Goal: Communication & Community: Answer question/provide support

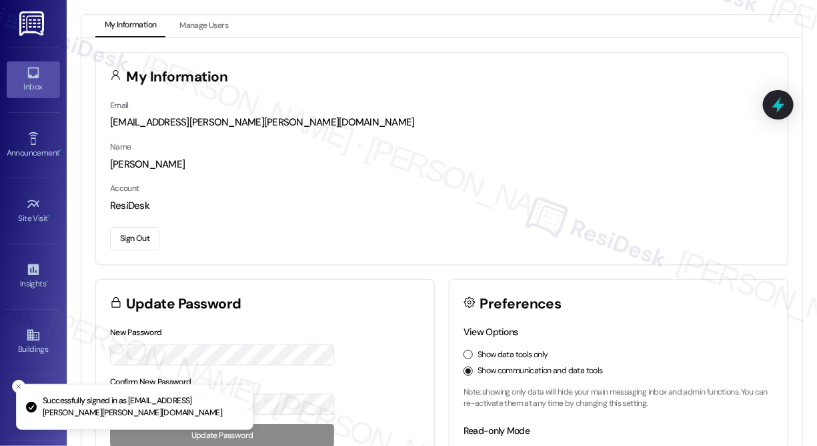
click at [36, 77] on icon at bounding box center [33, 72] width 15 height 15
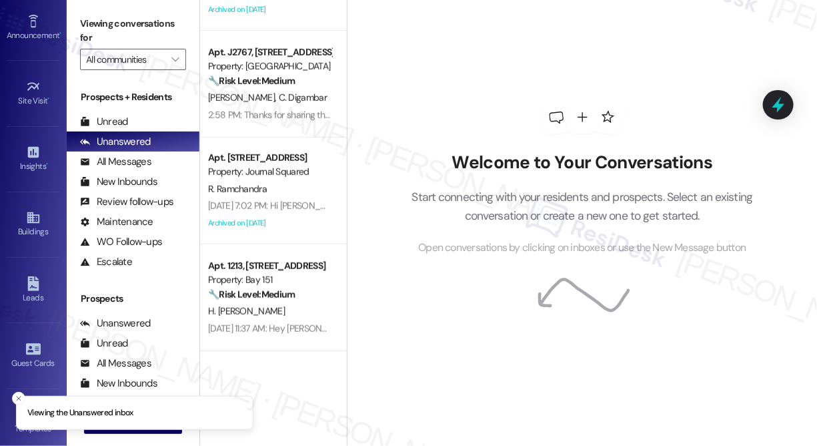
scroll to position [121, 0]
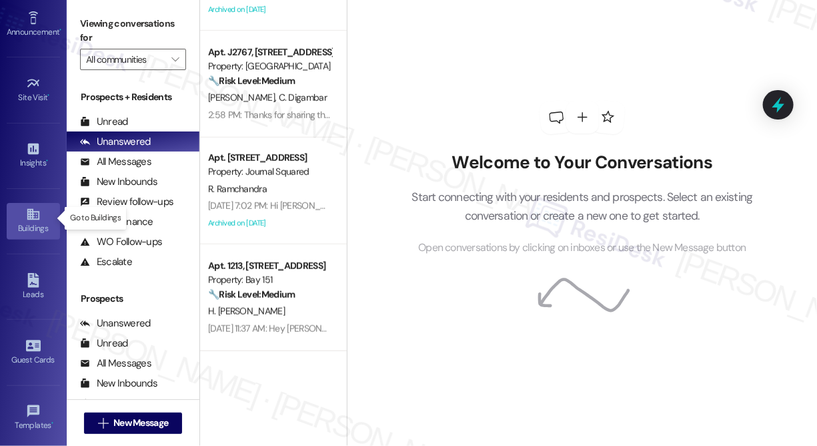
click at [34, 217] on icon at bounding box center [33, 214] width 15 height 15
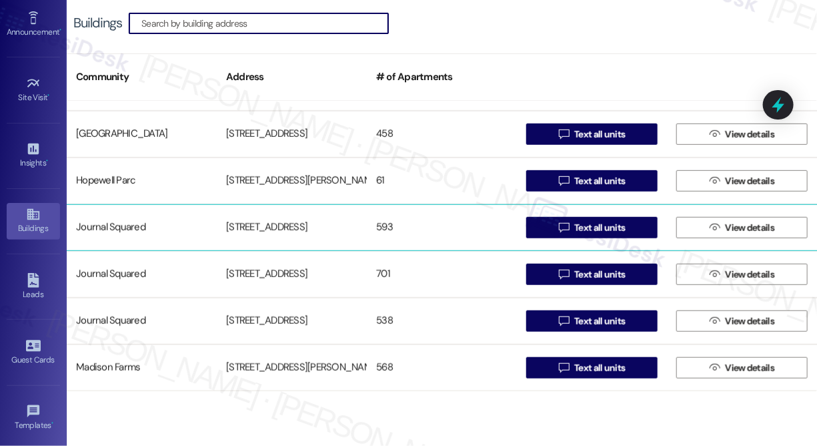
scroll to position [364, 0]
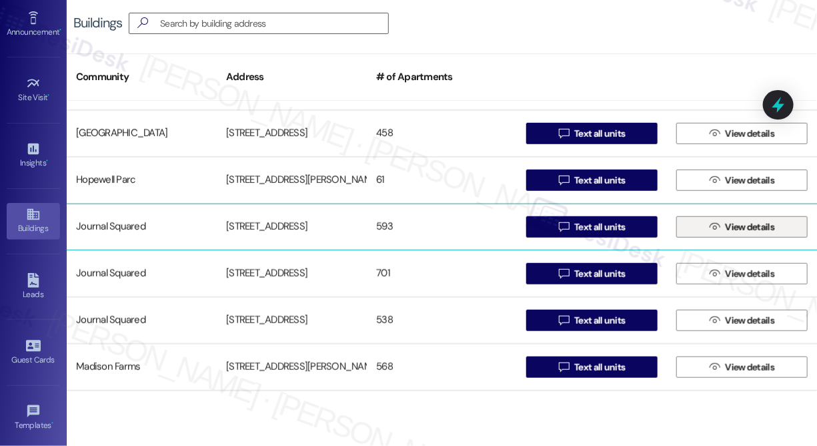
click at [725, 226] on span "View details" at bounding box center [749, 227] width 49 height 14
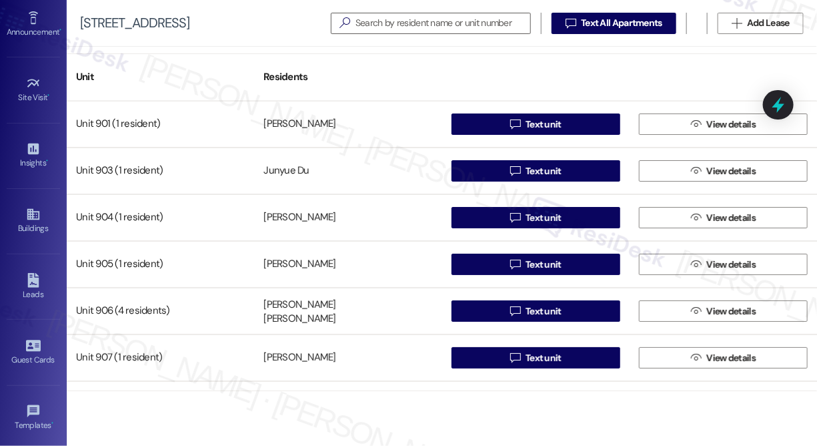
click at [753, 43] on div "[STREET_ADDRESS]   Text All Apartments  Add Lease" at bounding box center [442, 23] width 751 height 47
click at [366, 15] on input at bounding box center [443, 23] width 175 height 19
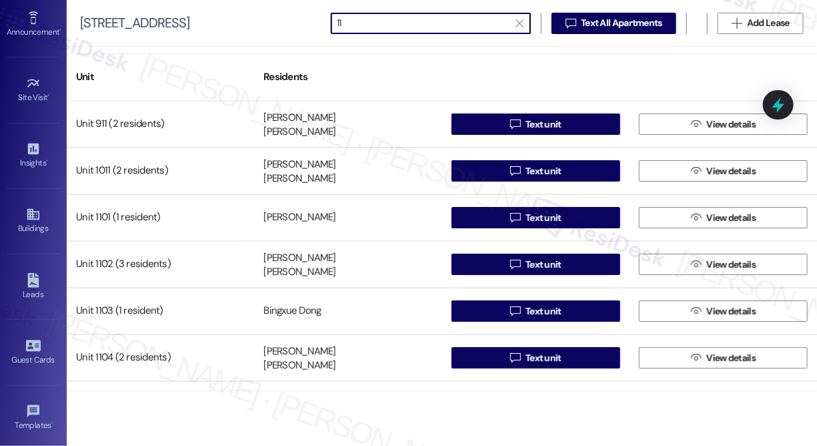
type input "11"
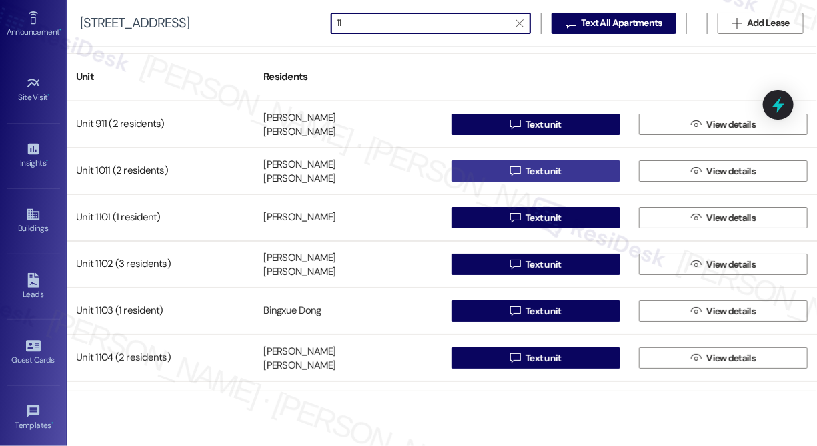
click at [553, 173] on span "Text unit" at bounding box center [544, 171] width 36 height 14
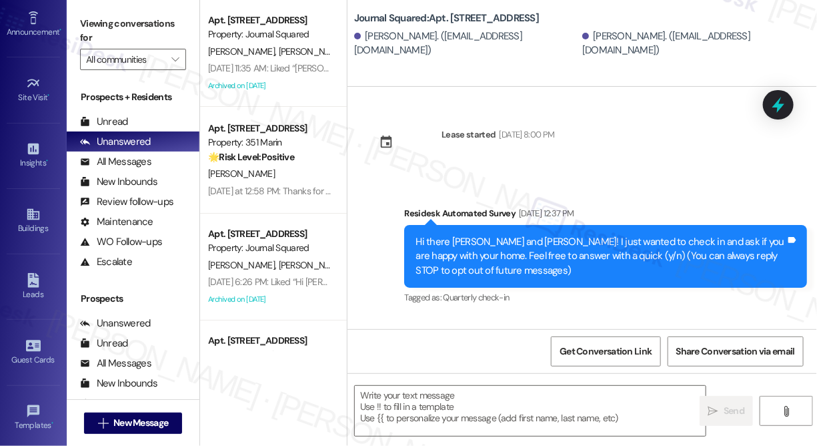
type textarea "Fetching suggested responses. Please feel free to read through the conversation…"
click at [400, 27] on div "Journal Squared: Apt. 1011, 595 Pavonia Ave Yifan Yin. (yifanyin2324@163.com) A…" at bounding box center [585, 29] width 463 height 53
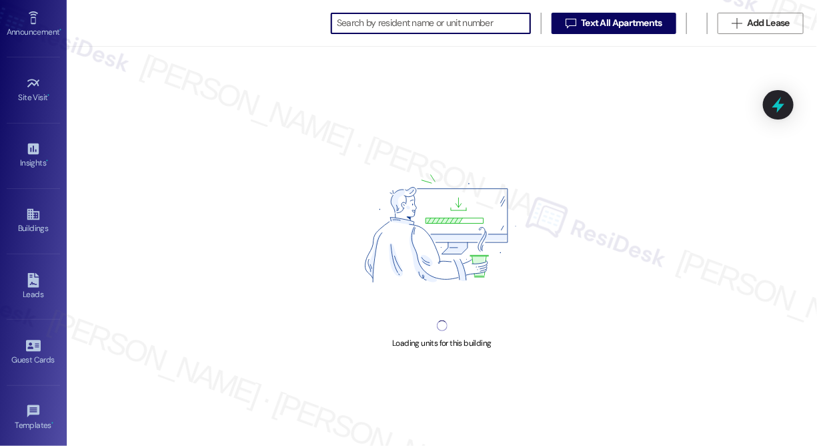
click at [361, 25] on input at bounding box center [433, 23] width 193 height 19
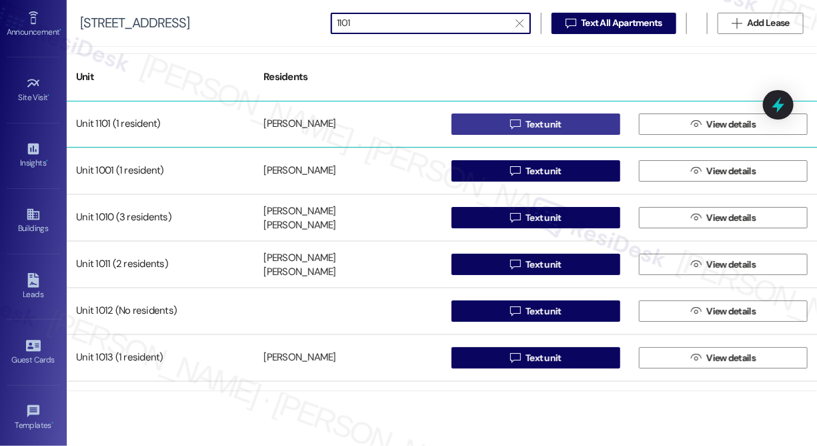
type input "1101"
click at [546, 124] on span "Text unit" at bounding box center [544, 124] width 36 height 14
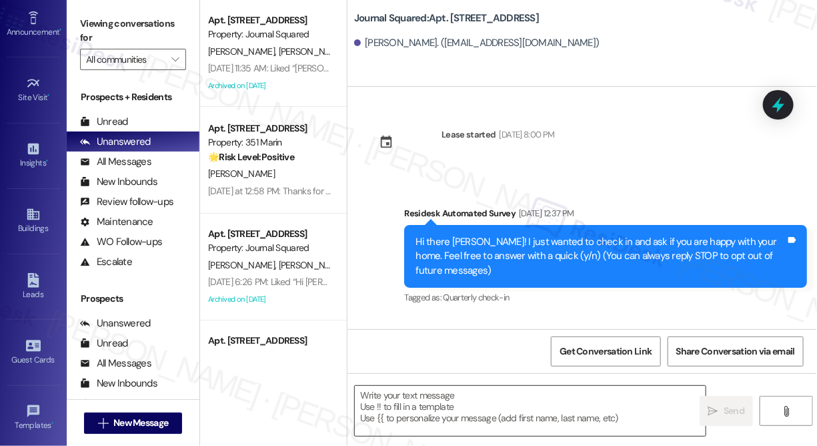
type textarea "Fetching suggested responses. Please feel free to read through the conversation…"
click at [416, 401] on textarea at bounding box center [530, 411] width 351 height 50
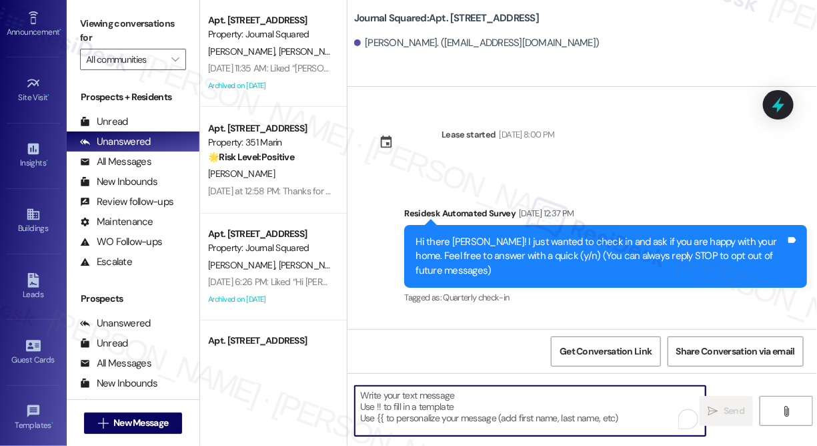
paste textarea "Hi {{first_name}}! We’re offering Tower 3 residents with leases ending [DATE] t…"
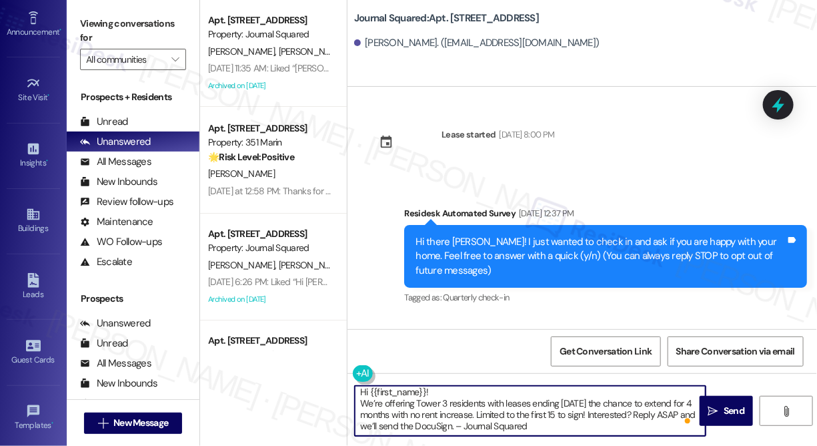
scroll to position [3, 0]
click at [532, 407] on textarea "Hi {{first_name}}! We’re offering Tower 3 residents with leases ending [DATE] t…" at bounding box center [530, 411] width 351 height 50
type textarea "Hi {{first_name}}! We’re offering Tower 3 residents with leases ending [DATE] t…"
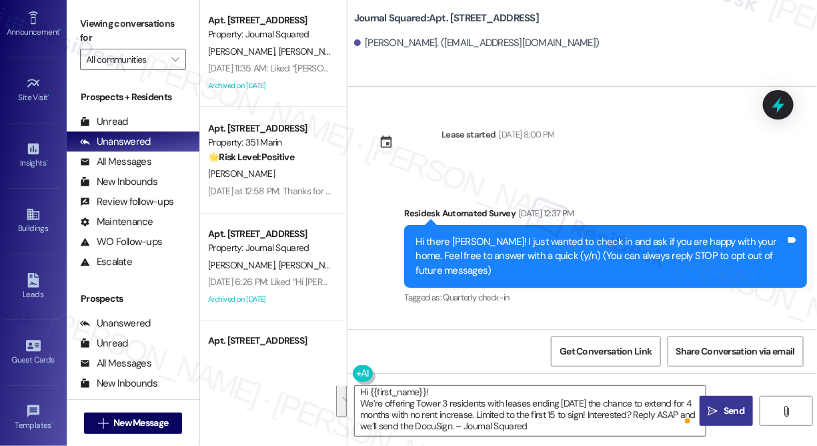
click at [706, 415] on span " Send" at bounding box center [727, 411] width 42 height 14
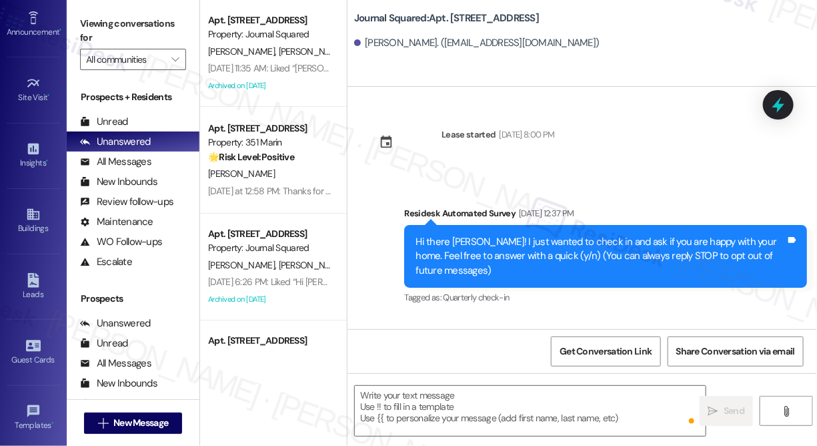
scroll to position [0, 0]
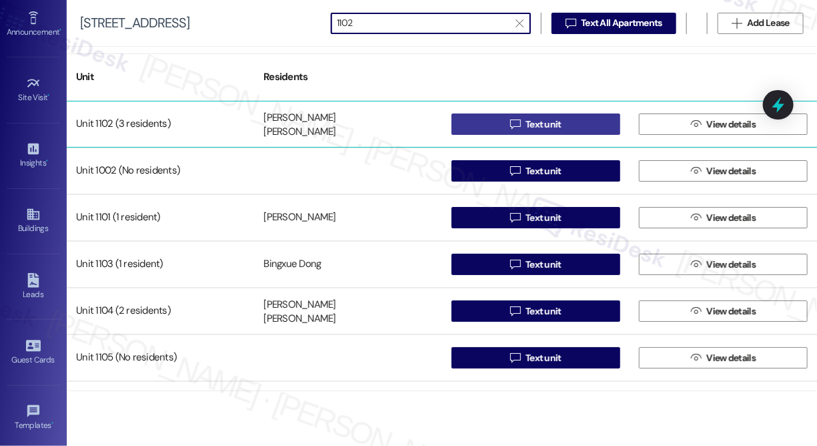
type input "1102"
click at [500, 117] on button " Text unit" at bounding box center [536, 123] width 169 height 21
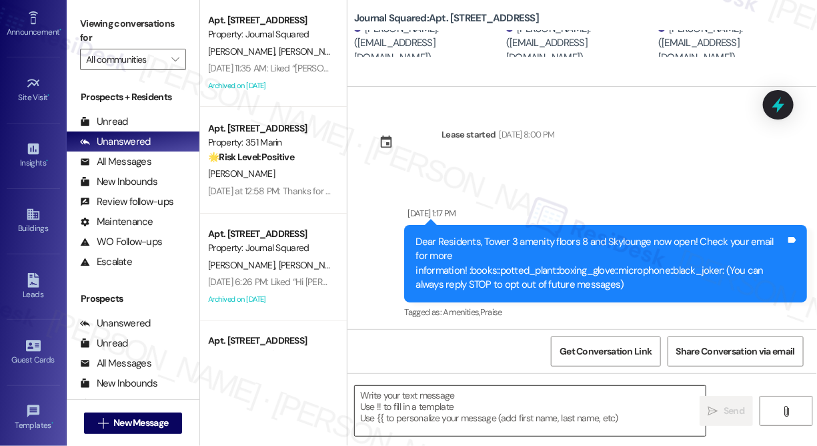
type textarea "Fetching suggested responses. Please feel free to read through the conversation…"
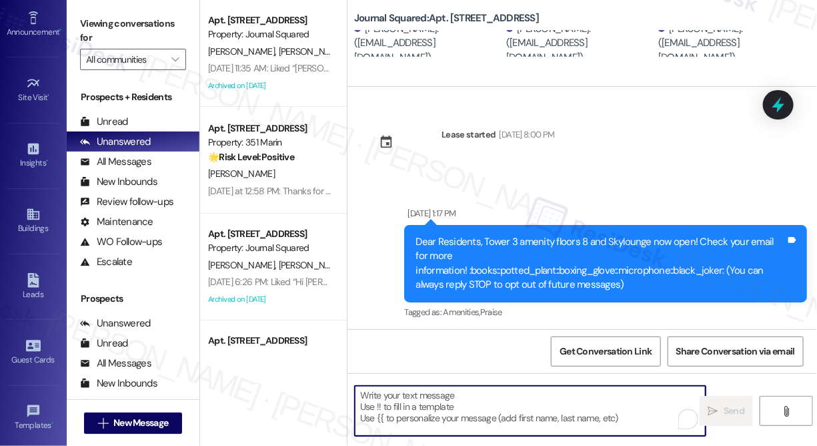
click at [438, 399] on textarea "To enrich screen reader interactions, please activate Accessibility in Grammarl…" at bounding box center [530, 411] width 351 height 50
paste textarea "Hi {{first_name}}! We’re offering Tower 3 residents with leases ending [DATE] t…"
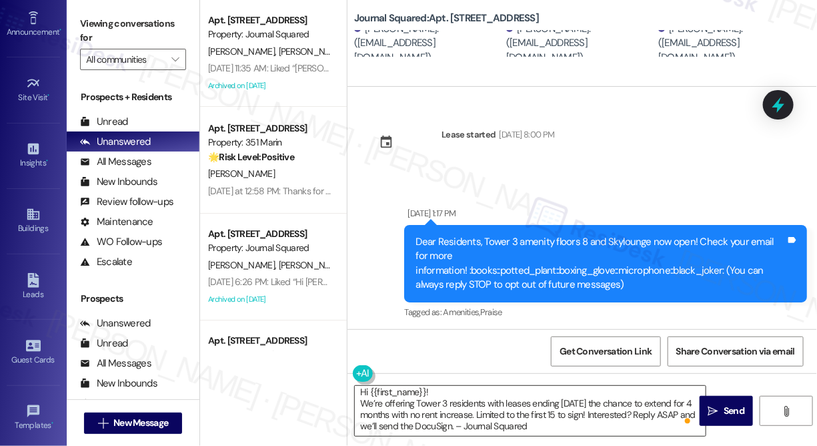
scroll to position [11, 0]
click at [531, 39] on div "Ziqi Tang. (zt2176@nyu.edu)" at bounding box center [580, 43] width 149 height 43
click at [490, 425] on textarea "Hi {{first_name}}! We’re offering Tower 3 residents with leases ending [DATE] t…" at bounding box center [530, 411] width 351 height 50
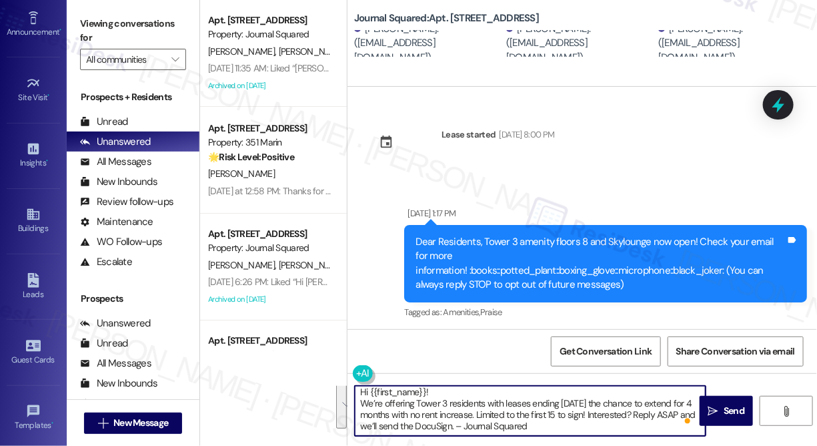
click at [515, 418] on textarea "Hi {{first_name}}! We’re offering Tower 3 residents with leases ending [DATE] t…" at bounding box center [530, 411] width 351 height 50
type textarea "Hi {{first_name}}! We’re offering Tower 3 residents with leases ending [DATE] t…"
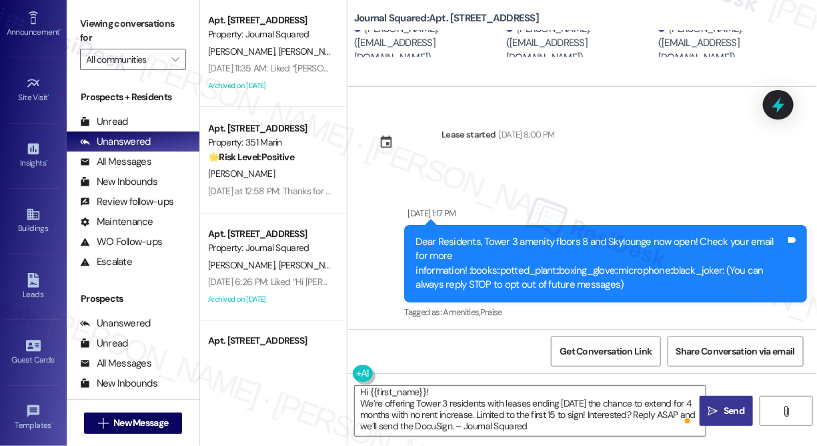
click at [727, 414] on span "Send" at bounding box center [734, 411] width 21 height 14
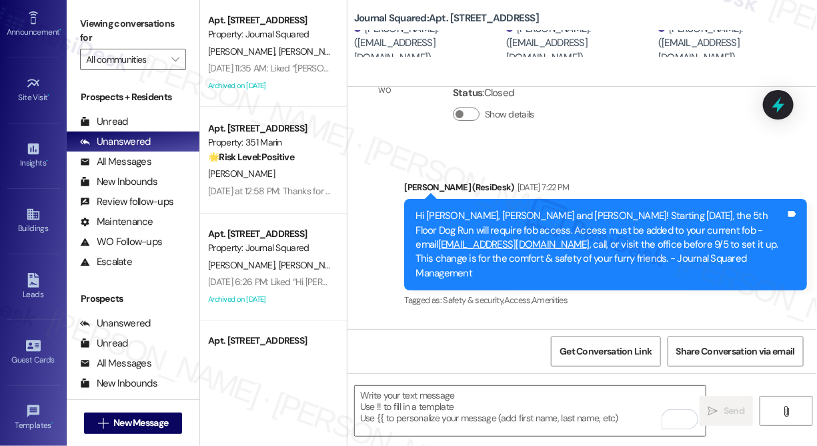
click at [444, 379] on div "Hi Lianshan, Ziqi and Yuquan! We’re offering Tower 3 residents with leases endi…" at bounding box center [601, 407] width 370 height 57
click at [539, 379] on div "Hi Lianshan, Ziqi and Yuquan! We’re offering Tower 3 residents with leases endi…" at bounding box center [601, 407] width 370 height 57
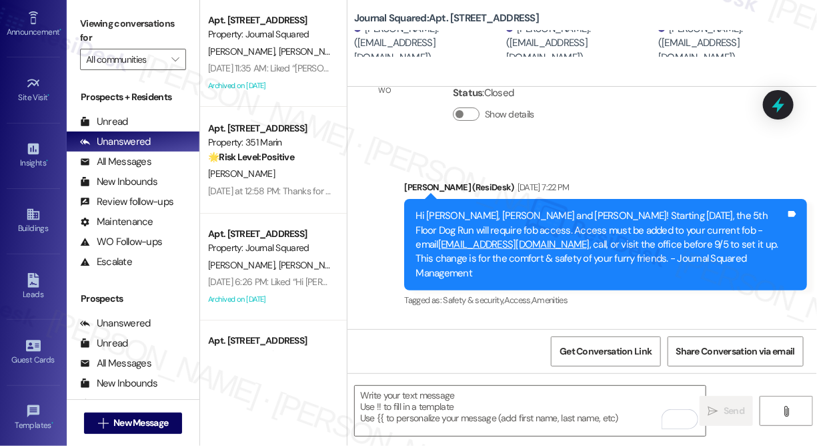
click at [539, 379] on div "Hi Lianshan, Ziqi and Yuquan! We’re offering Tower 3 residents with leases endi…" at bounding box center [601, 407] width 370 height 57
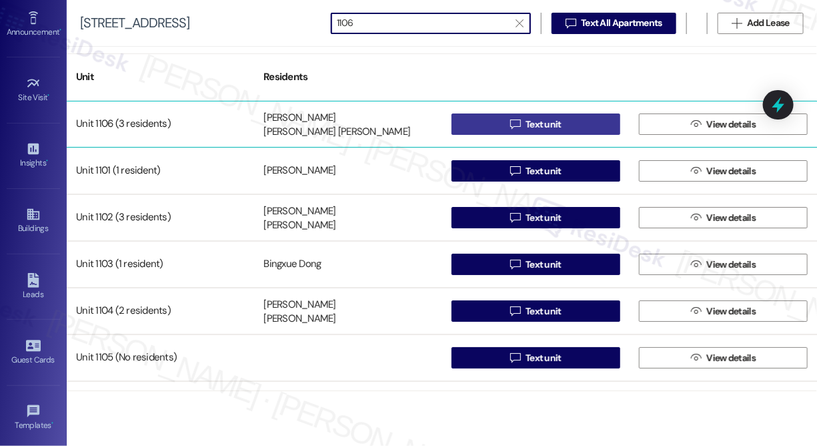
type input "1106"
click at [511, 129] on icon "" at bounding box center [515, 124] width 10 height 11
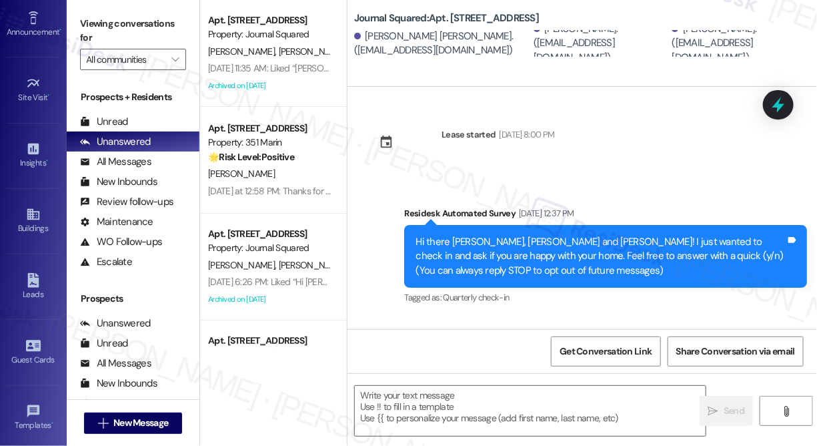
type textarea "Fetching suggested responses. Please feel free to read through the conversation…"
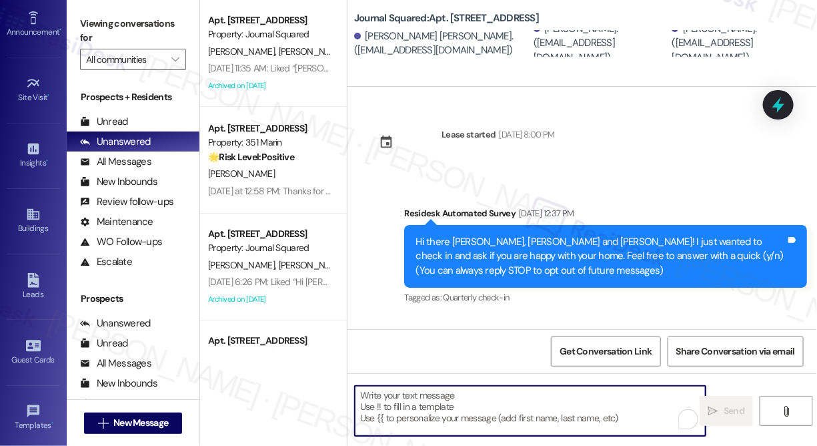
click at [454, 393] on textarea "To enrich screen reader interactions, please activate Accessibility in Grammarl…" at bounding box center [530, 411] width 351 height 50
paste textarea "Hi {{first_name}}! We’re offering Tower 3 residents with leases ending [DATE] t…"
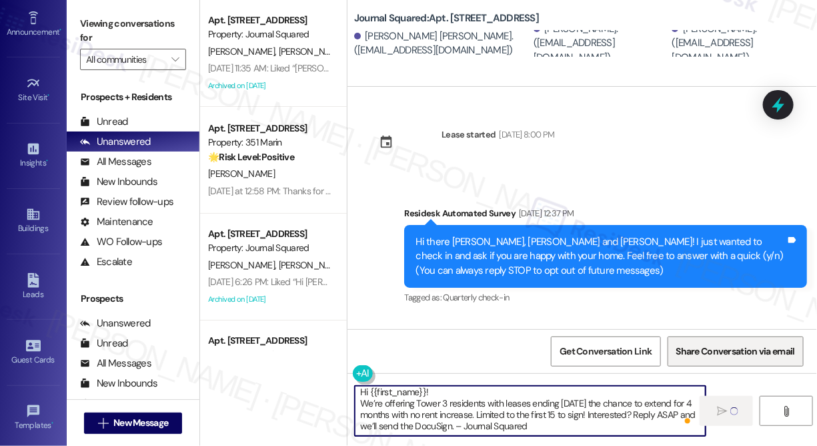
type textarea "Hi {{first_name}}! We’re offering Tower 3 residents with leases ending [DATE] t…"
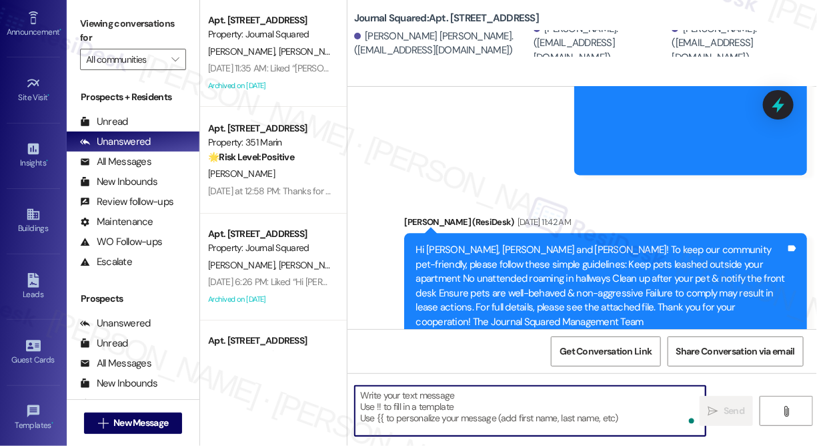
drag, startPoint x: 759, startPoint y: 310, endPoint x: 815, endPoint y: 284, distance: 61.5
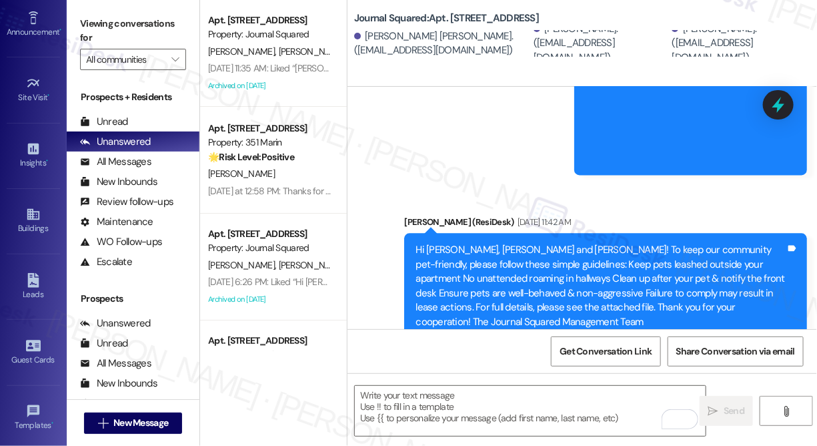
drag, startPoint x: 814, startPoint y: 127, endPoint x: 450, endPoint y: 115, distance: 364.5
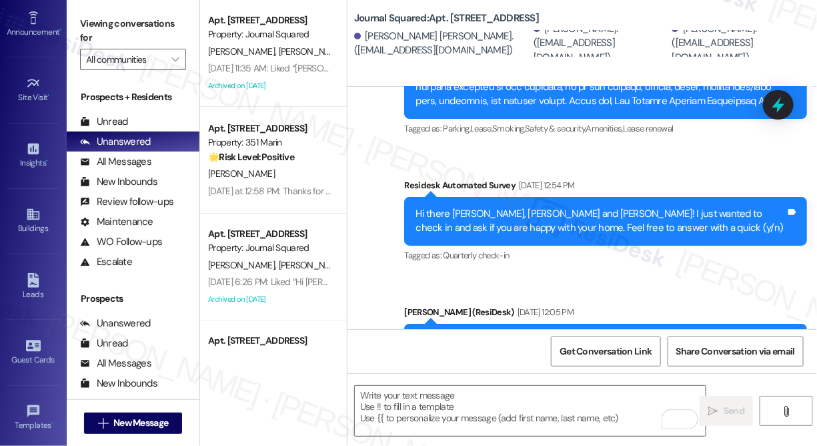
click at [394, 275] on div "Survey, sent via SMS Residesk Automated Survey Feb 18, 2025 at 12:54 PM Hi ther…" at bounding box center [605, 221] width 423 height 107
drag, startPoint x: 600, startPoint y: 189, endPoint x: 552, endPoint y: 169, distance: 51.2
click at [678, 187] on div "Survey, sent via SMS Residesk Automated Survey Feb 18, 2025 at 12:54 PM Hi ther…" at bounding box center [605, 221] width 423 height 107
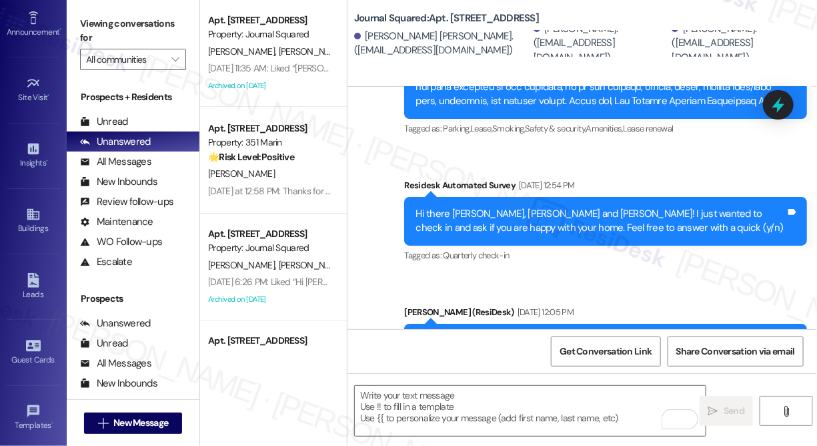
click at [608, 238] on div "Residesk Automated Survey Feb 18, 2025 at 12:54 PM Hi there Bohan, Zibo and Kev…" at bounding box center [605, 221] width 403 height 87
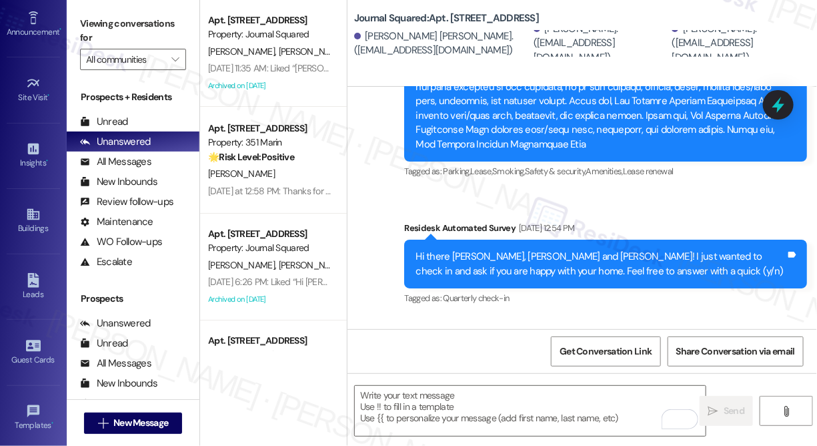
click at [608, 238] on div "Residesk Automated Survey Feb 18, 2025 at 12:54 PM" at bounding box center [605, 230] width 403 height 19
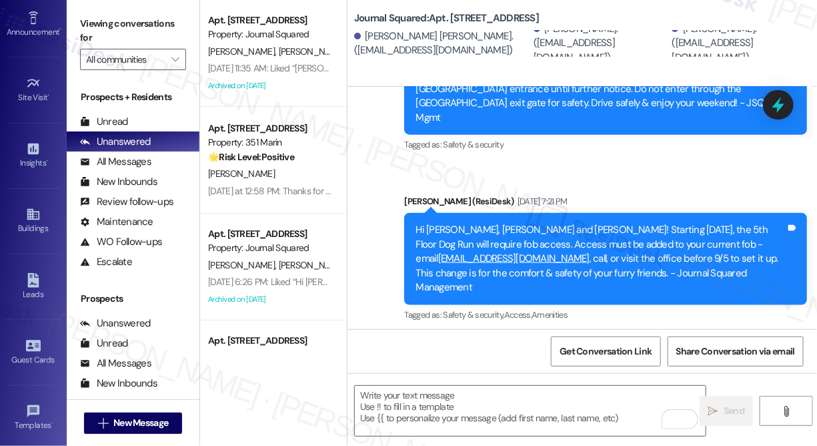
click at [466, 407] on font "We’re offering Tower 3 residents with leases ending [DATE] the chance to extend…" at bounding box center [597, 428] width 363 height 42
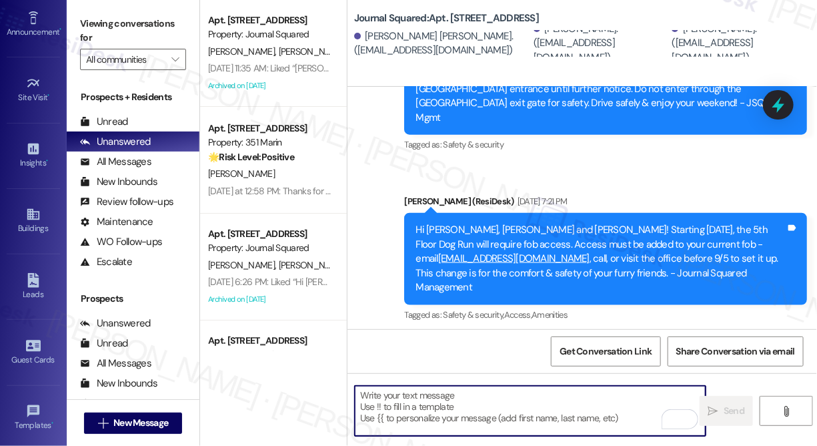
click at [436, 401] on textarea "To enrich screen reader interactions, please activate Accessibility in Grammarl…" at bounding box center [530, 411] width 351 height 50
click at [507, 407] on font "We’re offering Tower 3 residents with leases ending [DATE] the chance to extend…" at bounding box center [597, 428] width 363 height 42
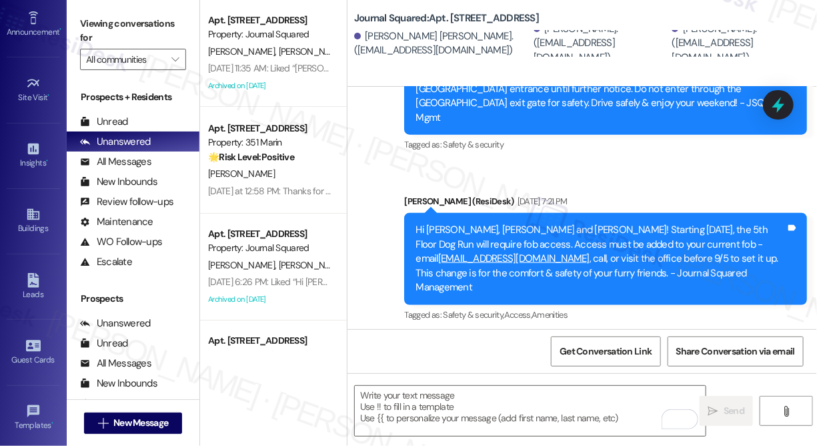
click at [507, 393] on div "Hi Bohan, Zibo and Kevin! We’re offering Tower 3 residents with leases ending D…" at bounding box center [601, 421] width 370 height 57
click at [583, 28] on div "Journal Squared: Apt. 1106, 595 Pavonia Ave Bohan Wang. (bhwang4jerry@gmail.com…" at bounding box center [585, 29] width 463 height 53
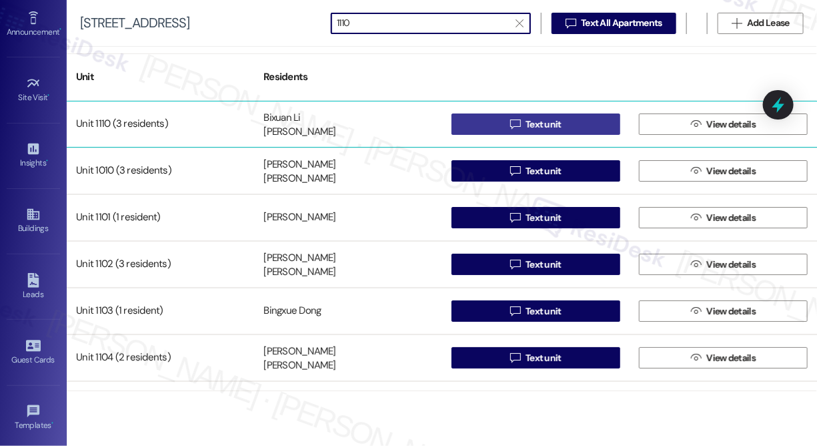
type input "1110"
click at [510, 123] on icon "" at bounding box center [515, 124] width 10 height 11
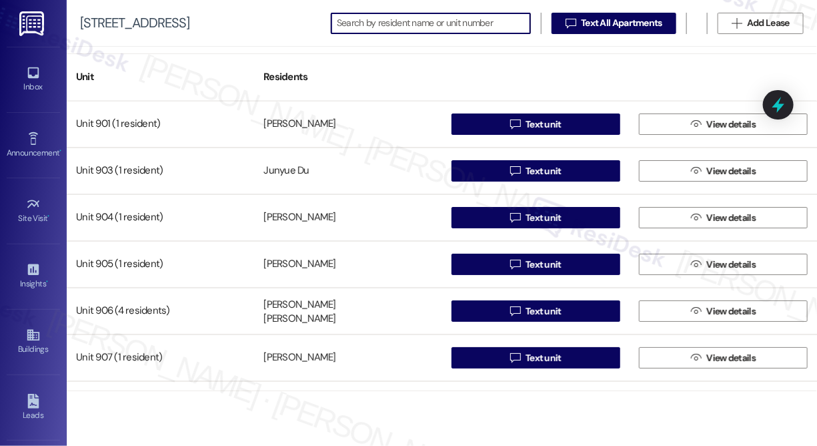
click at [415, 26] on input at bounding box center [433, 23] width 193 height 19
click at [440, 24] on input at bounding box center [433, 23] width 193 height 19
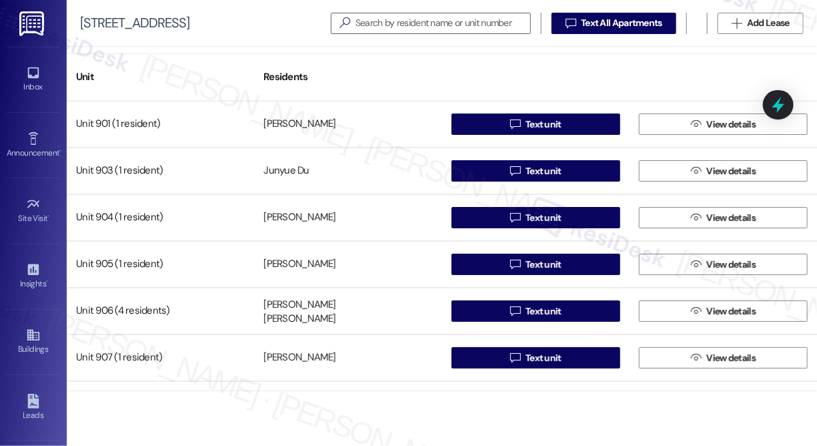
click at [364, 41] on div "[STREET_ADDRESS]   Text All Apartments  Add Lease" at bounding box center [442, 23] width 751 height 47
click at [375, 27] on input at bounding box center [443, 23] width 175 height 19
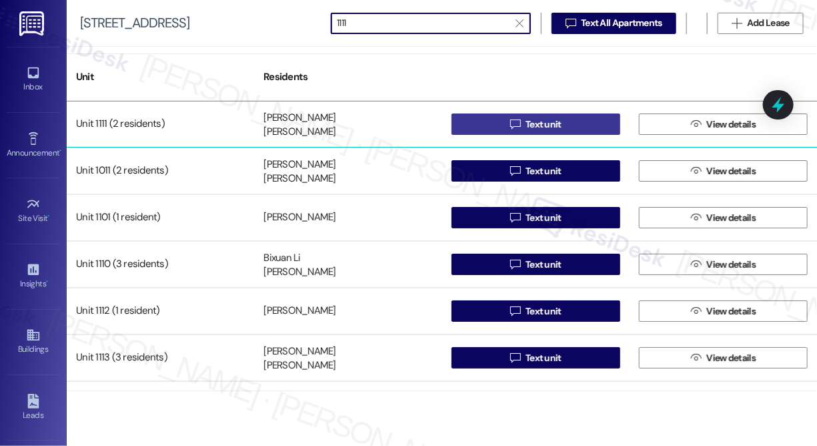
type input "1111"
click at [514, 122] on icon "" at bounding box center [515, 124] width 10 height 11
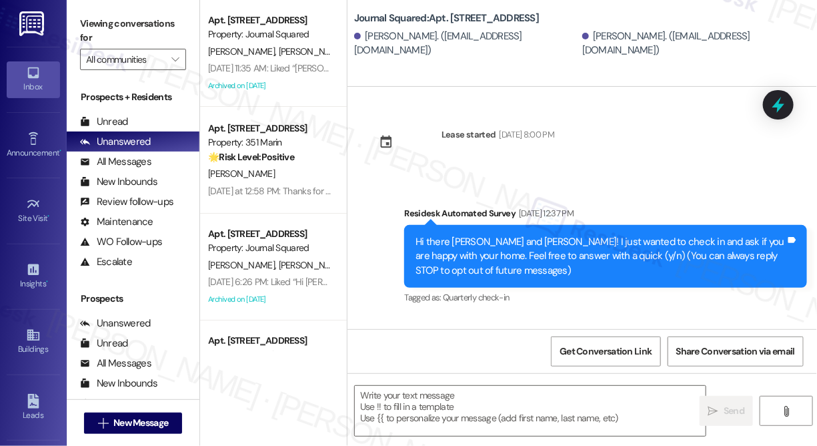
type textarea "Fetching suggested responses. Please feel free to read through the conversation…"
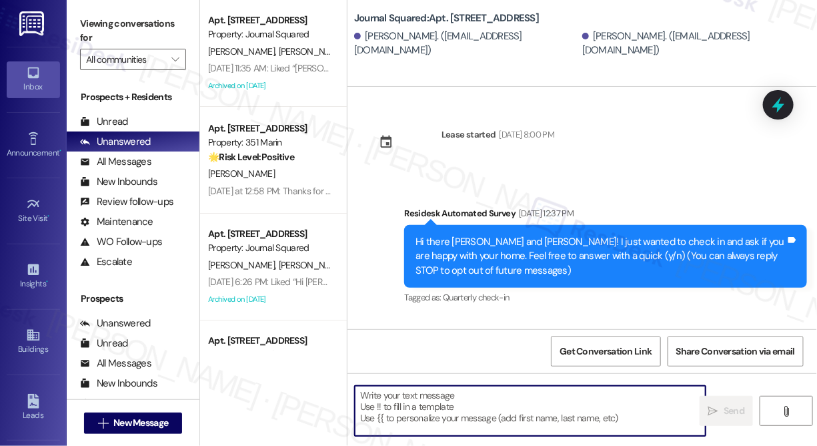
click at [392, 410] on textarea at bounding box center [530, 411] width 351 height 50
paste textarea "Hi {{first_name}}! We’re offering Tower 3 residents with leases ending [DATE] t…"
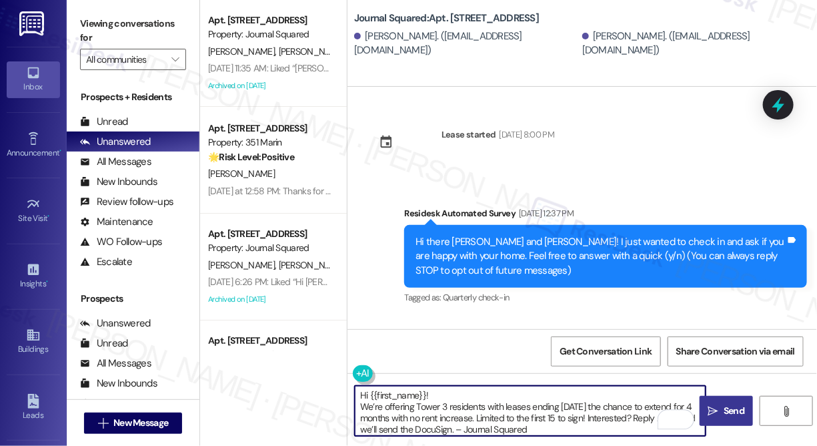
type textarea "Hi {{first_name}}! We’re offering Tower 3 residents with leases ending [DATE] t…"
click at [723, 410] on span "Send" at bounding box center [734, 411] width 26 height 14
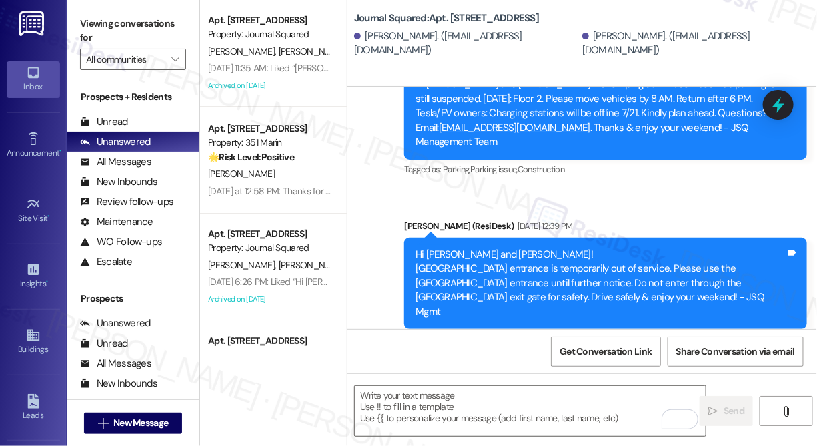
scroll to position [7405, 0]
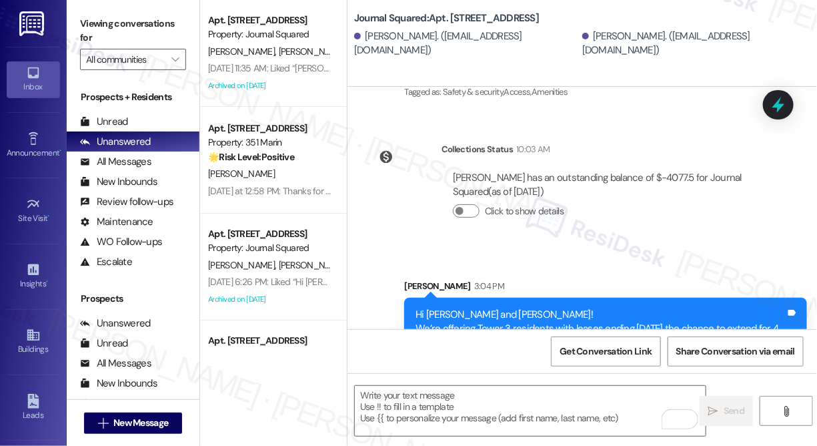
click at [462, 46] on div "Yutong Cheng. (uchyouko@outlook.com)" at bounding box center [466, 43] width 225 height 29
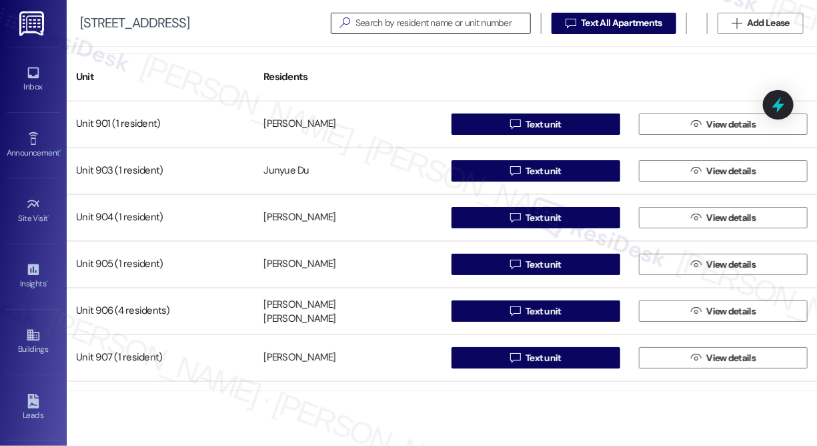
click at [473, 21] on input at bounding box center [443, 23] width 175 height 19
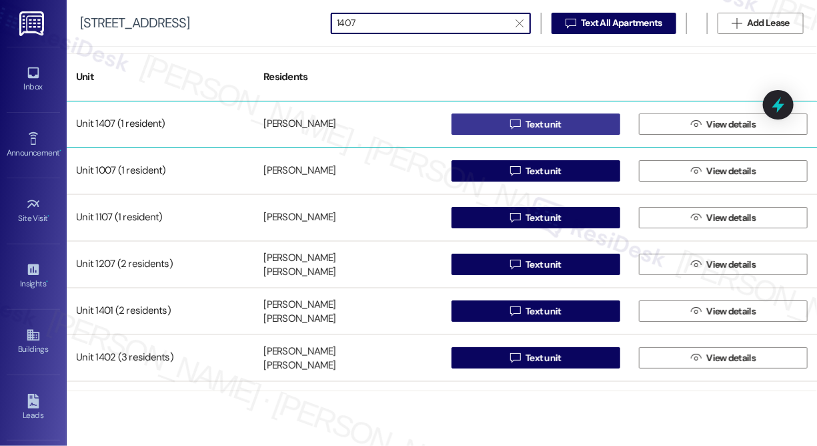
type input "1407"
click at [544, 127] on span "Text unit" at bounding box center [544, 124] width 36 height 14
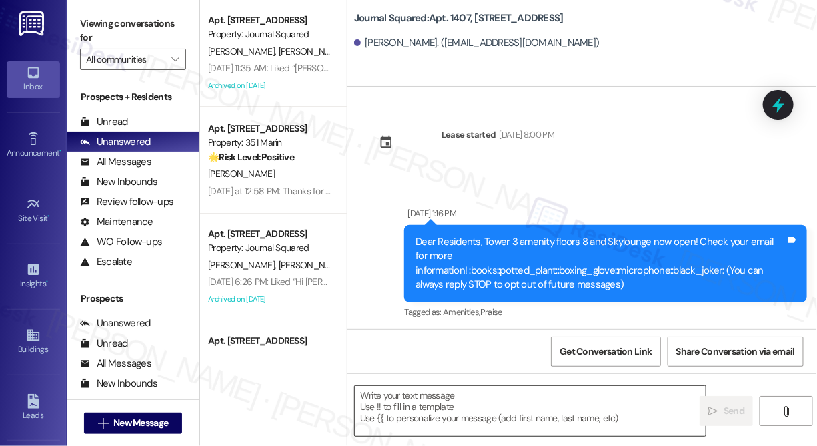
click at [492, 402] on textarea at bounding box center [530, 411] width 351 height 50
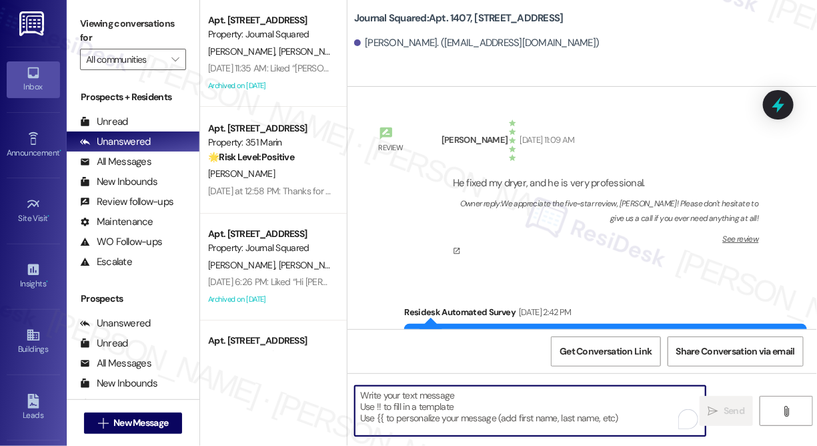
type textarea "Fetching suggested responses. Please feel free to read through the conversation…"
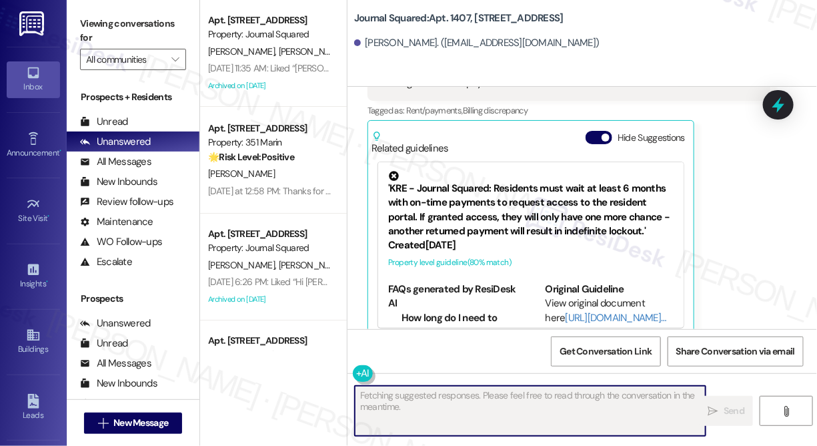
scroll to position [4123, 0]
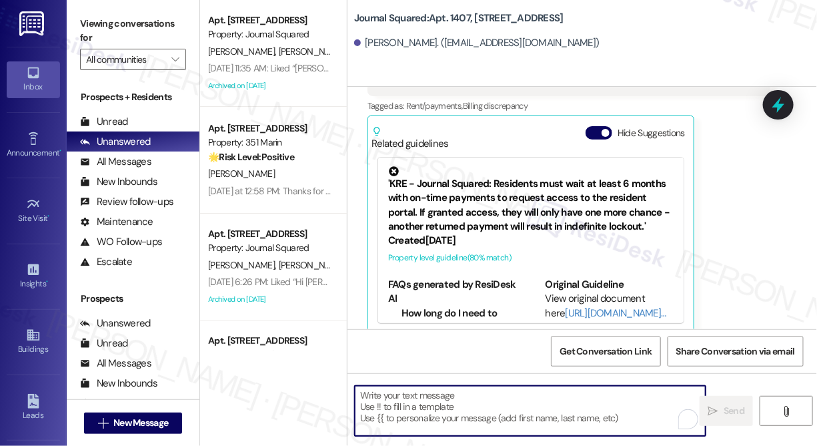
click at [440, 398] on textarea "To enrich screen reader interactions, please activate Accessibility in Grammarl…" at bounding box center [530, 411] width 351 height 50
paste textarea "Hi {{first_name}}! We’re offering Tower 3 residents with leases ending [DATE] t…"
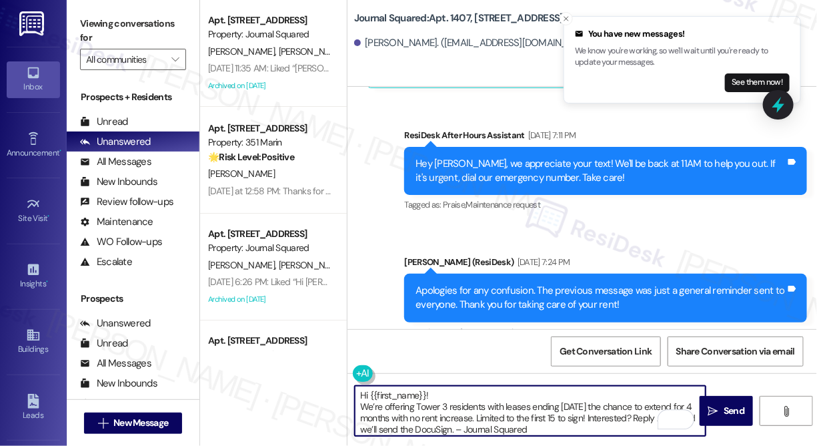
scroll to position [4487, 0]
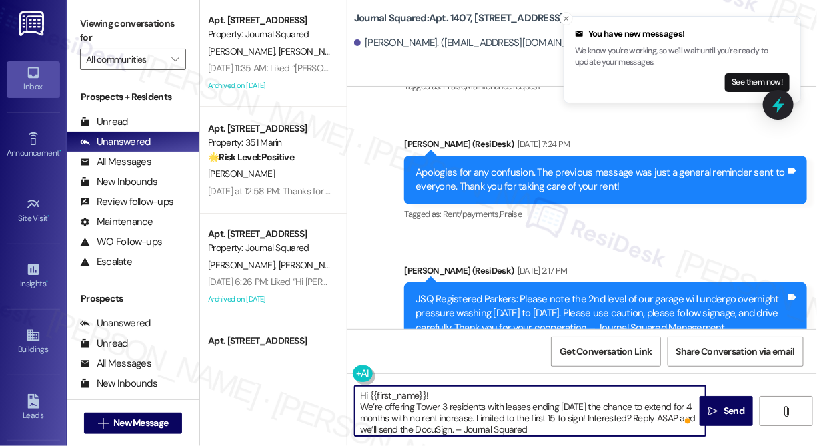
type textarea "Hi {{first_name}}! We’re offering Tower 3 residents with leases ending [DATE] t…"
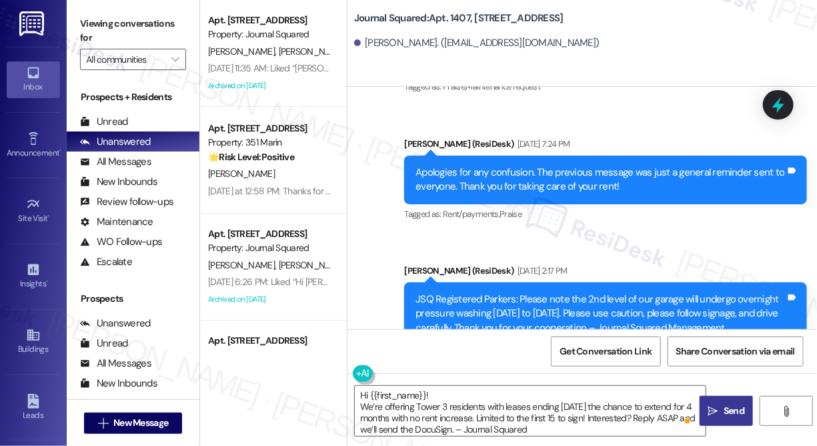
click at [727, 401] on button " Send" at bounding box center [726, 411] width 53 height 30
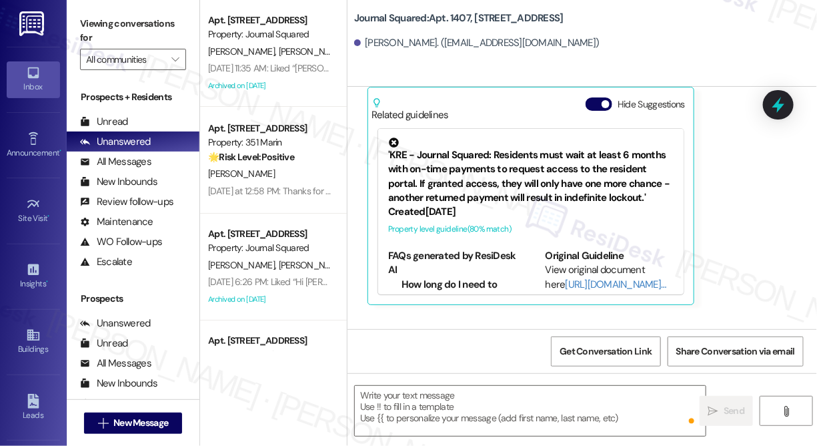
scroll to position [4123, 0]
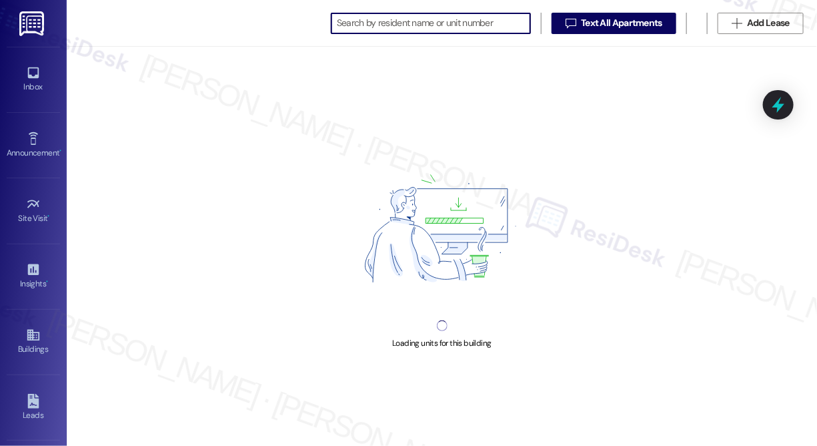
click at [391, 19] on input at bounding box center [433, 23] width 193 height 19
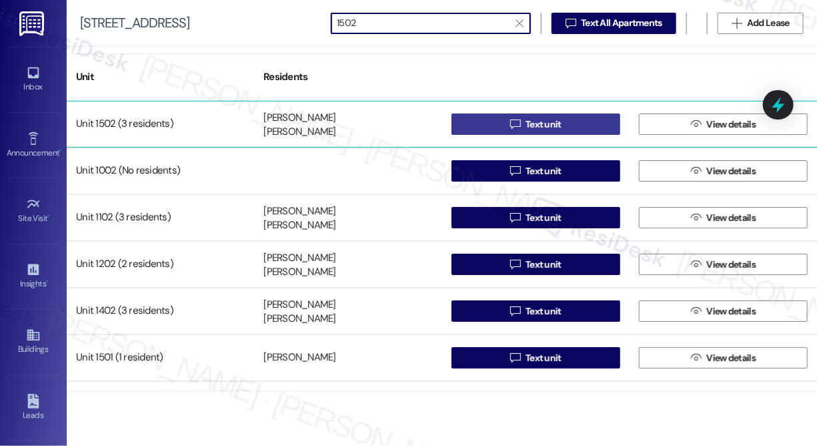
type input "1502"
click at [470, 127] on button " Text unit" at bounding box center [536, 123] width 169 height 21
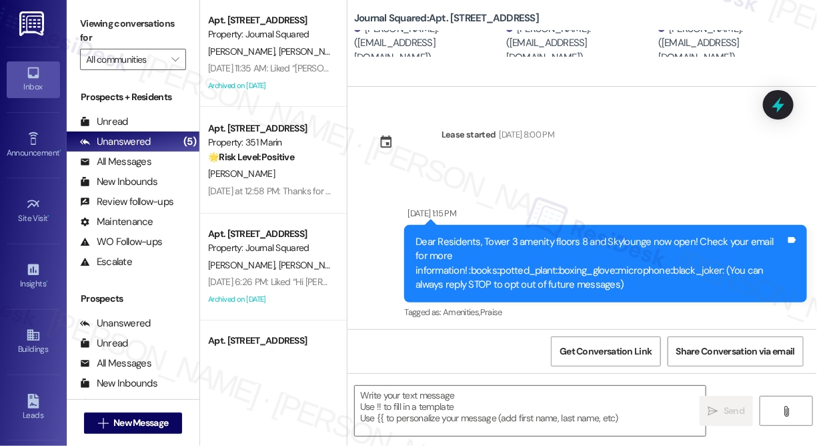
type textarea "Fetching suggested responses. Please feel free to read through the conversation…"
click at [480, 396] on textarea at bounding box center [530, 411] width 351 height 50
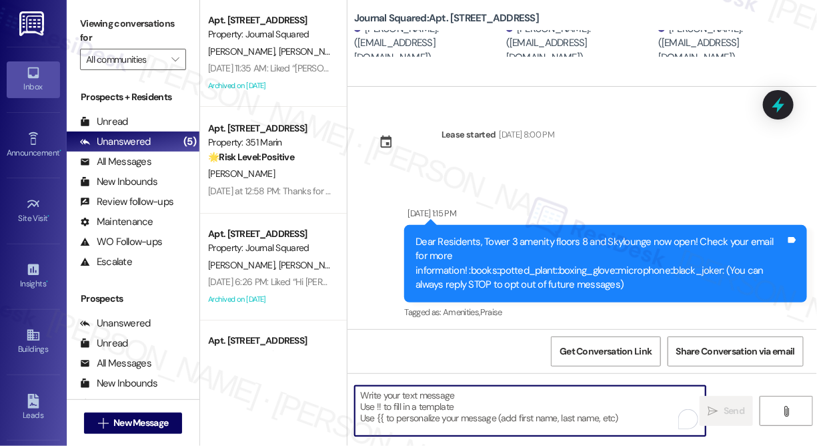
paste textarea "Hi {{first_name}}! We’re offering Tower 3 residents with leases ending [DATE] t…"
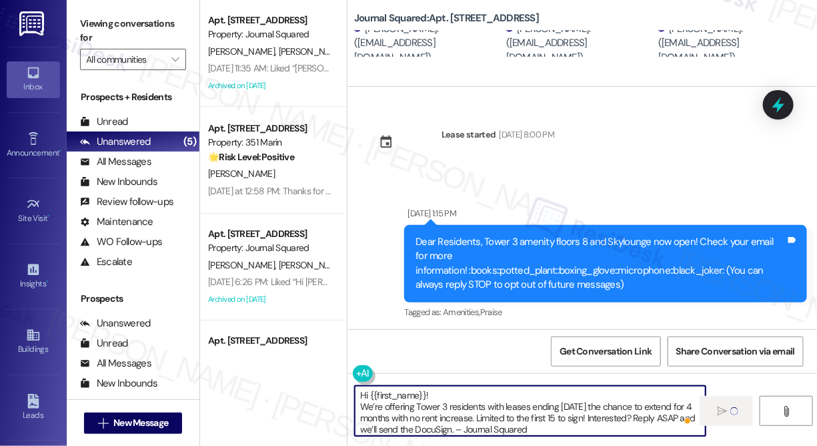
type textarea "Hi {{first_name}}! We’re offering Tower 3 residents with leases ending [DATE] t…"
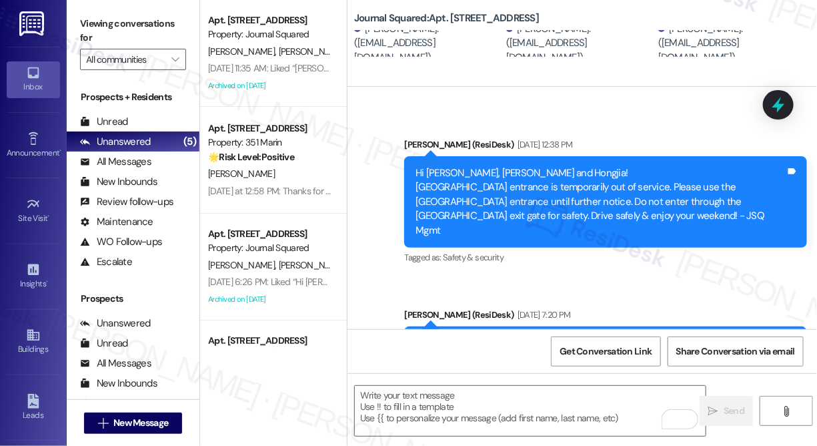
scroll to position [7393, 0]
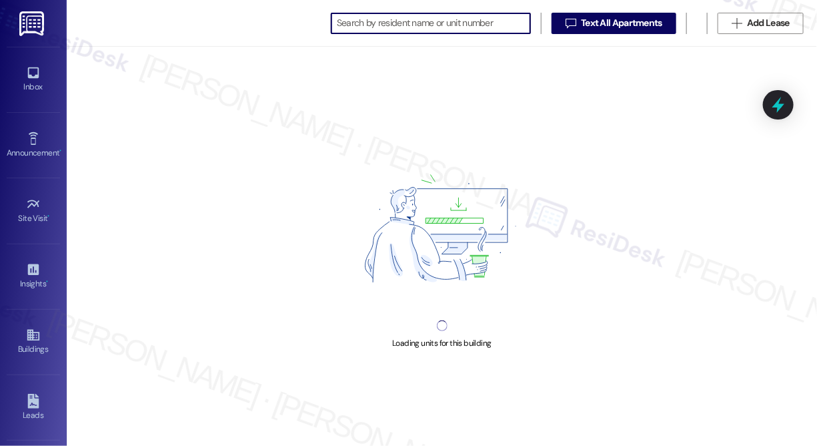
click at [399, 29] on input at bounding box center [433, 23] width 193 height 19
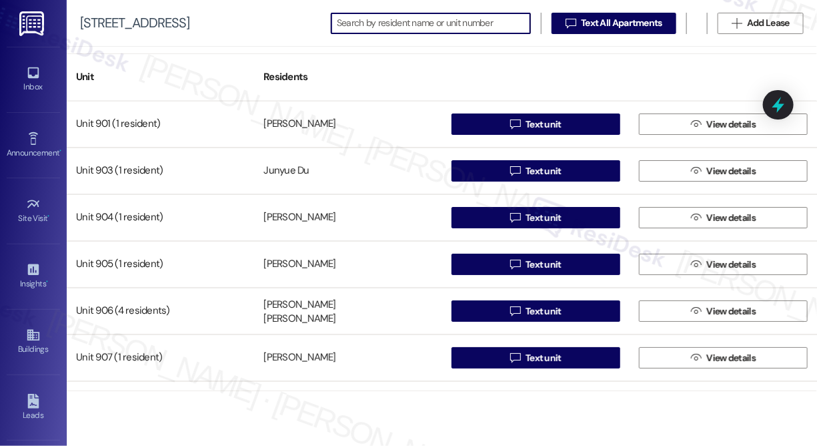
click at [394, 20] on input at bounding box center [433, 23] width 193 height 19
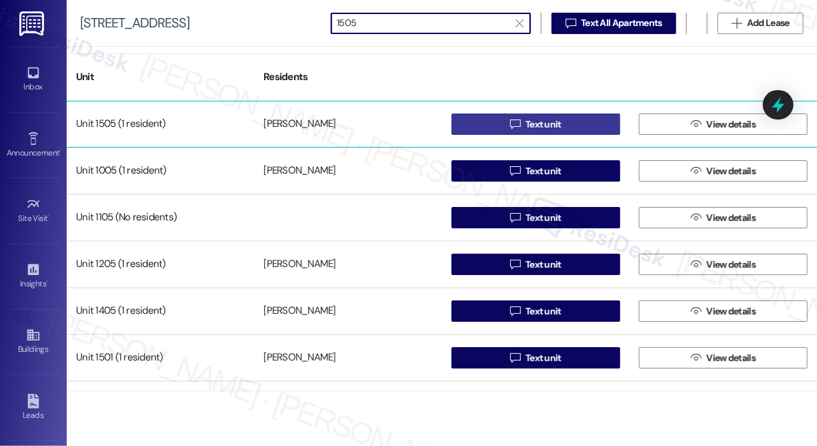
type input "1505"
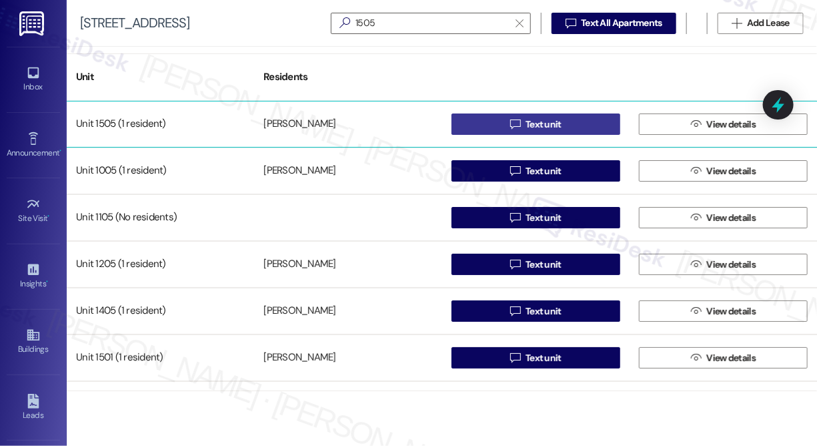
click at [527, 119] on span "Text unit" at bounding box center [544, 124] width 36 height 14
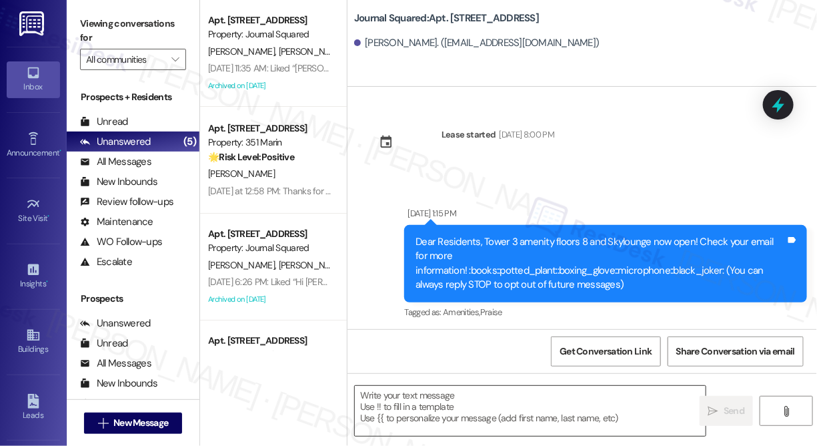
type textarea "Fetching suggested responses. Please feel free to read through the conversation…"
click at [424, 406] on textarea at bounding box center [530, 411] width 351 height 50
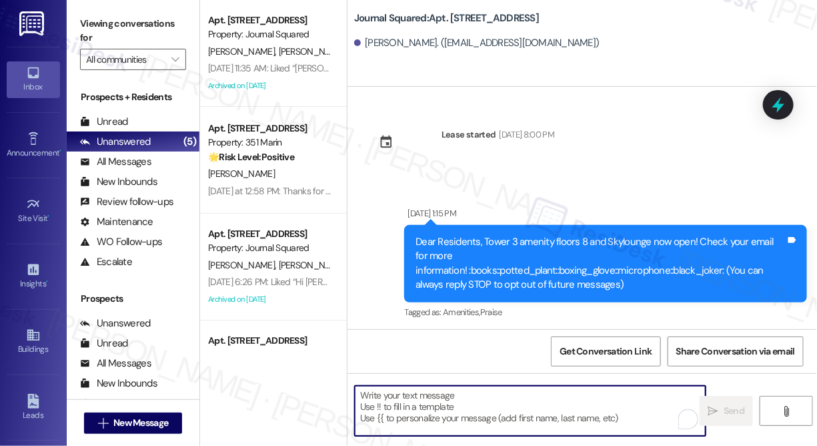
paste textarea "Hi {{first_name}}! We’re offering Tower 3 residents with leases ending [DATE] t…"
type textarea "Hi {{first_name}}! We’re offering Tower 3 residents with leases ending [DATE] t…"
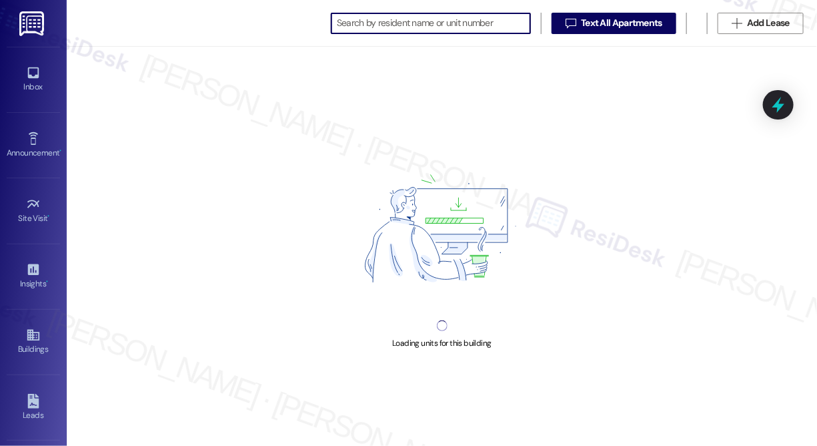
click at [441, 25] on input at bounding box center [433, 23] width 193 height 19
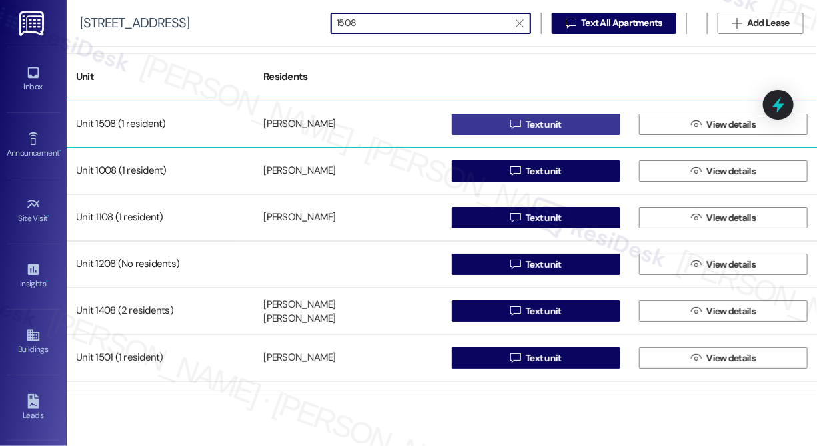
type input "1508"
click at [518, 121] on span " Text unit" at bounding box center [536, 124] width 57 height 20
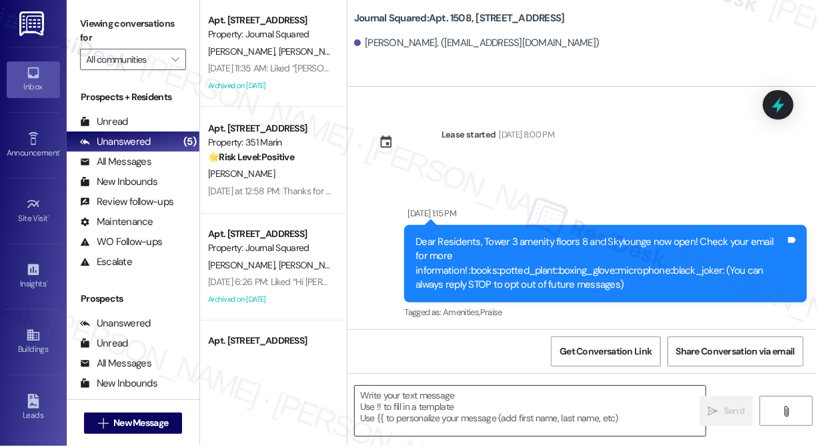
type textarea "Fetching suggested responses. Please feel free to read through the conversation…"
click at [466, 400] on textarea at bounding box center [530, 411] width 351 height 50
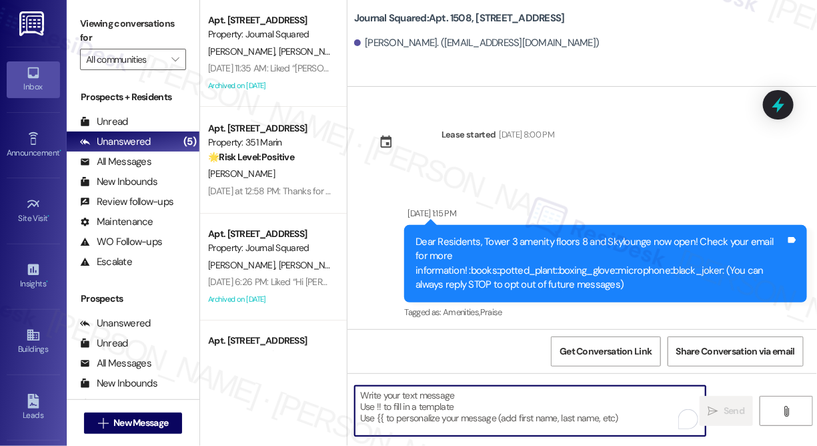
paste textarea "Hi {{first_name}}! We’re offering Tower 3 residents with leases ending [DATE] t…"
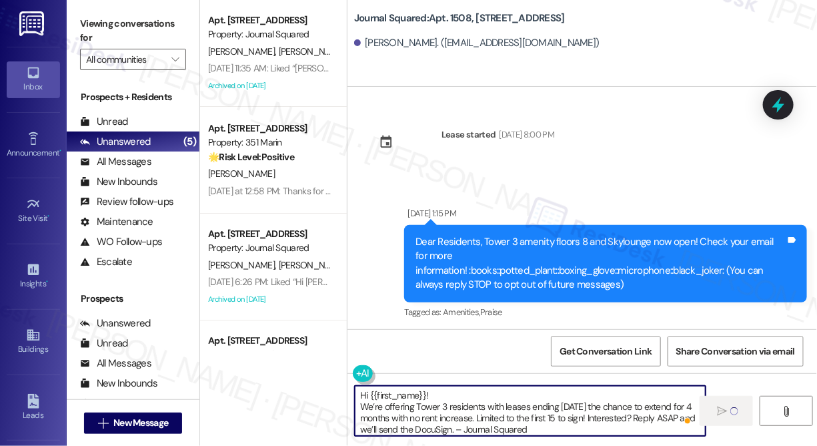
type textarea "Hi {{first_name}}! We’re offering Tower 3 residents with leases ending [DATE] t…"
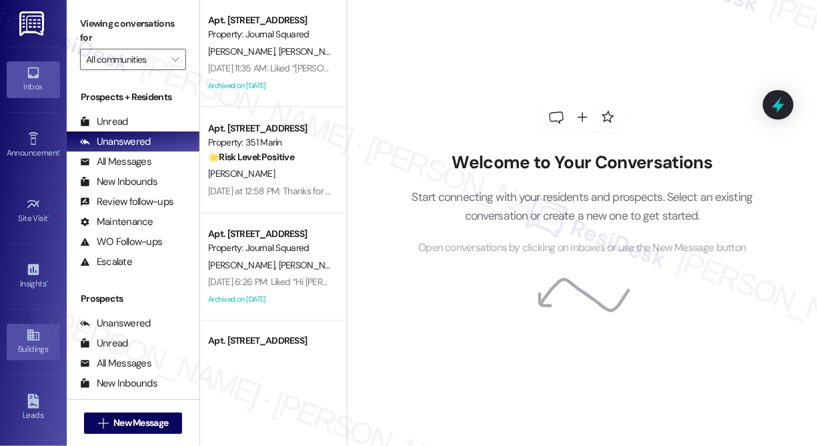
click at [29, 328] on icon at bounding box center [33, 335] width 15 height 15
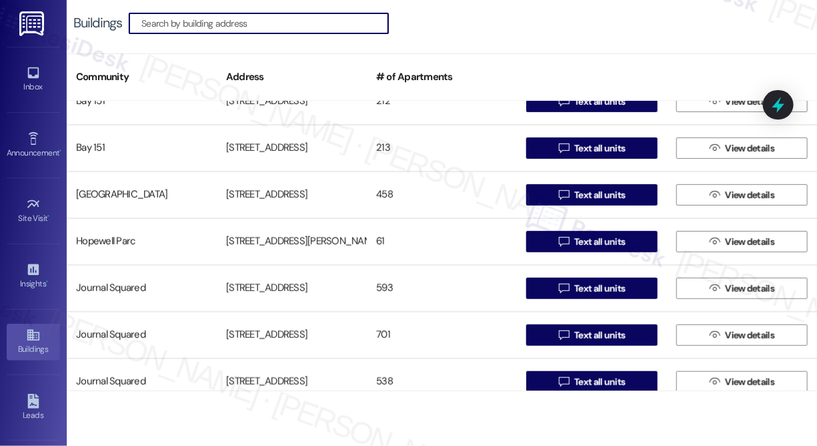
scroll to position [364, 0]
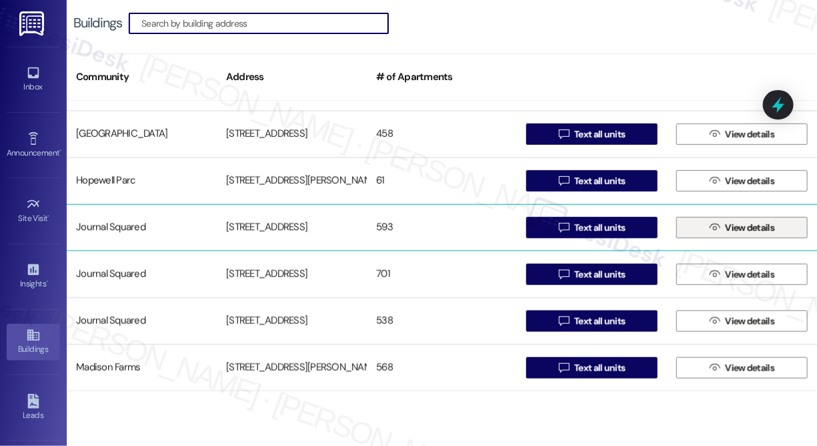
click at [689, 218] on button " View details" at bounding box center [742, 227] width 131 height 21
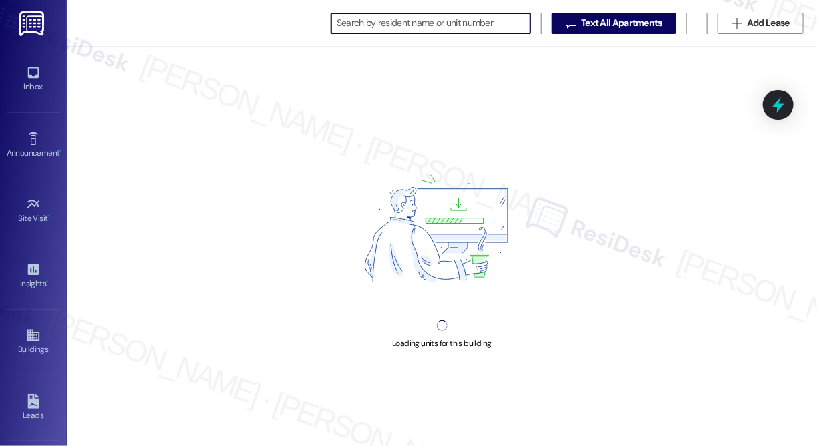
click at [374, 19] on input at bounding box center [433, 23] width 193 height 19
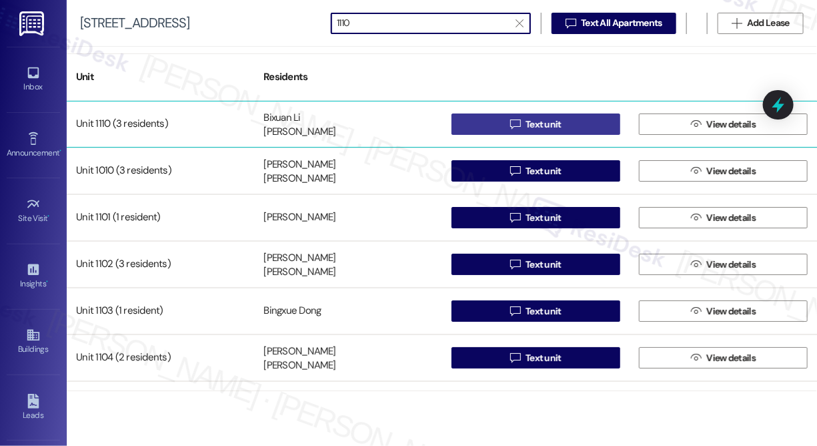
type input "1110"
click at [519, 117] on span " Text unit" at bounding box center [536, 124] width 57 height 20
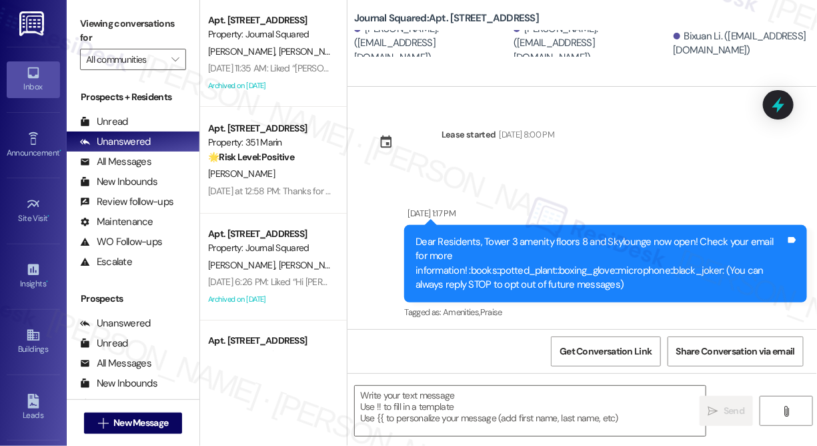
type textarea "Fetching suggested responses. Please feel free to read through the conversation…"
click at [595, 417] on textarea at bounding box center [530, 411] width 351 height 50
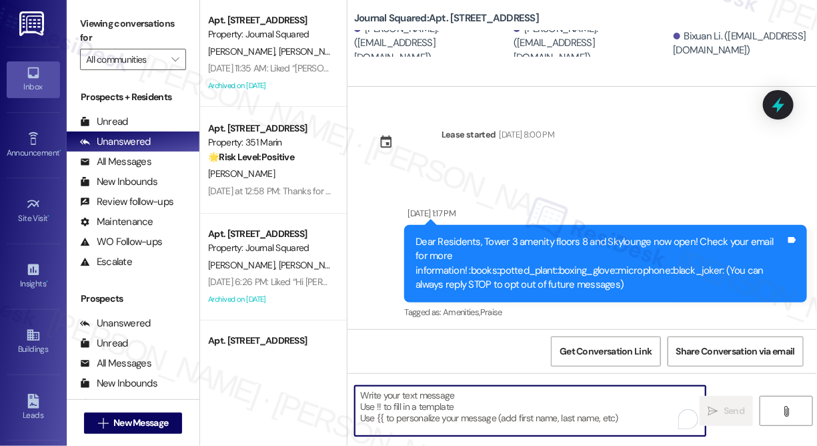
paste textarea "Hi {{first_name}}! We’re offering Tower 3 residents with leases ending [DATE] t…"
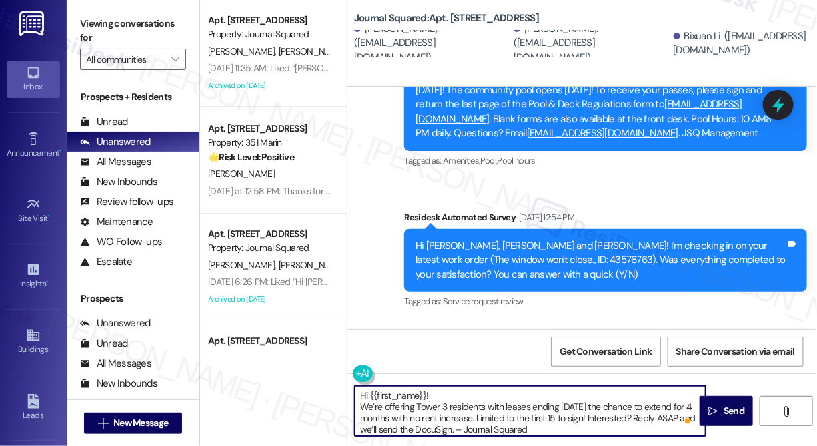
scroll to position [7117, 0]
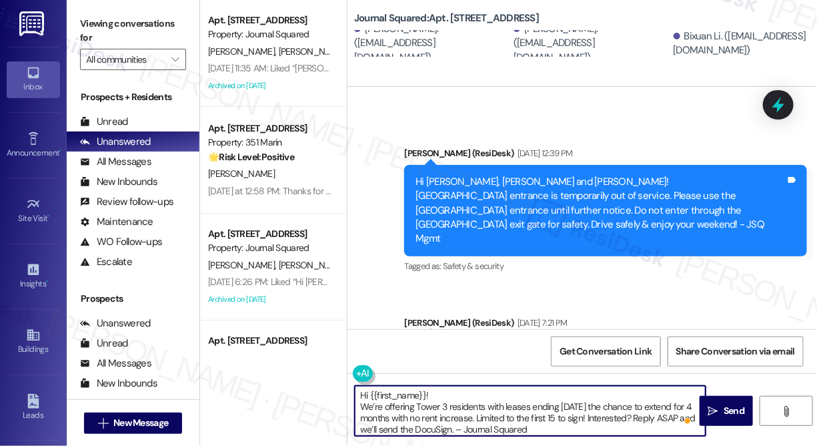
type textarea "Hi {{first_name}}! We’re offering Tower 3 residents with leases ending [DATE] t…"
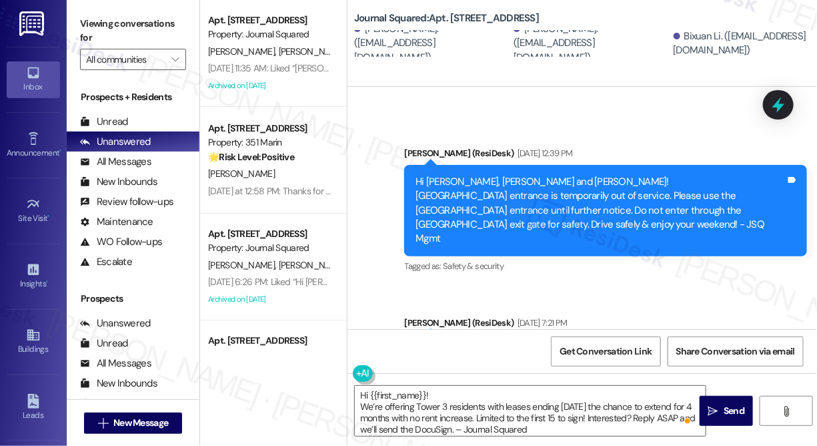
click at [548, 344] on div "Hi Ziqi, Tong and Bixuan! Starting 9/5/25, the 5th Floor Dog Run will require f…" at bounding box center [601, 379] width 370 height 71
click at [731, 414] on span "Send" at bounding box center [734, 411] width 21 height 14
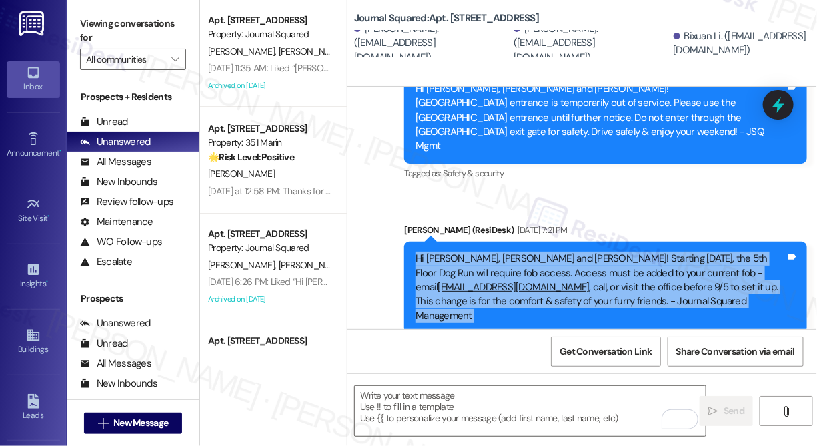
scroll to position [7252, 0]
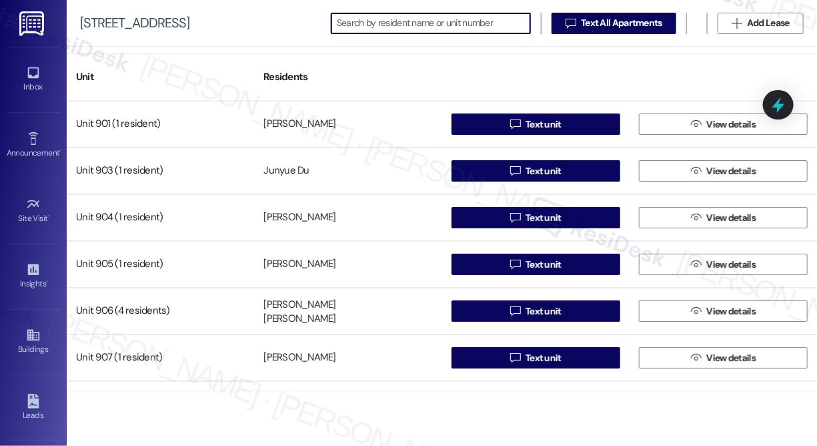
click at [378, 24] on input at bounding box center [433, 23] width 193 height 19
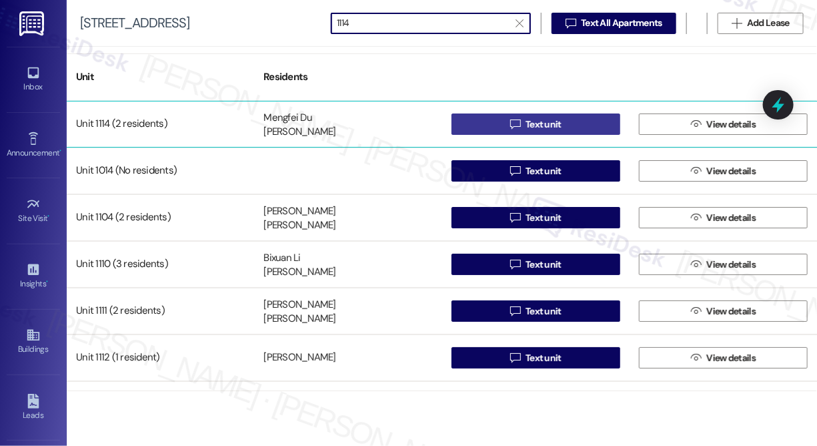
type input "1114"
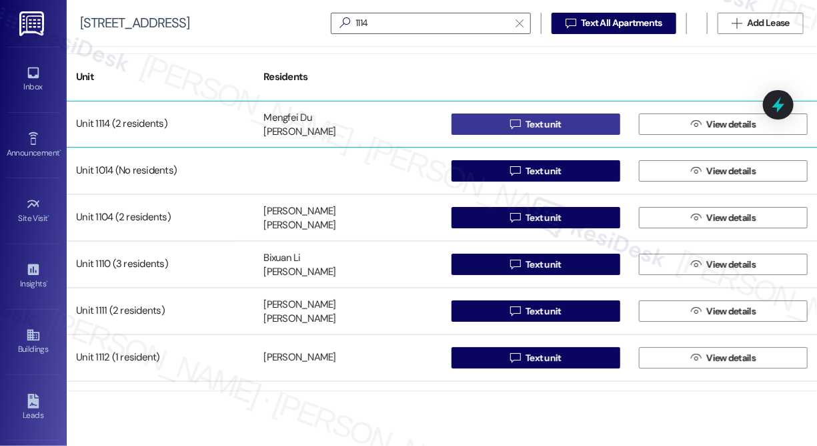
click at [521, 115] on span " Text unit" at bounding box center [536, 124] width 57 height 20
click at [530, 120] on span "Text unit" at bounding box center [544, 124] width 36 height 14
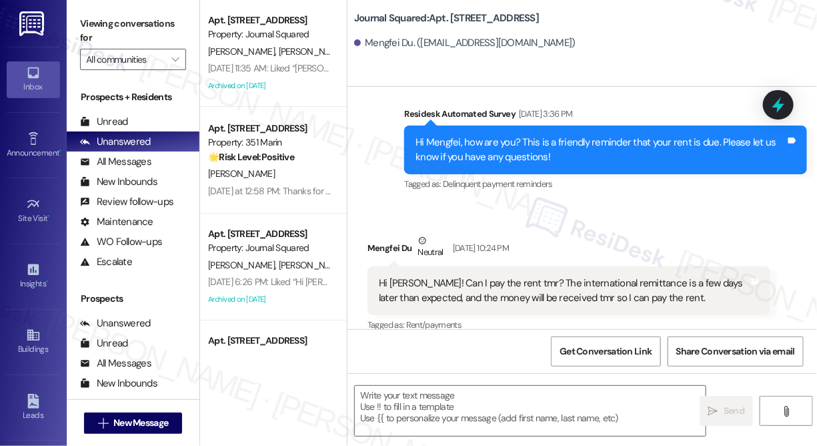
type textarea "Fetching suggested responses. Please feel free to read through the conversation…"
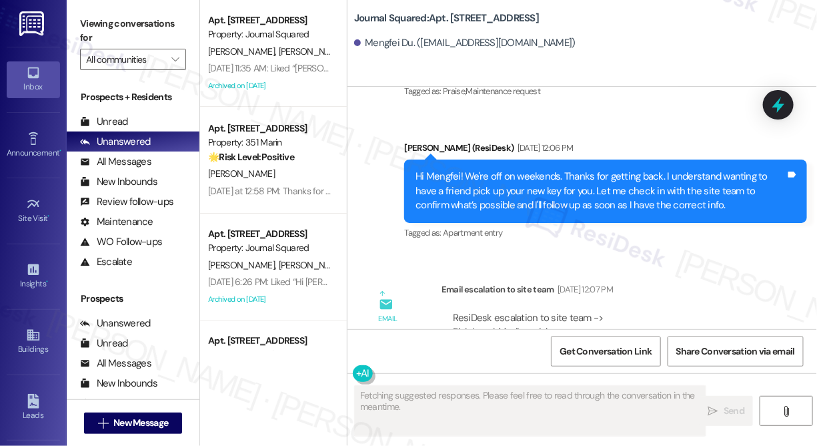
scroll to position [7158, 0]
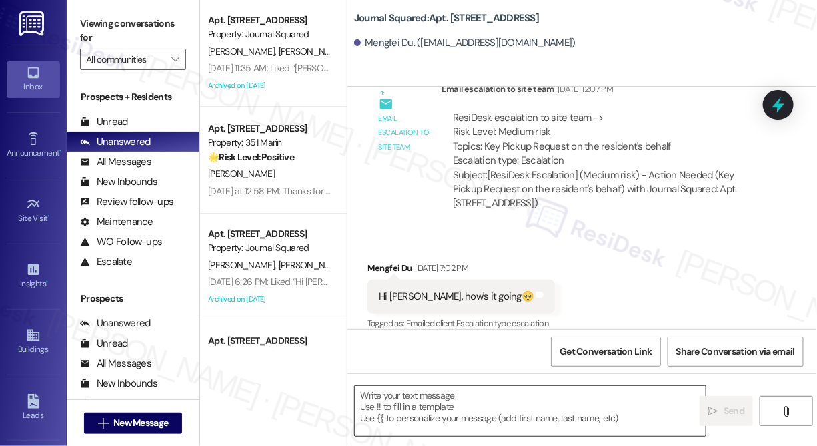
click at [436, 411] on textarea at bounding box center [530, 411] width 351 height 50
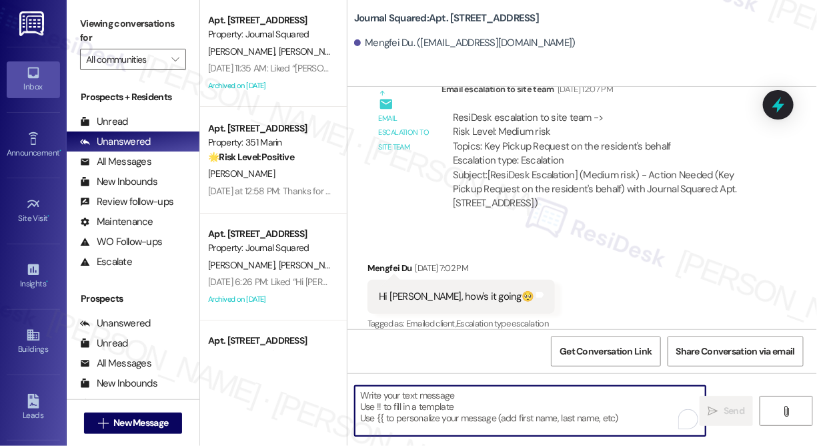
paste textarea "Hi {{first_name}}! We’re offering Tower 3 residents with leases ending [DATE] t…"
type textarea "Hi {{first_name}}! We’re offering Tower 3 residents with leases ending [DATE] t…"
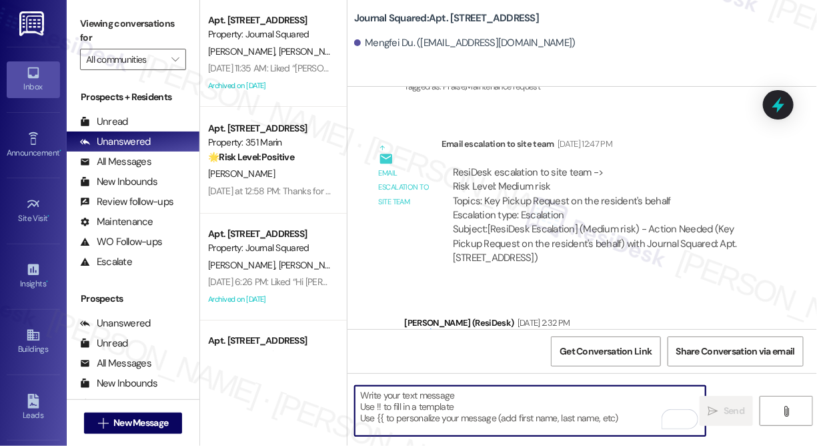
scroll to position [7704, 0]
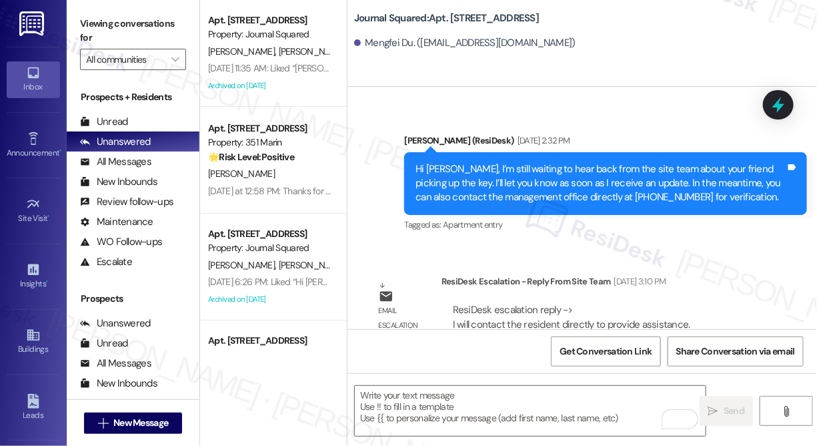
click at [508, 162] on div "Hi Mengfei, I’m still waiting to hear back from the site team about your friend…" at bounding box center [601, 183] width 370 height 43
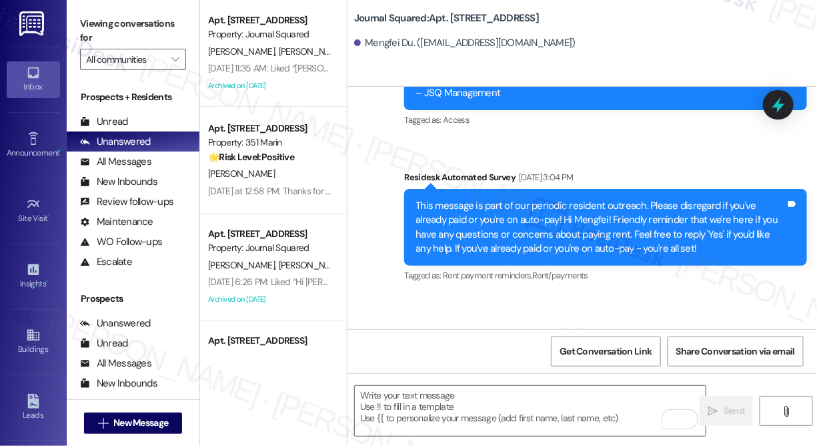
scroll to position [10599, 0]
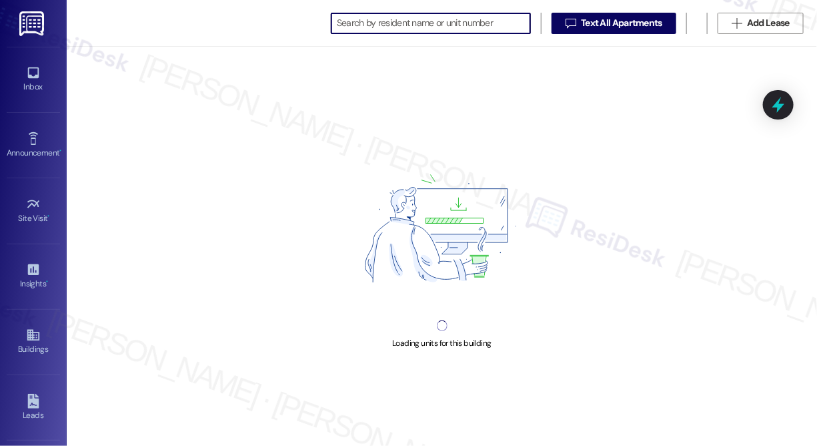
click at [404, 28] on input at bounding box center [433, 23] width 193 height 19
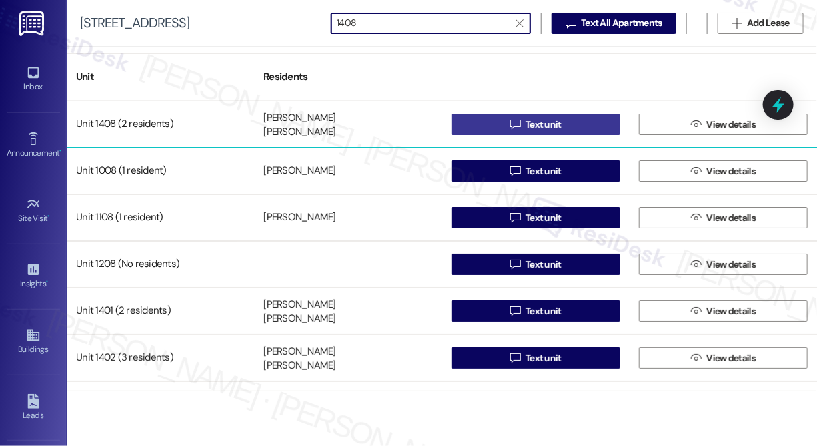
type input "1408"
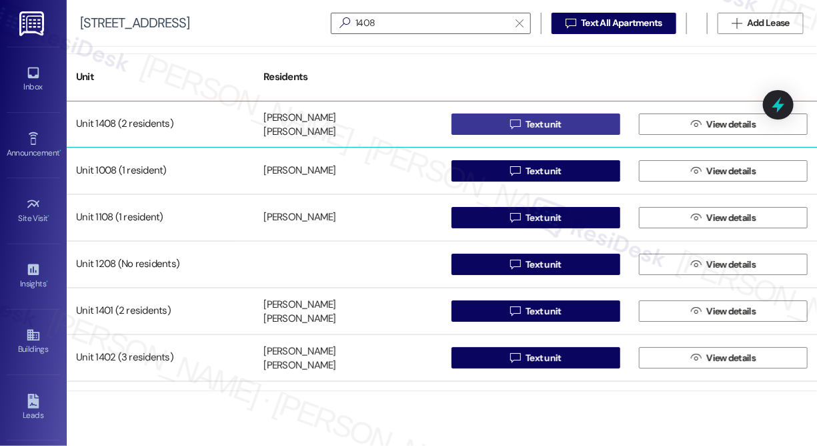
click at [510, 121] on icon "" at bounding box center [515, 124] width 10 height 11
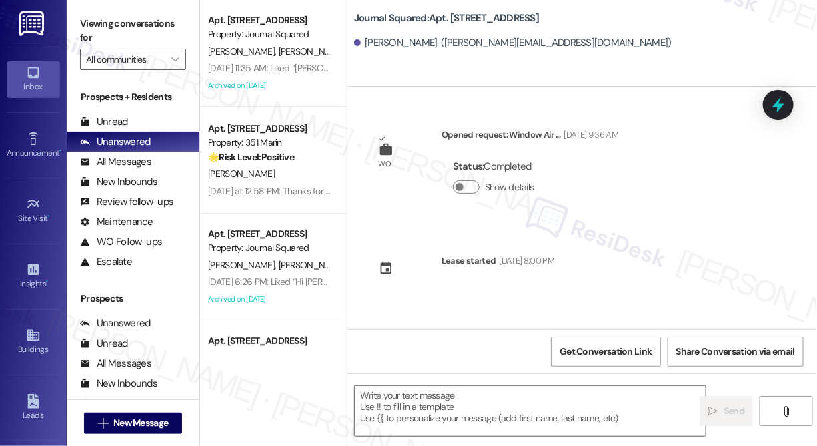
type textarea "Fetching suggested responses. Please feel free to read through the conversation…"
click at [473, 398] on textarea at bounding box center [530, 411] width 351 height 50
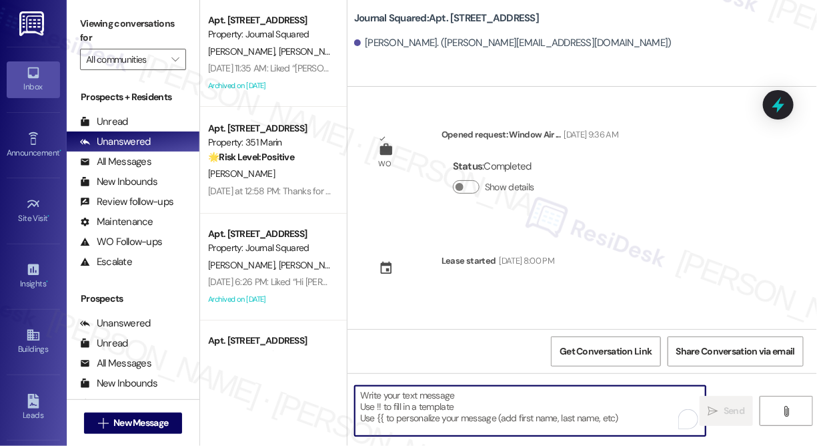
paste textarea "Hi {{first_name}}! We’re offering Tower 3 residents with leases ending [DATE] t…"
type textarea "Hi {{first_name}}! We’re offering Tower 3 residents with leases ending [DATE] t…"
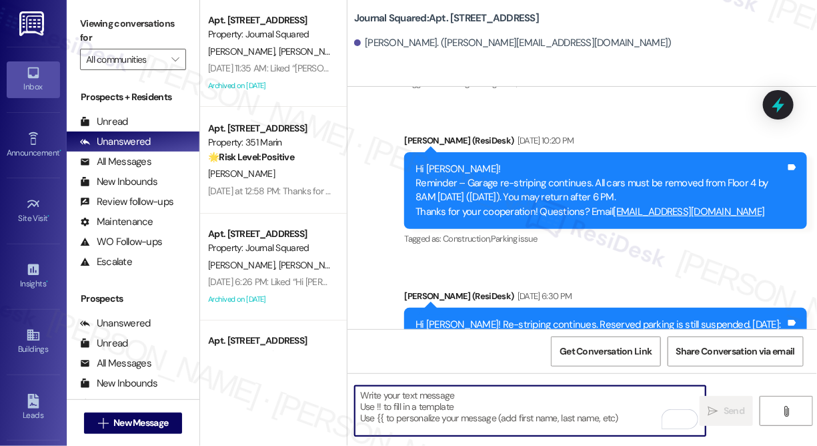
scroll to position [7335, 0]
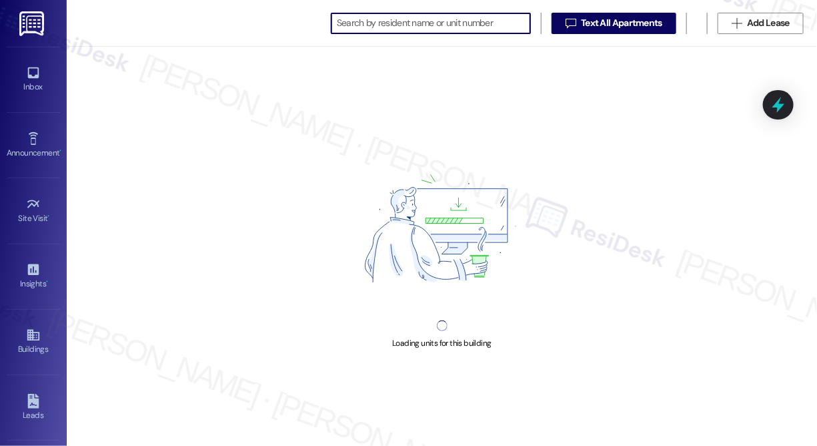
click at [440, 33] on div "" at bounding box center [431, 23] width 200 height 21
click at [438, 25] on input at bounding box center [433, 23] width 193 height 19
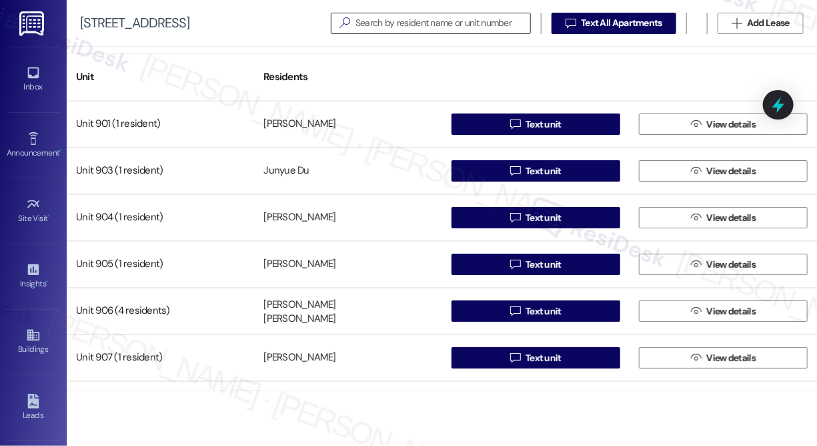
click at [412, 29] on input at bounding box center [443, 23] width 175 height 19
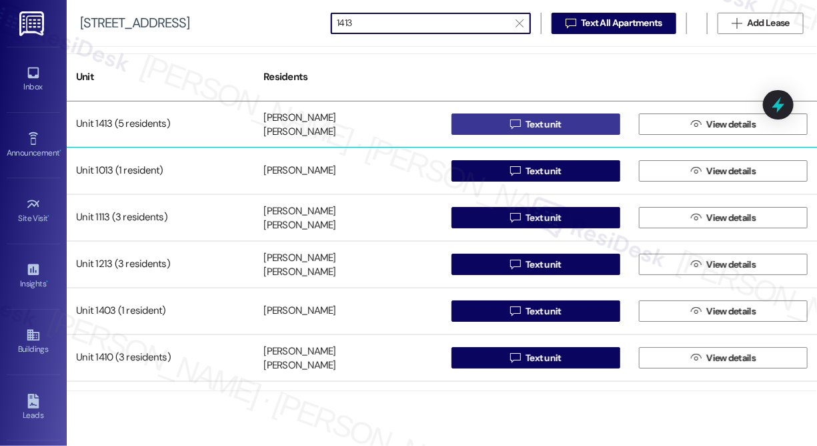
type input "1413"
click at [527, 119] on span "Text unit" at bounding box center [544, 124] width 36 height 14
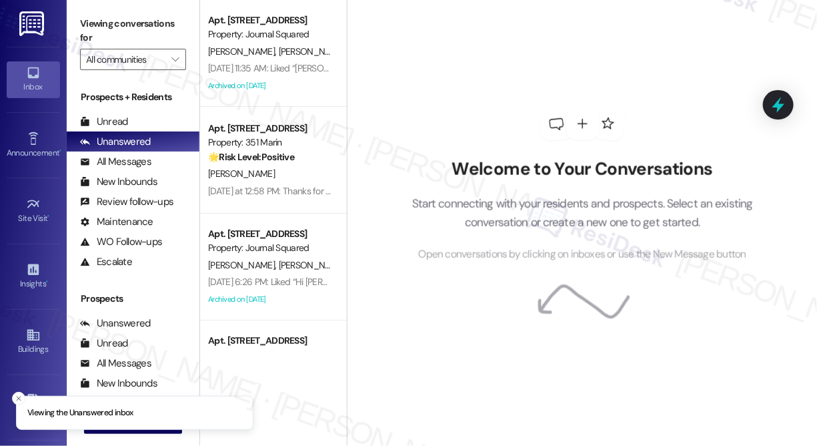
drag, startPoint x: 492, startPoint y: 55, endPoint x: 501, endPoint y: 42, distance: 15.4
click at [501, 42] on div "Welcome to Your Conversations Start connecting with your residents and prospect…" at bounding box center [582, 185] width 400 height 356
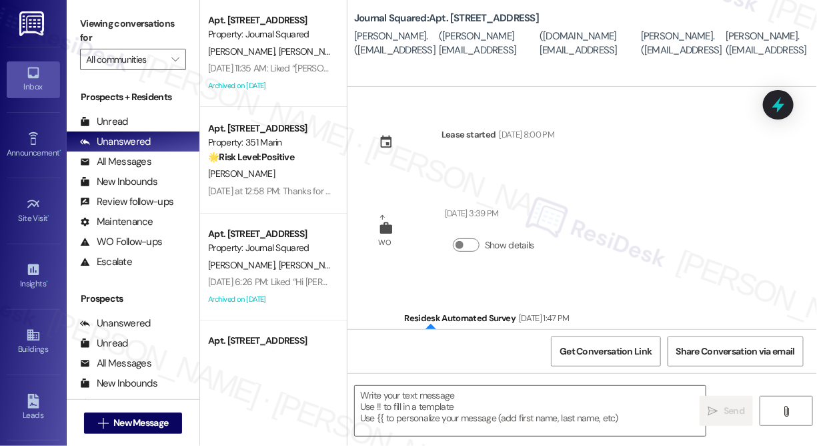
type textarea "Fetching suggested responses. Please feel free to read through the conversation…"
click at [460, 406] on textarea at bounding box center [530, 411] width 351 height 50
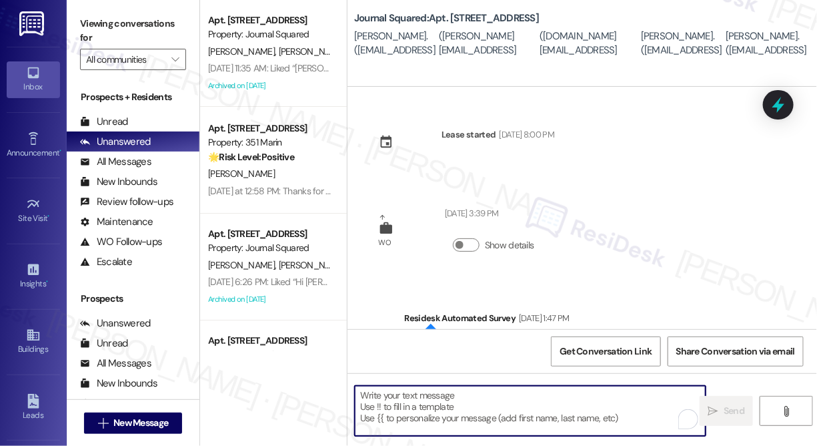
paste textarea "Hi {{first_name}}! We’re offering Tower 3 residents with leases ending [DATE] t…"
type textarea "Hi {{first_name}}! We’re offering Tower 3 residents with leases ending [DATE] t…"
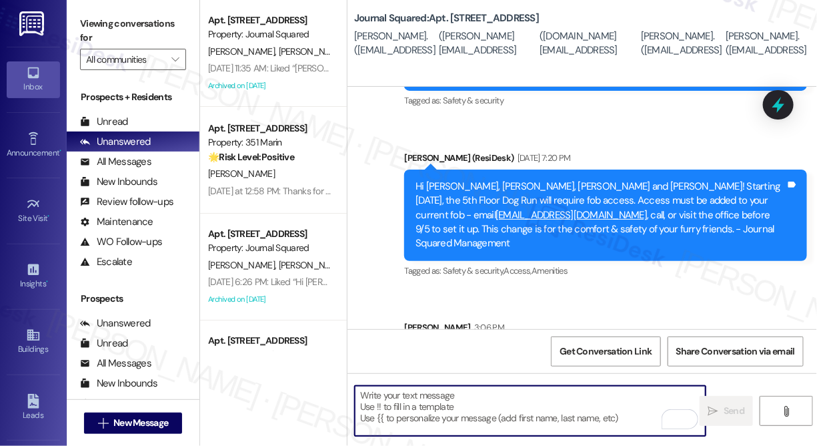
scroll to position [706, 0]
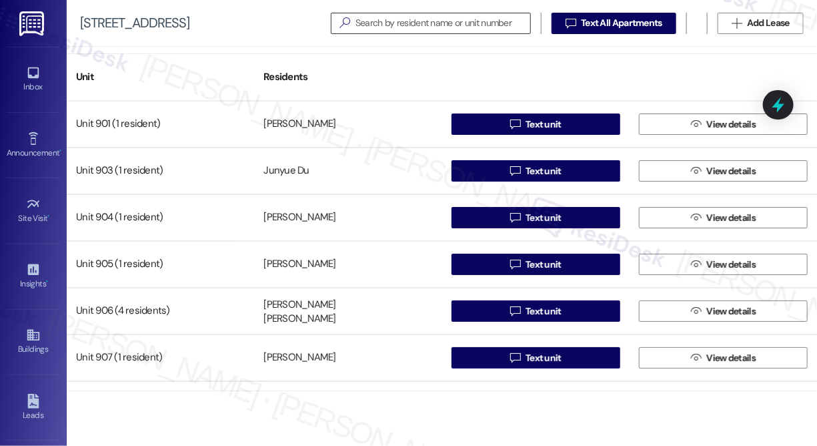
click at [384, 31] on input at bounding box center [443, 23] width 175 height 19
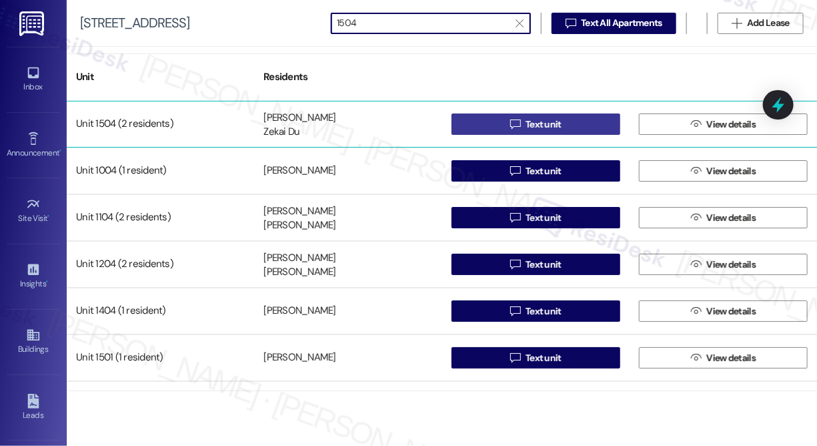
type input "1504"
click at [530, 123] on span "Text unit" at bounding box center [544, 124] width 36 height 14
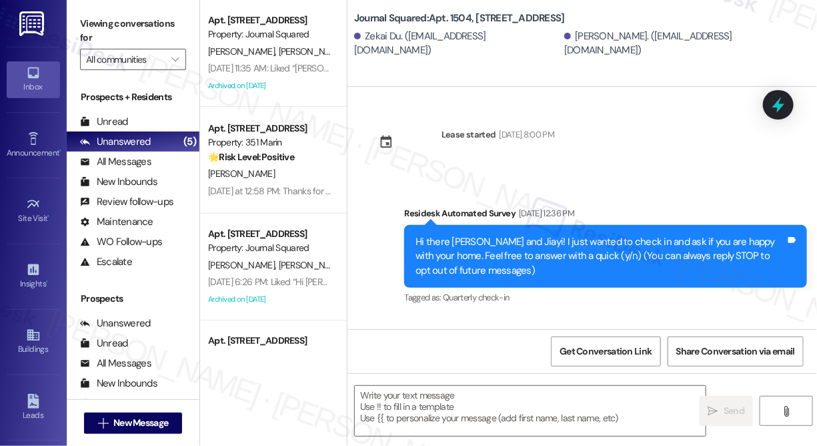
type textarea "Fetching suggested responses. Please feel free to read through the conversation…"
click at [418, 399] on textarea at bounding box center [530, 411] width 351 height 50
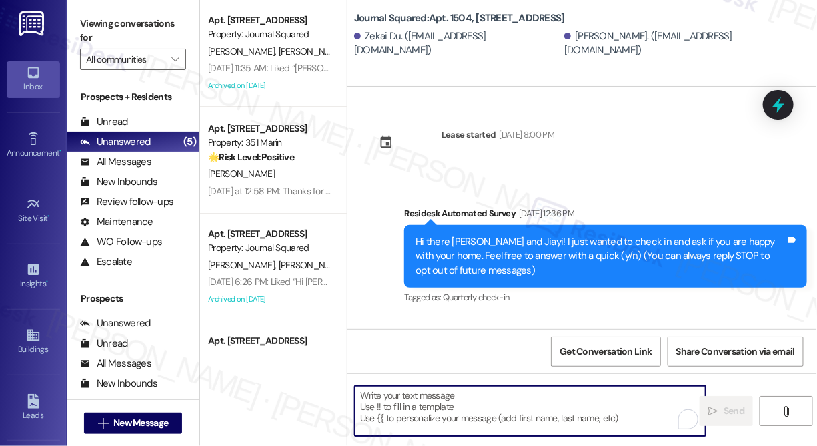
paste textarea "Hi {{first_name}}! We’re offering Tower 3 residents with leases ending [DATE] t…"
type textarea "Hi {{first_name}}! We’re offering Tower 3 residents with leases ending [DATE] t…"
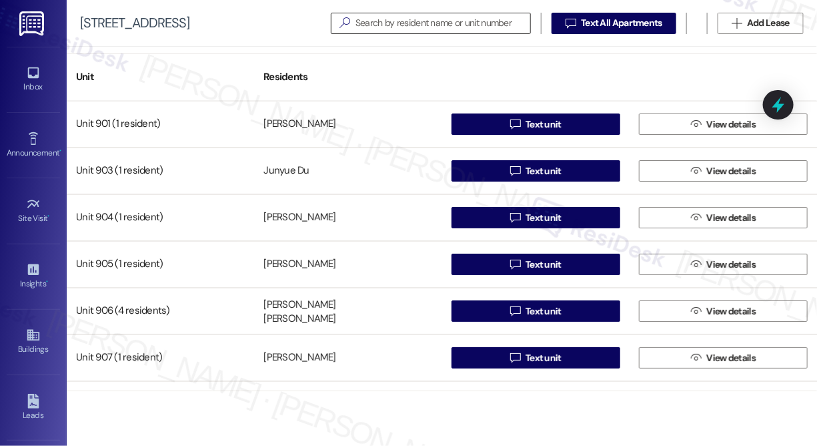
click at [444, 19] on input at bounding box center [443, 23] width 175 height 19
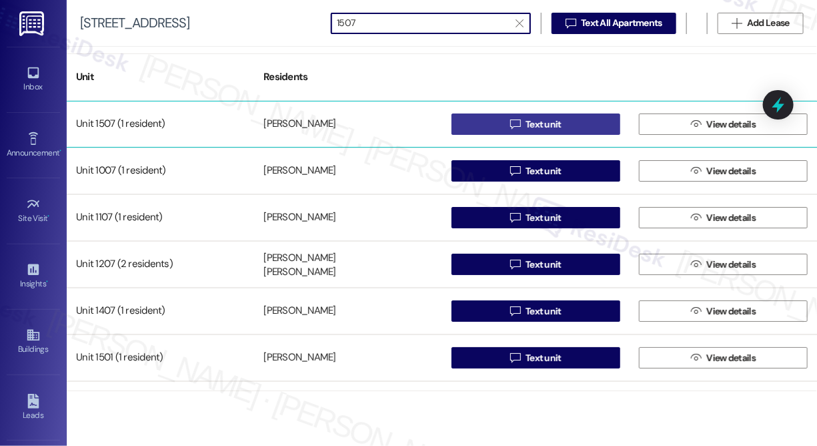
type input "1507"
click at [566, 126] on button " Text unit" at bounding box center [536, 123] width 169 height 21
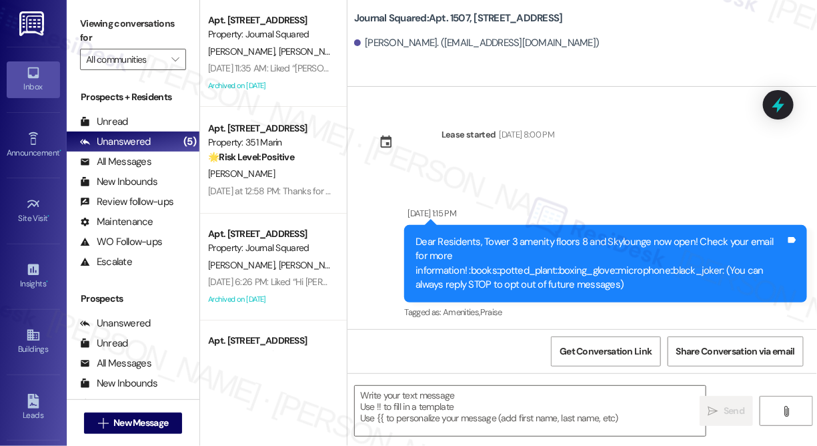
type textarea "Fetching suggested responses. Please feel free to read through the conversation…"
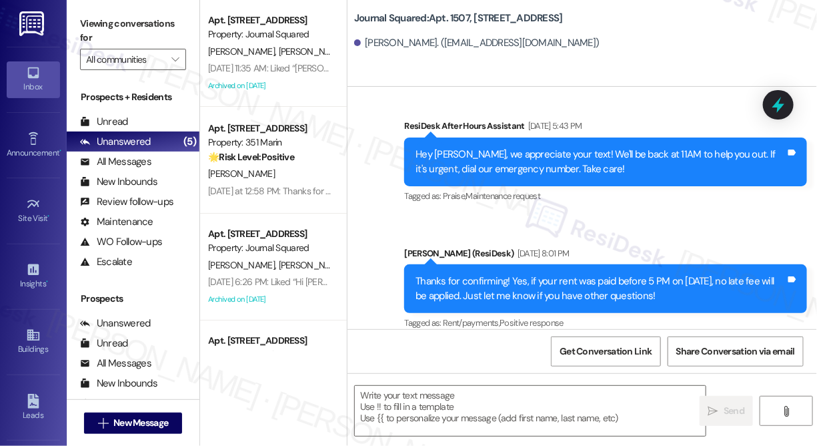
scroll to position [5142, 0]
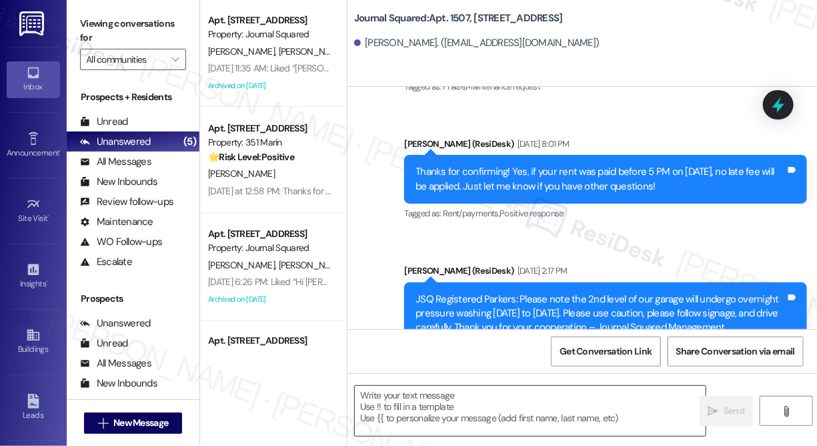
click at [418, 405] on textarea at bounding box center [530, 411] width 351 height 50
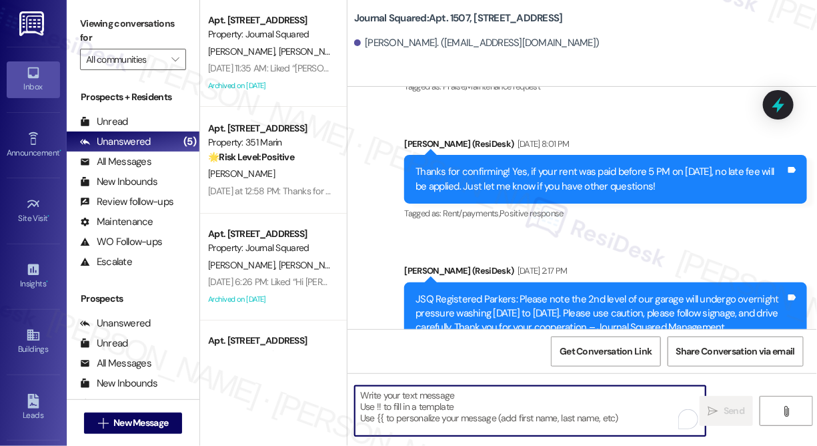
paste textarea "Hi {{first_name}}! We’re offering Tower 3 residents with leases ending [DATE] t…"
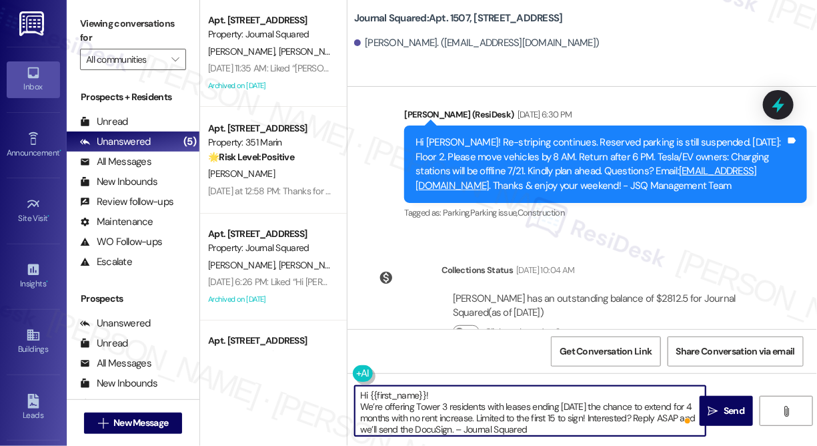
scroll to position [8789, 0]
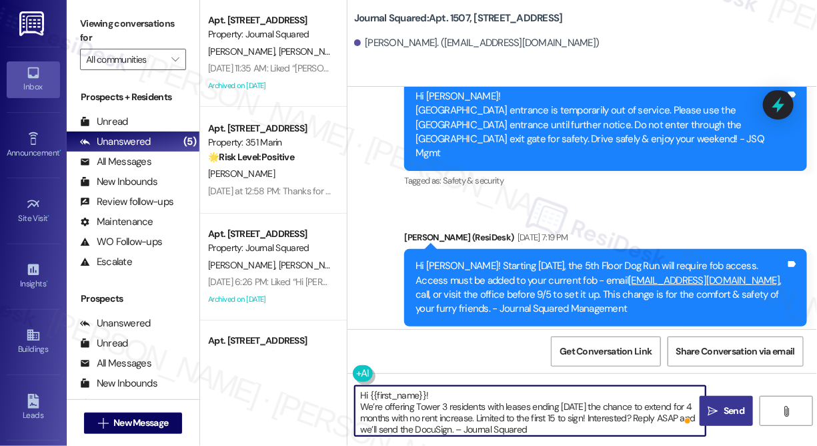
type textarea "Hi {{first_name}}! We’re offering Tower 3 residents with leases ending [DATE] t…"
click at [728, 412] on span "Send" at bounding box center [734, 411] width 21 height 14
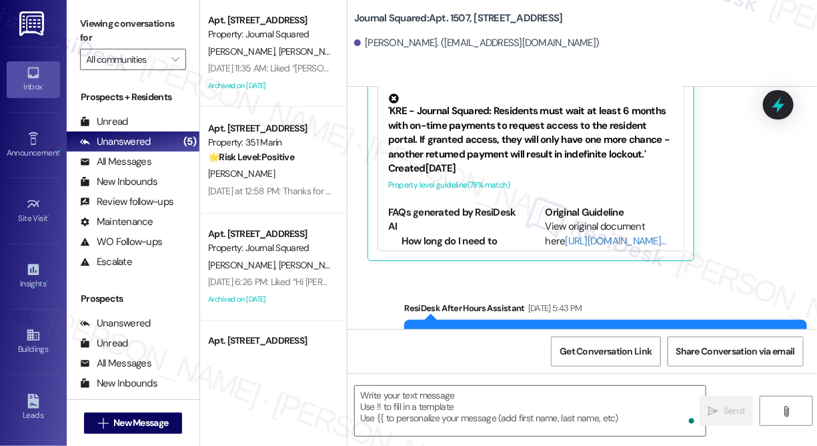
scroll to position [4778, 0]
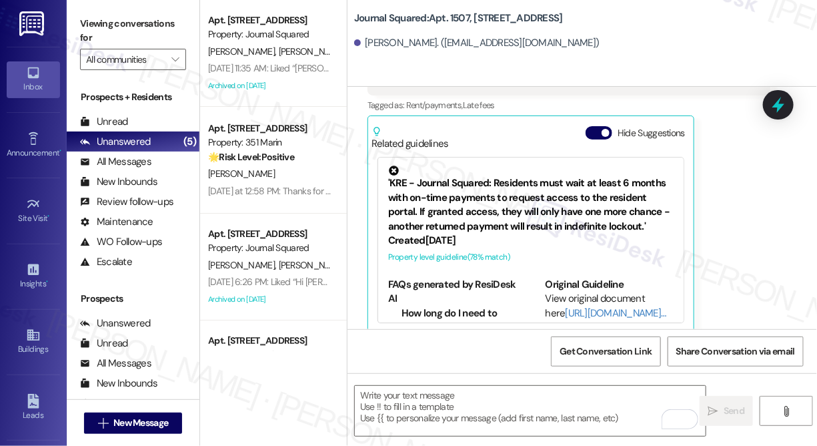
click at [443, 57] on div "Journal Squared: Apt. 1507, 595 Pavonia Ave Chenyu Fu. (2573254169@qq.com)" at bounding box center [583, 43] width 470 height 87
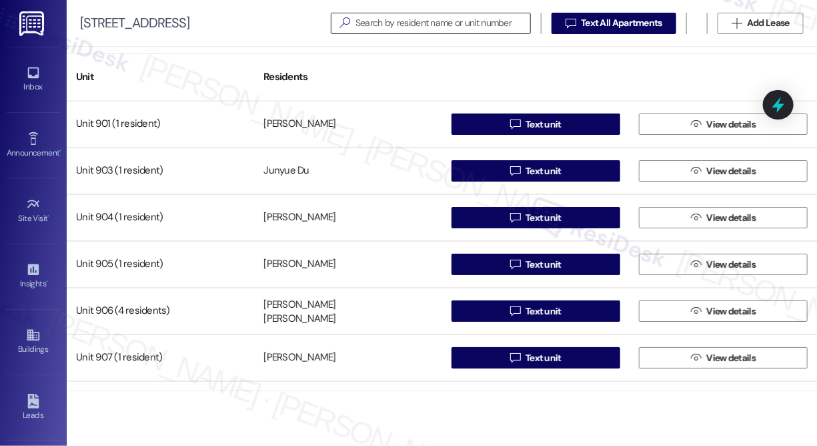
click at [405, 28] on input at bounding box center [443, 23] width 175 height 19
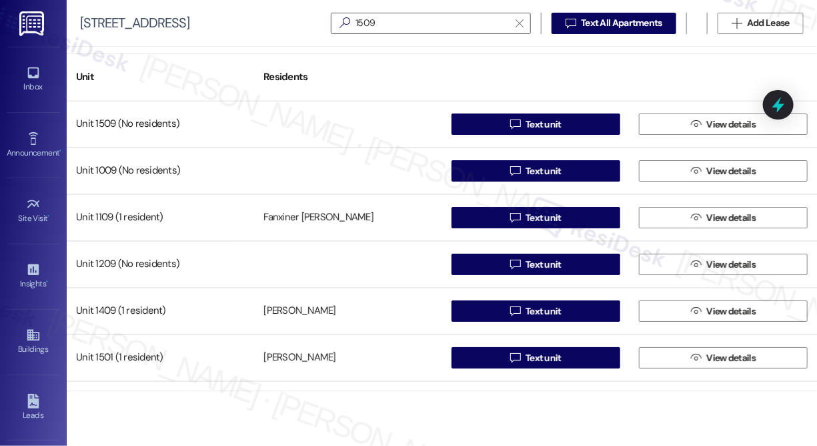
click at [743, 42] on div "595 Pavonia Ave  1509   Text All Apartments  Add Lease" at bounding box center [442, 23] width 751 height 47
click at [385, 21] on input "1509" at bounding box center [423, 23] width 172 height 19
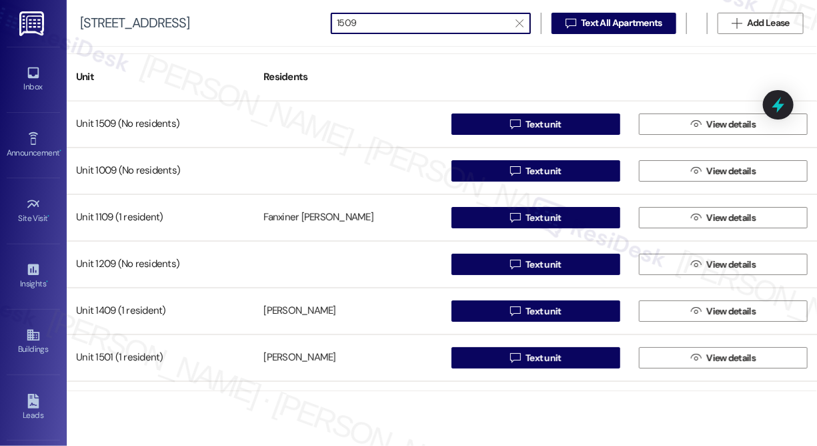
click at [385, 21] on input "1509" at bounding box center [423, 23] width 172 height 19
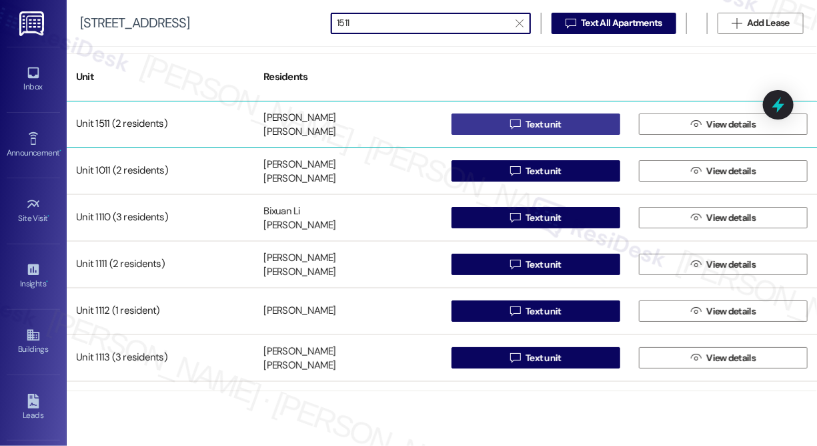
type input "1511"
click at [470, 118] on button " Text unit" at bounding box center [536, 123] width 169 height 21
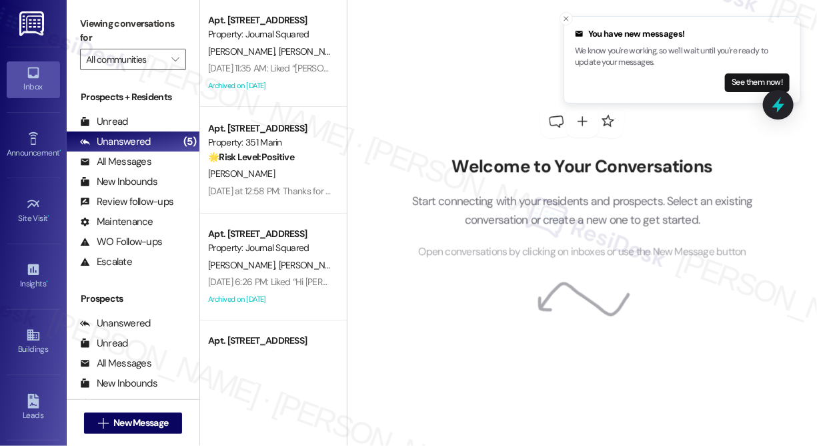
click at [512, 31] on div "Welcome to Your Conversations Start connecting with your residents and prospect…" at bounding box center [582, 182] width 400 height 356
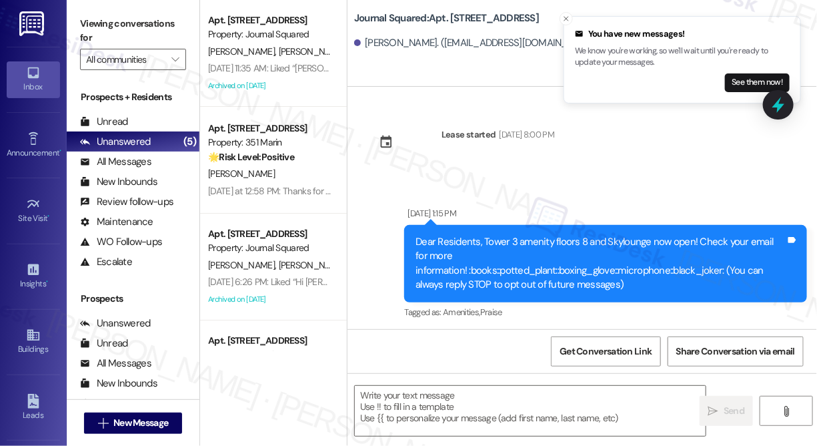
type textarea "Fetching suggested responses. Please feel free to read through the conversation…"
click at [460, 396] on textarea at bounding box center [530, 411] width 351 height 50
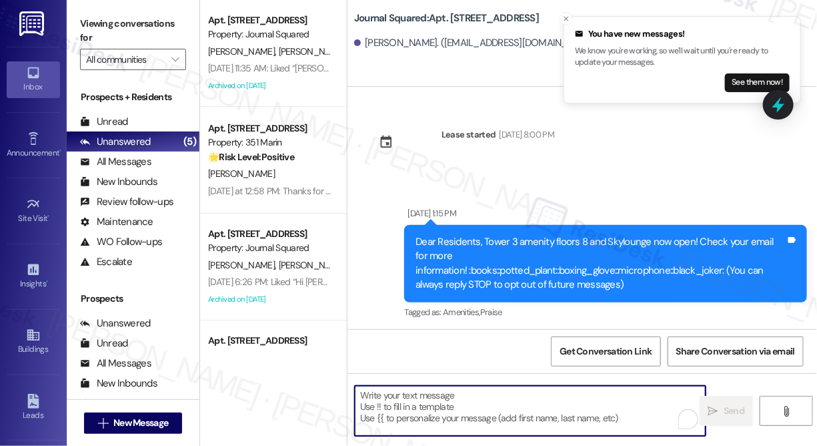
paste textarea "Hi {{first_name}}! We’re offering Tower 3 residents with leases ending [DATE] t…"
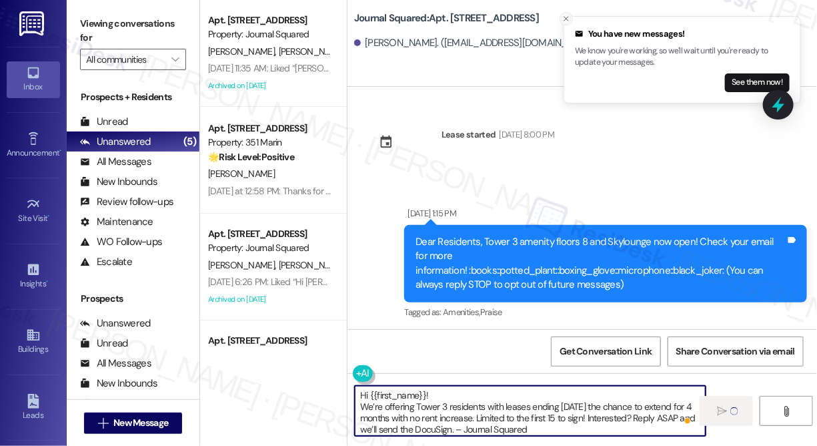
type textarea "Hi {{first_name}}! We’re offering Tower 3 residents with leases ending [DATE] t…"
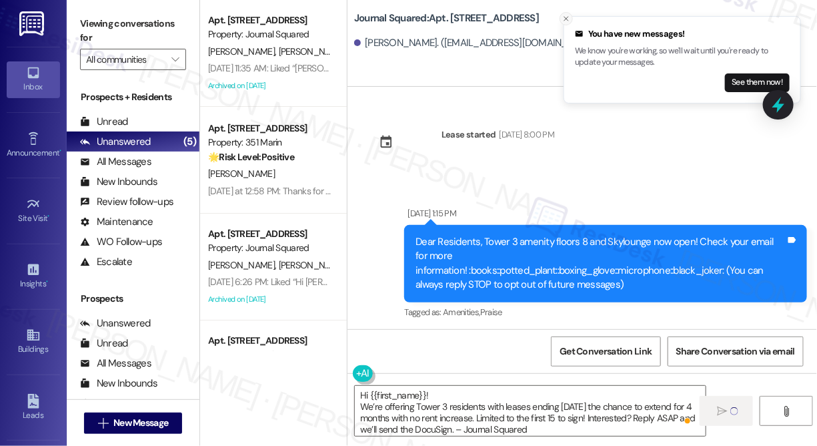
click at [563, 17] on icon "Close toast" at bounding box center [566, 19] width 8 height 8
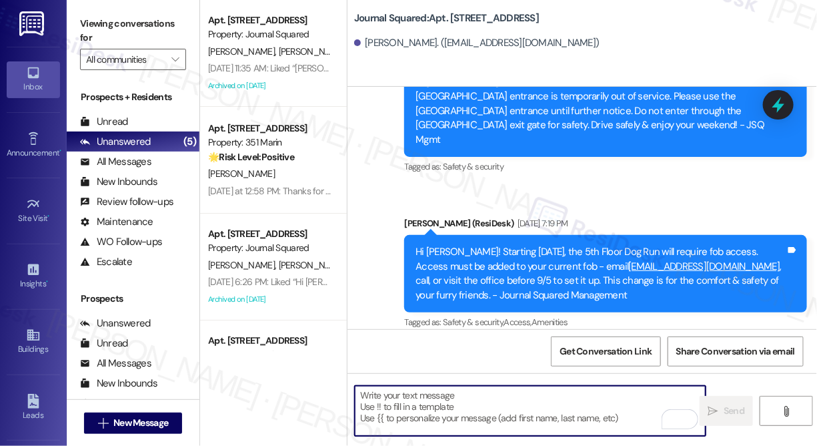
scroll to position [7503, 0]
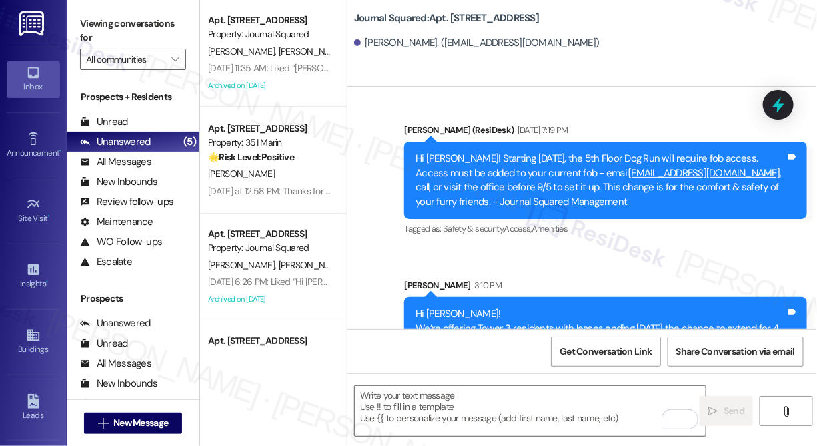
click at [754, 53] on div "Leyi Qiu. (13454763361@163.com)" at bounding box center [585, 43] width 463 height 27
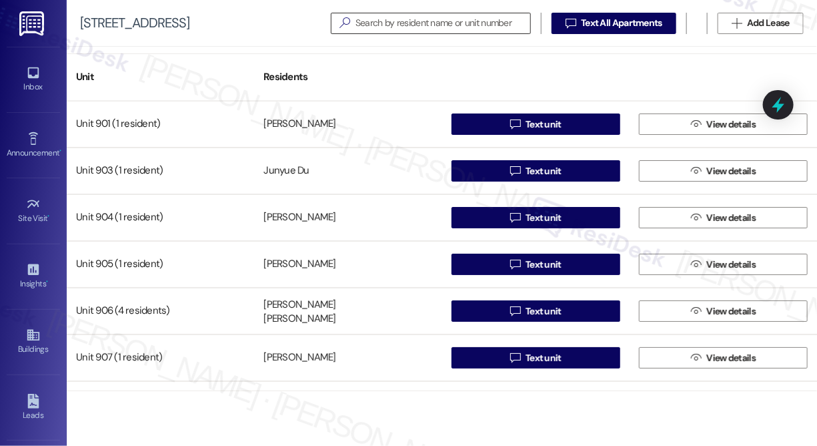
click at [381, 23] on input at bounding box center [443, 23] width 175 height 19
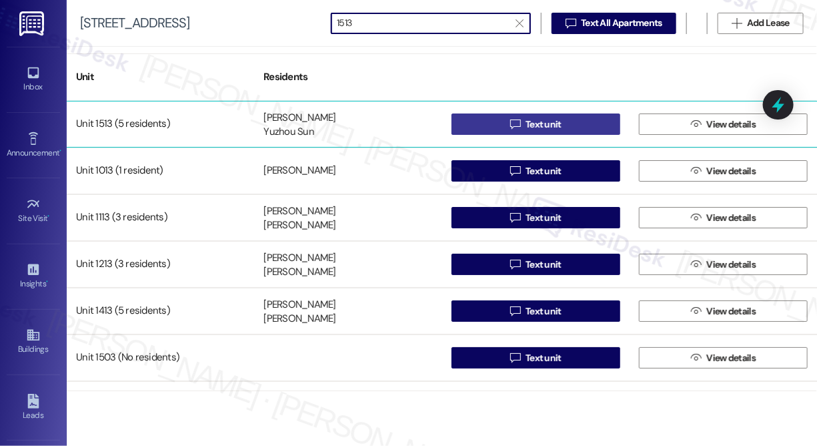
type input "1513"
click at [471, 123] on button " Text unit" at bounding box center [536, 123] width 169 height 21
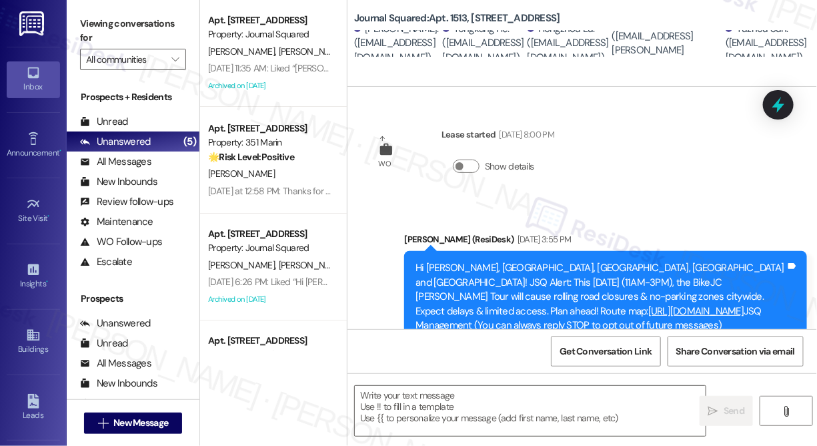
type textarea "Fetching suggested responses. Please feel free to read through the conversation…"
click at [472, 400] on textarea at bounding box center [530, 411] width 351 height 50
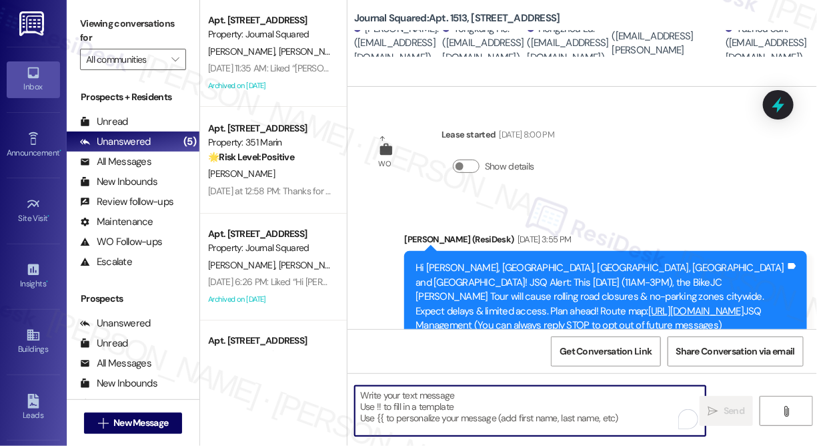
paste textarea "Hi {{first_name}}! We’re offering Tower 3 residents with leases ending [DATE] t…"
type textarea "Hi {{first_name}}! We’re offering Tower 3 residents with leases ending [DATE] t…"
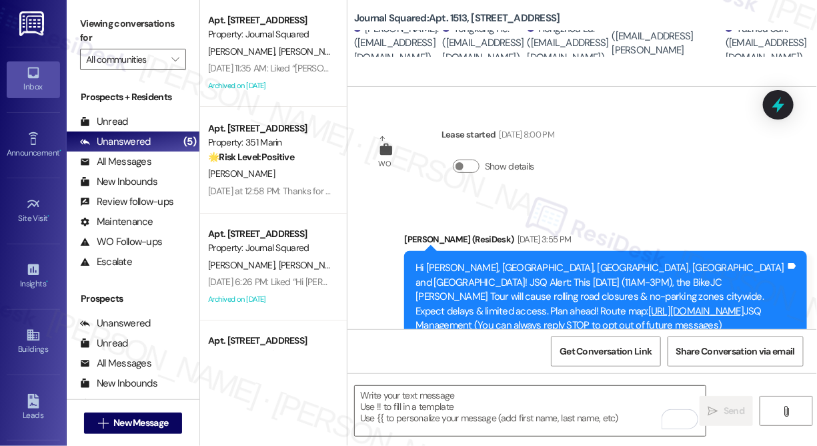
click at [458, 33] on div "Yongkang He. (yh5709@nyu.edu)" at bounding box center [483, 43] width 81 height 43
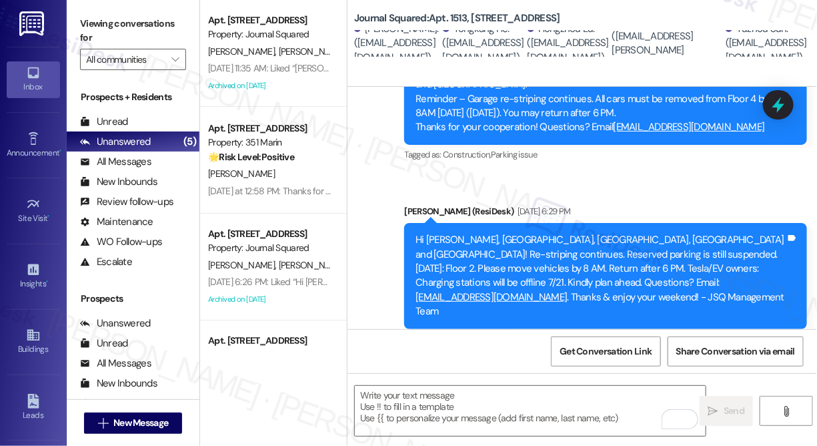
scroll to position [2225, 0]
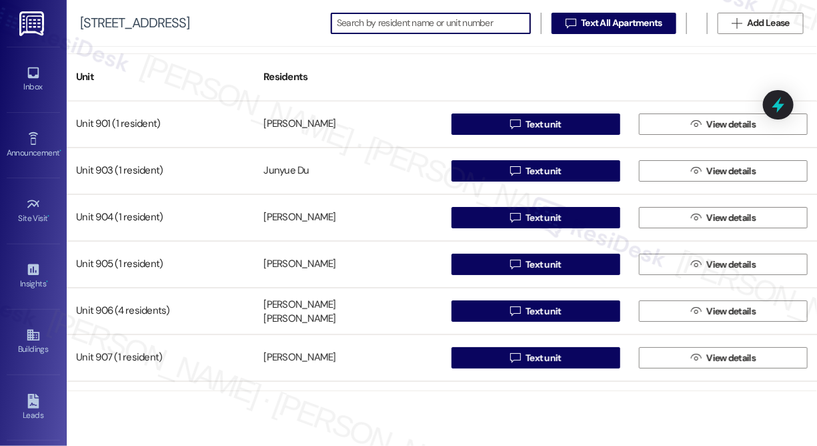
click at [442, 23] on input at bounding box center [433, 23] width 193 height 19
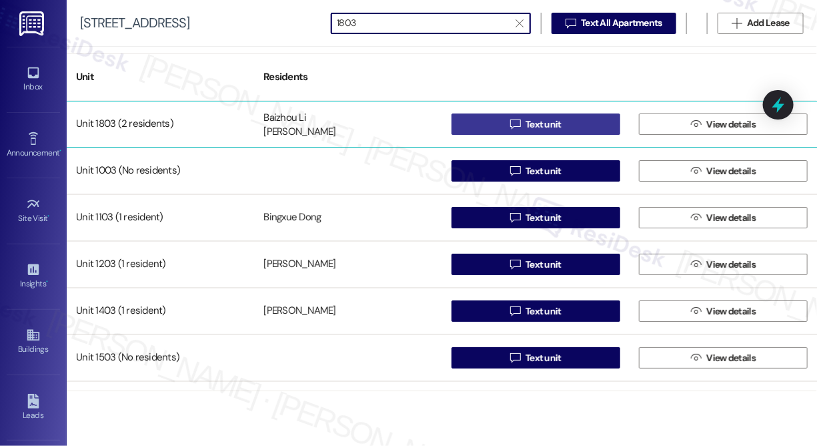
type input "1803"
click at [546, 127] on span "Text unit" at bounding box center [544, 124] width 36 height 14
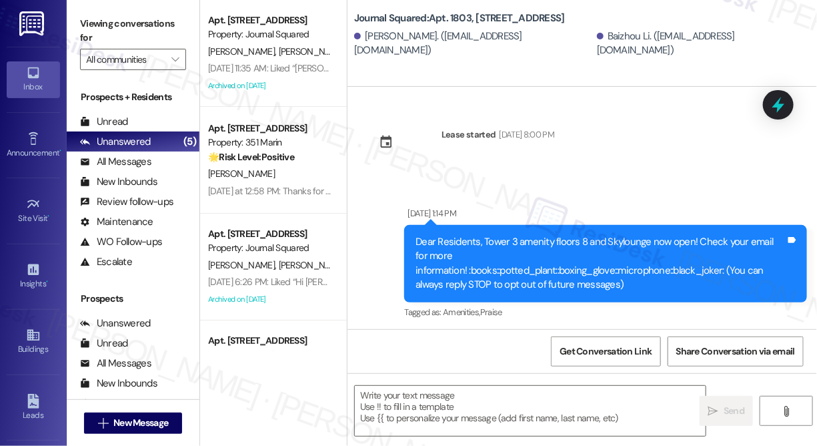
type textarea "Fetching suggested responses. Please feel free to read through the conversation…"
click at [434, 400] on textarea at bounding box center [530, 411] width 351 height 50
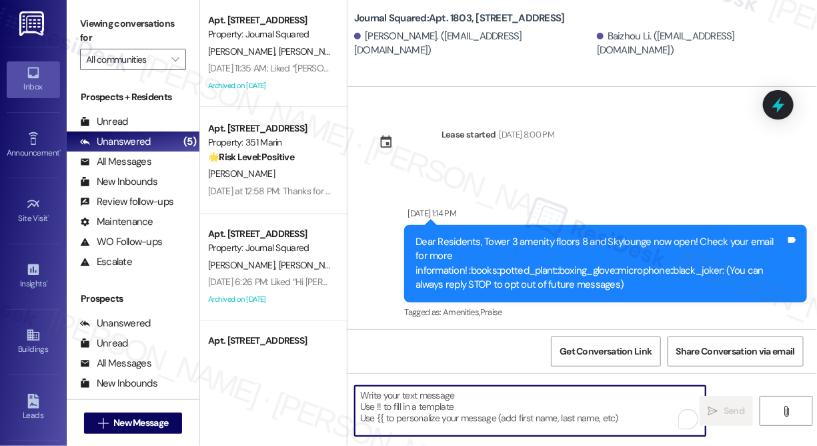
paste textarea "Hi {{first_name}}! We’re offering Tower 3 residents with leases ending [DATE] t…"
type textarea "Hi {{first_name}}! We’re offering Tower 3 residents with leases ending [DATE] t…"
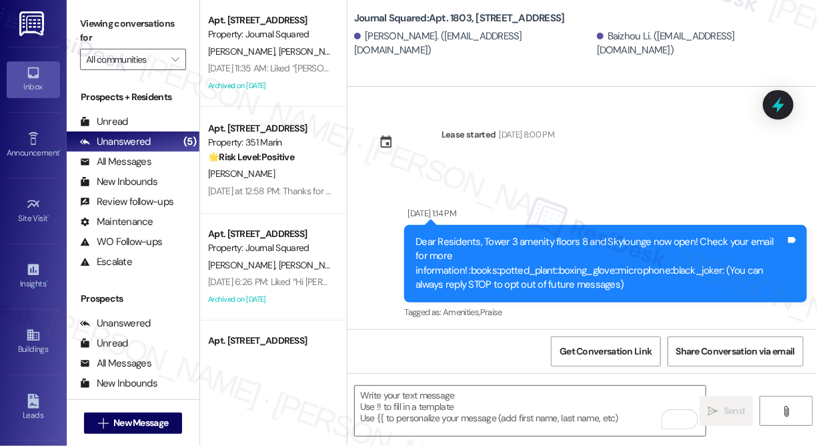
click at [811, 90] on div "Lease started Aug 14, 2024 at 8:00 PM Announcement, sent via SMS Nov 01, 2024 a…" at bounding box center [583, 208] width 470 height 242
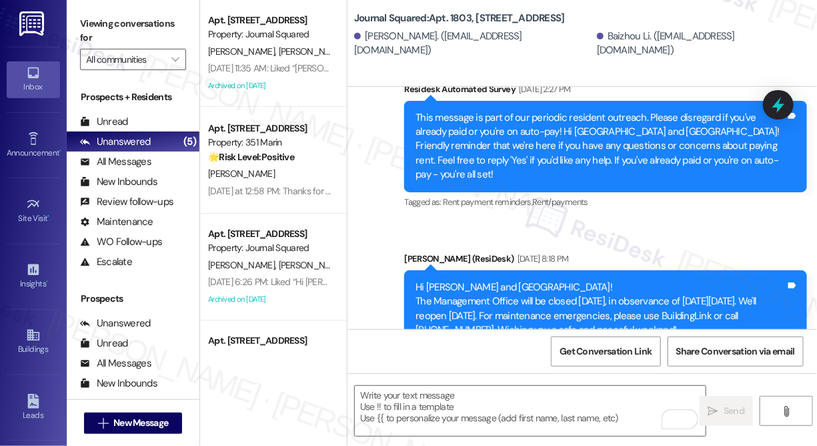
scroll to position [7575, 0]
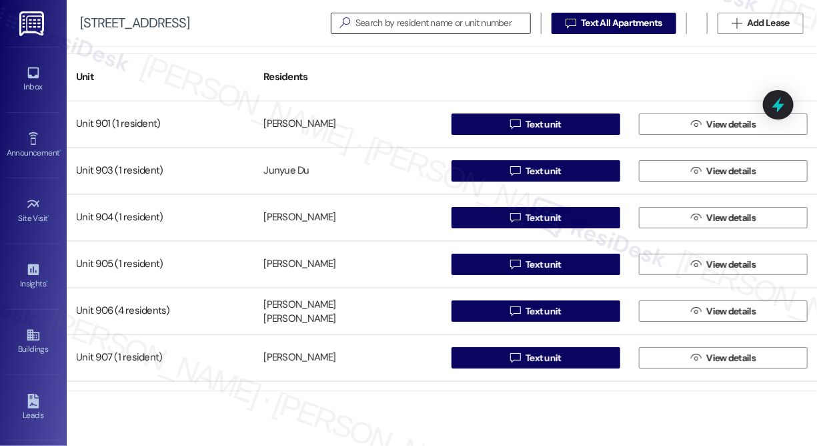
click at [444, 17] on input at bounding box center [443, 23] width 175 height 19
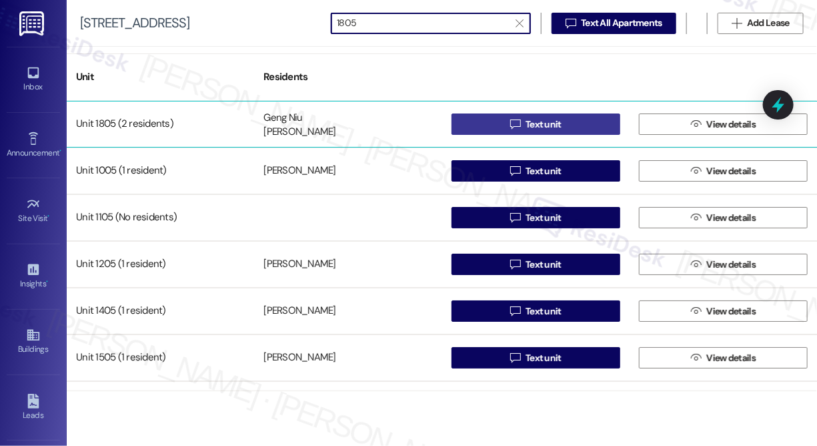
type input "1805"
click at [512, 123] on icon "" at bounding box center [515, 124] width 10 height 11
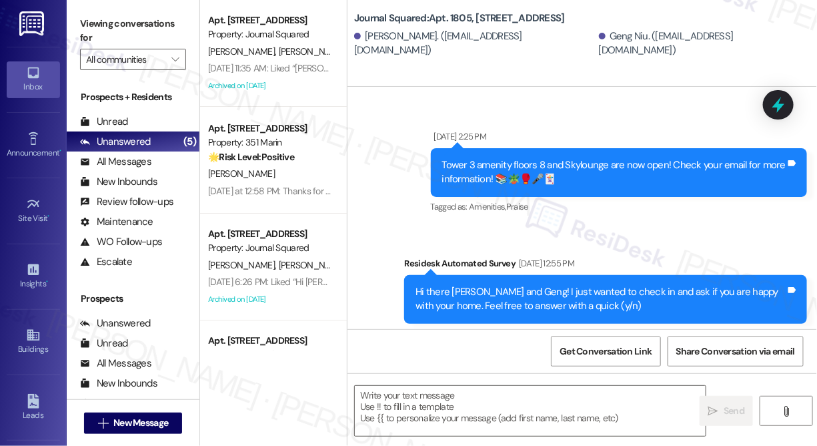
type textarea "Fetching suggested responses. Please feel free to read through the conversation…"
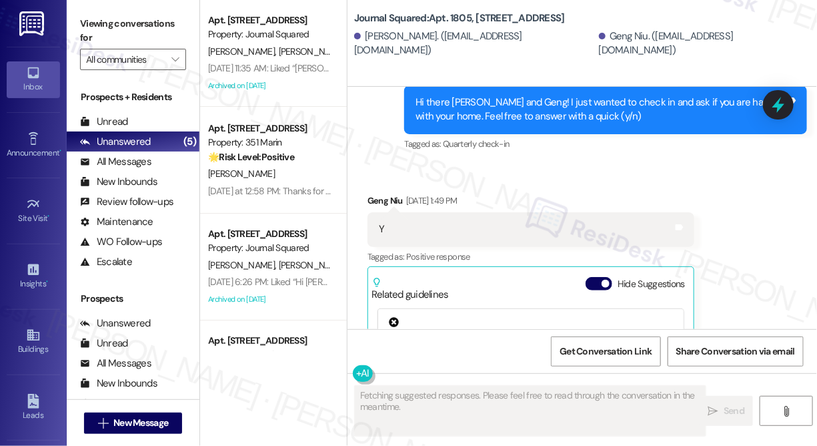
scroll to position [586, 0]
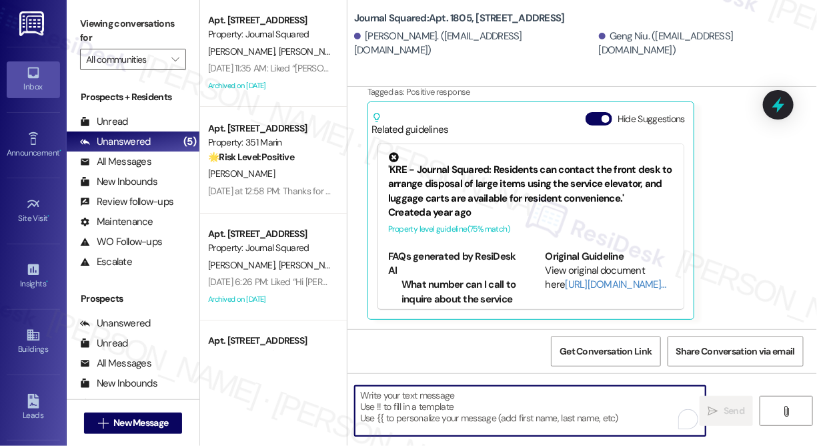
click at [476, 407] on textarea "To enrich screen reader interactions, please activate Accessibility in Grammarl…" at bounding box center [530, 411] width 351 height 50
paste textarea "Hi {{first_name}}! We’re offering Tower 3 residents with leases ending [DATE] t…"
type textarea "Hi {{first_name}}! We’re offering Tower 3 residents with leases ending [DATE] t…"
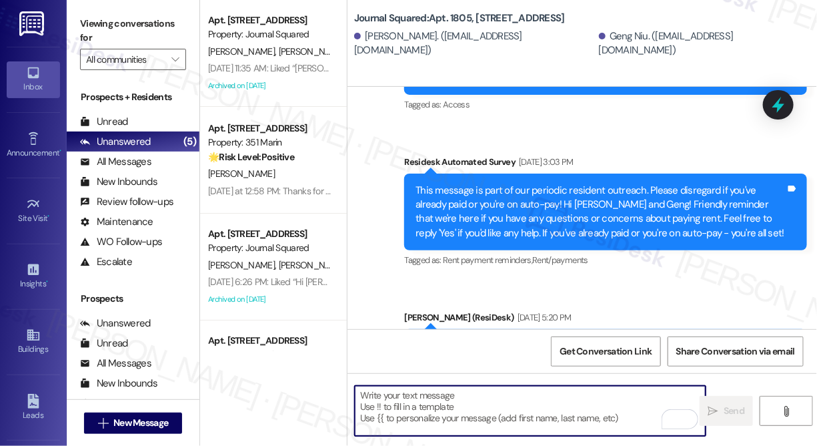
scroll to position [7943, 0]
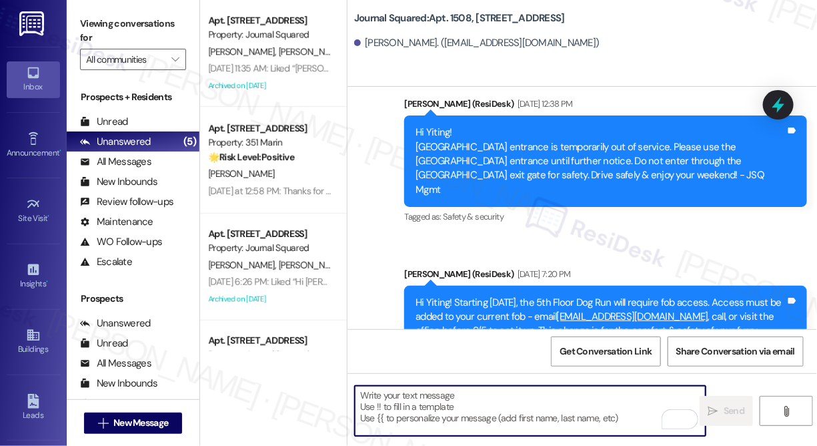
scroll to position [6910, 0]
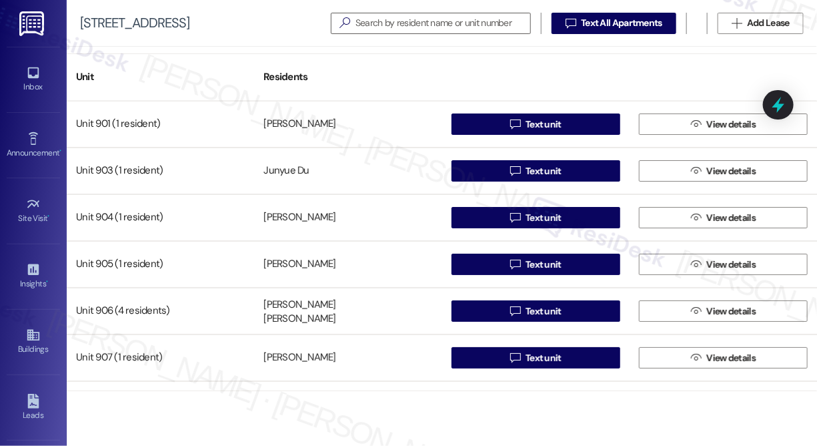
drag, startPoint x: 737, startPoint y: 53, endPoint x: 710, endPoint y: 51, distance: 26.7
click at [737, 53] on div "Unit Residents" at bounding box center [442, 76] width 751 height 47
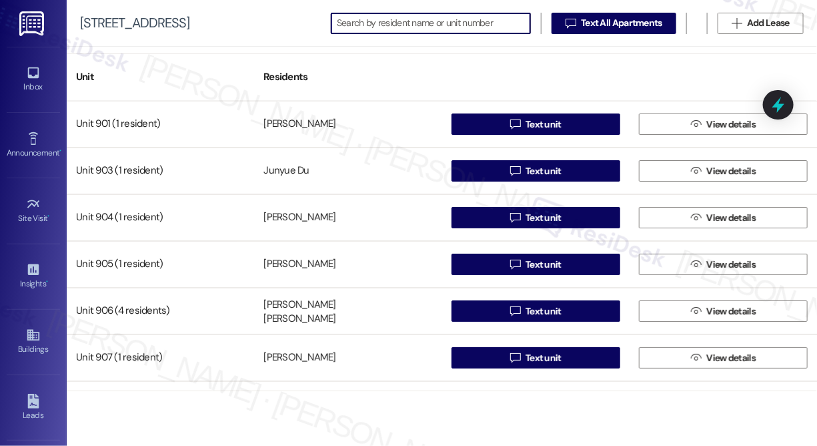
click at [480, 23] on input at bounding box center [433, 23] width 193 height 19
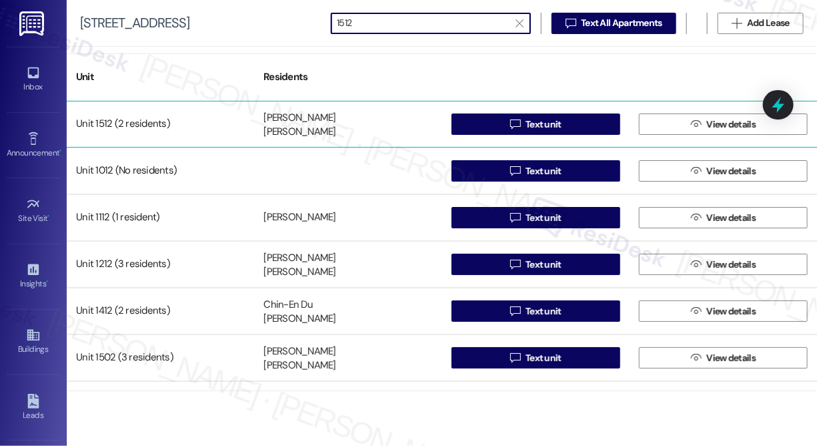
type input "1512"
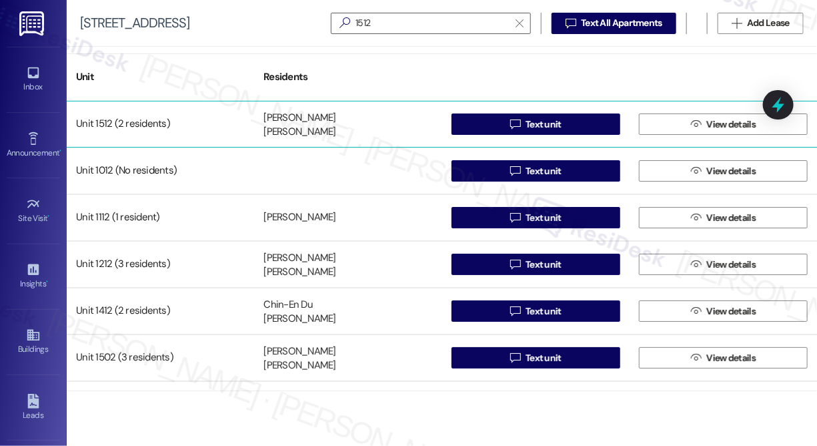
click at [512, 107] on div "Unit 1512 (2 residents) Ruoxi Wang Yiwei Zhao  Text unit  View details" at bounding box center [442, 124] width 751 height 47
click at [514, 123] on icon "" at bounding box center [515, 124] width 10 height 11
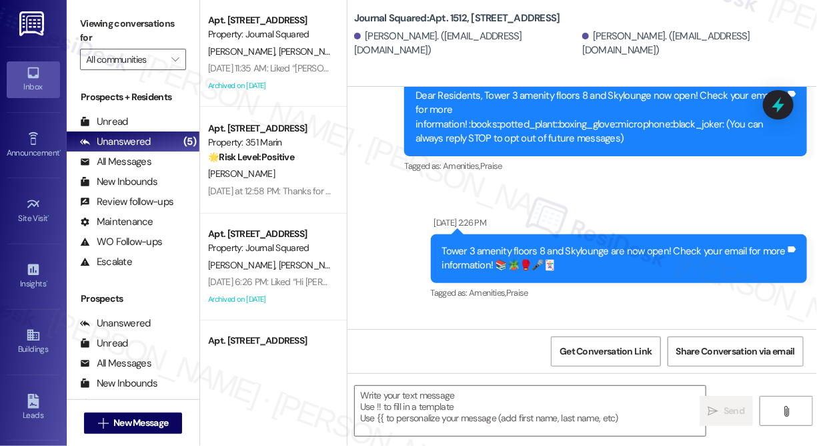
type textarea "Fetching suggested responses. Please feel free to read through the conversation…"
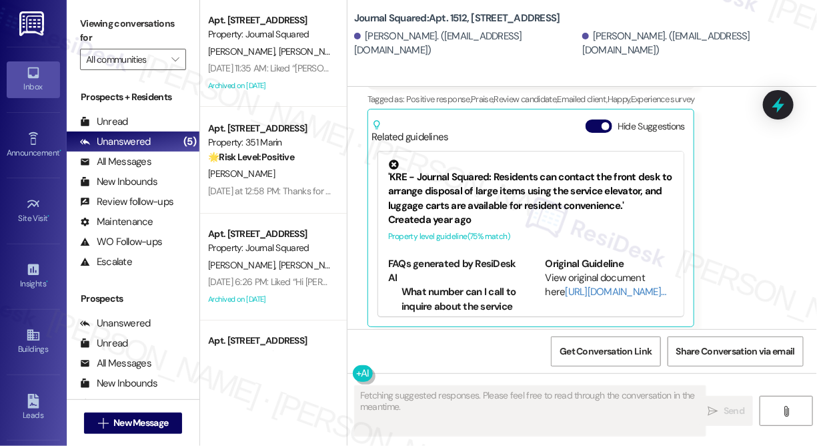
scroll to position [586, 0]
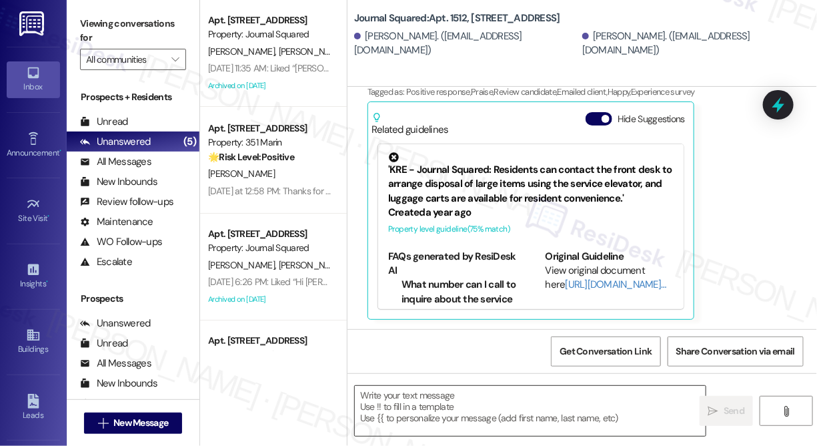
click at [439, 391] on textarea at bounding box center [530, 411] width 351 height 50
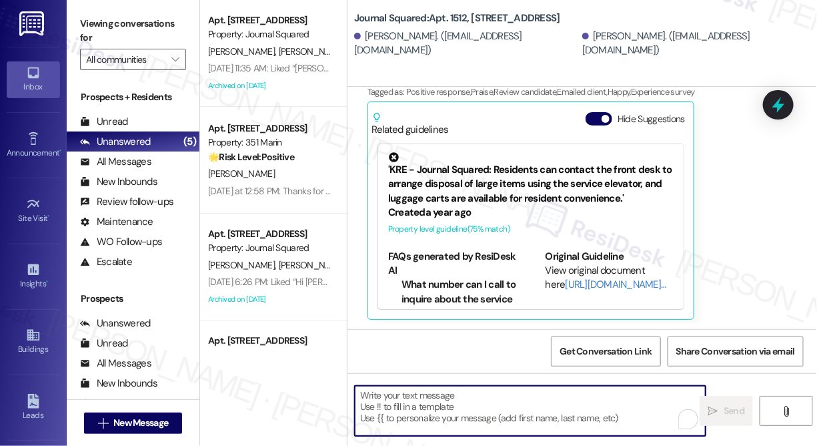
paste textarea "Hi {{first_name}}! We’re offering Tower 3 residents with leases ending [DATE] t…"
type textarea "Hi {{first_name}}! We’re offering Tower 3 residents with leases ending [DATE] t…"
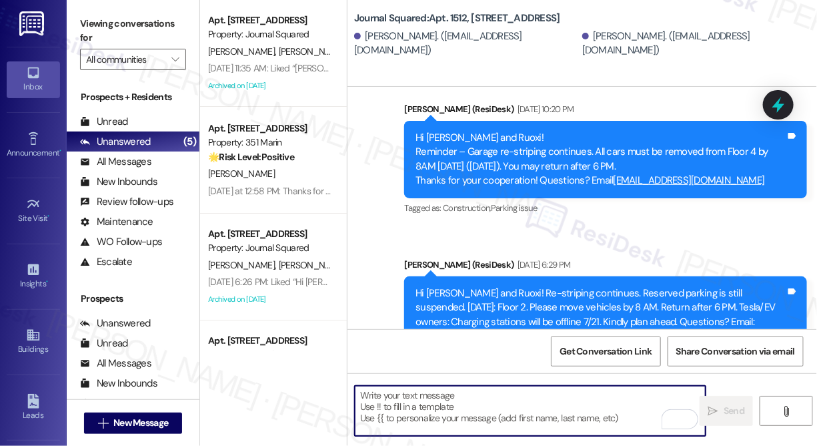
scroll to position [8041, 0]
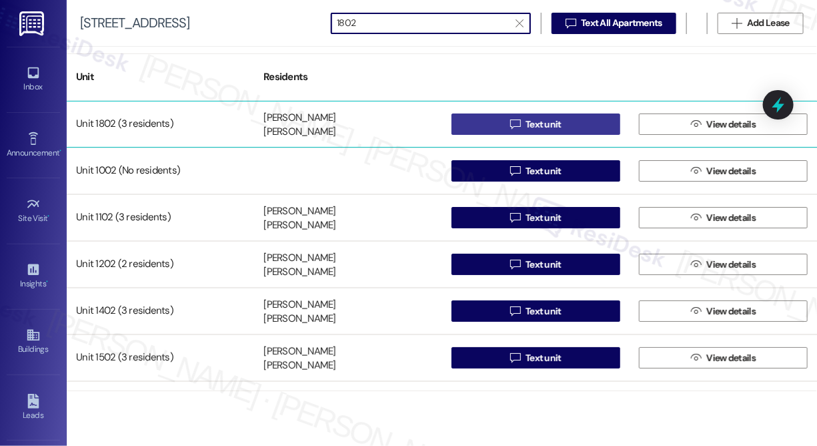
type input "1802"
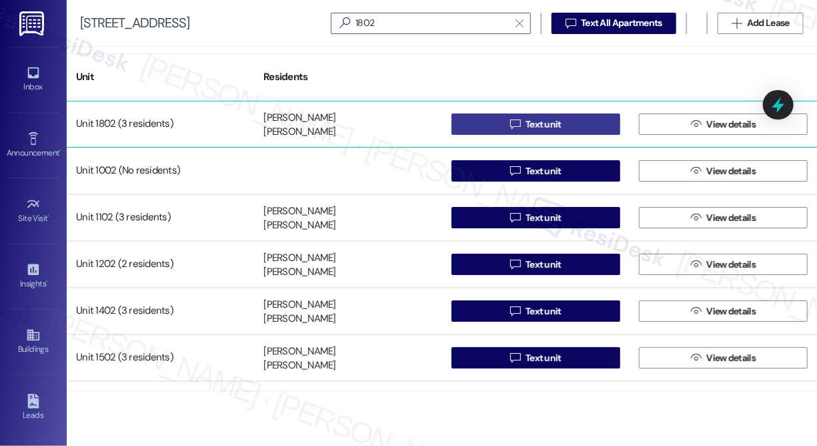
click at [461, 123] on button " Text unit" at bounding box center [536, 123] width 169 height 21
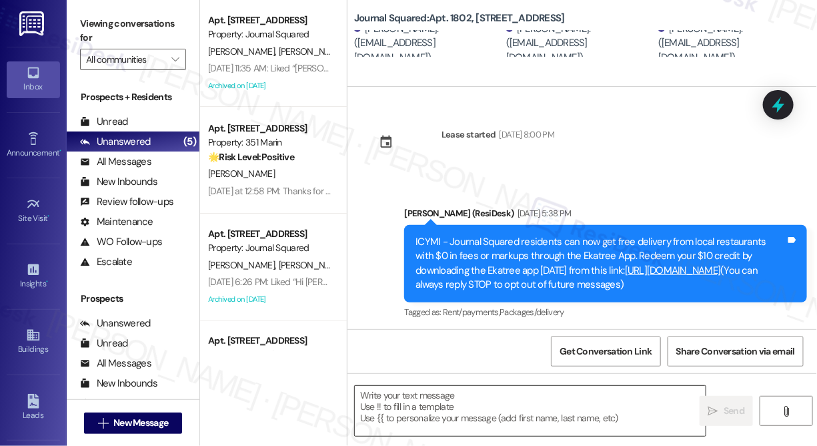
type textarea "Fetching suggested responses. Please feel free to read through the conversation…"
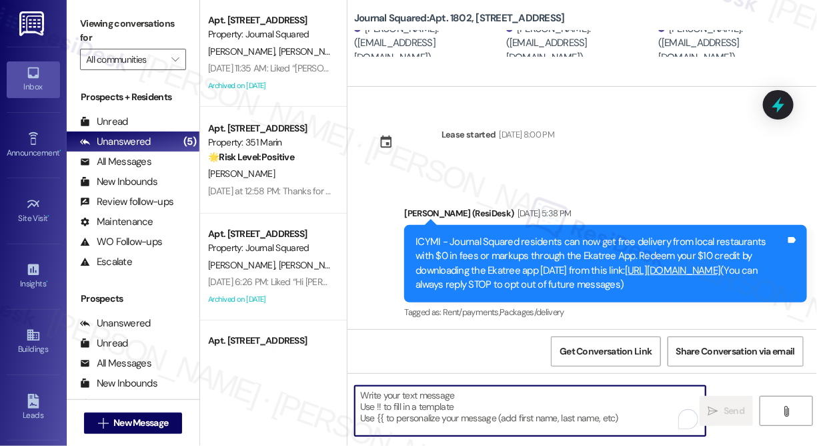
click at [430, 405] on textarea "To enrich screen reader interactions, please activate Accessibility in Grammarl…" at bounding box center [530, 411] width 351 height 50
paste textarea "Hi {{first_name}}! We’re offering Tower 3 residents with leases ending [DATE] t…"
type textarea "Hi {{first_name}}! We’re offering Tower 3 residents with leases ending [DATE] t…"
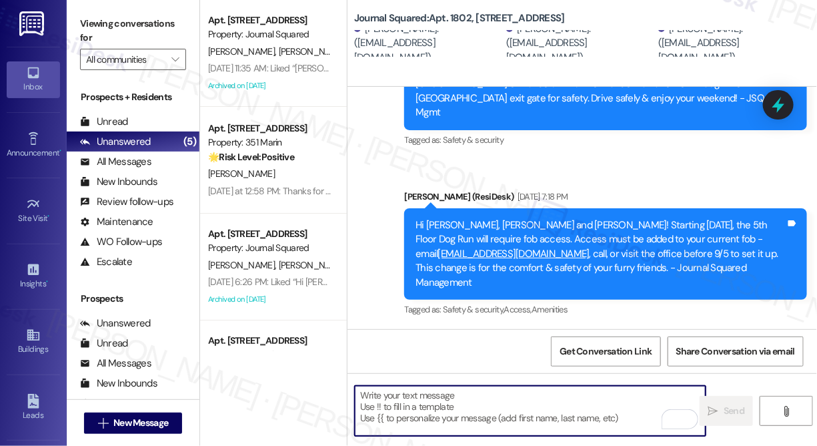
scroll to position [7670, 0]
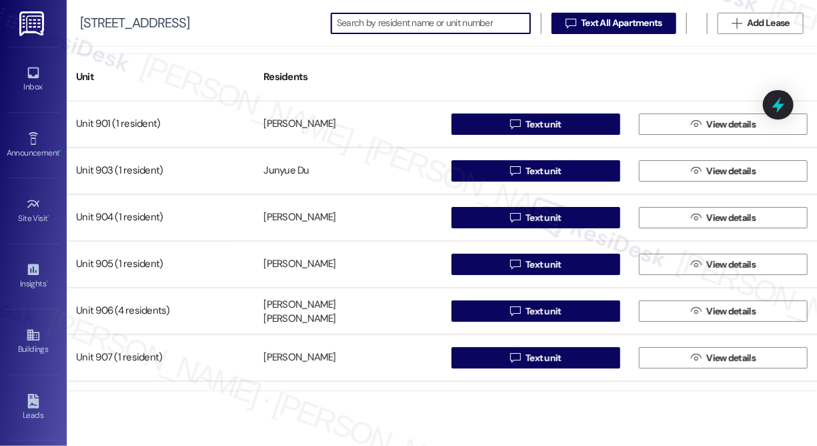
click at [407, 17] on input at bounding box center [433, 23] width 193 height 19
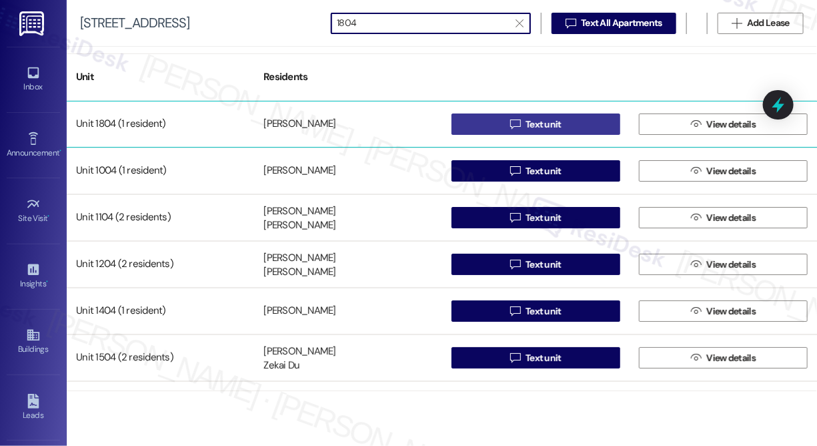
type input "1804"
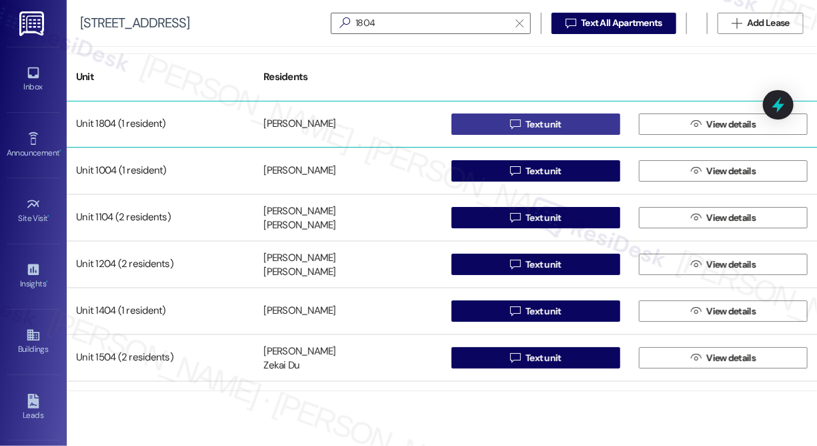
click at [508, 131] on span " Text unit" at bounding box center [536, 124] width 57 height 20
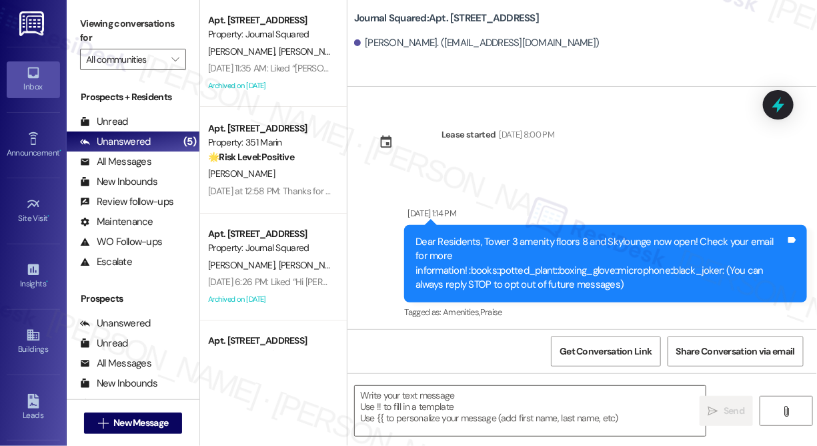
type textarea "Fetching suggested responses. Please feel free to read through the conversation…"
click at [455, 398] on textarea at bounding box center [530, 411] width 351 height 50
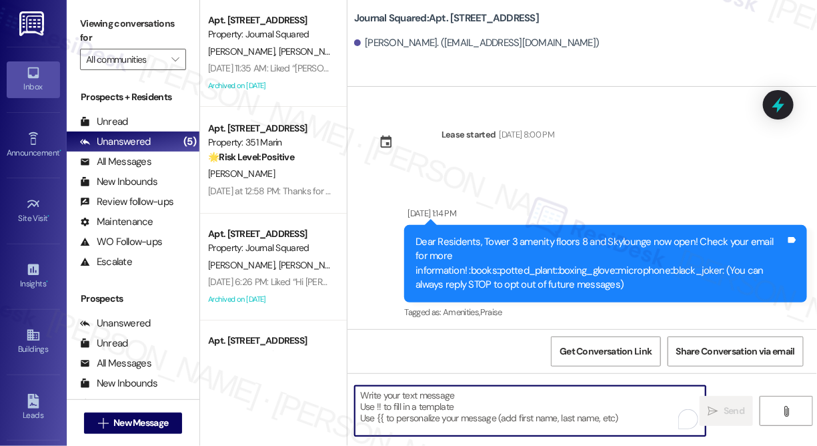
paste textarea "Hi {{first_name}}! We’re offering Tower 3 residents with leases ending [DATE] t…"
type textarea "Hi {{first_name}}! We’re offering Tower 3 residents with leases ending [DATE] t…"
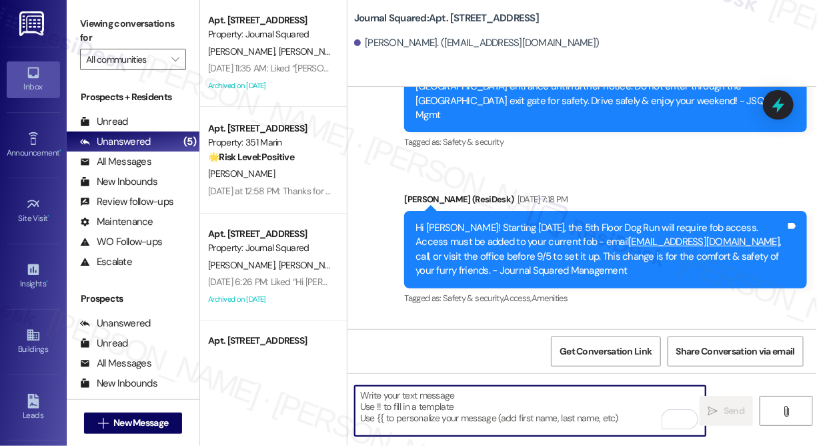
scroll to position [7066, 0]
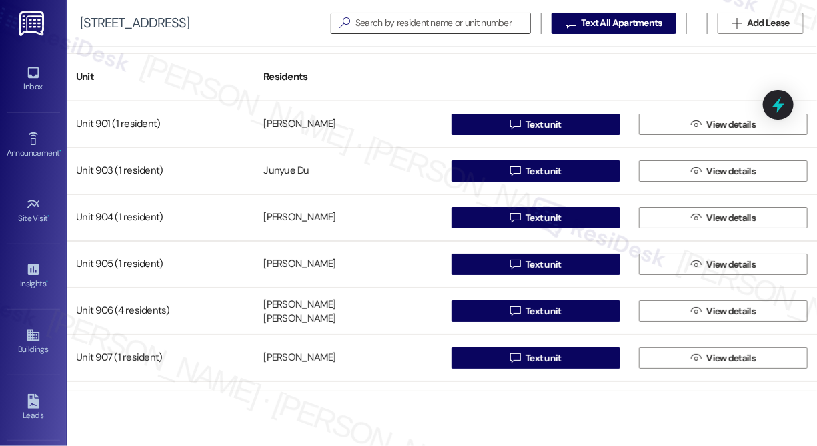
click at [372, 31] on input at bounding box center [443, 23] width 175 height 19
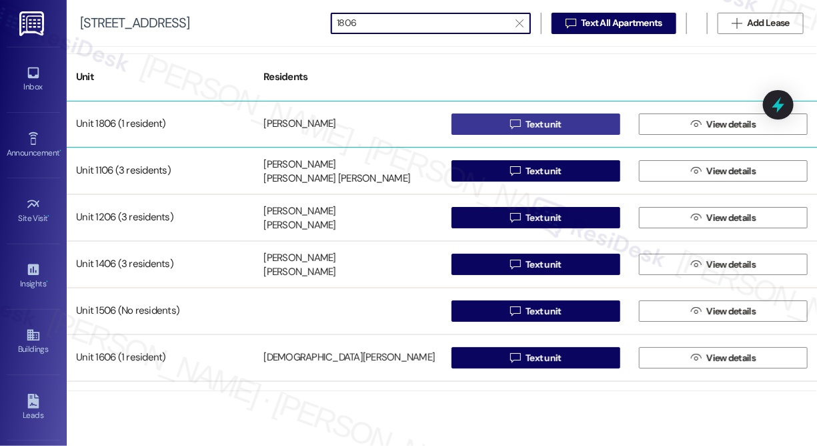
type input "1806"
click at [466, 121] on button " Text unit" at bounding box center [536, 123] width 169 height 21
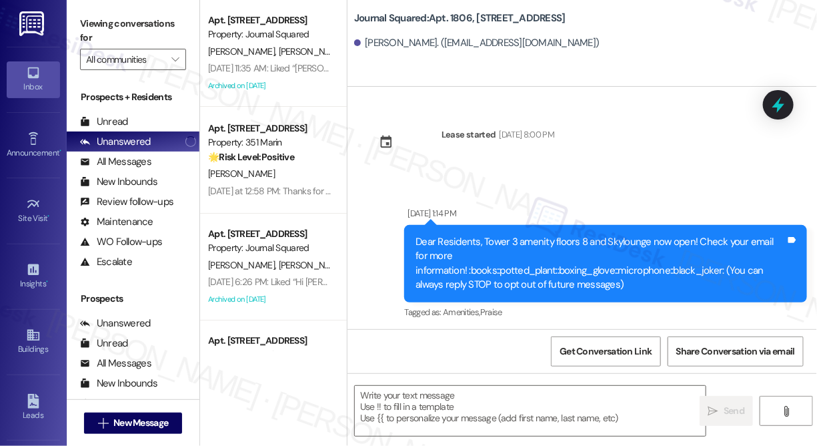
type textarea "Fetching suggested responses. Please feel free to read through the conversation…"
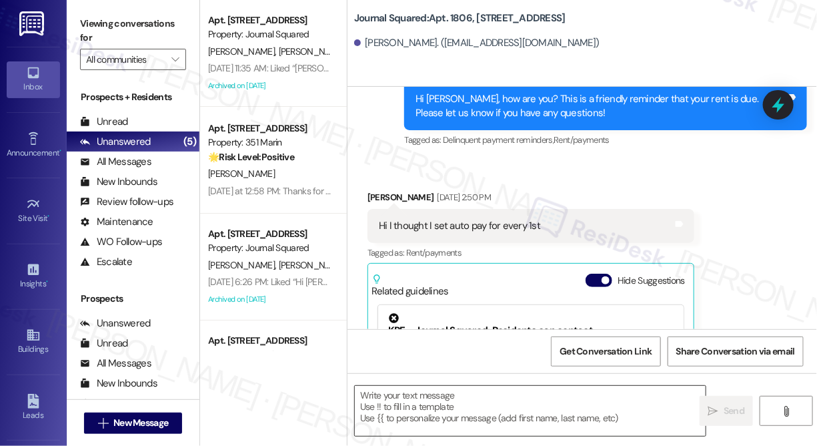
scroll to position [3247, 0]
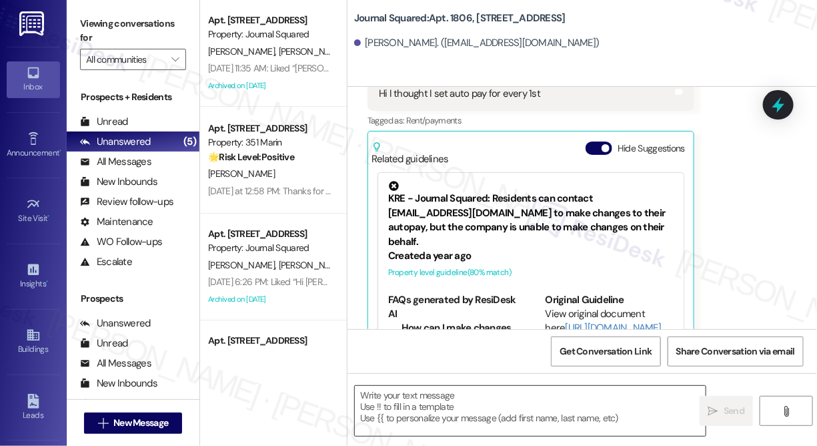
click at [447, 398] on textarea at bounding box center [530, 411] width 351 height 50
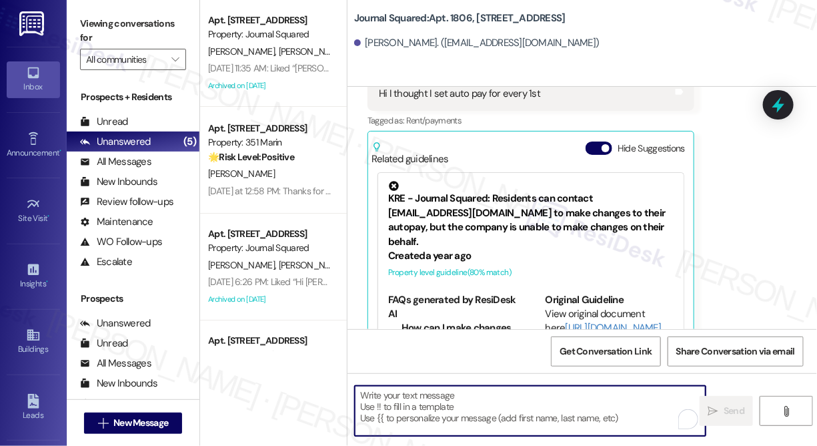
paste textarea "Hi {{first_name}}! We’re offering Tower 3 residents with leases ending [DATE] t…"
type textarea "Hi {{first_name}}! We’re offering Tower 3 residents with leases ending [DATE] t…"
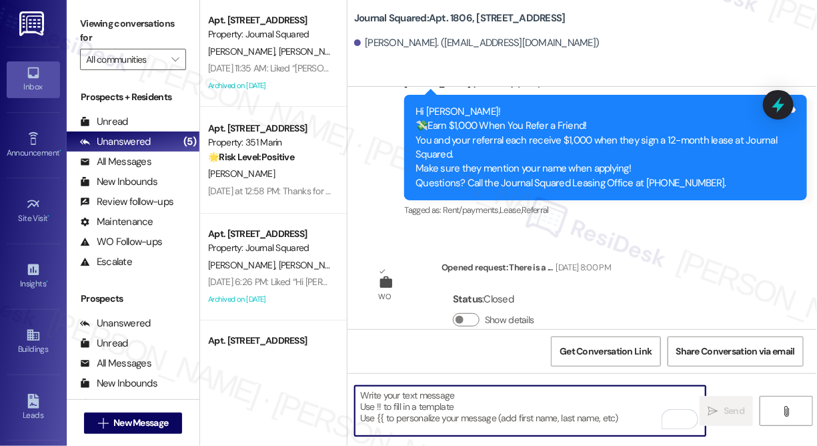
scroll to position [8287, 0]
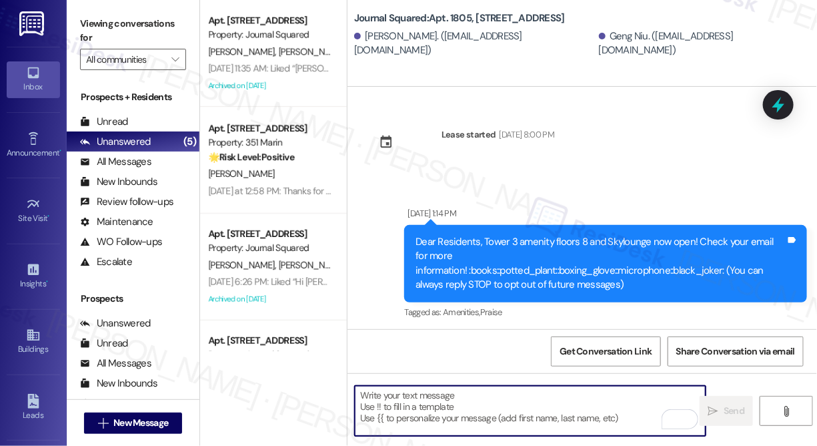
scroll to position [7943, 0]
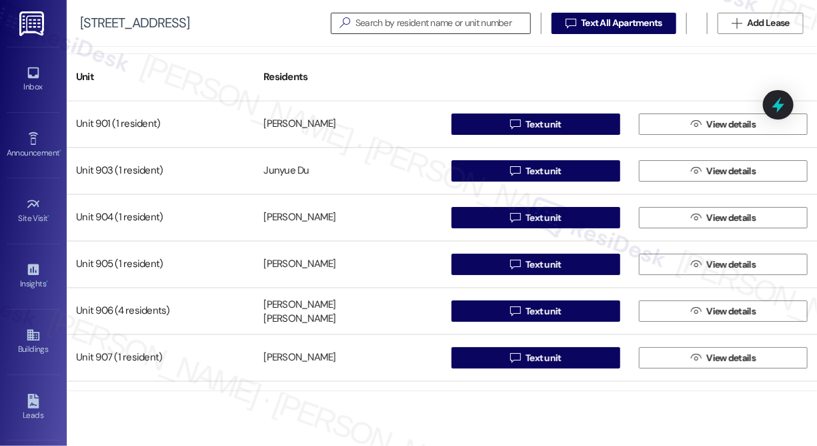
click at [470, 23] on input at bounding box center [443, 23] width 175 height 19
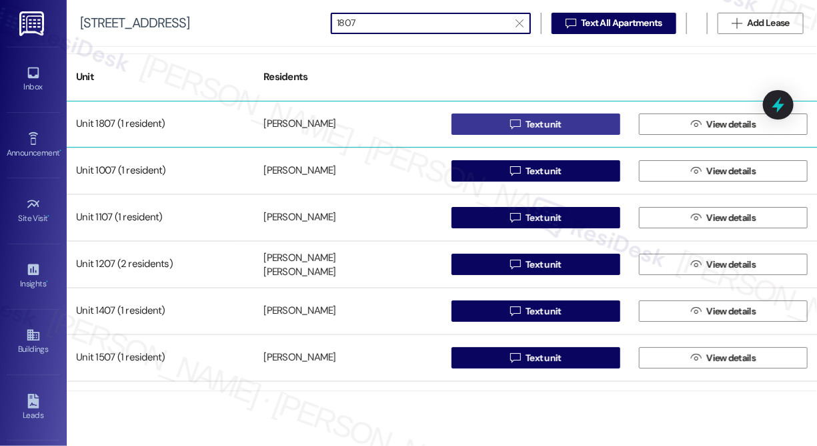
type input "1807"
click at [489, 131] on button " Text unit" at bounding box center [536, 123] width 169 height 21
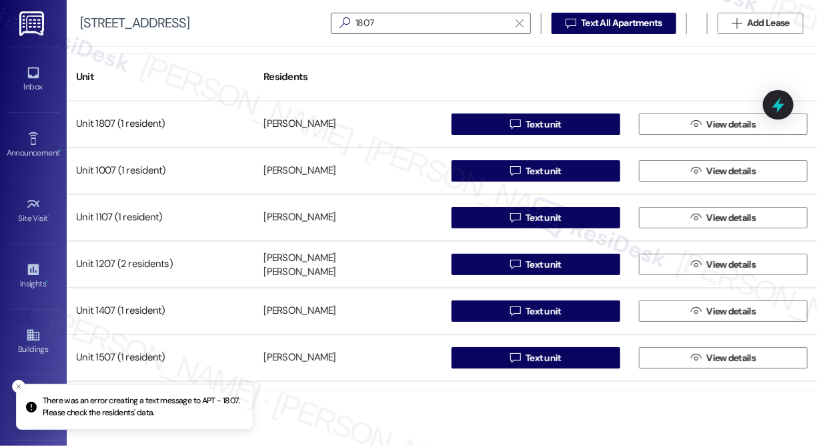
click at [278, 26] on div "[STREET_ADDRESS]  1807   Text All Apartments  Add Lease" at bounding box center [442, 23] width 751 height 47
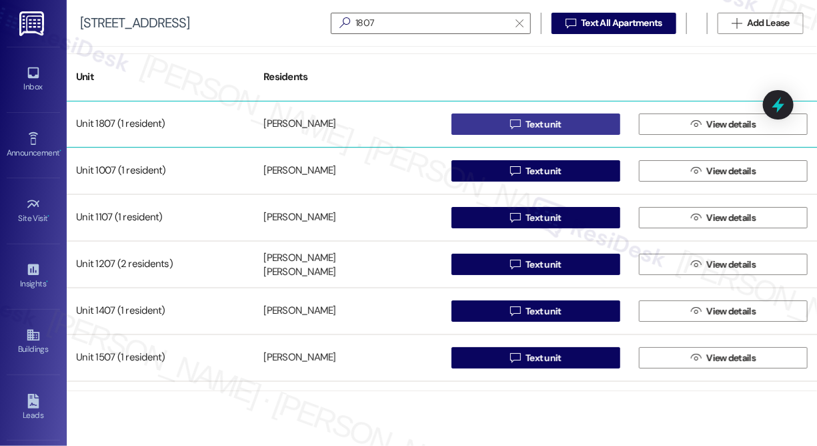
click at [508, 125] on span " Text unit" at bounding box center [536, 124] width 57 height 20
click at [508, 120] on span " Text unit" at bounding box center [536, 124] width 57 height 20
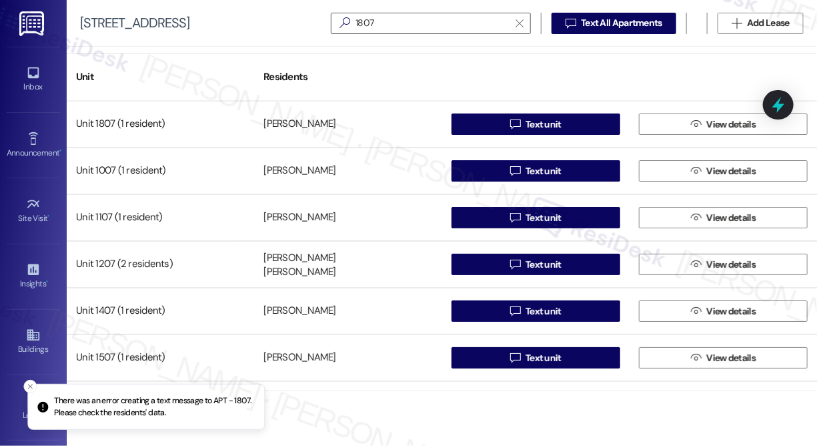
drag, startPoint x: 43, startPoint y: 402, endPoint x: 177, endPoint y: 416, distance: 134.8
click at [177, 416] on p "There was an error creating a text message to APT - 1807. Please check the resi…" at bounding box center [153, 406] width 199 height 23
click at [97, 408] on p "There was an error creating a text message to APT - 1807. Please check the resi…" at bounding box center [142, 406] width 199 height 23
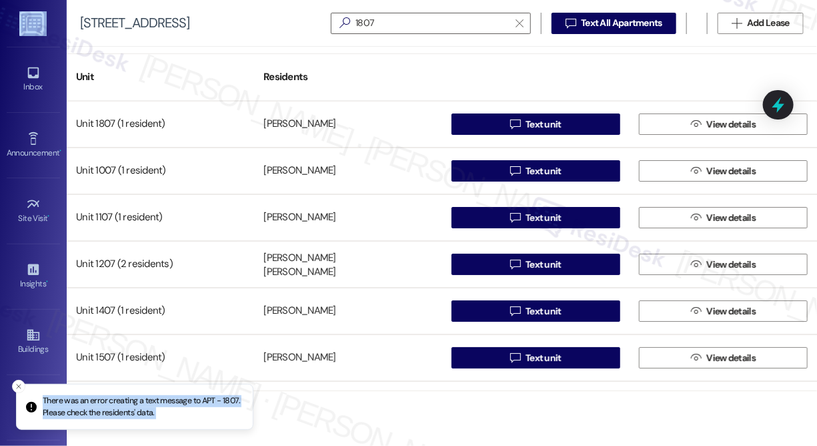
click at [97, 408] on p "There was an error creating a text message to APT - 1807. Please check the resi…" at bounding box center [142, 406] width 199 height 23
copy p "There was an error creating a text message to APT - 1807. Please check the resi…"
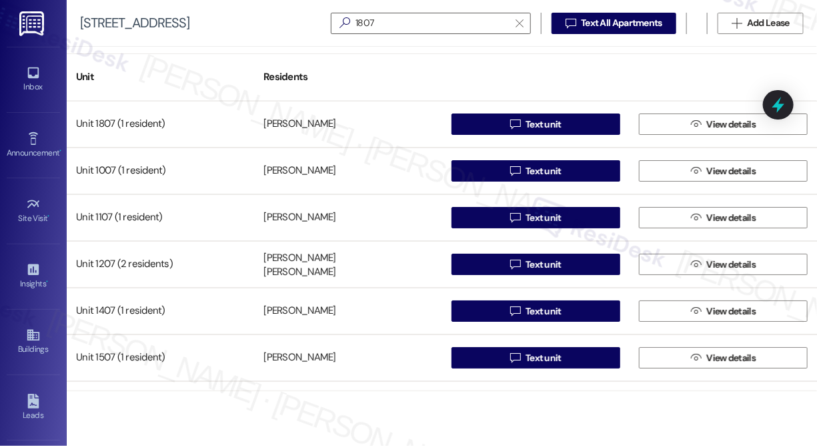
click at [743, 57] on div "Unit Residents" at bounding box center [442, 76] width 751 height 47
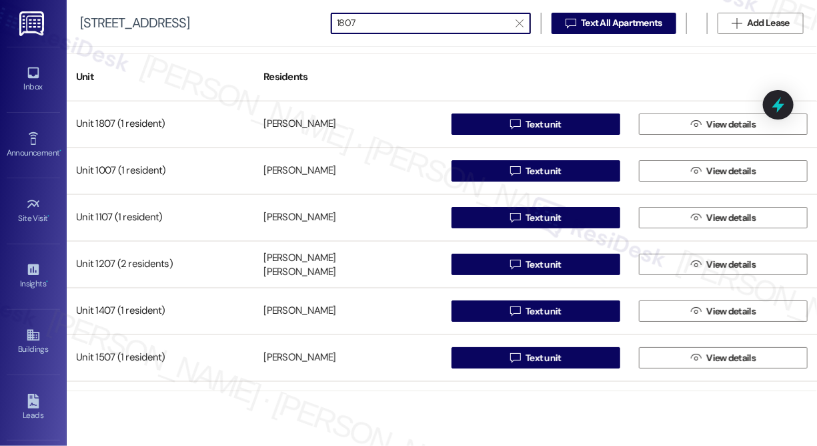
click at [394, 26] on input "1807" at bounding box center [423, 23] width 172 height 19
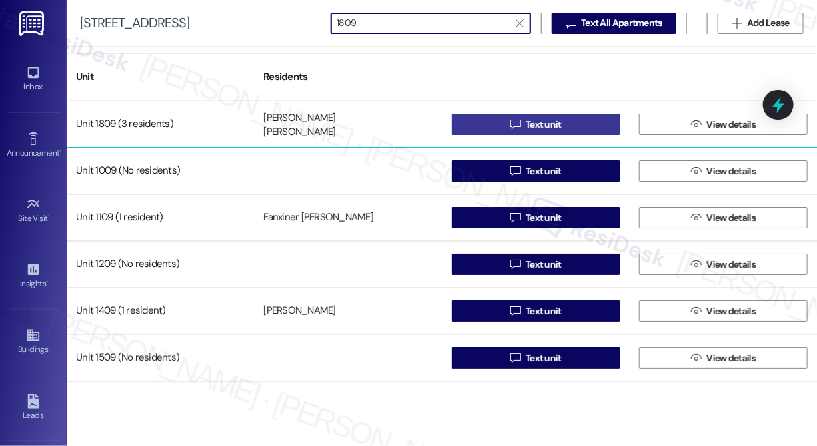
type input "1809"
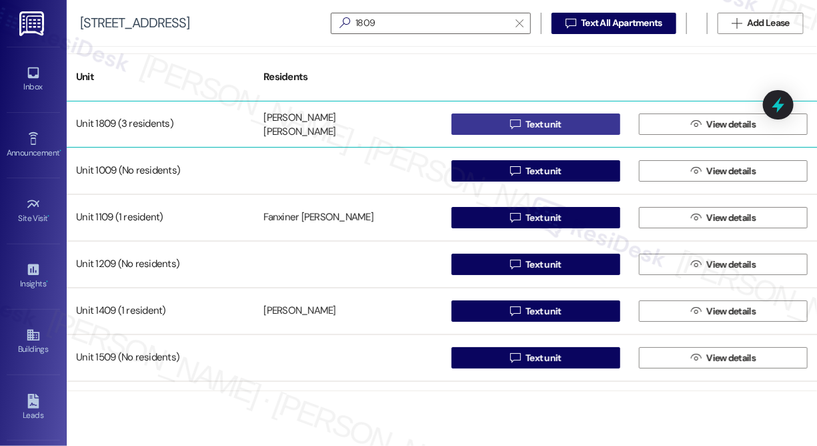
click at [523, 121] on span "Text unit" at bounding box center [543, 124] width 41 height 14
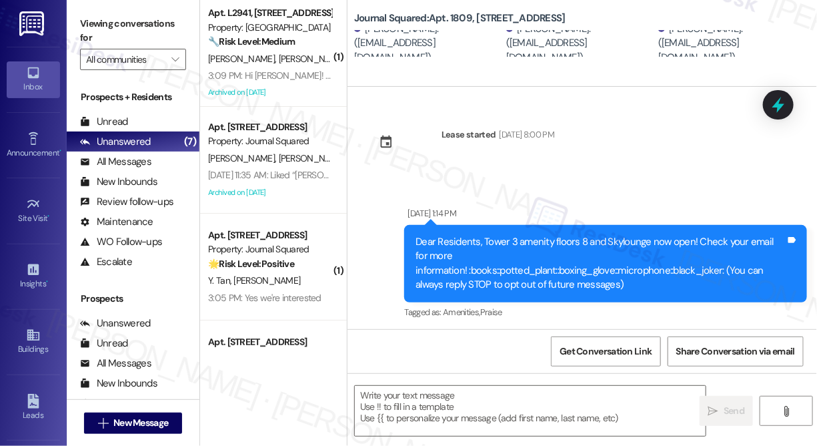
type textarea "Fetching suggested responses. Please feel free to read through the conversation…"
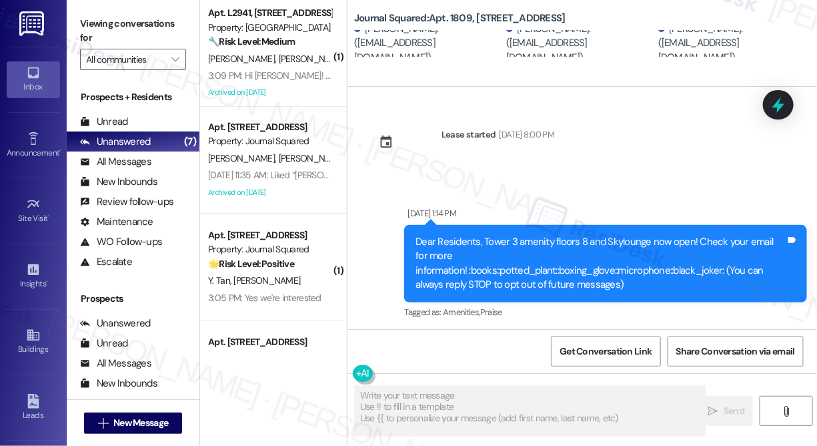
click at [601, 7] on div "Journal Squared: Apt. 1809, [STREET_ADDRESS] [PERSON_NAME]. ([EMAIL_ADDRESS][DO…" at bounding box center [585, 29] width 463 height 53
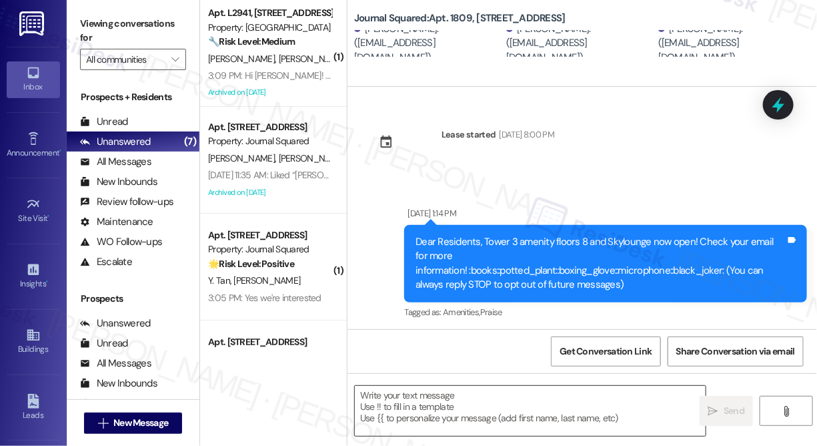
click at [436, 409] on textarea at bounding box center [530, 411] width 351 height 50
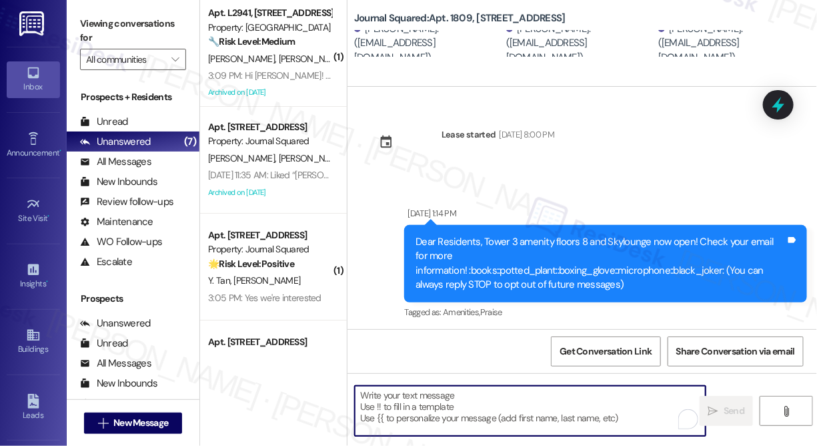
paste textarea "Hi {{first_name}}! We’re offering Tower 3 residents with leases ending [DATE] t…"
type textarea "Hi {{first_name}}! We’re offering Tower 3 residents with leases ending [DATE] t…"
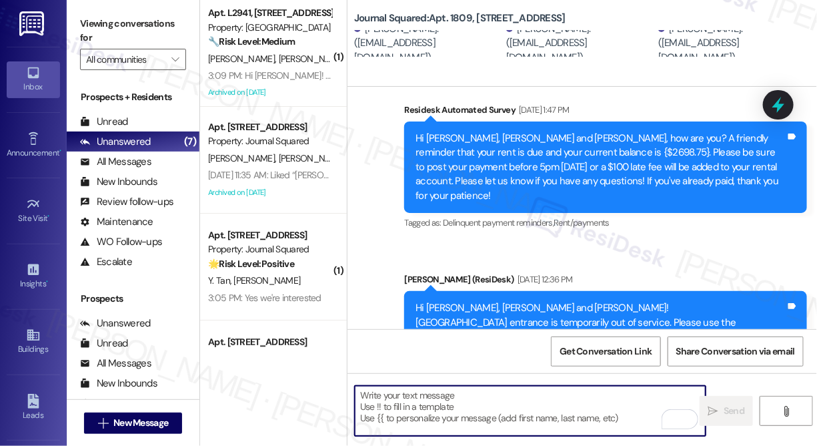
scroll to position [7812, 0]
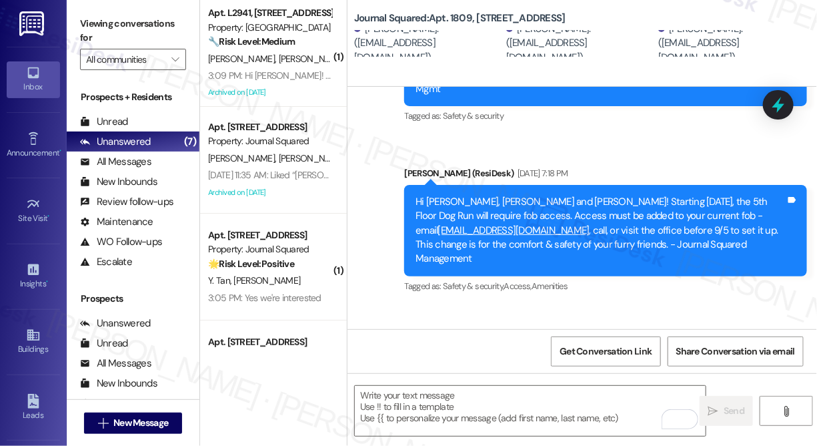
click at [391, 23] on b "Journal Squared: Apt. 1809, [STREET_ADDRESS]" at bounding box center [460, 18] width 212 height 14
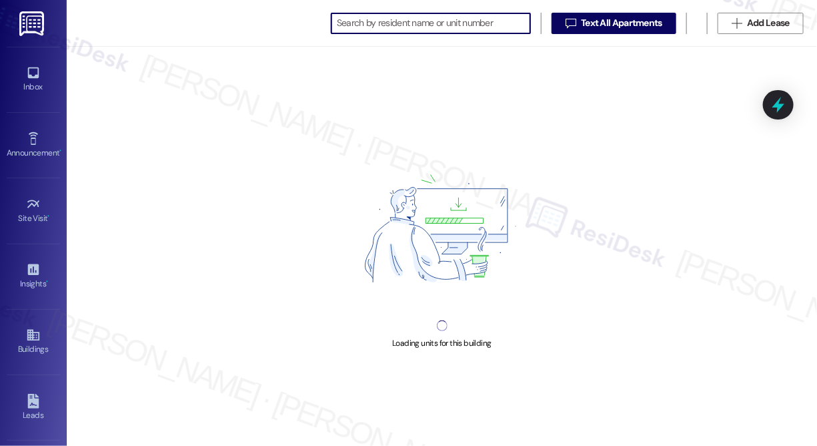
click at [446, 22] on input at bounding box center [433, 23] width 193 height 19
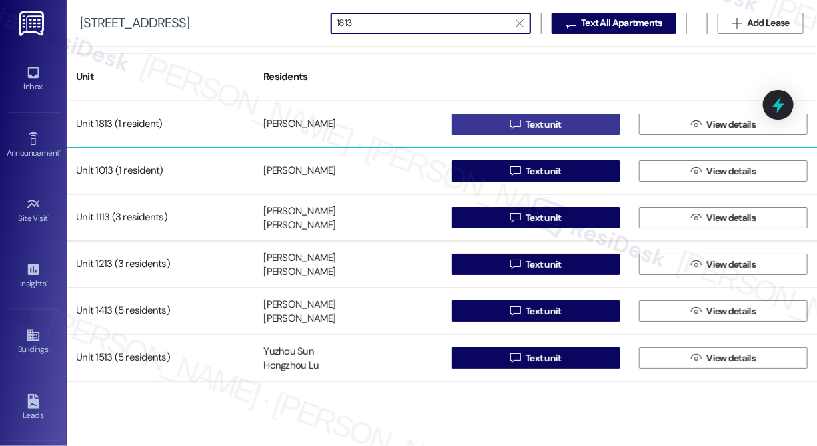
type input "1813"
click at [528, 129] on span "Text unit" at bounding box center [544, 124] width 36 height 14
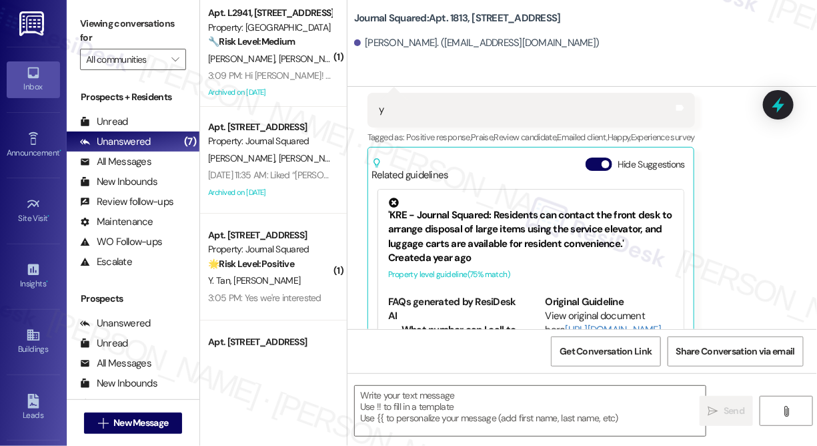
scroll to position [586, 0]
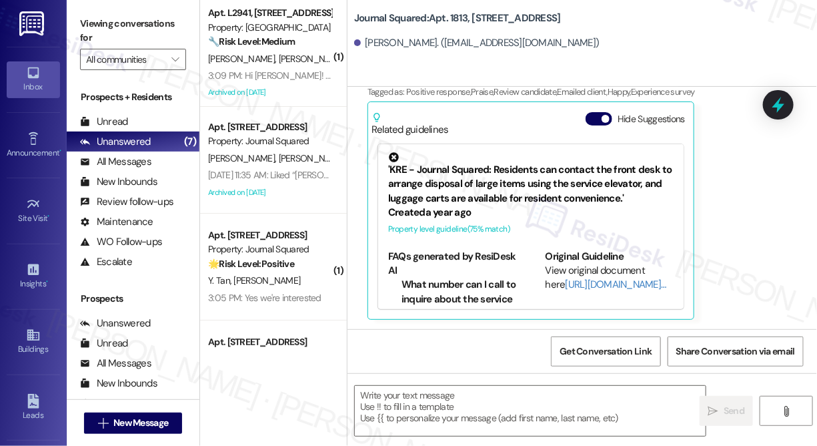
type textarea "Fetching suggested responses. Please feel free to read through the conversation…"
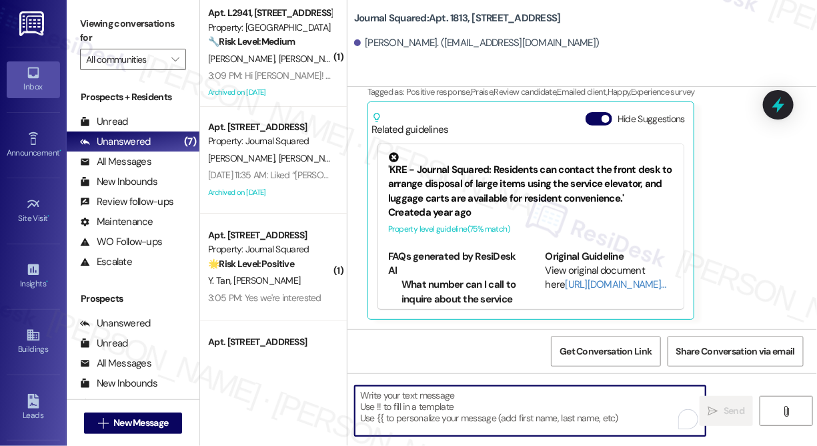
click at [474, 406] on textarea "To enrich screen reader interactions, please activate Accessibility in Grammarl…" at bounding box center [530, 411] width 351 height 50
paste textarea "Hi {{first_name}}! We’re offering Tower 3 residents with leases ending [DATE] t…"
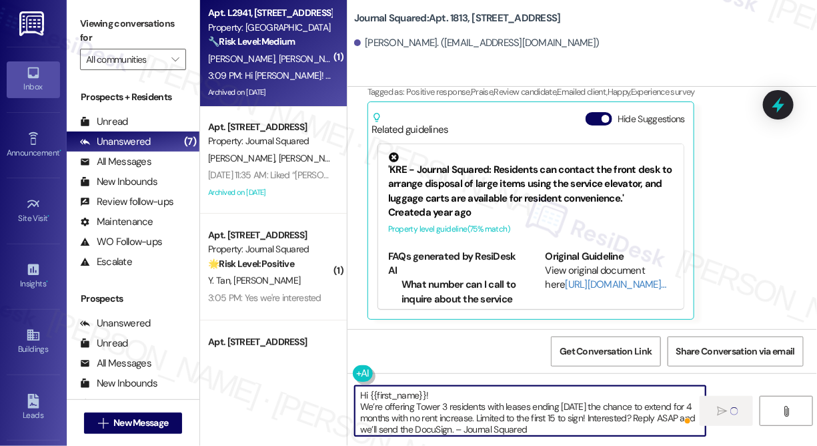
type textarea "Hi {{first_name}}! We’re offering Tower 3 residents with leases ending [DATE] t…"
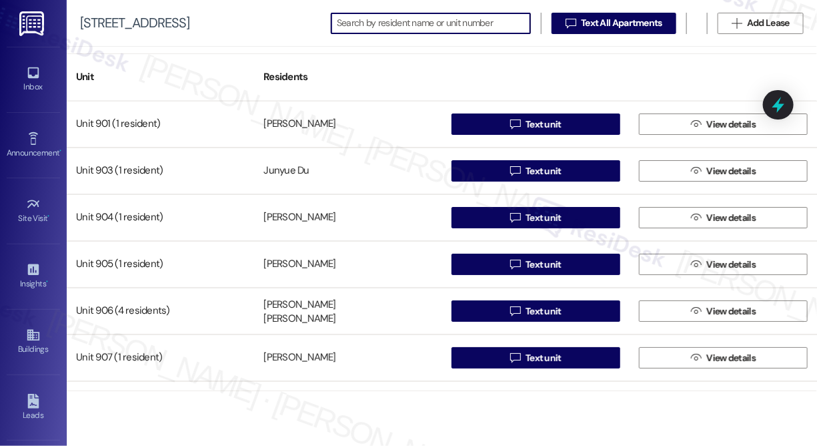
click at [431, 32] on input at bounding box center [433, 23] width 193 height 19
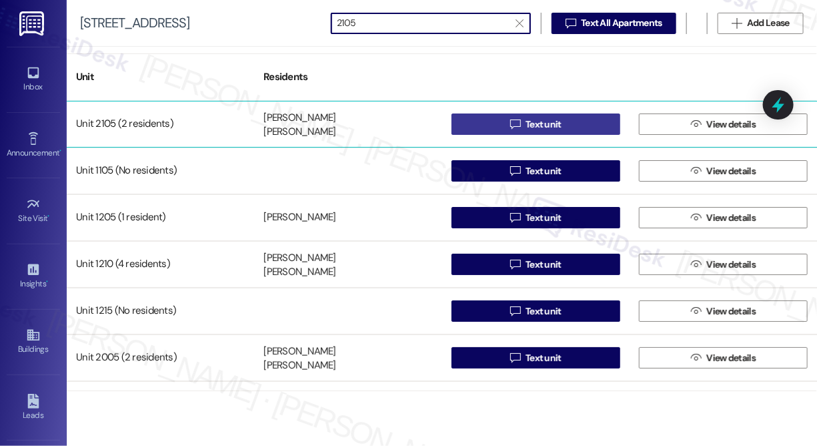
type input "2105"
click at [497, 127] on button " Text unit" at bounding box center [536, 123] width 169 height 21
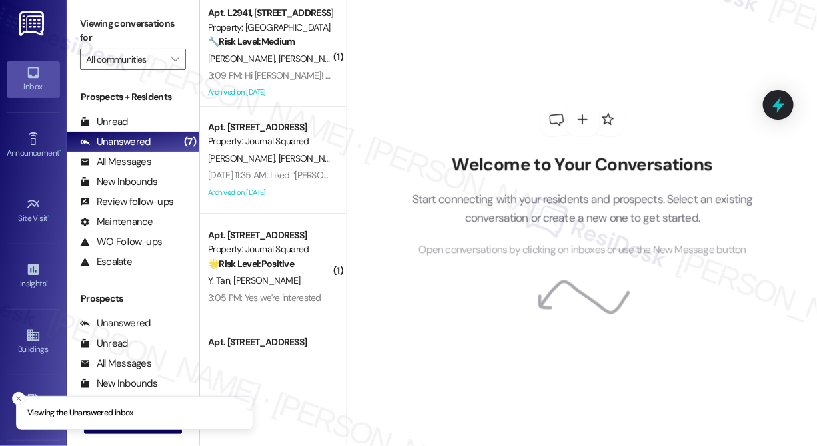
click at [546, 27] on div "Welcome to Your Conversations Start connecting with your residents and prospect…" at bounding box center [582, 180] width 400 height 356
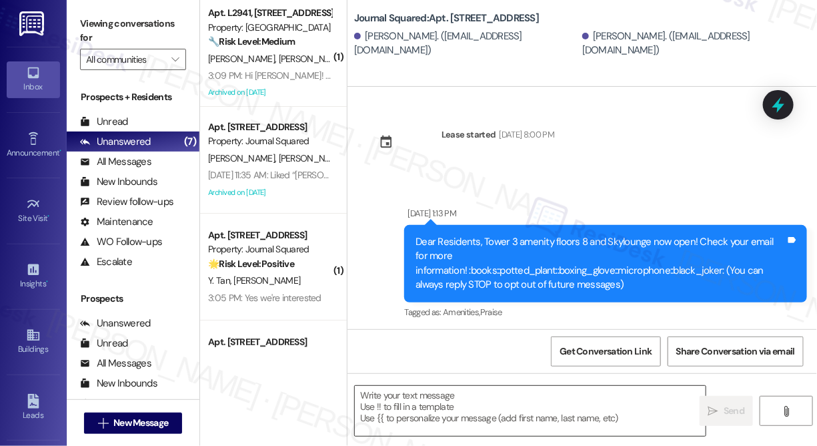
type textarea "Fetching suggested responses. Please feel free to read through the conversation…"
click at [456, 396] on textarea at bounding box center [530, 411] width 351 height 50
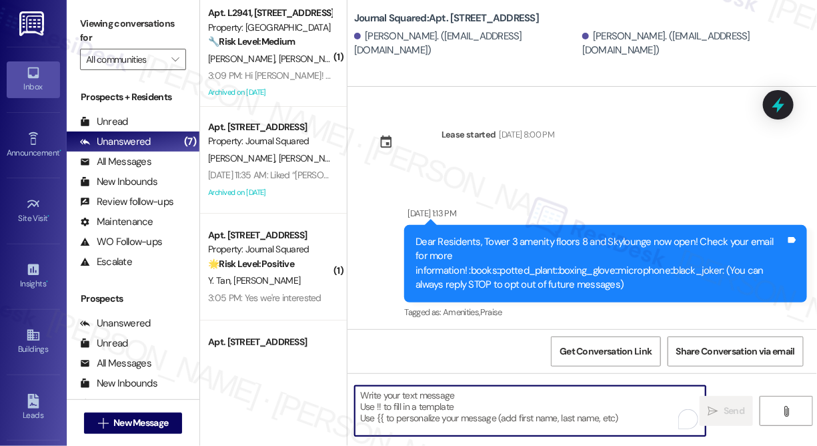
paste textarea "Hi {{first_name}}! We’re offering Tower 3 residents with leases ending [DATE] t…"
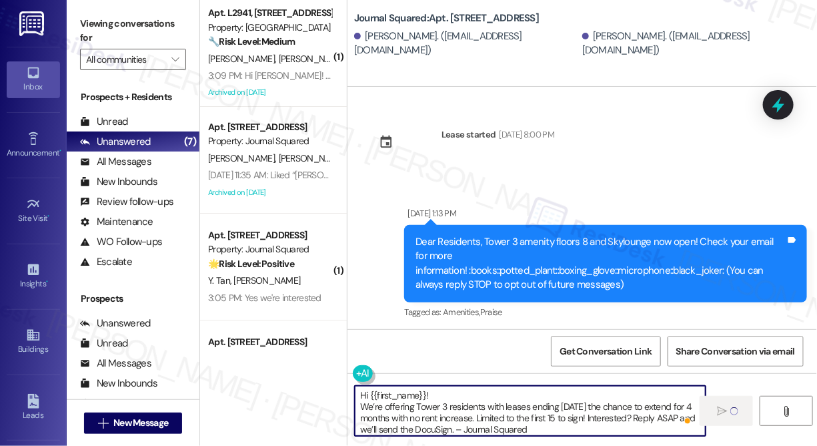
type textarea "Hi {{first_name}}! We’re offering Tower 3 residents with leases ending [DATE] t…"
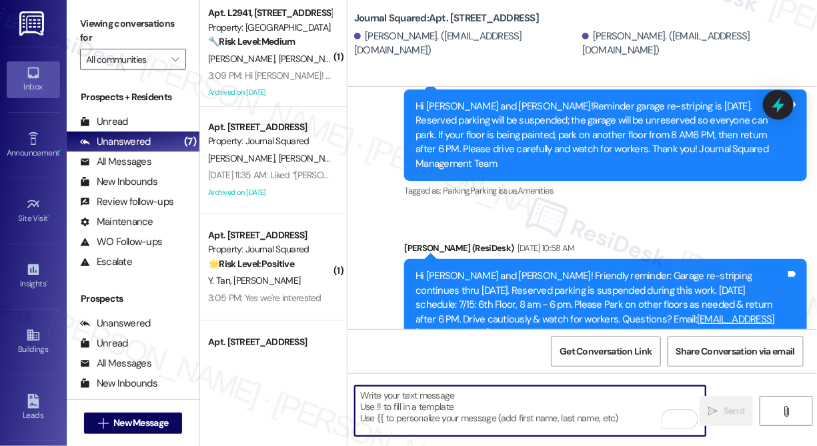
scroll to position [7405, 0]
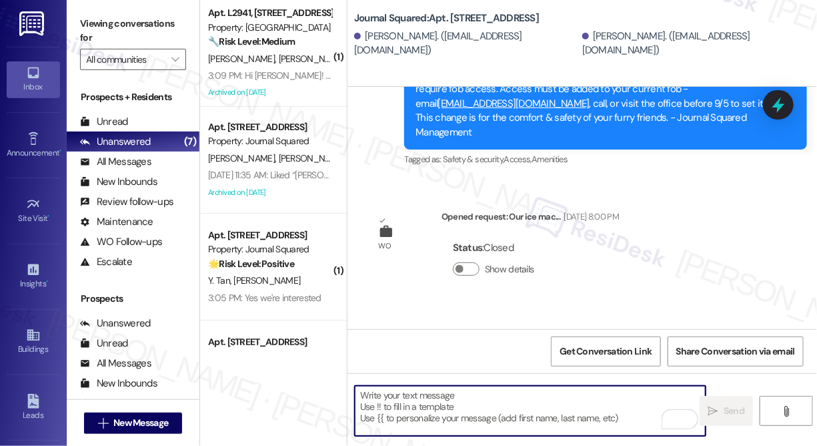
click at [647, 364] on div "Hi Jiayi and Fangyi! We’re offering Tower 3 residents with leases ending Dec 20…" at bounding box center [601, 392] width 370 height 57
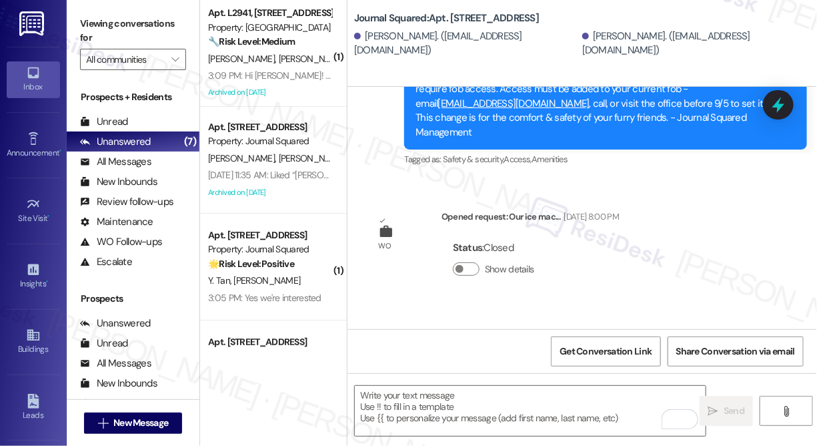
click at [647, 364] on div "Hi Jiayi and Fangyi! We’re offering Tower 3 residents with leases ending Dec 20…" at bounding box center [601, 392] width 370 height 57
click at [546, 325] on div "Sent via SMS Sarah 3:15 PM Hi Jiayi and Fangyi! We’re offering Tower 3 resident…" at bounding box center [605, 383] width 423 height 116
click at [406, 47] on div "Jiayi Xu. (adelexu1212@gmail.com)" at bounding box center [466, 43] width 225 height 29
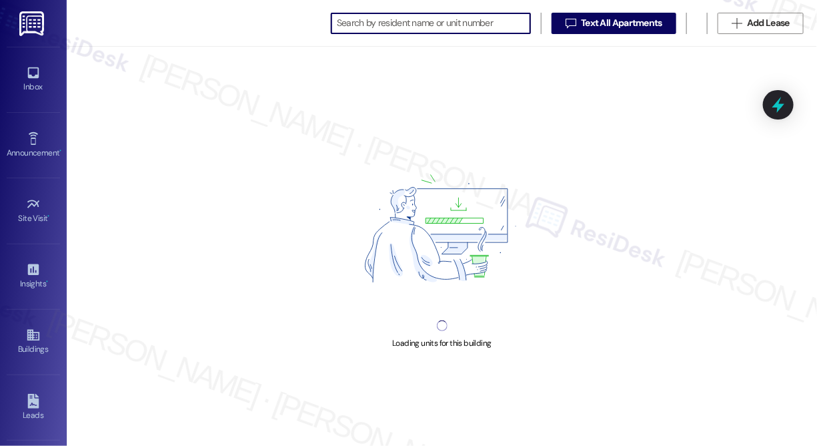
click at [382, 24] on input at bounding box center [433, 23] width 193 height 19
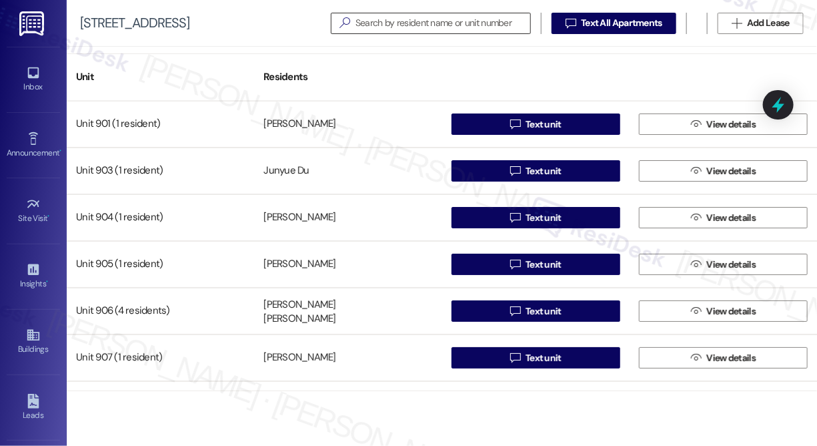
click at [401, 26] on input at bounding box center [443, 23] width 175 height 19
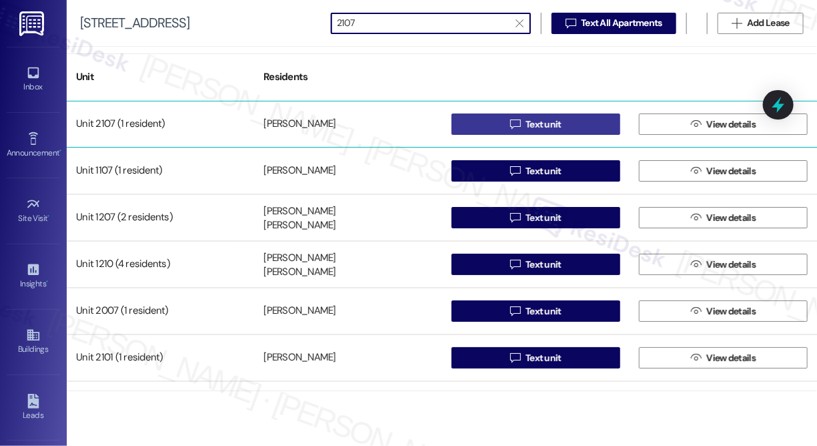
type input "2107"
click at [502, 119] on button " Text unit" at bounding box center [536, 123] width 169 height 21
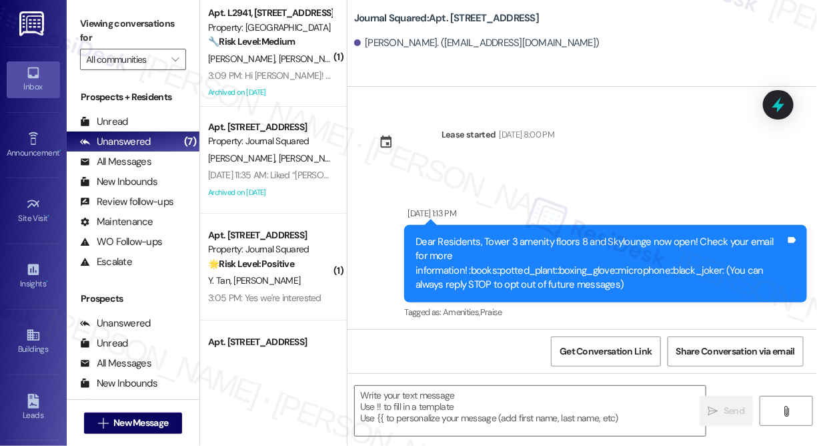
type textarea "Fetching suggested responses. Please feel free to read through the conversation…"
click at [436, 408] on textarea at bounding box center [530, 411] width 351 height 50
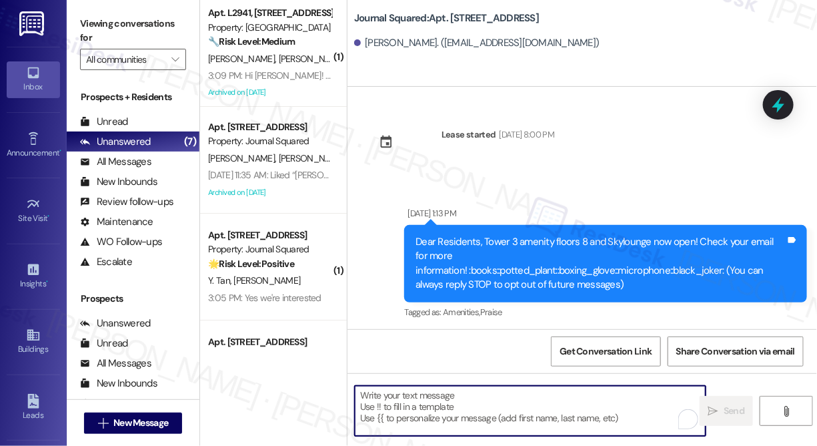
paste textarea "Hi {{first_name}}! We’re offering Tower 3 residents with leases ending [DATE] t…"
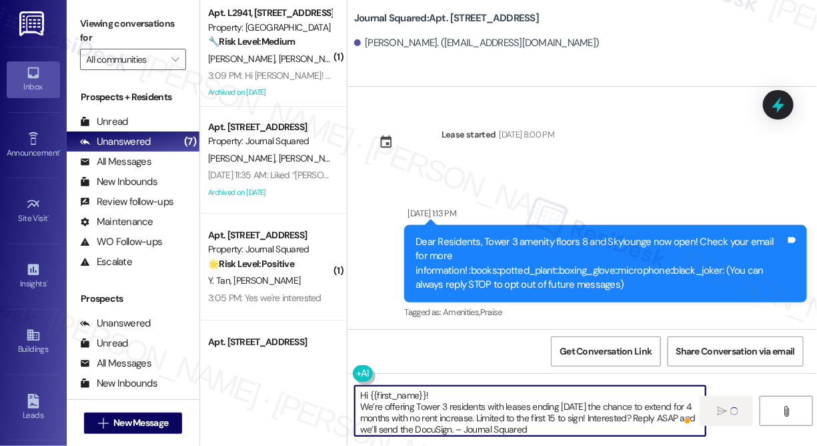
type textarea "Hi {{first_name}}! We’re offering Tower 3 residents with leases ending [DATE] t…"
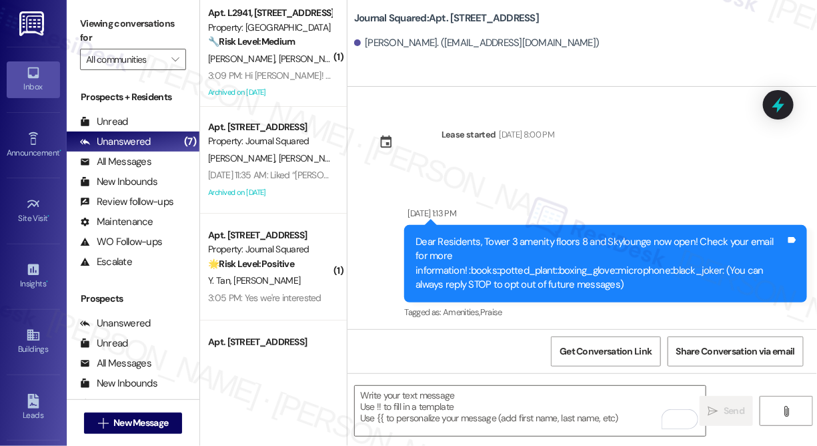
click at [409, 28] on div "Journal Squared: Apt. 2107, 595 Pavonia Ave Xinyi Fang. (fangxinyi316@gmail.com)" at bounding box center [585, 29] width 463 height 53
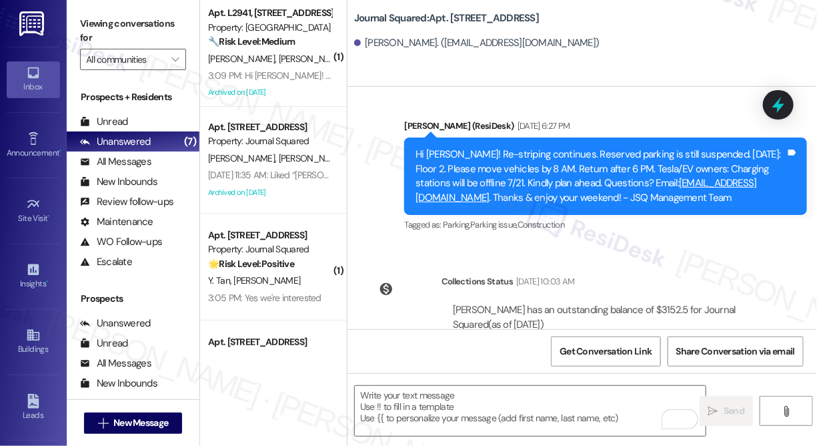
scroll to position [6444, 0]
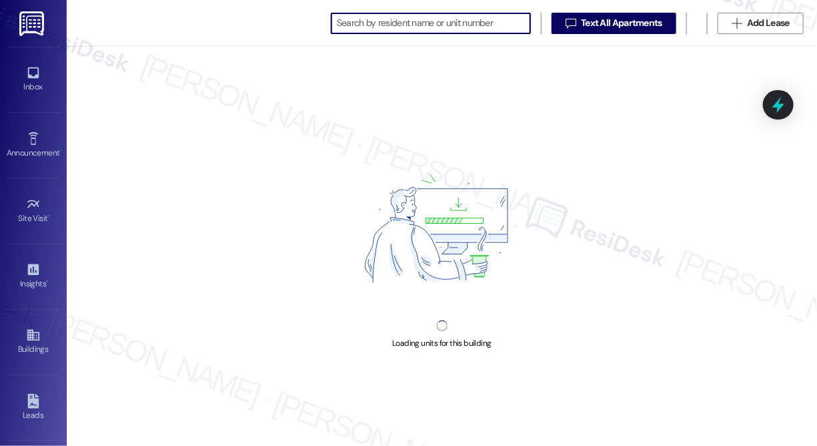
click at [401, 23] on input at bounding box center [433, 23] width 193 height 19
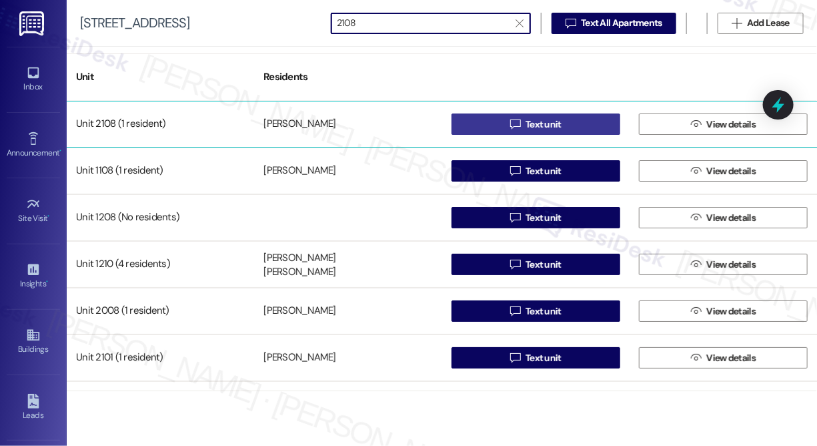
type input "2108"
click at [490, 124] on button " Text unit" at bounding box center [536, 123] width 169 height 21
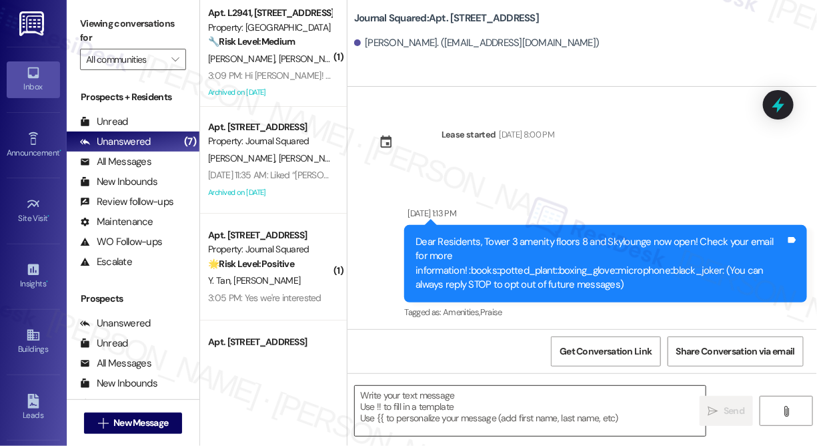
type textarea "Fetching suggested responses. Please feel free to read through the conversation…"
click at [422, 402] on textarea at bounding box center [530, 411] width 351 height 50
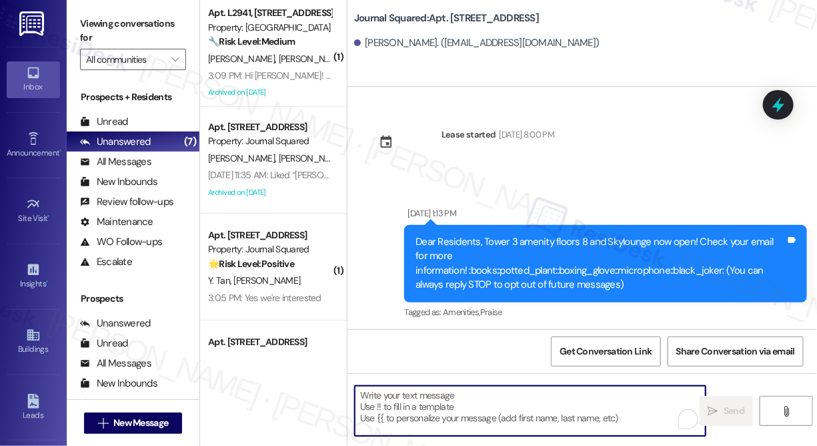
paste textarea "Hi {{first_name}}! We’re offering Tower 3 residents with leases ending [DATE] t…"
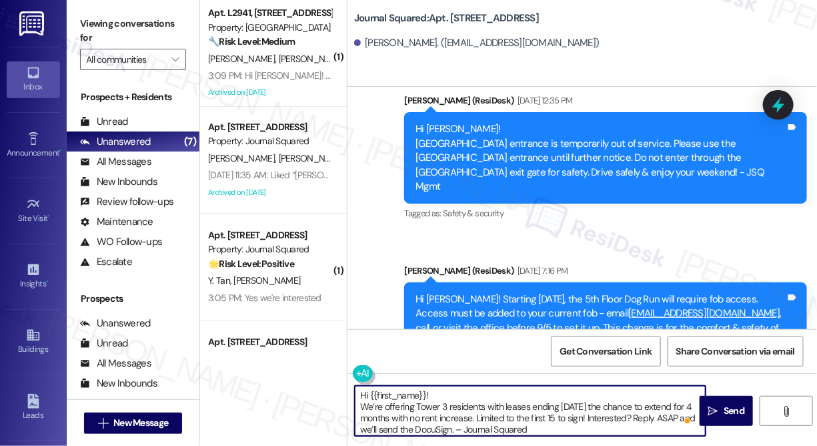
scroll to position [6774, 0]
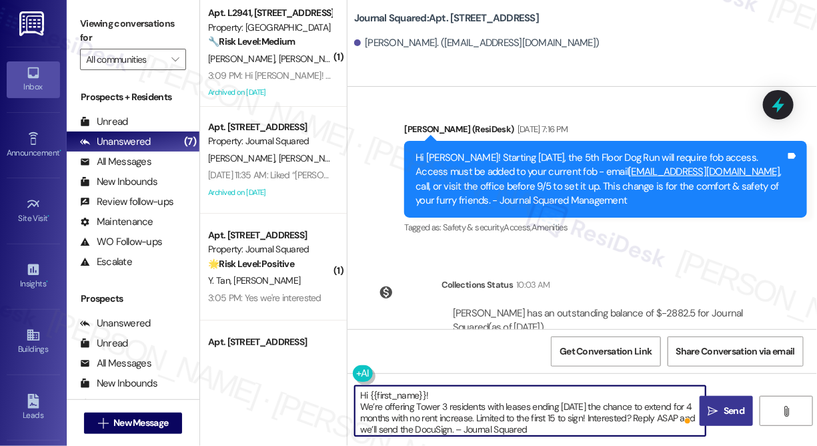
type textarea "Hi {{first_name}}! We’re offering Tower 3 residents with leases ending [DATE] t…"
click at [709, 408] on icon "" at bounding box center [714, 411] width 10 height 11
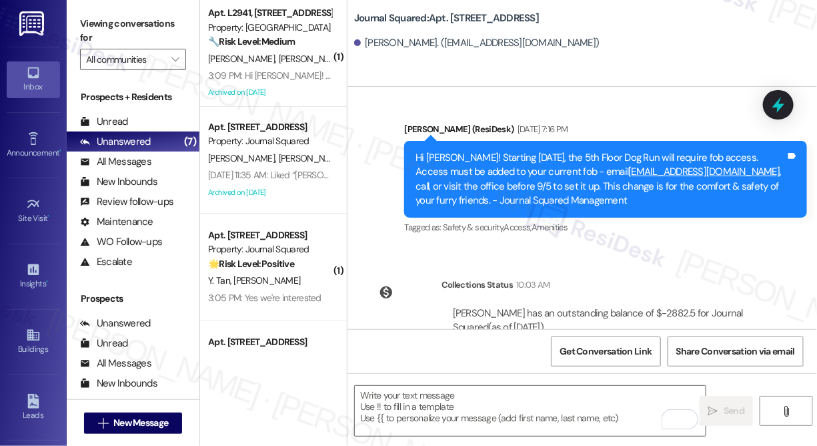
click at [440, 39] on div "Yani Tan. (tanyani2002@163.com)" at bounding box center [477, 43] width 246 height 14
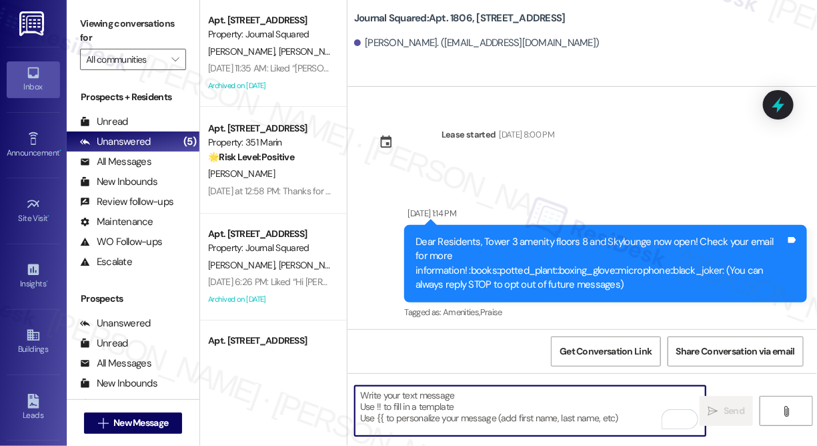
scroll to position [8287, 0]
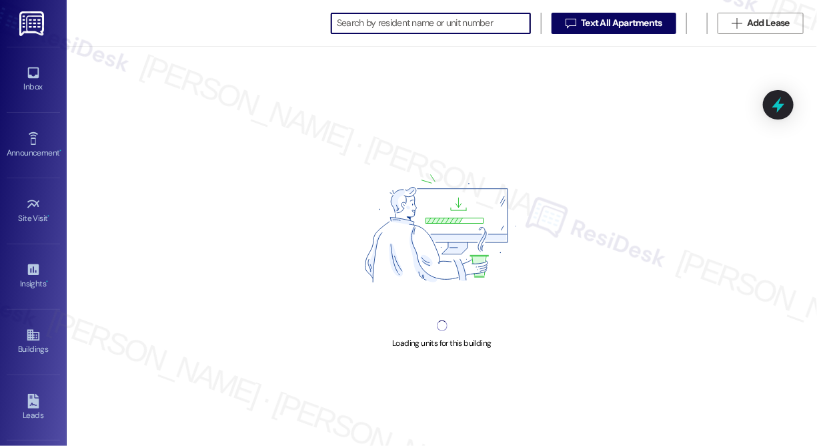
click at [377, 18] on input at bounding box center [433, 23] width 193 height 19
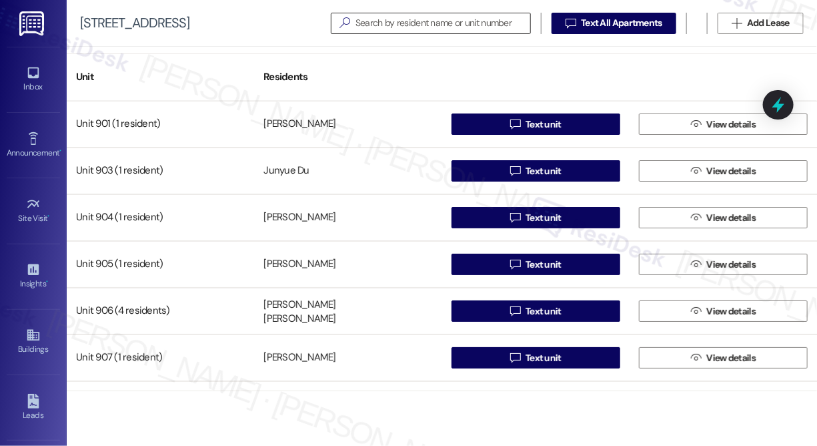
click at [432, 28] on input at bounding box center [443, 23] width 175 height 19
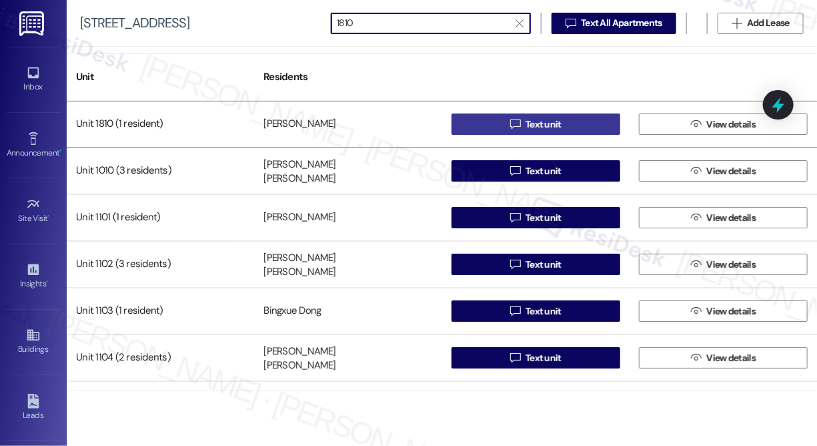
type input "1810"
click at [510, 125] on icon "" at bounding box center [515, 124] width 10 height 11
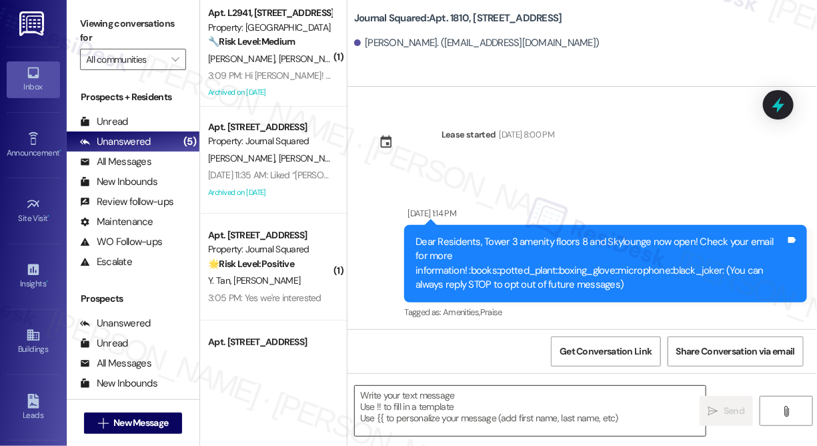
type textarea "Fetching suggested responses. Please feel free to read through the conversation…"
click at [460, 400] on textarea at bounding box center [530, 411] width 351 height 50
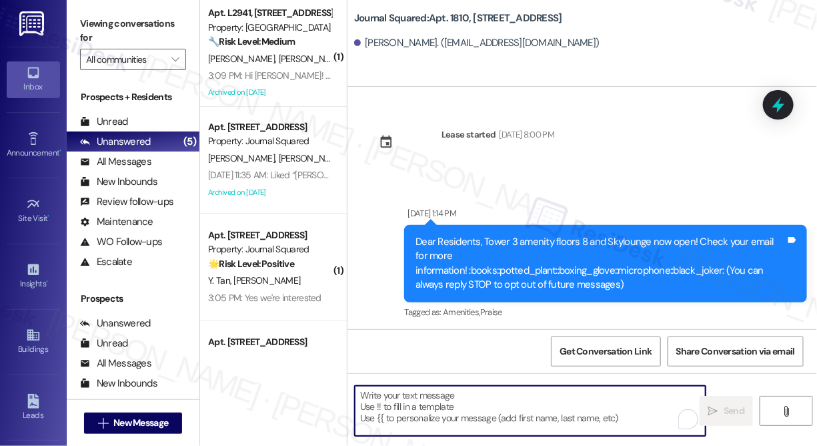
paste textarea "Hi {{first_name}}! We’re offering Tower 3 residents with leases ending [DATE] t…"
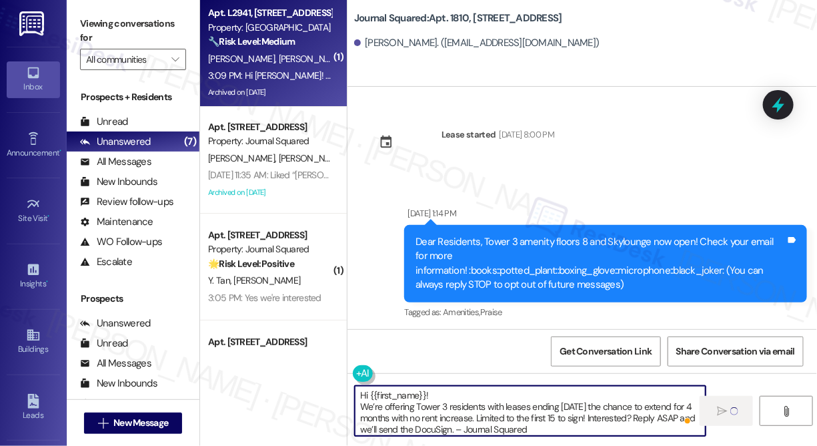
type textarea "Hi {{first_name}}! We’re offering Tower 3 residents with leases ending [DATE] t…"
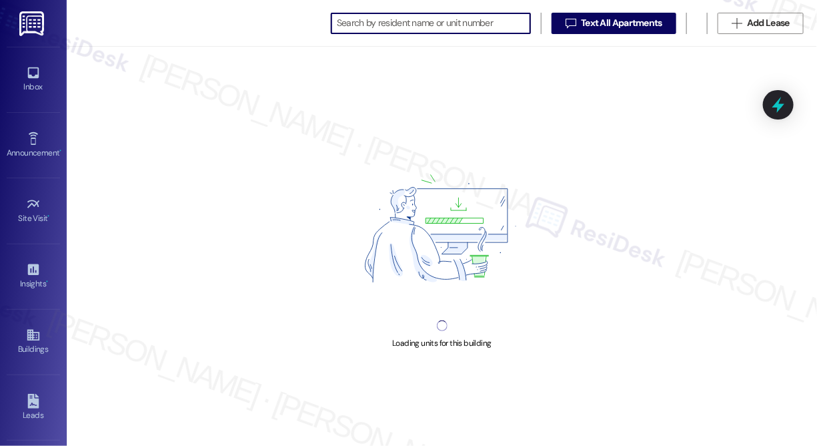
scroll to position [0, 17]
click at [395, 28] on input at bounding box center [433, 23] width 193 height 19
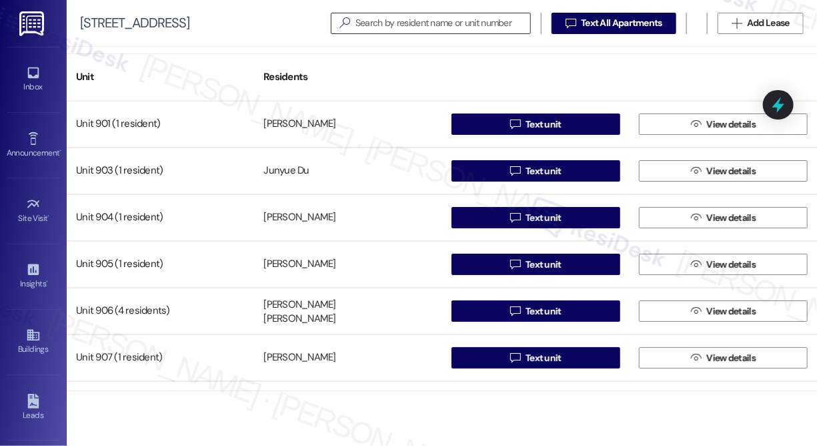
click at [436, 27] on input at bounding box center [443, 23] width 175 height 19
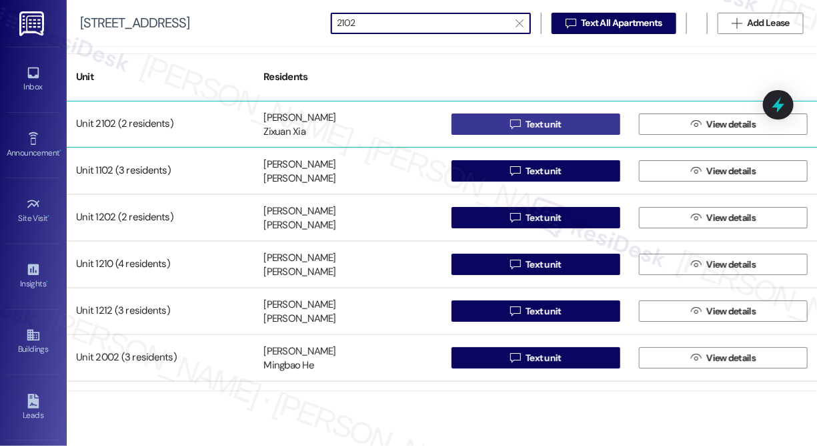
type input "2102"
click at [487, 126] on button " Text unit" at bounding box center [536, 123] width 169 height 21
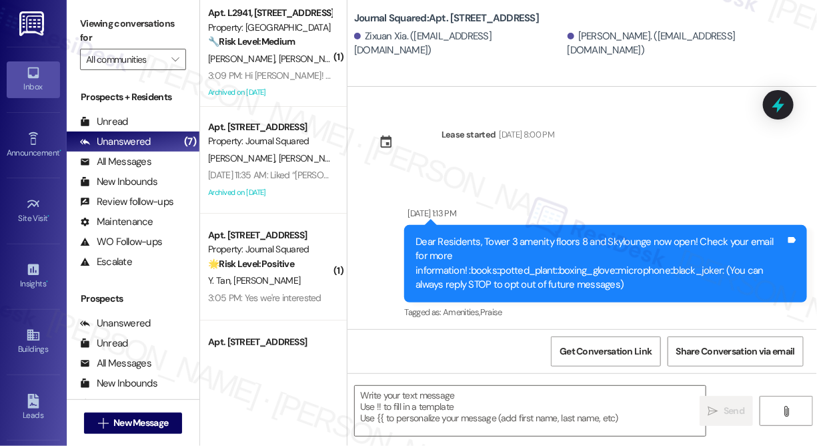
type textarea "Fetching suggested responses. Please feel free to read through the conversation…"
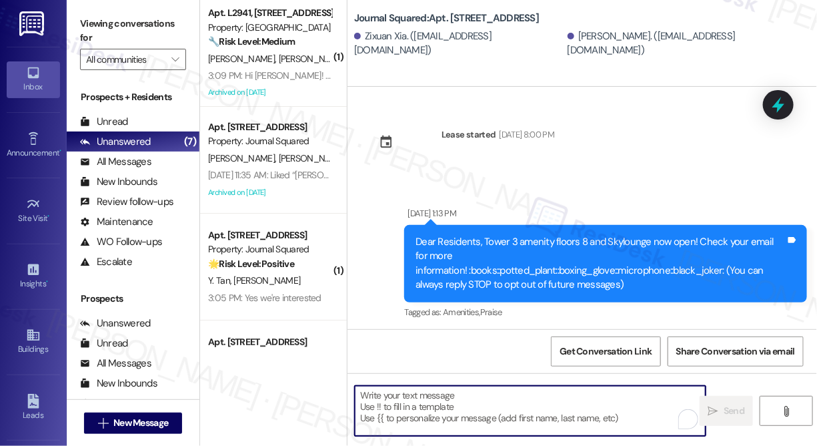
click at [487, 398] on textarea "To enrich screen reader interactions, please activate Accessibility in Grammarl…" at bounding box center [530, 411] width 351 height 50
paste textarea "Hi {{first_name}}! We’re offering Tower 3 residents with leases ending Dec 2025…"
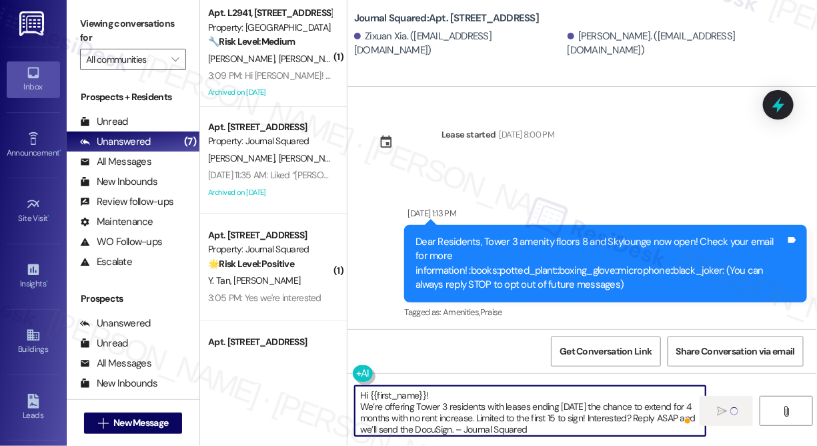
type textarea "Hi {{first_name}}! We’re offering Tower 3 residents with leases ending Dec 2025…"
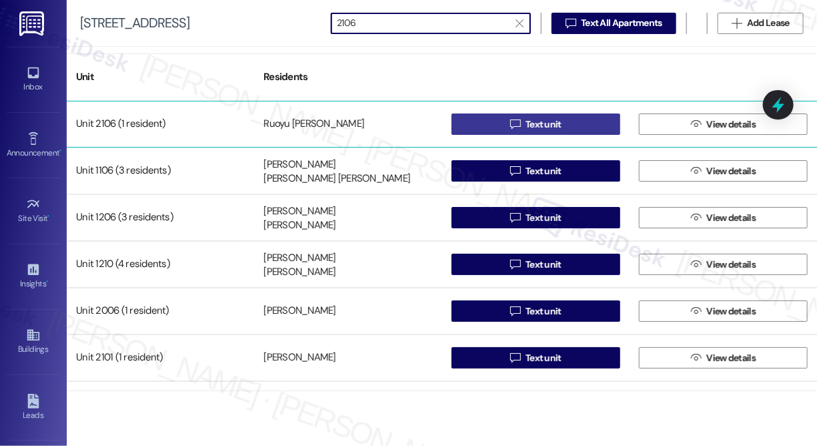
type input "2106"
click at [485, 127] on button " Text unit" at bounding box center [536, 123] width 169 height 21
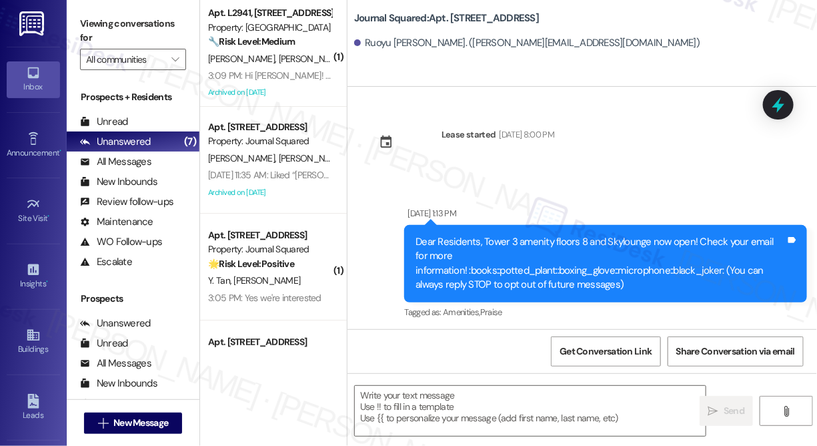
type textarea "Fetching suggested responses. Please feel free to read through the conversation…"
click at [436, 404] on textarea at bounding box center [530, 411] width 351 height 50
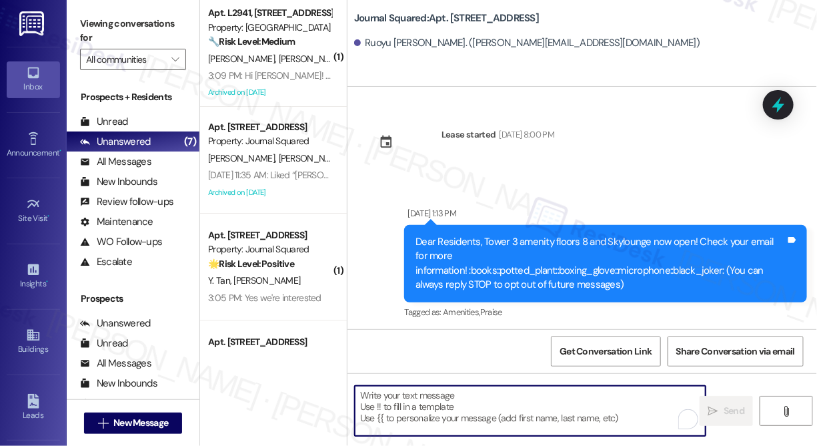
paste textarea "Hi {{first_name}}! We’re offering Tower 3 residents with leases ending Dec 2025…"
type textarea "Hi {{first_name}}! We’re offering Tower 3 residents with leases ending Dec 2025…"
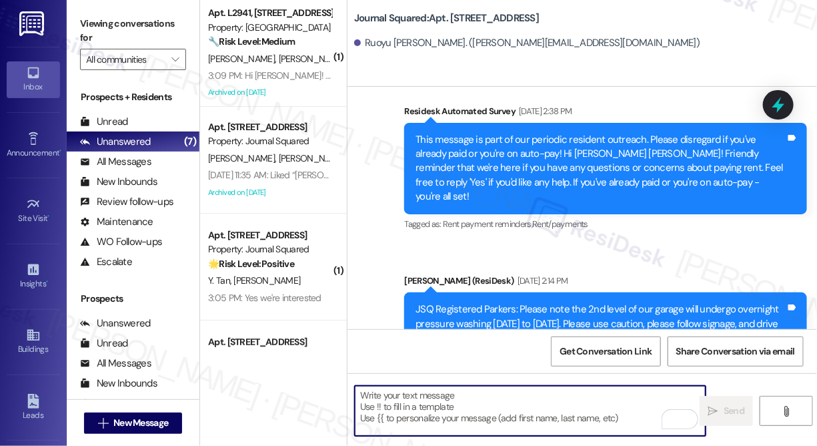
scroll to position [7884, 0]
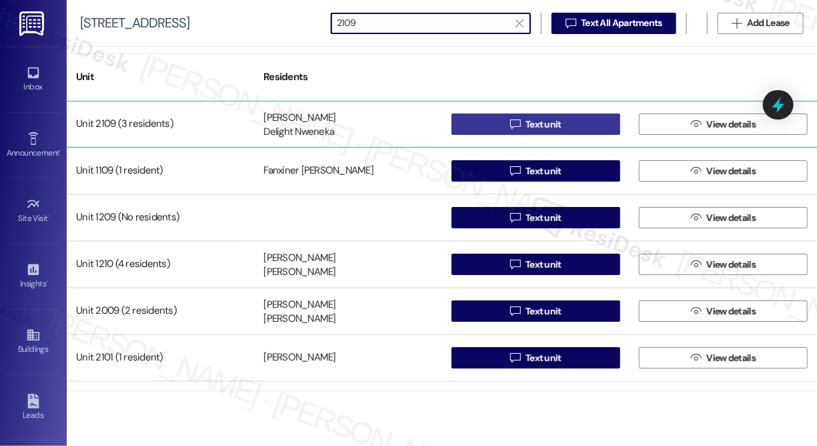
type input "2109"
click at [523, 130] on span "Text unit" at bounding box center [543, 124] width 41 height 14
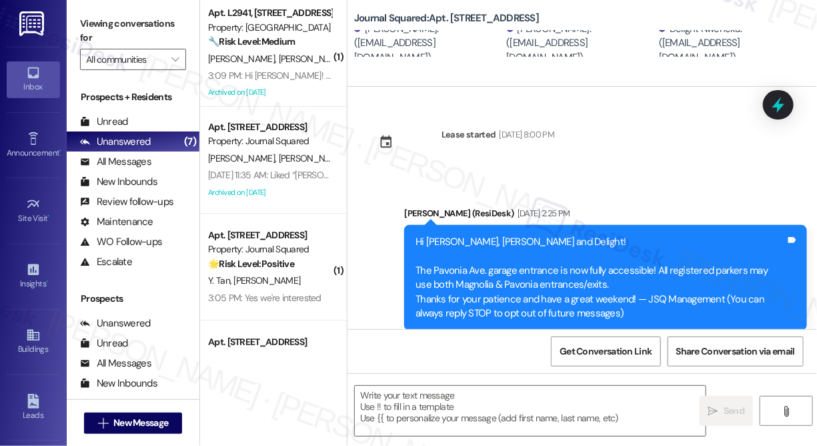
click at [507, 43] on div "Qinyu Lin. (3594143090@qq.com)" at bounding box center [581, 43] width 149 height 43
type textarea "Fetching suggested responses. Please feel free to read through the conversation…"
click at [426, 410] on textarea at bounding box center [530, 411] width 351 height 50
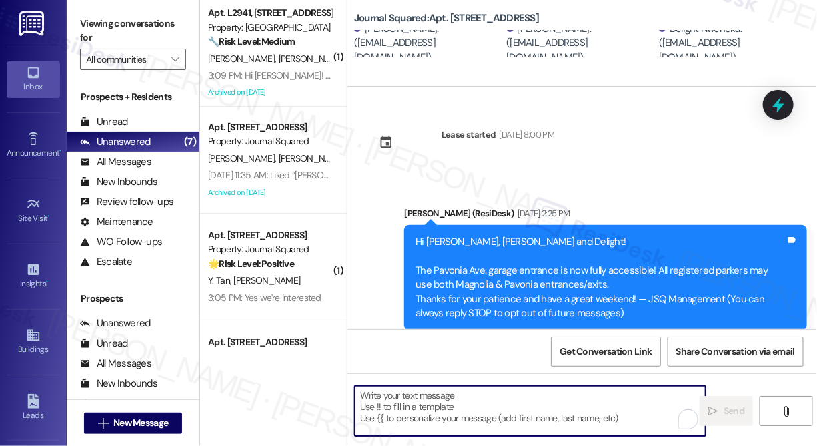
paste textarea "Hi {{first_name}}! We’re offering Tower 3 residents with leases ending Dec 2025…"
type textarea "Hi {{first_name}}! We’re offering Tower 3 residents with leases ending Dec 2025…"
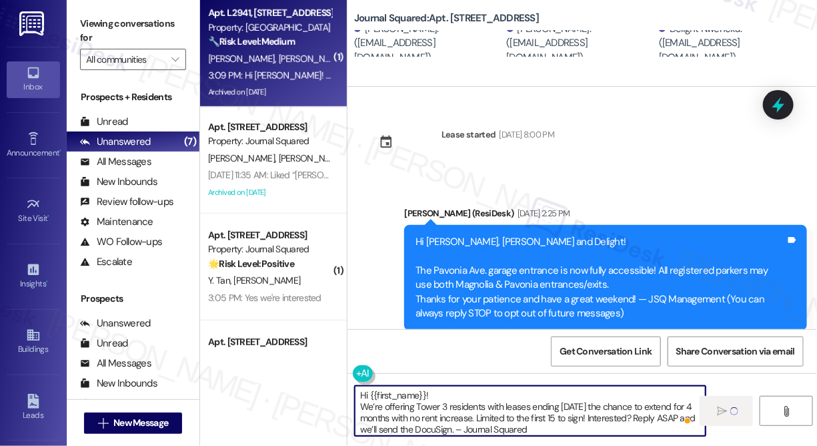
type textarea "Hi {{first_name}}! We’re offering Tower 3 residents with leases ending [DATE] t…"
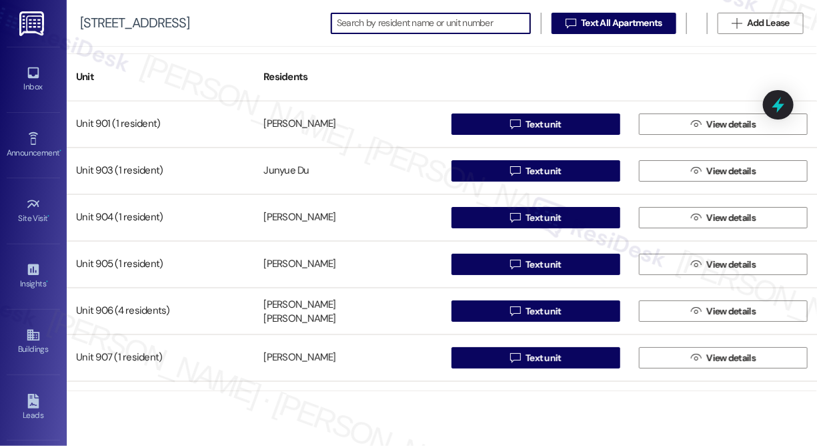
click at [388, 23] on input at bounding box center [433, 23] width 193 height 19
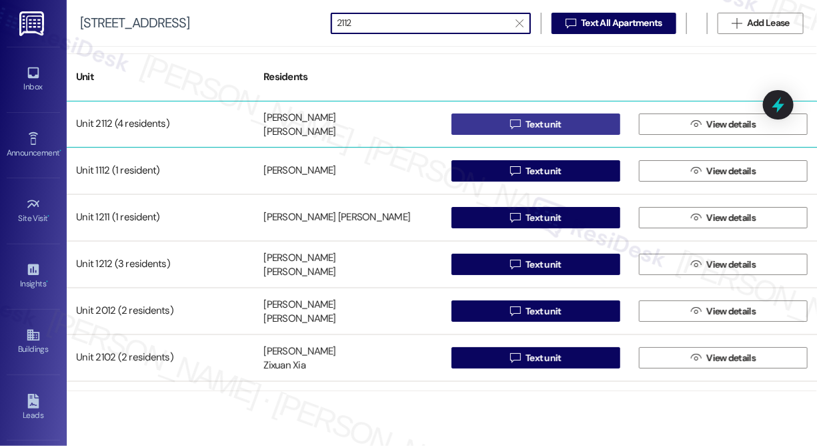
type input "2112"
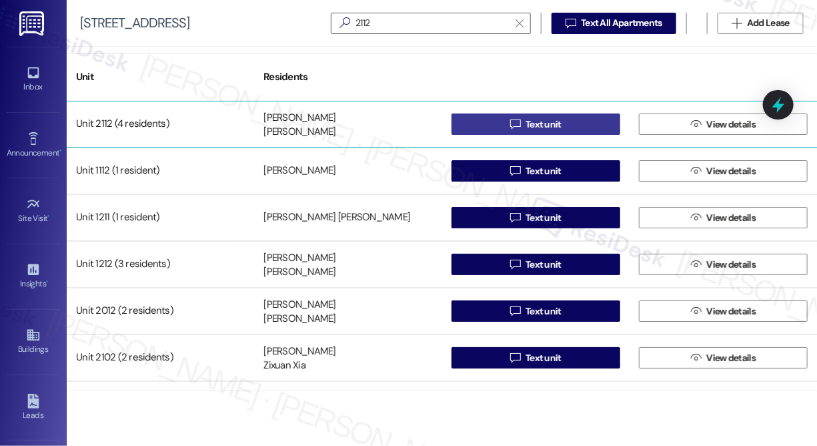
click at [490, 119] on button " Text unit" at bounding box center [536, 123] width 169 height 21
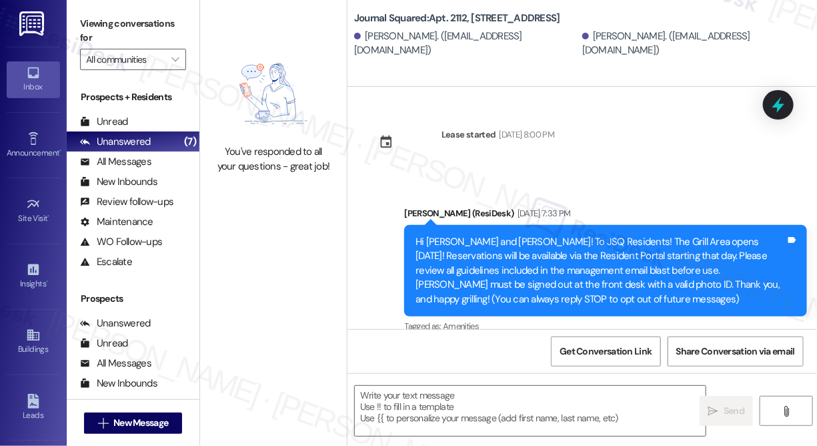
type textarea "Fetching suggested responses. Please feel free to read through the conversation…"
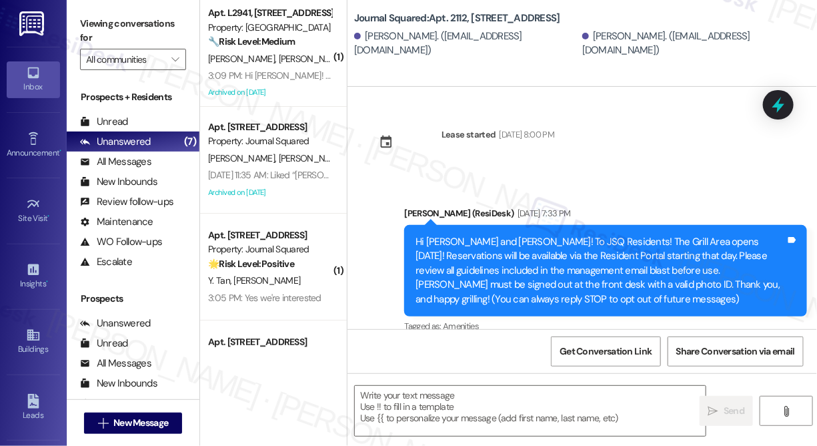
click at [582, 37] on div "[PERSON_NAME]. ([EMAIL_ADDRESS][DOMAIN_NAME])" at bounding box center [694, 43] width 225 height 29
type textarea "Fetching suggested responses. Please feel free to read through the conversation…"
click at [450, 415] on textarea at bounding box center [530, 411] width 351 height 50
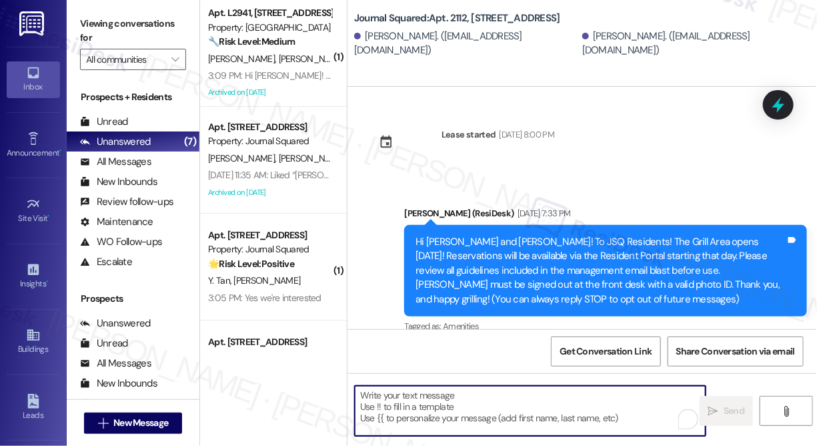
paste textarea "Hi {{first_name}}! We’re offering Tower 3 residents with leases ending [DATE] t…"
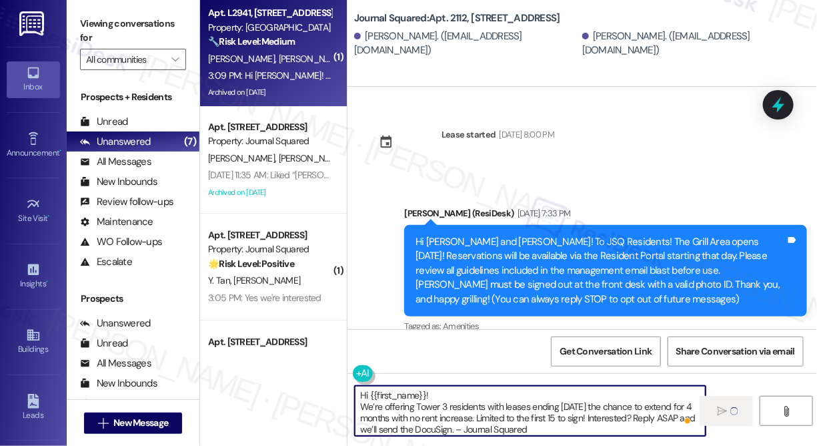
type textarea "Hi {{first_name}}! We’re offering Tower 3 residents with leases ending [DATE] t…"
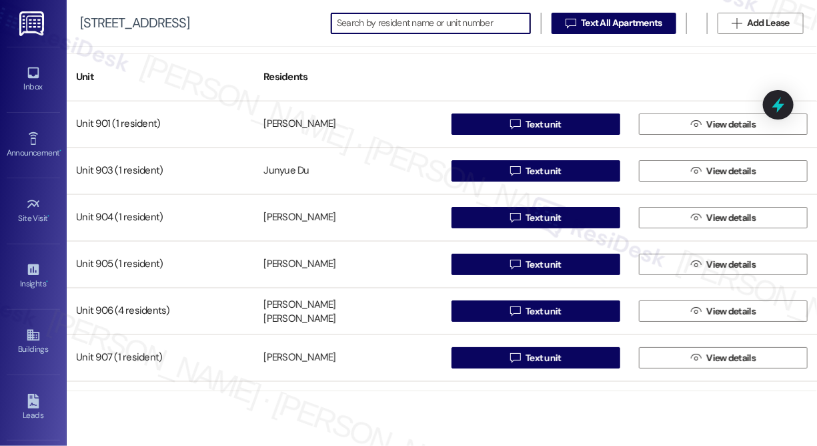
click at [395, 22] on input at bounding box center [433, 23] width 193 height 19
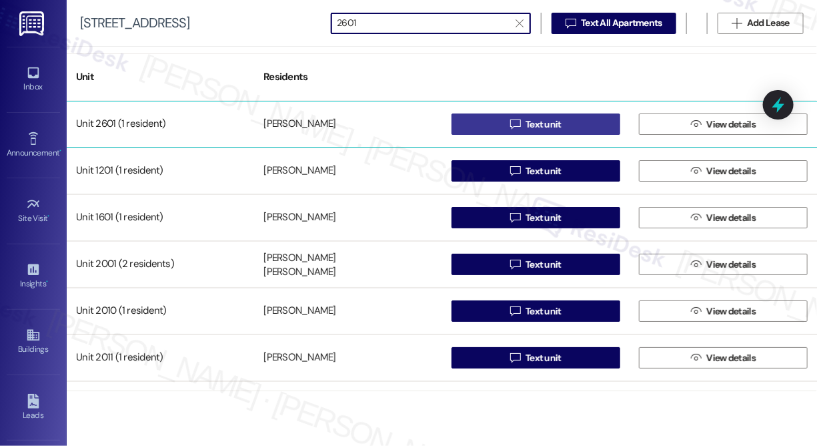
type input "2601"
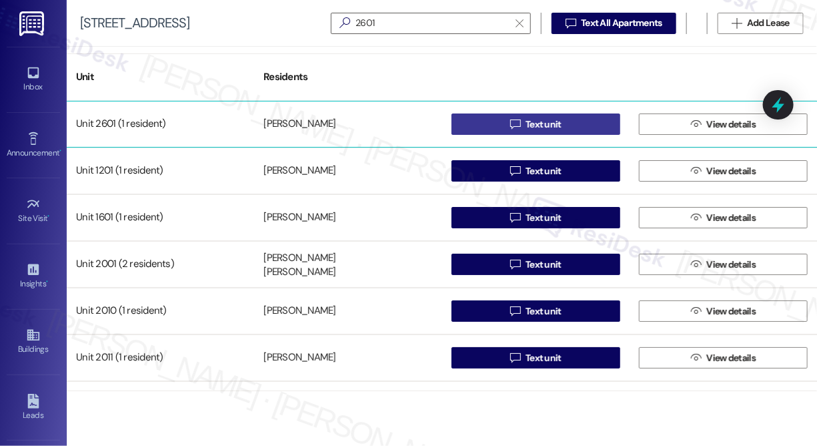
click at [500, 125] on button " Text unit" at bounding box center [536, 123] width 169 height 21
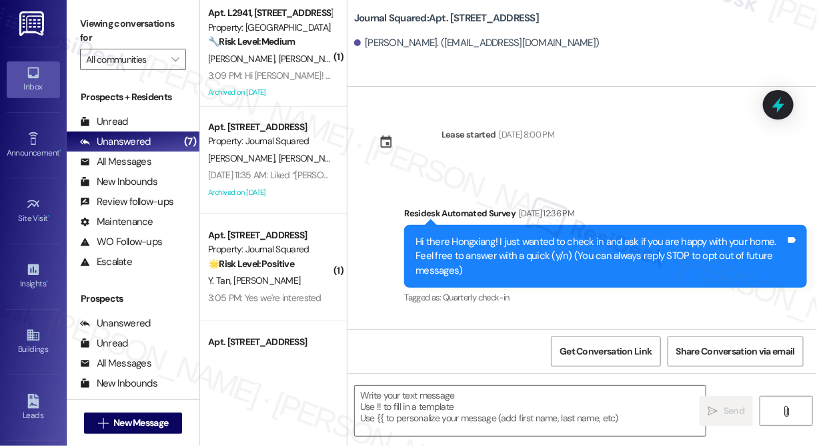
type textarea "Fetching suggested responses. Please feel free to read through the conversation…"
click at [423, 402] on textarea at bounding box center [530, 411] width 351 height 50
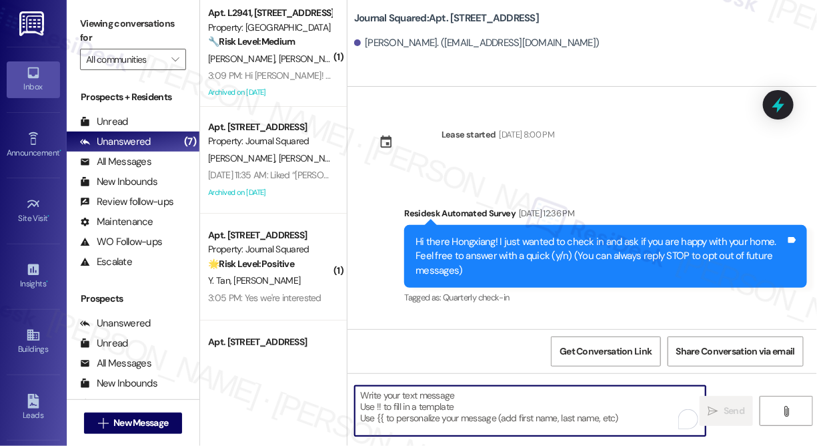
paste textarea "Hi {{first_name}}! We’re offering Tower 3 residents with leases ending [DATE] t…"
type textarea "Hi {{first_name}}! We’re offering Tower 3 residents with leases ending [DATE] t…"
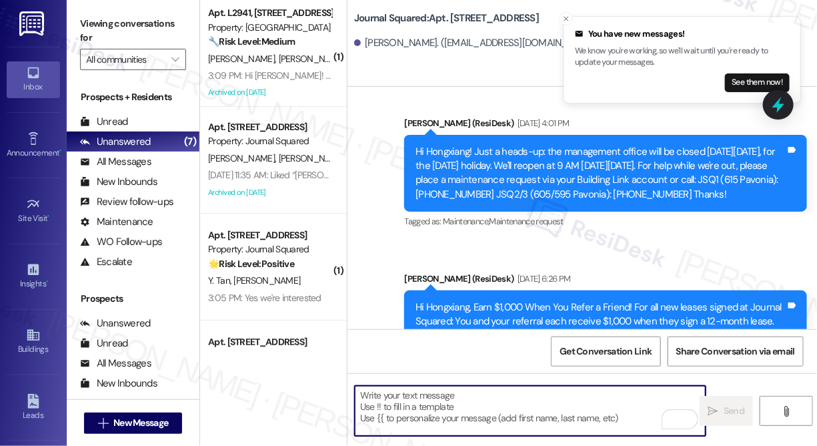
scroll to position [7377, 0]
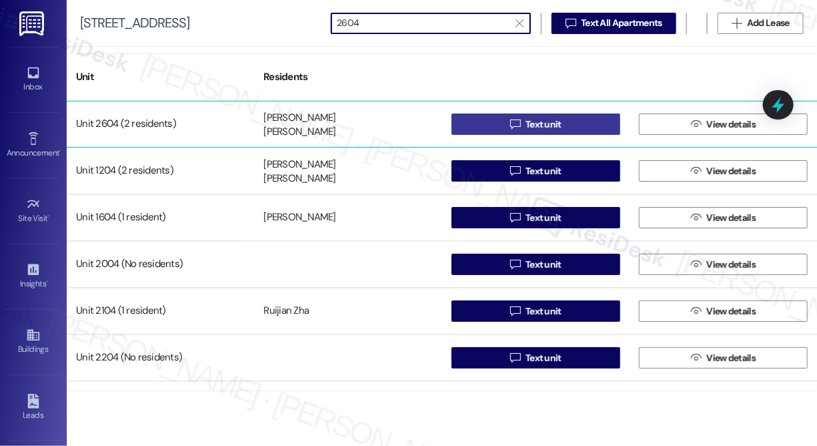
type input "2604"
click at [494, 123] on button " Text unit" at bounding box center [536, 123] width 169 height 21
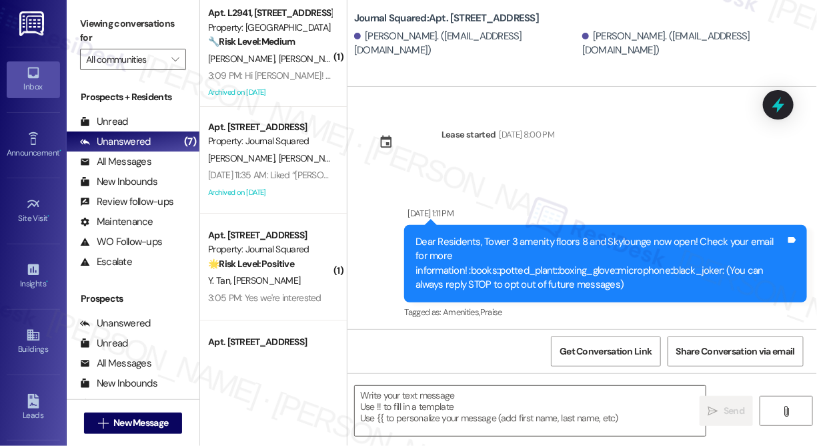
type textarea "Fetching suggested responses. Please feel free to read through the conversation…"
click at [441, 391] on textarea at bounding box center [530, 411] width 351 height 50
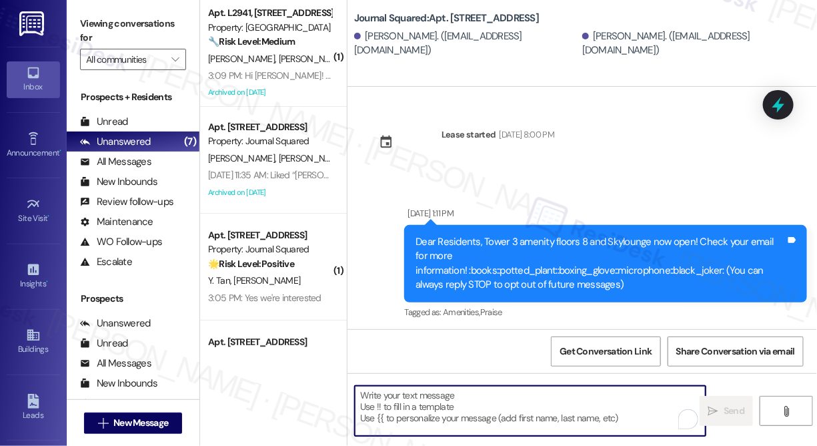
paste textarea "Hi {{first_name}}! We’re offering Tower 3 residents with leases ending [DATE] t…"
type textarea "Hi {{first_name}}! We’re offering Tower 3 residents with leases ending [DATE] t…"
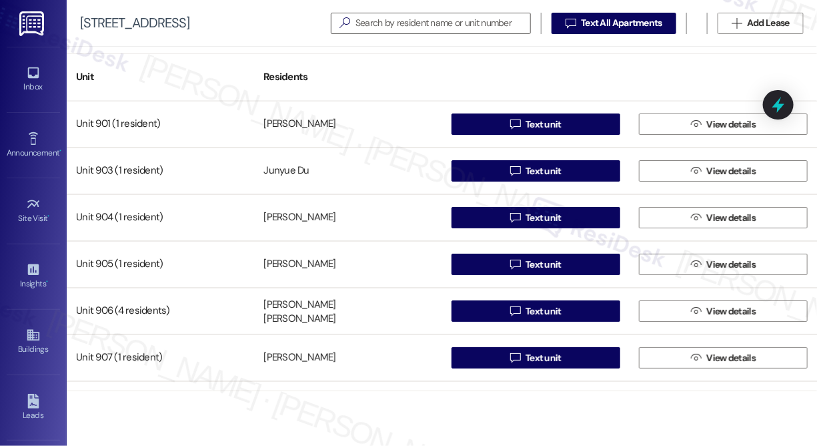
click at [743, 47] on div "Unit Residents Unit 901 (1 resident) [PERSON_NAME]  Text unit  View details U…" at bounding box center [442, 246] width 751 height 399
click at [420, 23] on input at bounding box center [443, 23] width 175 height 19
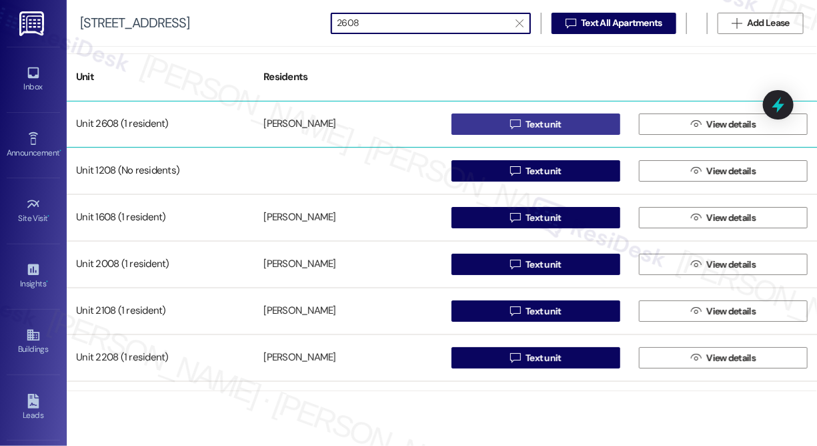
type input "2608"
click at [508, 118] on span " Text unit" at bounding box center [536, 124] width 57 height 20
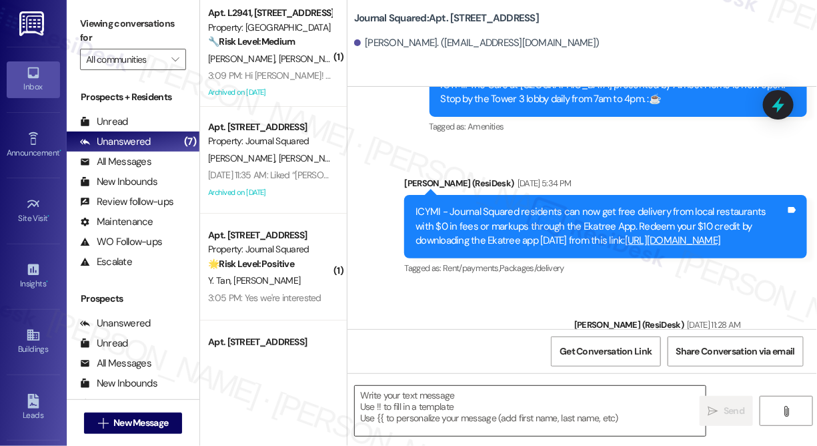
type textarea "Fetching suggested responses. Please feel free to read through the conversation…"
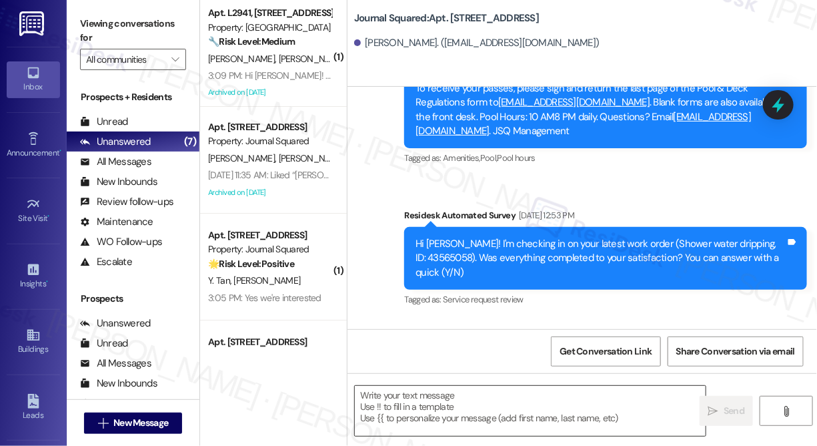
scroll to position [4670, 0]
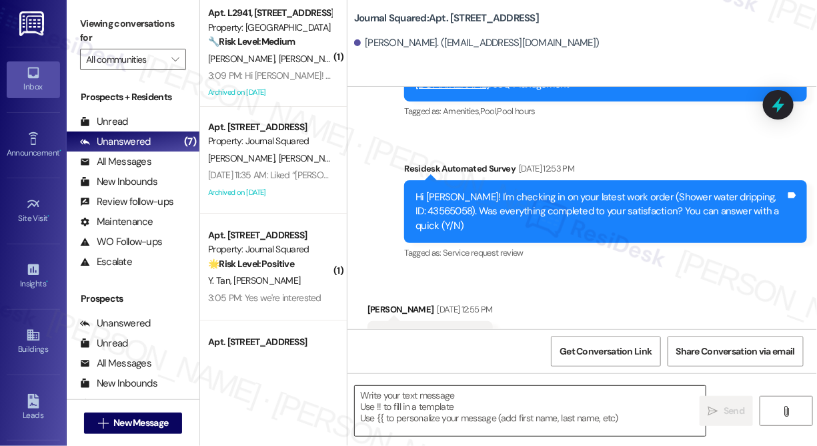
click at [426, 395] on textarea at bounding box center [530, 411] width 351 height 50
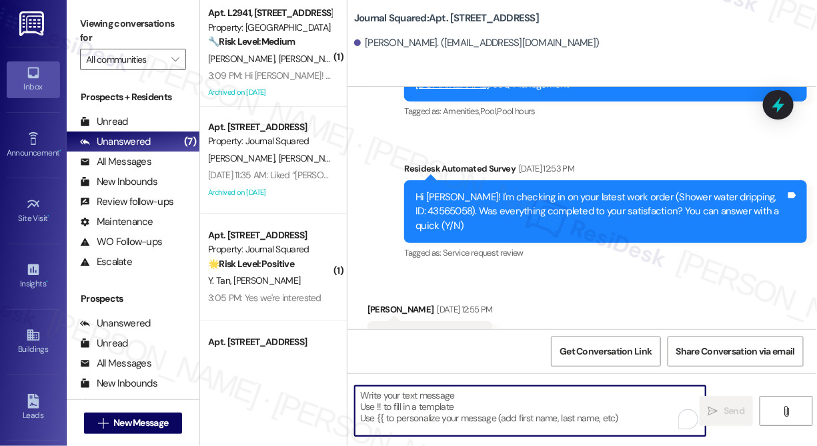
paste textarea "Hi {{first_name}}! We’re offering Tower 3 residents with leases ending [DATE] t…"
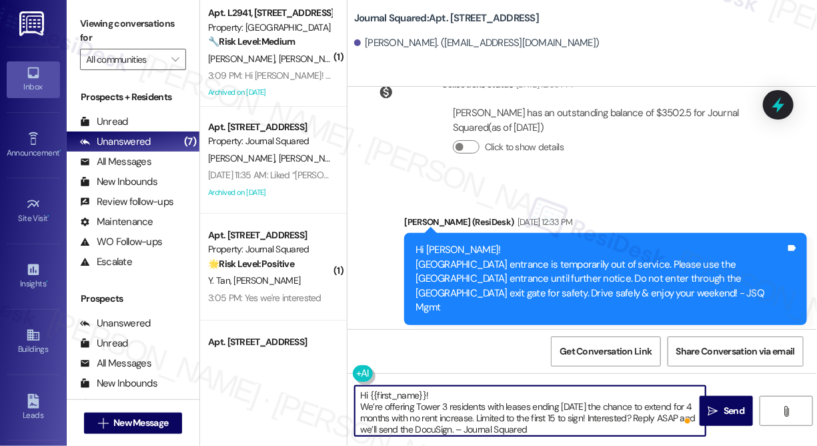
scroll to position [7266, 0]
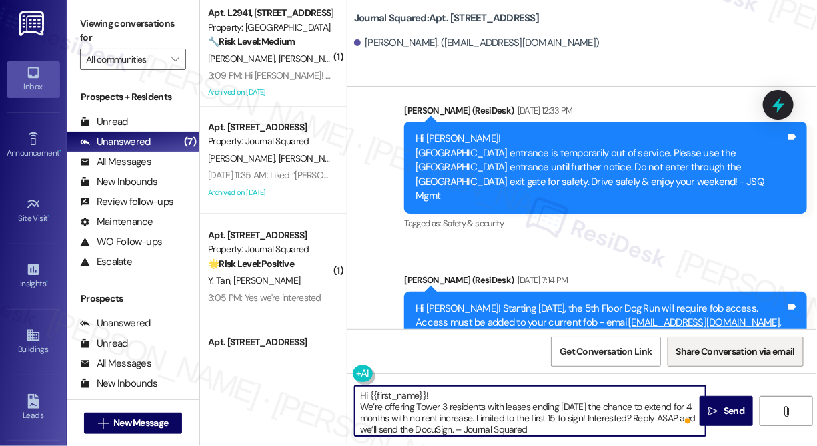
type textarea "Hi {{first_name}}! We’re offering Tower 3 residents with leases ending [DATE] t…"
click at [605, 428] on textarea "Hi {{first_name}}! We’re offering Tower 3 residents with leases ending [DATE] t…" at bounding box center [530, 411] width 351 height 50
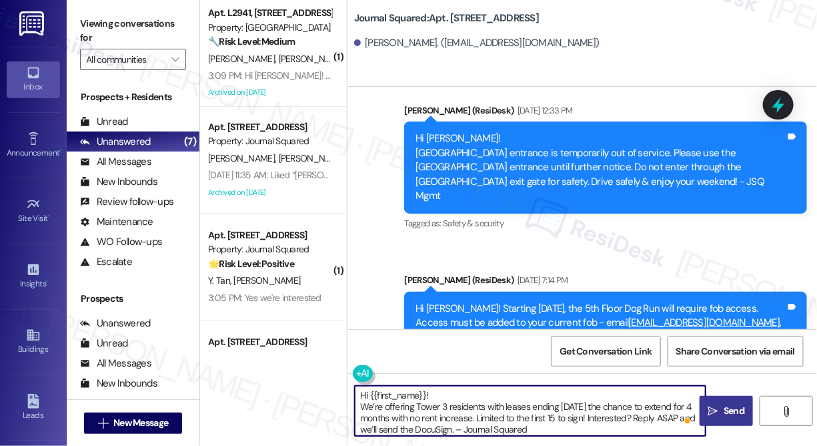
click at [738, 402] on button " Send" at bounding box center [726, 411] width 53 height 30
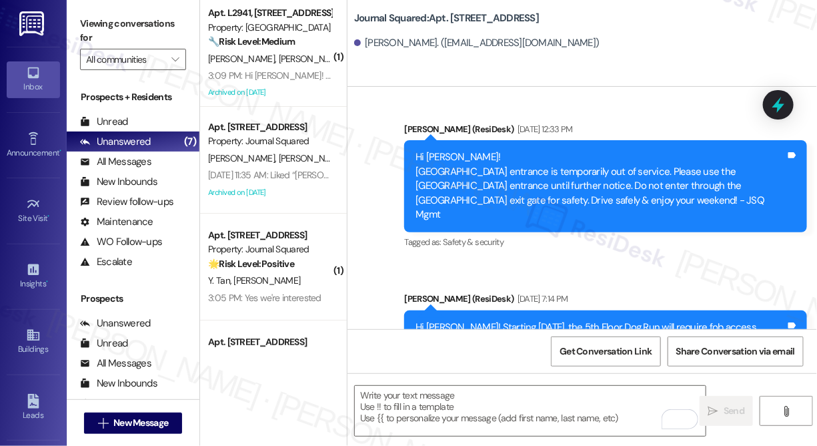
scroll to position [7401, 0]
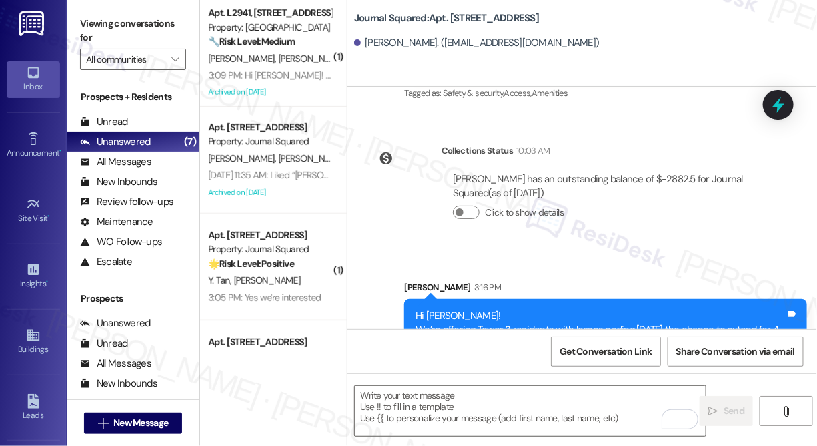
scroll to position [6910, 0]
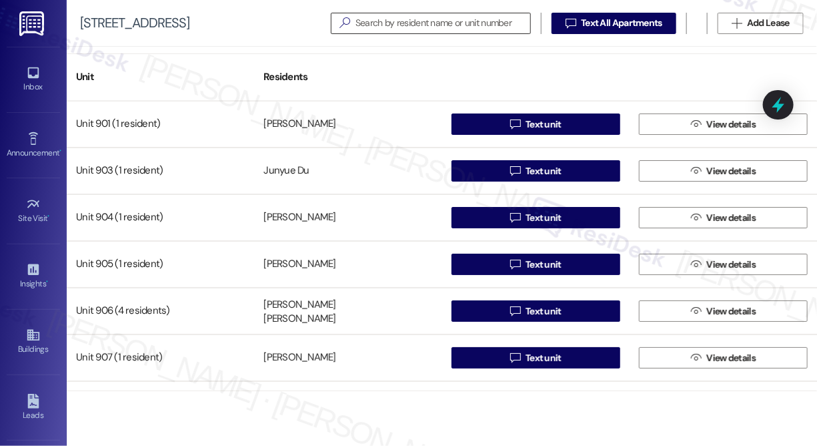
click at [384, 19] on input at bounding box center [443, 23] width 175 height 19
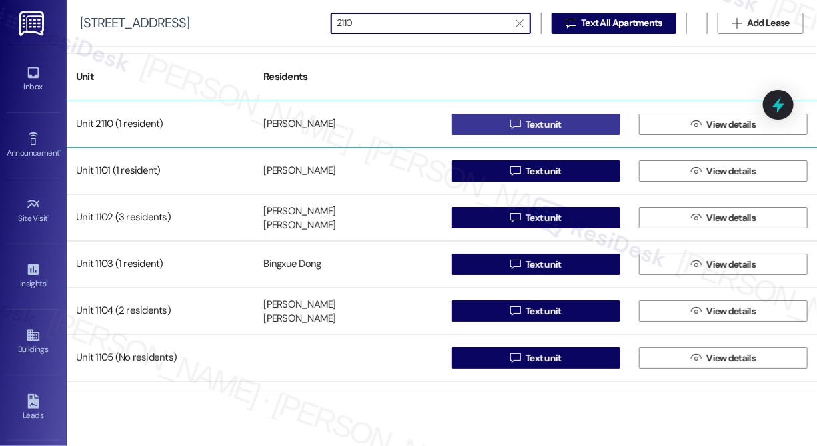
type input "2110"
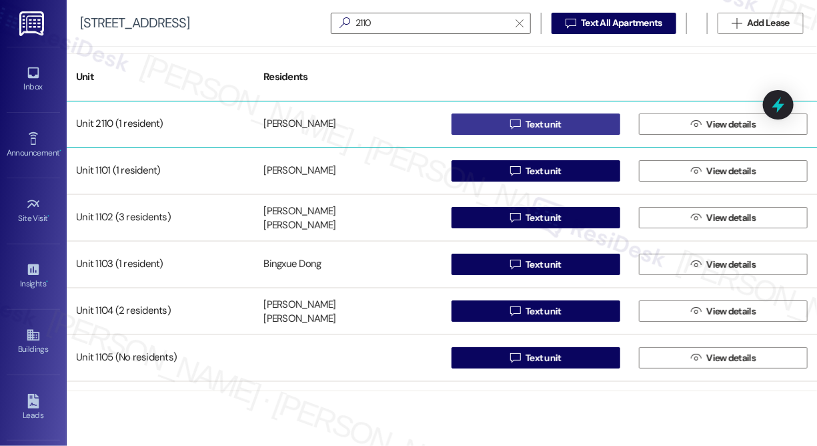
click at [492, 127] on button " Text unit" at bounding box center [536, 123] width 169 height 21
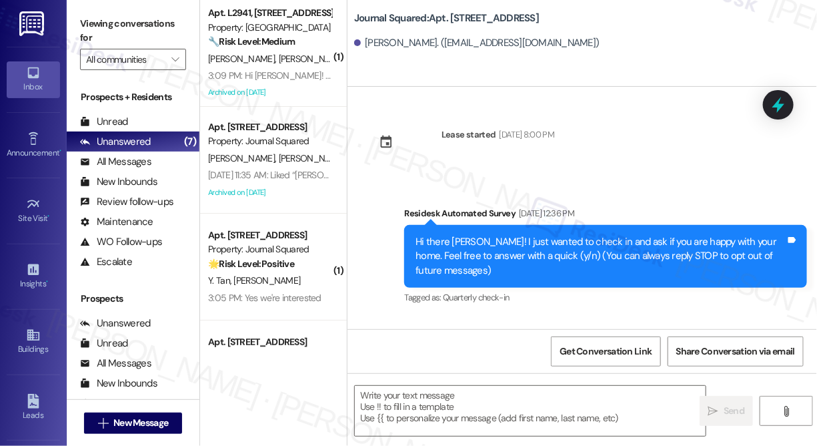
type textarea "Fetching suggested responses. Please feel free to read through the conversation…"
click at [422, 390] on textarea at bounding box center [530, 411] width 351 height 50
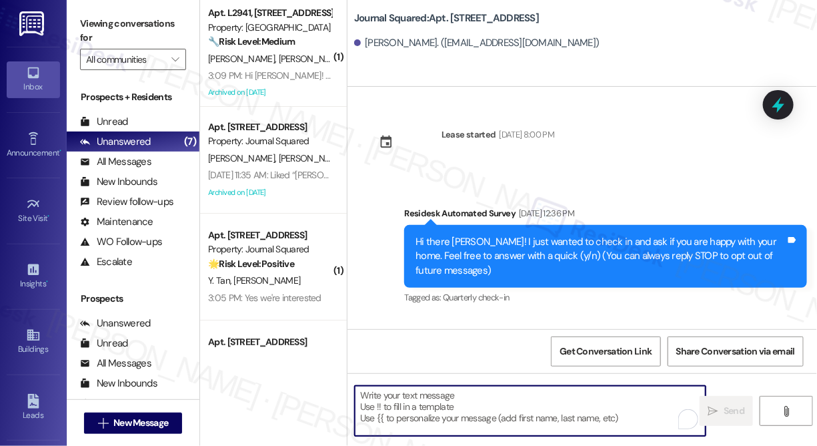
paste textarea "Hi {{first_name}}! We’re offering Tower 3 residents with leases ending [DATE] t…"
type textarea "Hi {{first_name}}! We’re offering Tower 3 residents with leases ending [DATE] t…"
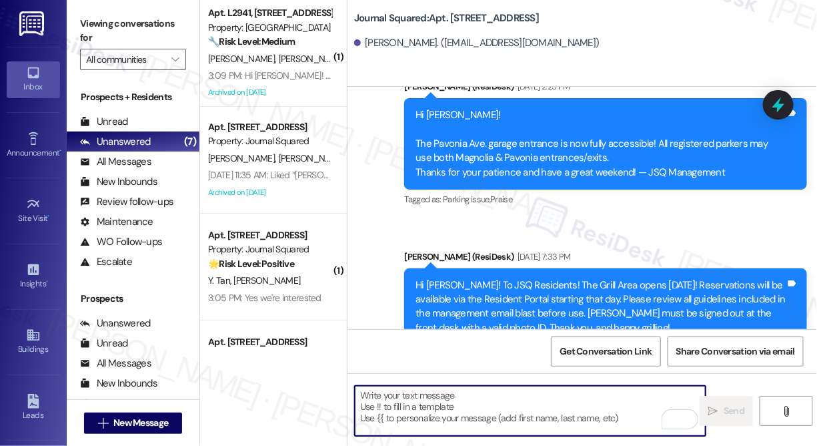
scroll to position [7530, 0]
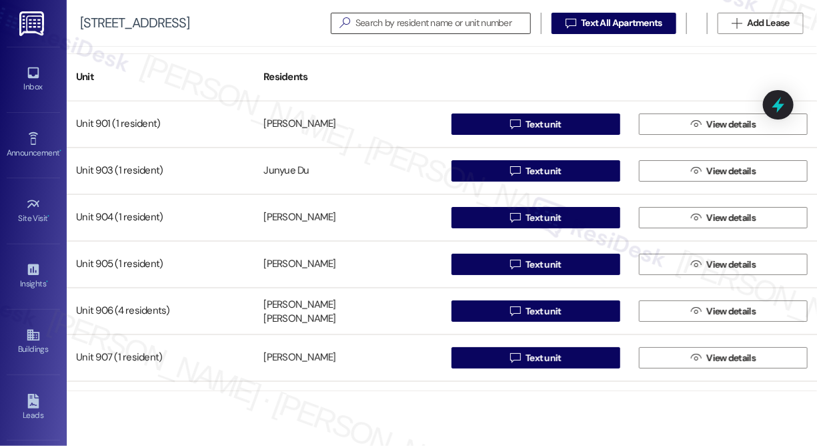
click at [420, 23] on input at bounding box center [443, 23] width 175 height 19
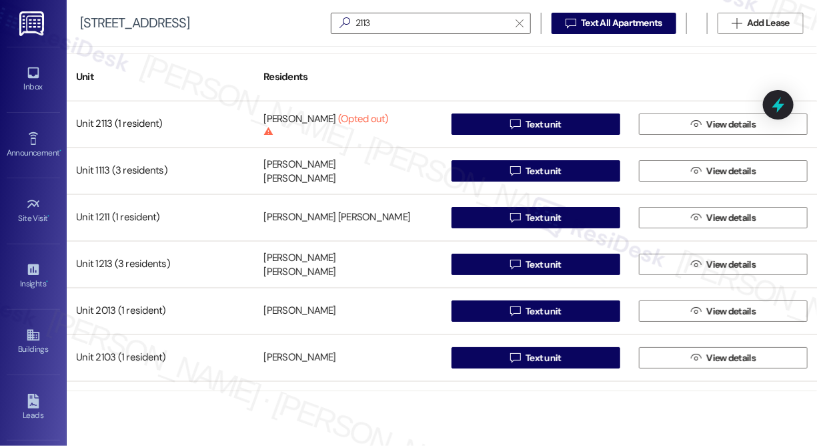
click at [747, 69] on div at bounding box center [723, 70] width 187 height 19
click at [393, 17] on input "2113" at bounding box center [423, 23] width 172 height 19
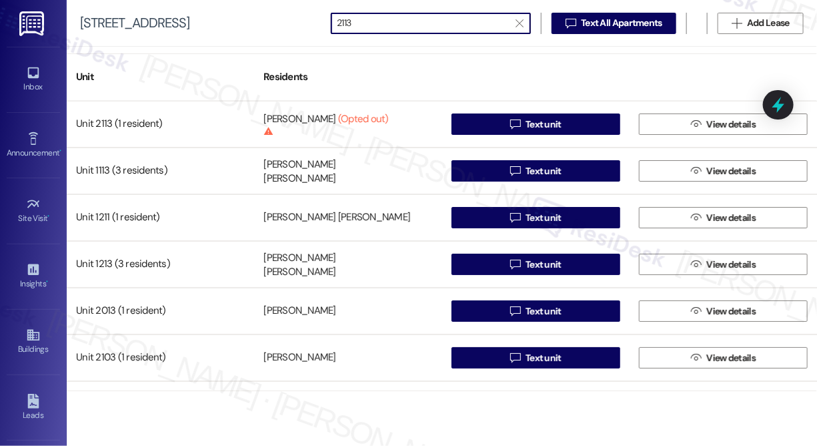
click at [393, 17] on input "2113" at bounding box center [423, 23] width 172 height 19
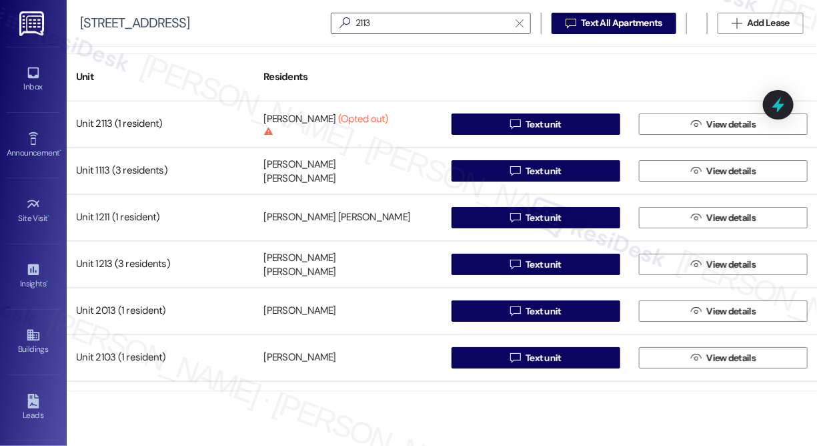
click at [729, 55] on div "Unit Residents" at bounding box center [442, 76] width 751 height 47
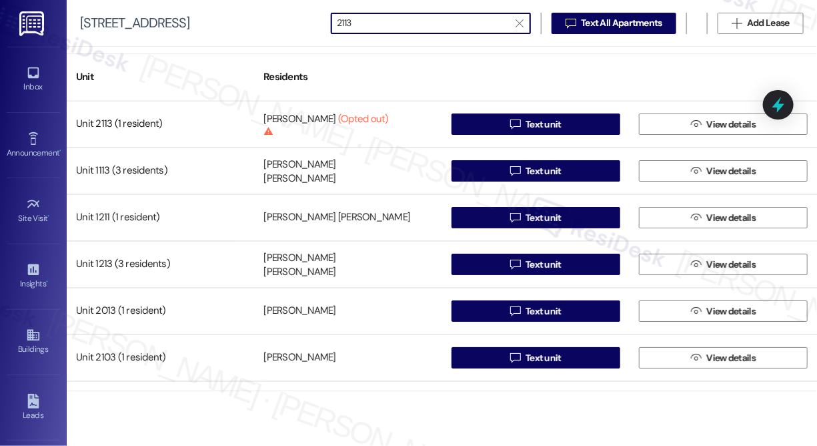
click at [388, 15] on input "2113" at bounding box center [423, 23] width 172 height 19
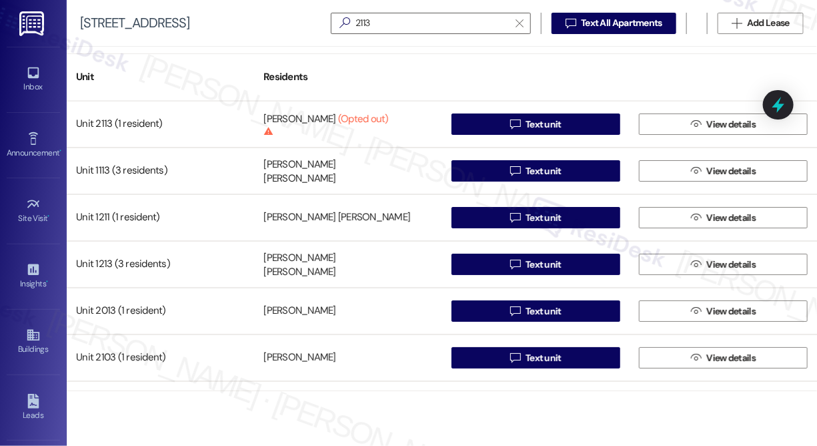
click at [740, 44] on div "[STREET_ADDRESS]   Text All Apartments  Add Lease" at bounding box center [442, 23] width 751 height 47
click at [414, 26] on input "2113" at bounding box center [423, 23] width 172 height 19
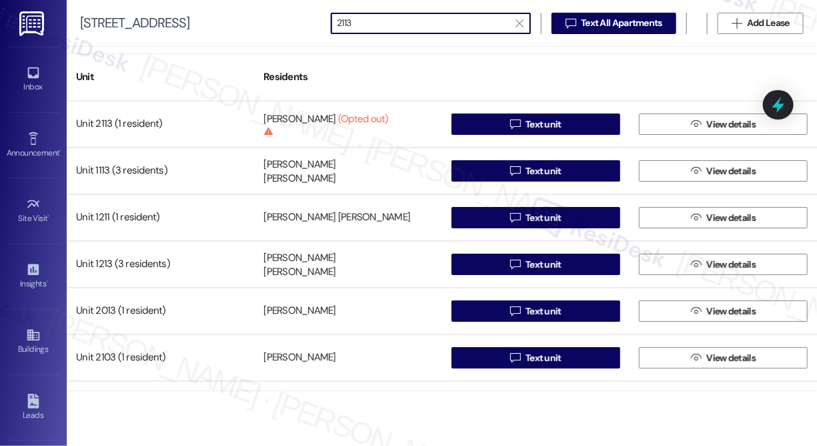
click at [398, 24] on input "2113" at bounding box center [423, 23] width 172 height 19
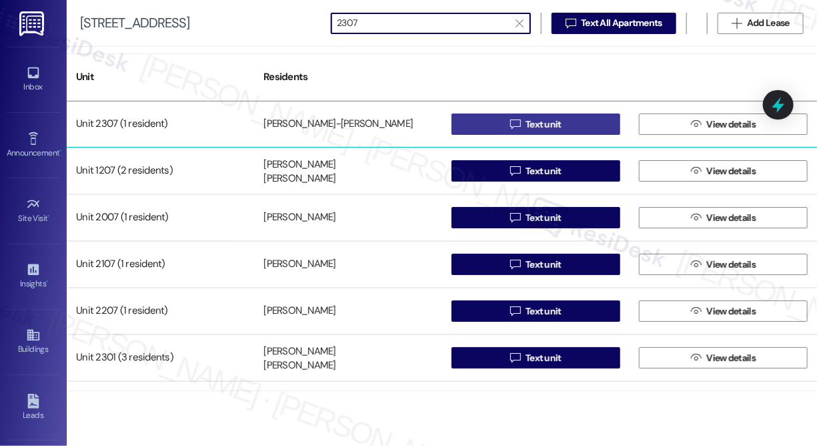
type input "2307"
click at [478, 125] on button " Text unit" at bounding box center [536, 123] width 169 height 21
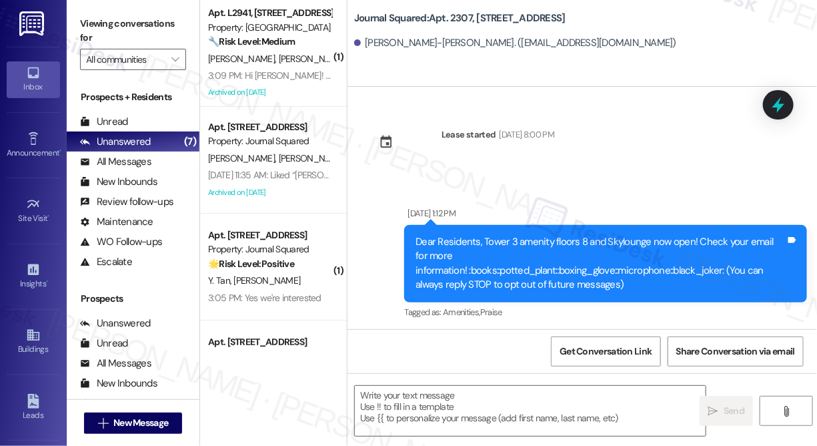
click at [518, 41] on div "[PERSON_NAME]-[PERSON_NAME]. ([EMAIL_ADDRESS][DOMAIN_NAME])" at bounding box center [515, 43] width 322 height 14
type textarea "Fetching suggested responses. Please feel free to read through the conversation…"
click at [432, 392] on textarea at bounding box center [530, 411] width 351 height 50
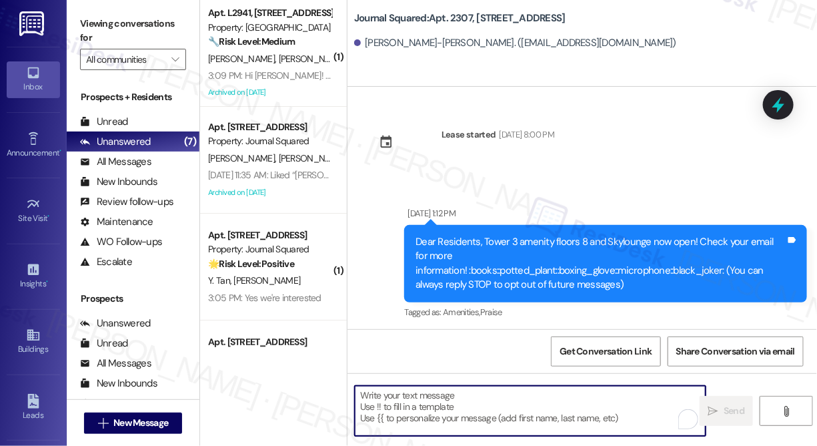
paste textarea "Hi {{first_name}}! We’re offering Tower 3 residents with leases ending [DATE] t…"
type textarea "Hi {{first_name}}! We’re offering Tower 3 residents with leases ending [DATE] t…"
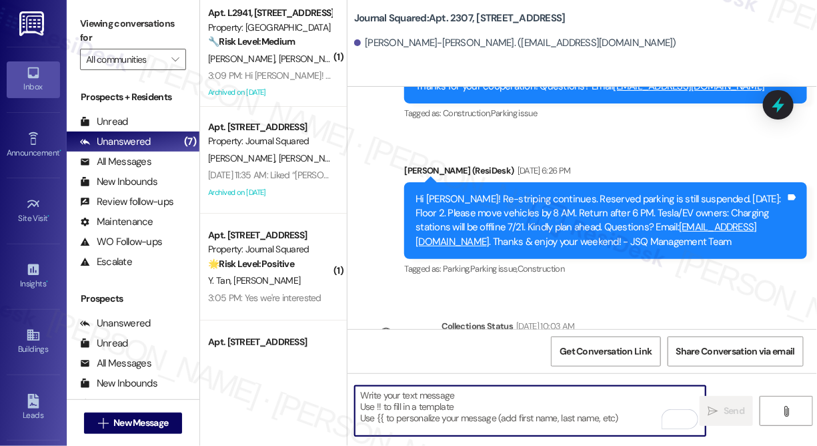
scroll to position [7456, 0]
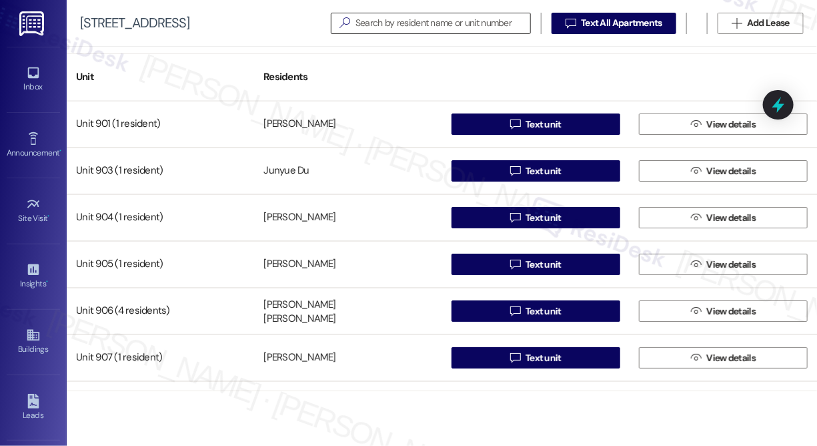
click at [450, 29] on input at bounding box center [443, 23] width 175 height 19
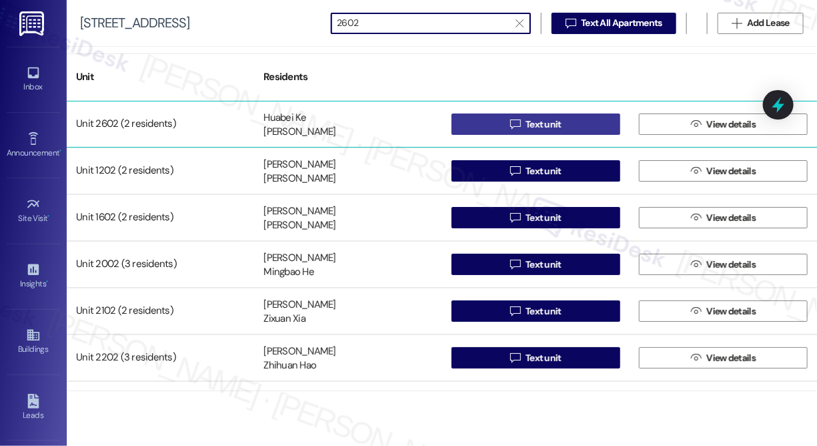
type input "2602"
click at [544, 117] on span "Text unit" at bounding box center [544, 124] width 36 height 14
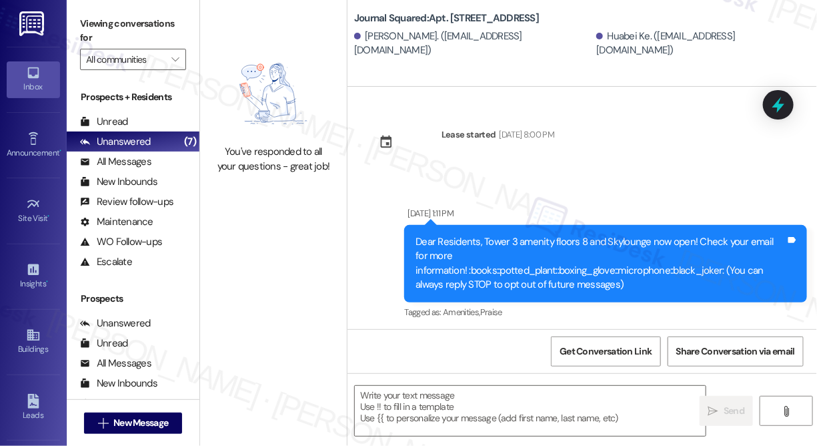
type textarea "Fetching suggested responses. Please feel free to read through the conversation…"
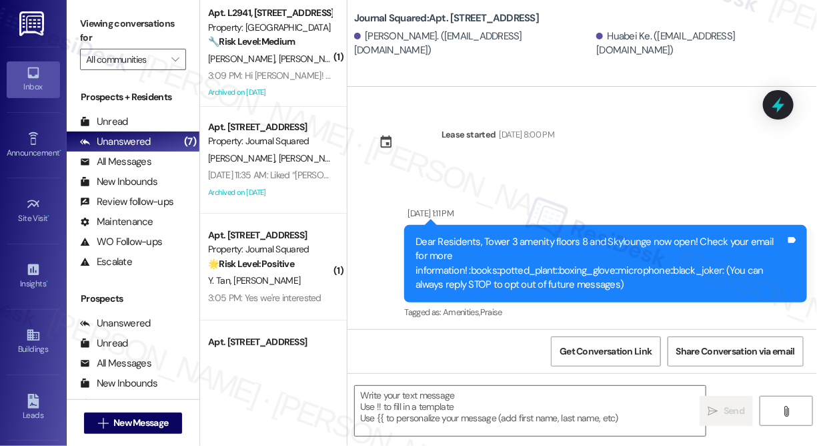
drag, startPoint x: 741, startPoint y: 67, endPoint x: 731, endPoint y: 71, distance: 10.8
click at [741, 67] on div "Journal Squared: Apt. 2602, [STREET_ADDRESS][PERSON_NAME]. ([EMAIL_ADDRESS][DOM…" at bounding box center [583, 43] width 470 height 87
click at [450, 412] on textarea at bounding box center [530, 411] width 351 height 50
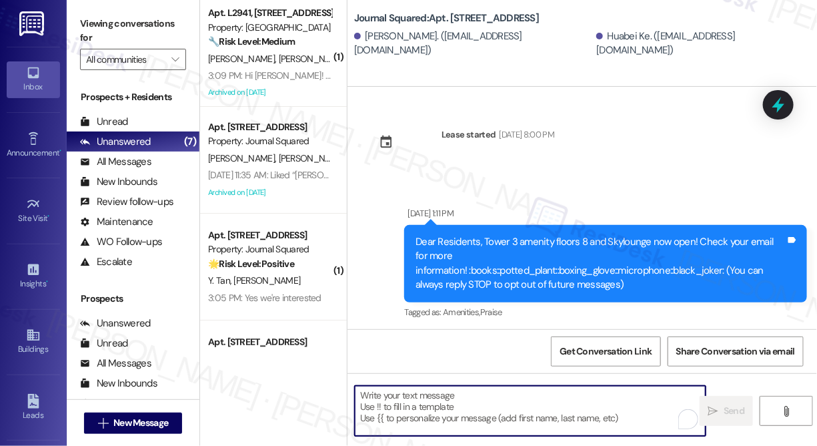
paste textarea "Hi {{first_name}}! We’re offering Tower 3 residents with leases ending [DATE] t…"
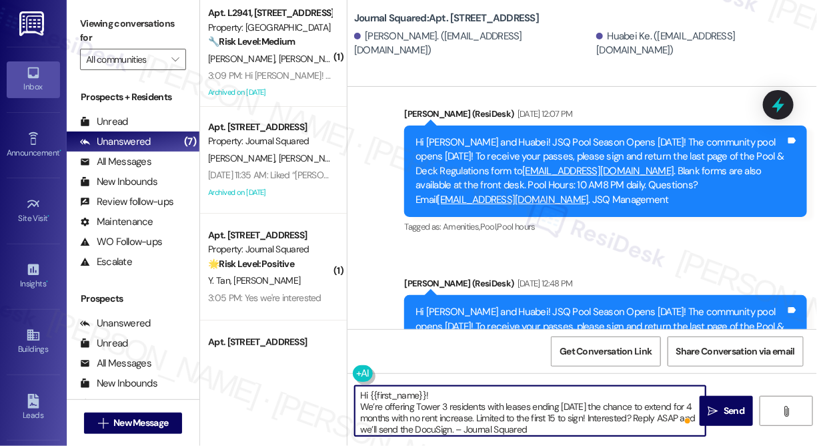
scroll to position [7298, 0]
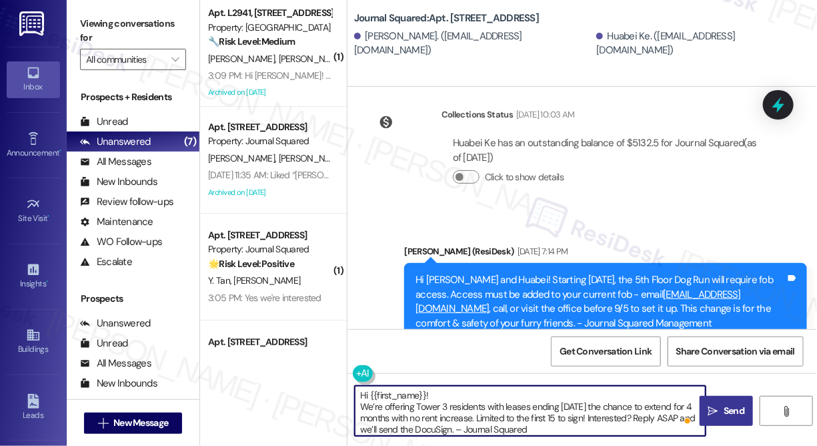
type textarea "Hi {{first_name}}! We’re offering Tower 3 residents with leases ending [DATE] t…"
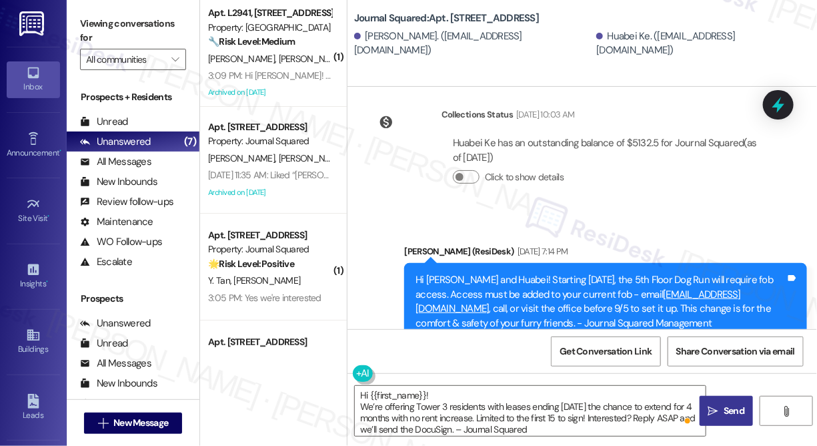
click at [724, 405] on span "Send" at bounding box center [734, 411] width 21 height 14
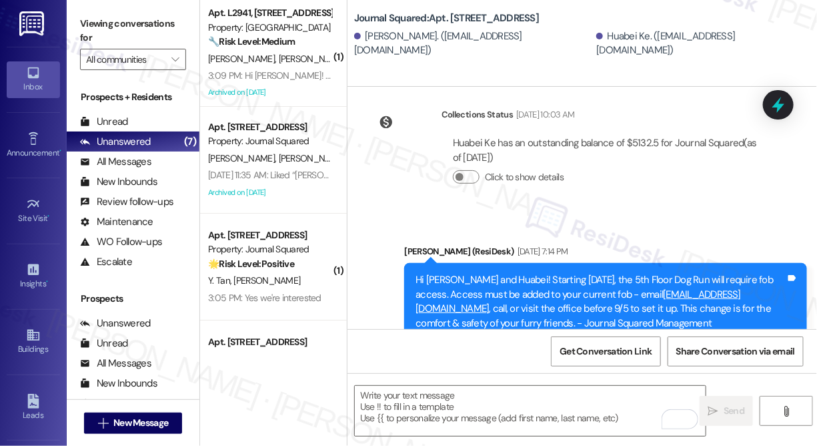
drag, startPoint x: 741, startPoint y: 29, endPoint x: 662, endPoint y: 24, distance: 78.9
click at [741, 29] on div "Journal Squared: Apt. 2602, [STREET_ADDRESS][PERSON_NAME]. ([EMAIL_ADDRESS][DOM…" at bounding box center [585, 29] width 463 height 53
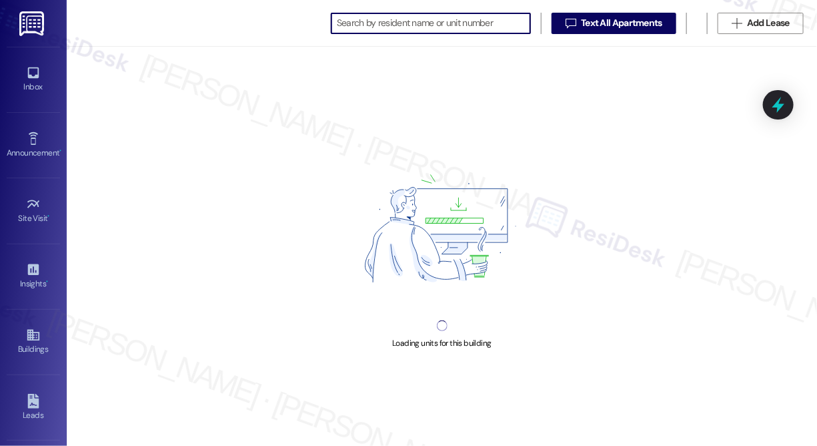
click at [376, 25] on input at bounding box center [433, 23] width 193 height 19
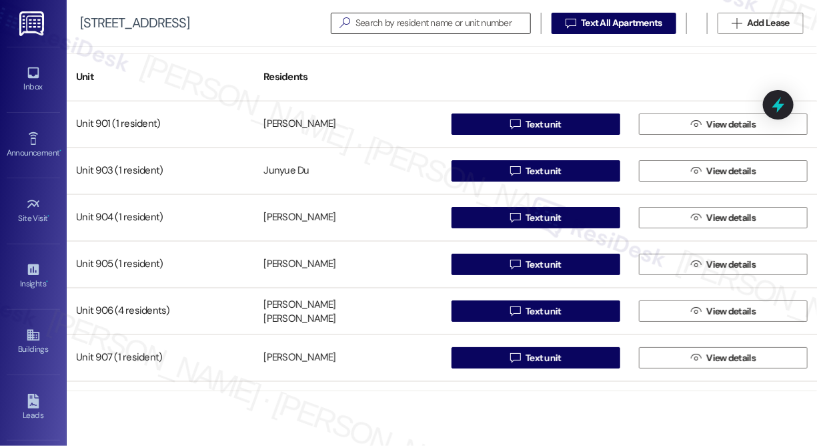
click at [428, 23] on input at bounding box center [443, 23] width 175 height 19
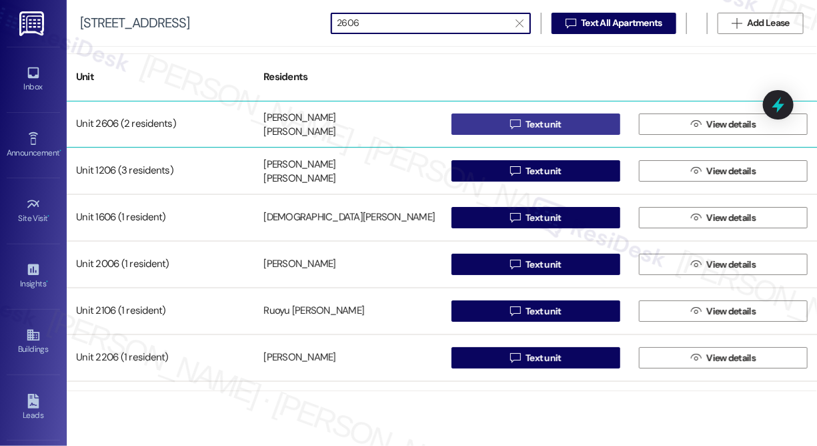
type input "2606"
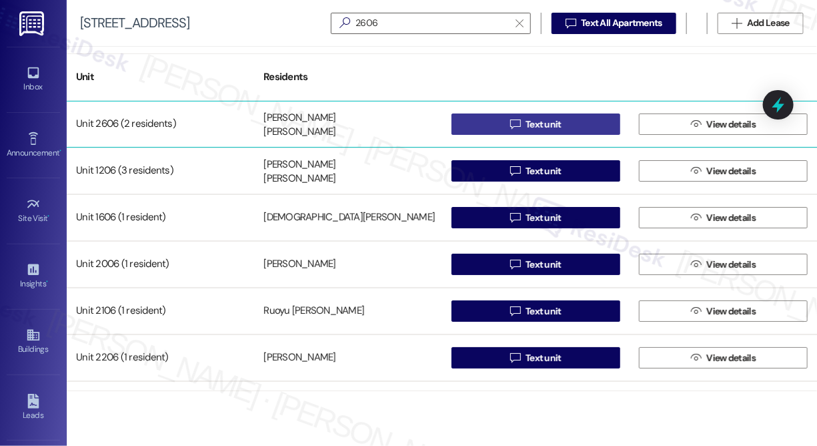
click at [510, 121] on icon "" at bounding box center [515, 124] width 10 height 11
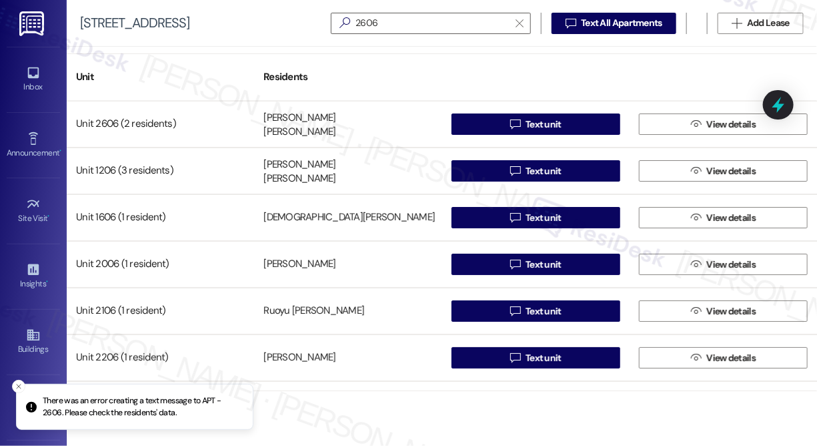
click at [154, 408] on p "There was an error creating a text message to APT - 2606. Please check the resi…" at bounding box center [142, 406] width 199 height 23
copy p "There was an error creating a text message to APT - 2606. Please check the resi…"
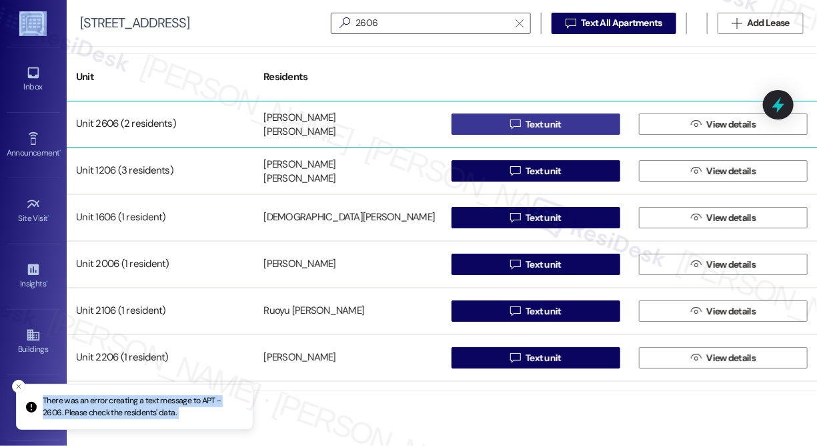
click at [487, 121] on button " Text unit" at bounding box center [536, 123] width 169 height 21
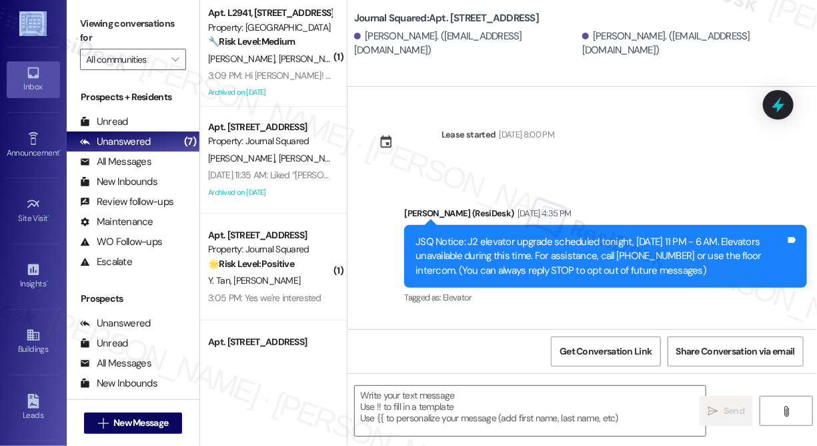
type textarea "Fetching suggested responses. Please feel free to read through the conversation…"
click at [419, 407] on textarea at bounding box center [530, 411] width 351 height 50
drag, startPoint x: 778, startPoint y: 208, endPoint x: 643, endPoint y: 248, distance: 140.8
click at [778, 207] on div "Jane (ResiDesk) Mar 20, 2025 at 4:35 PM" at bounding box center [605, 215] width 403 height 19
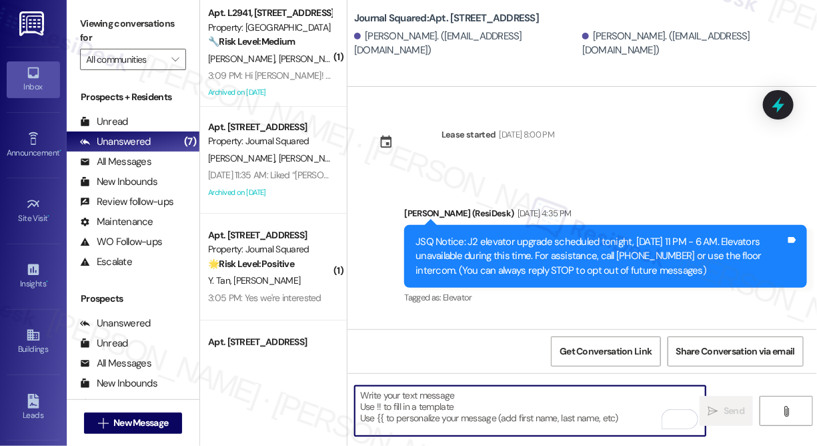
click at [425, 400] on textarea "To enrich screen reader interactions, please activate Accessibility in Grammarl…" at bounding box center [530, 411] width 351 height 50
paste textarea "Hi {{first_name}}! We’re offering Tower 3 residents with leases ending [DATE] t…"
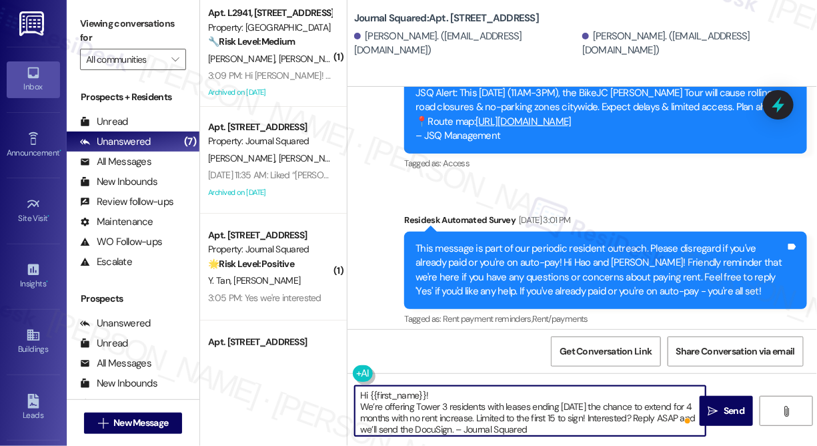
scroll to position [4084, 0]
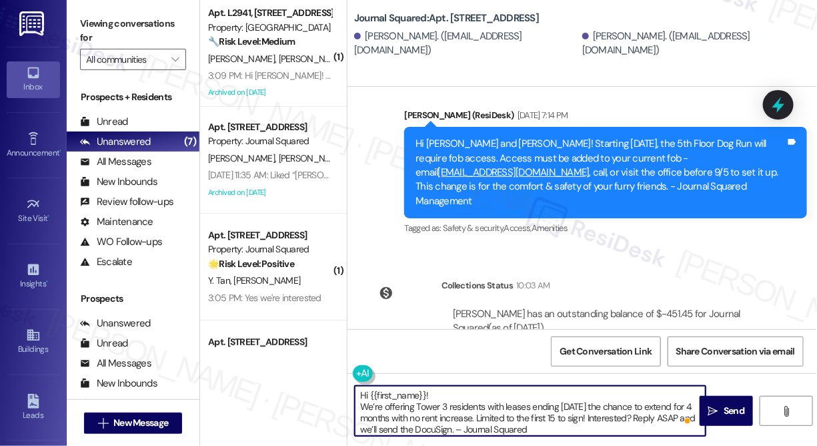
type textarea "Hi {{first_name}}! We’re offering Tower 3 residents with leases ending [DATE] t…"
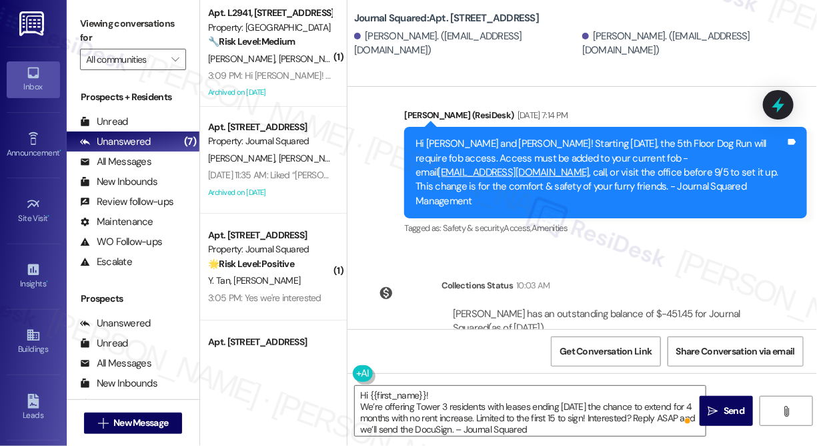
click at [669, 297] on div "Hao Xi has an outstanding balance of $-451.45 for Journal Squared (as of Aug 28…" at bounding box center [606, 336] width 329 height 78
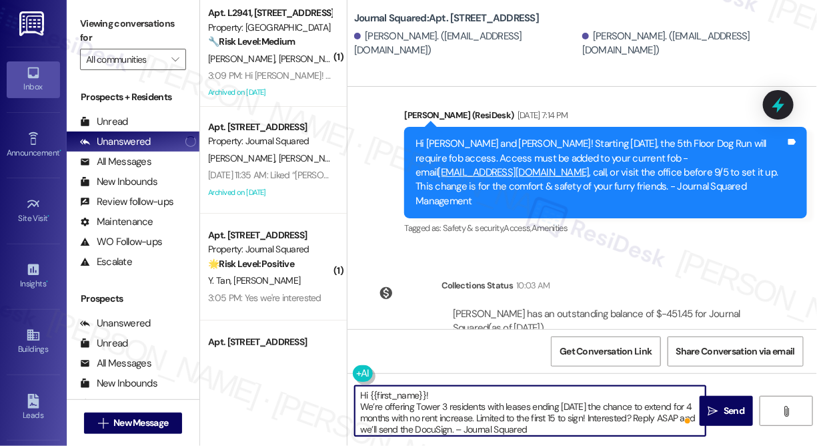
click at [484, 399] on textarea "Hi {{first_name}}! We’re offering Tower 3 residents with leases ending [DATE] t…" at bounding box center [530, 411] width 351 height 50
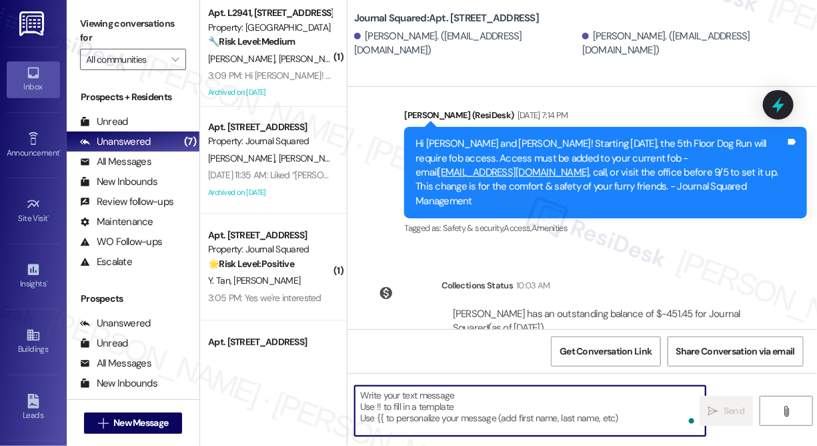
scroll to position [4220, 0]
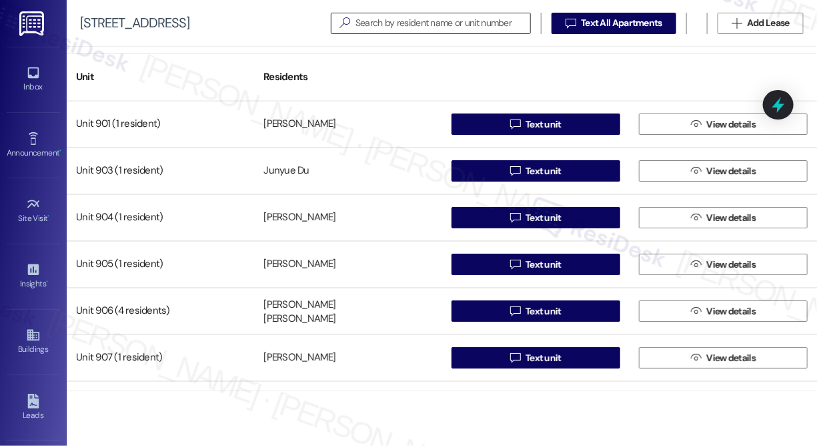
click at [488, 25] on input at bounding box center [443, 23] width 175 height 19
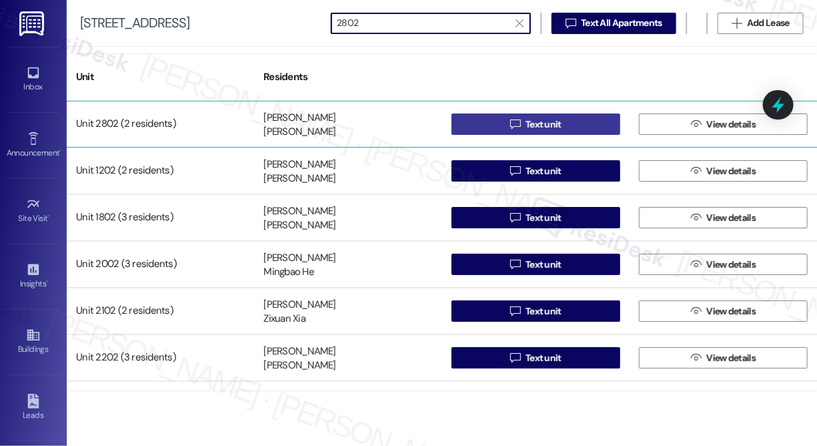
type input "2802"
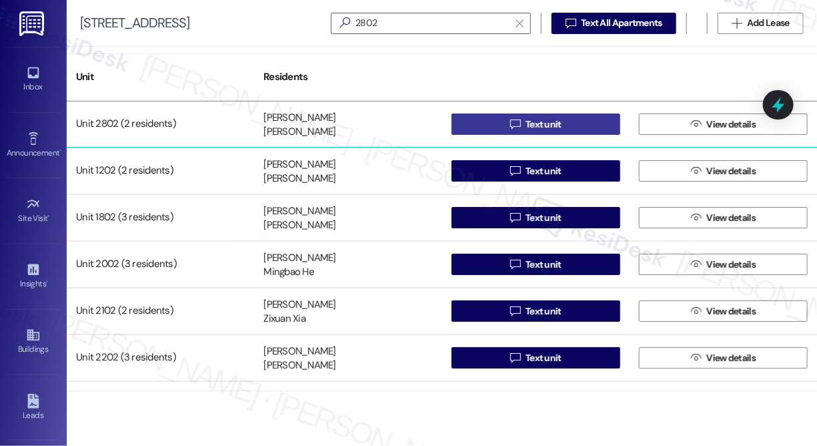
click at [512, 117] on span " Text unit" at bounding box center [536, 124] width 57 height 20
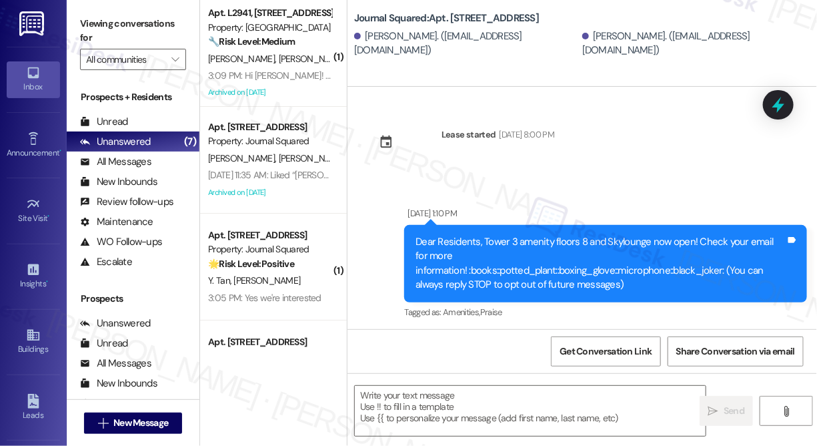
type textarea "Fetching suggested responses. Please feel free to read through the conversation…"
click at [431, 401] on textarea at bounding box center [530, 411] width 351 height 50
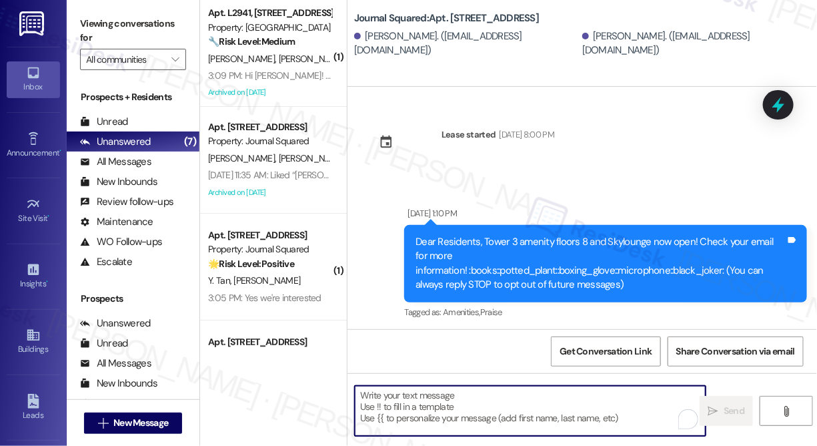
paste textarea "Hi {{first_name}}! We’re offering Tower 3 residents with leases ending [DATE] t…"
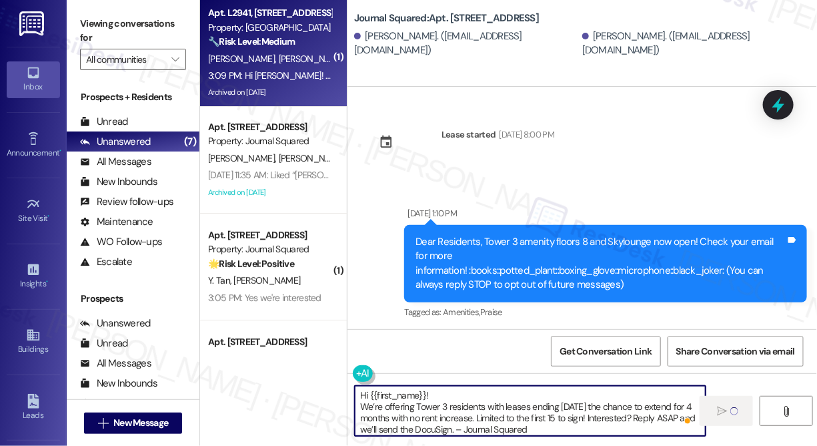
type textarea "Hi {{first_name}}! We’re offering Tower 3 residents with leases ending [DATE] t…"
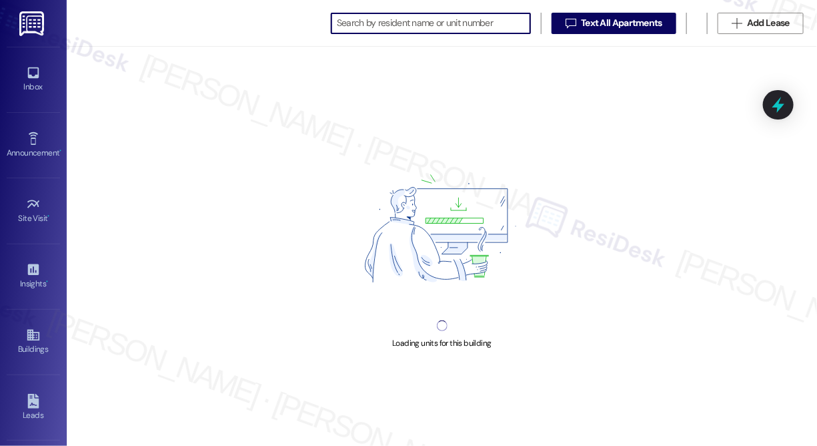
click at [388, 21] on input at bounding box center [433, 23] width 193 height 19
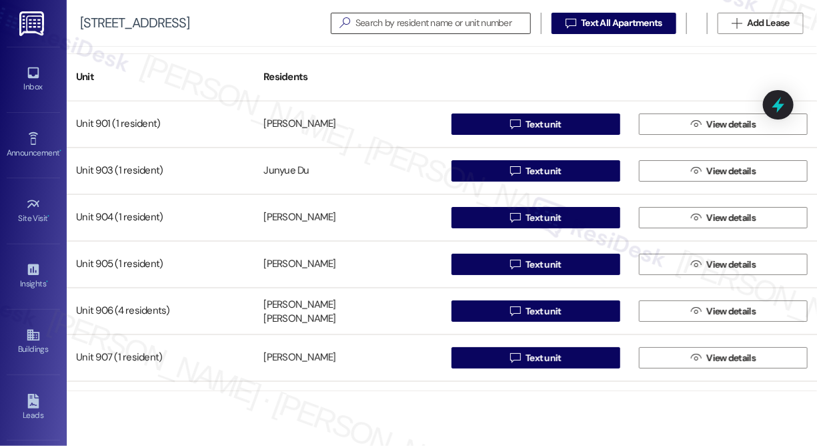
click at [462, 21] on input at bounding box center [443, 23] width 175 height 19
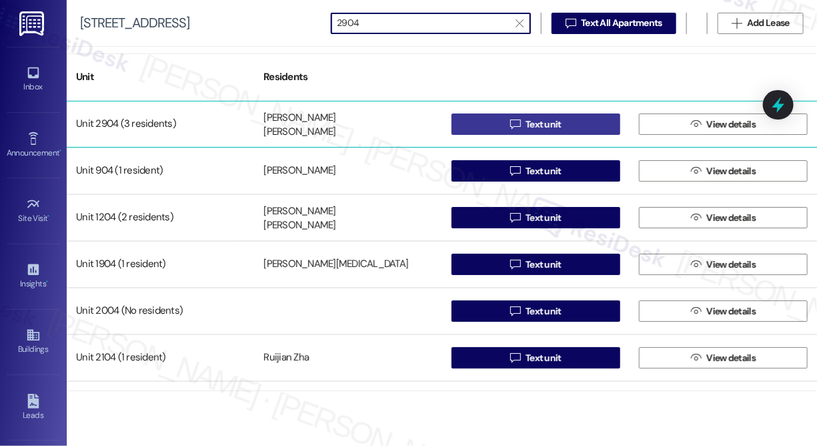
type input "2904"
click at [576, 120] on button " Text unit" at bounding box center [536, 123] width 169 height 21
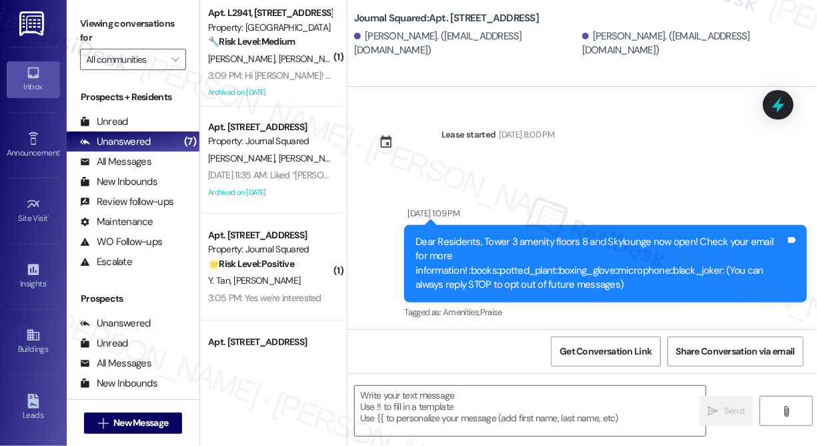
type textarea "Fetching suggested responses. Please feel free to read through the conversation…"
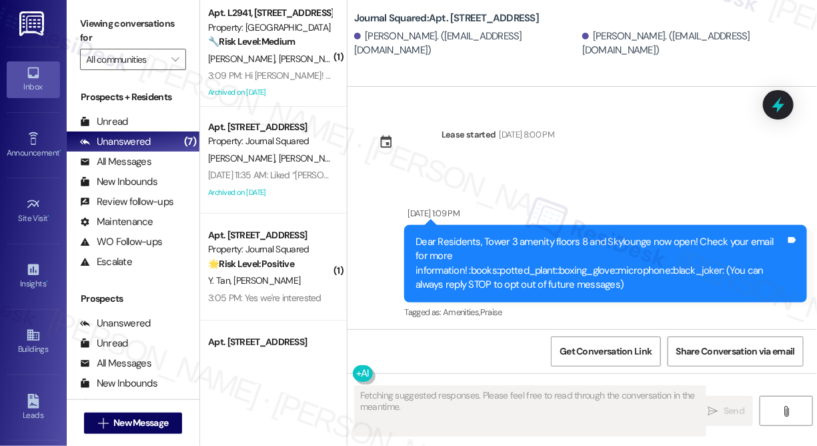
click at [486, 36] on div "Xiaoyan Ouyang. (1849839945@qq.com)" at bounding box center [466, 43] width 225 height 29
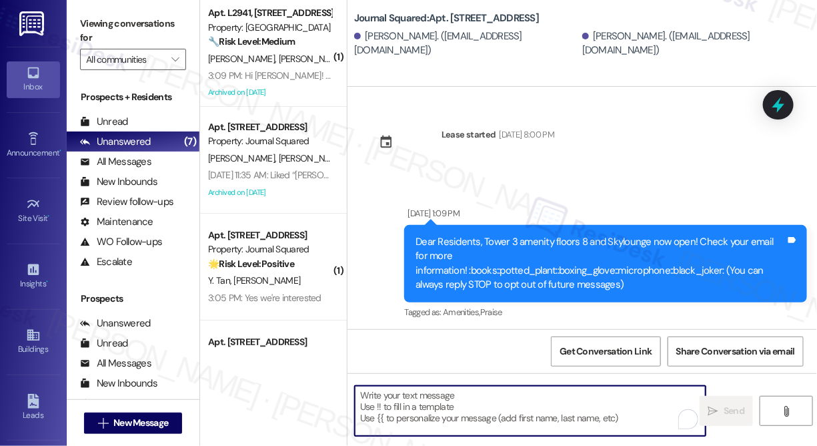
click at [444, 404] on textarea "To enrich screen reader interactions, please activate Accessibility in Grammarl…" at bounding box center [530, 411] width 351 height 50
paste textarea "Hi {{first_name}}! We’re offering Tower 3 residents with leases ending [DATE] t…"
type textarea "Hi {{first_name}}! We’re offering Tower 3 residents with leases ending [DATE] t…"
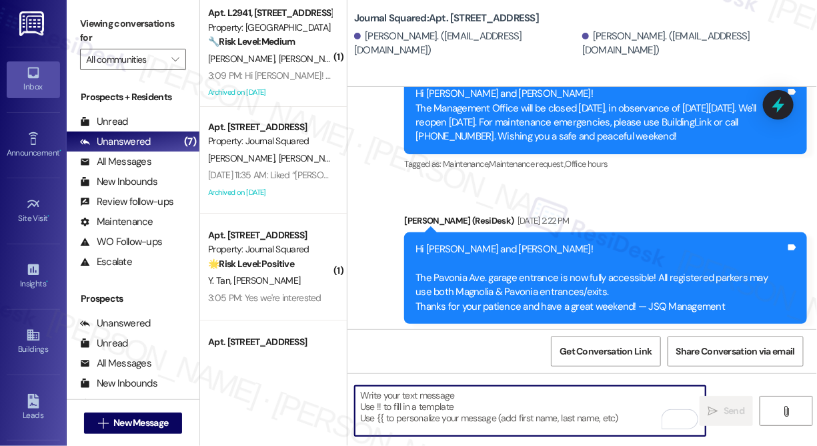
scroll to position [5658, 0]
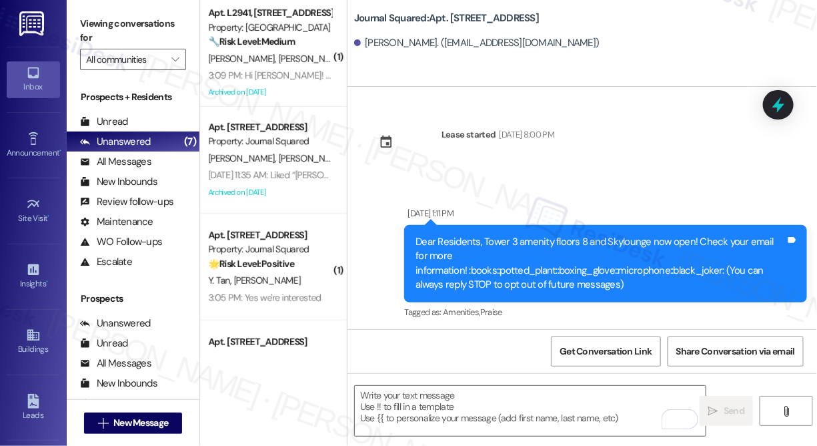
scroll to position [7401, 0]
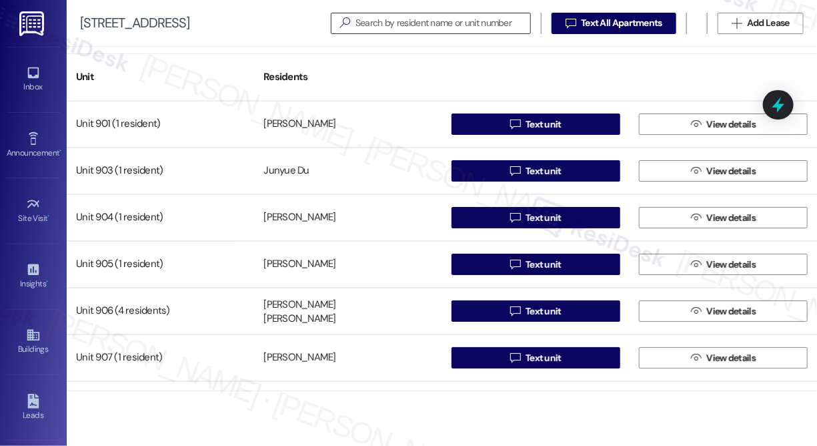
click at [398, 14] on input at bounding box center [443, 23] width 175 height 19
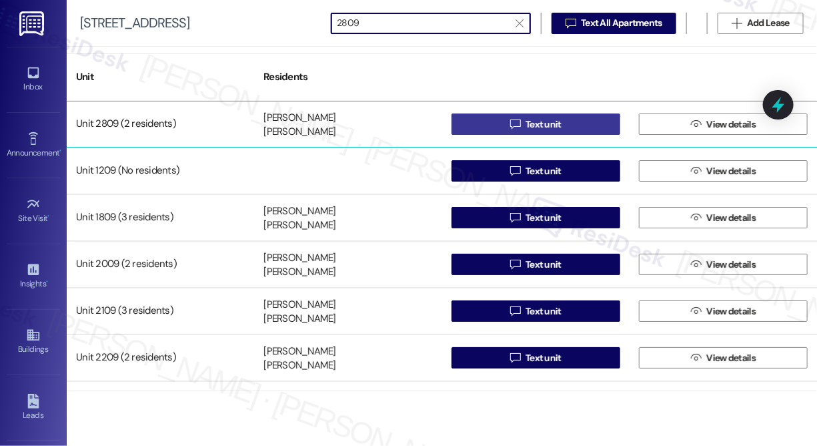
type input "2809"
click at [497, 120] on button " Text unit" at bounding box center [536, 123] width 169 height 21
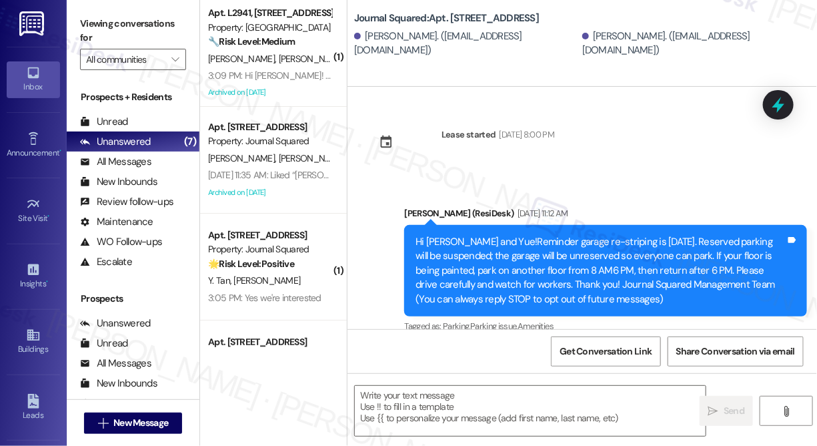
type textarea "Fetching suggested responses. Please feel free to read through the conversation…"
click at [444, 392] on textarea at bounding box center [530, 411] width 351 height 50
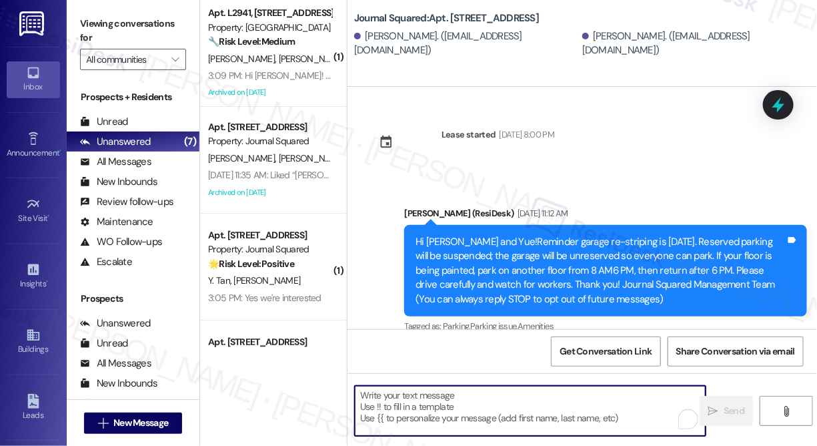
paste textarea "Hi {{first_name}}! We’re offering Tower 3 residents with leases ending [DATE] t…"
type textarea "Hi {{first_name}}! We’re offering Tower 3 residents with leases ending [DATE] t…"
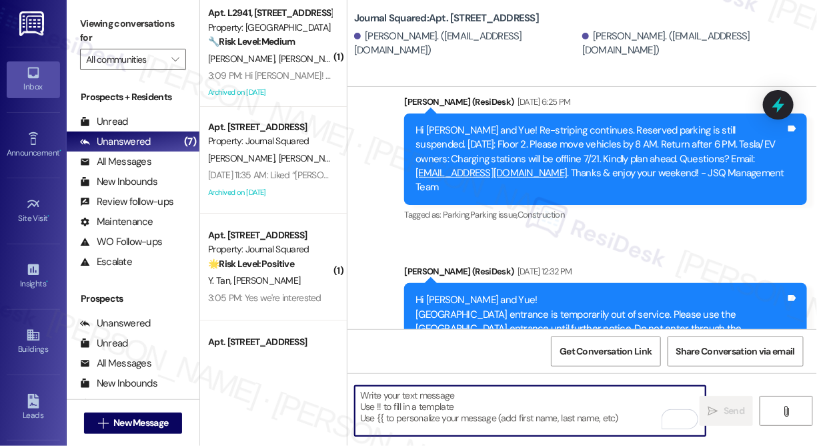
scroll to position [1082, 0]
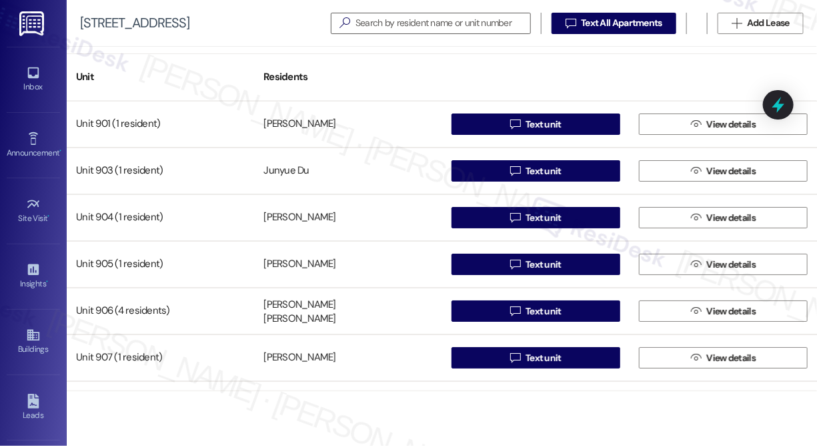
click at [316, 13] on div "[STREET_ADDRESS]   Text All Apartments  Add Lease" at bounding box center [442, 23] width 751 height 47
click at [369, 25] on input at bounding box center [443, 23] width 175 height 19
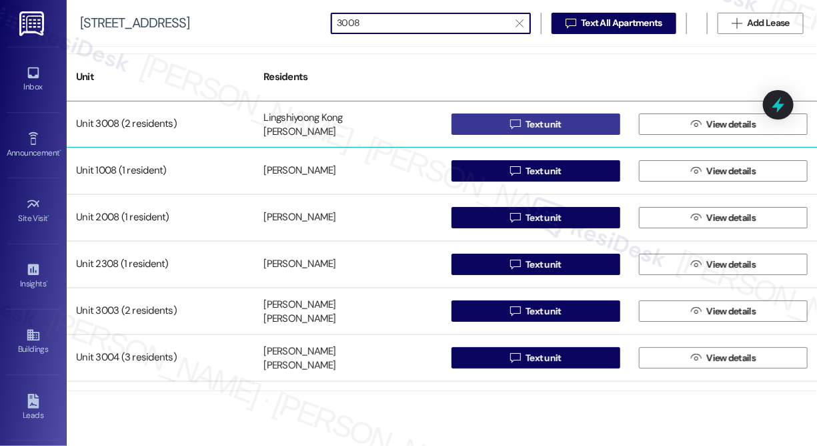
type input "3008"
click at [475, 119] on button " Text unit" at bounding box center [536, 123] width 169 height 21
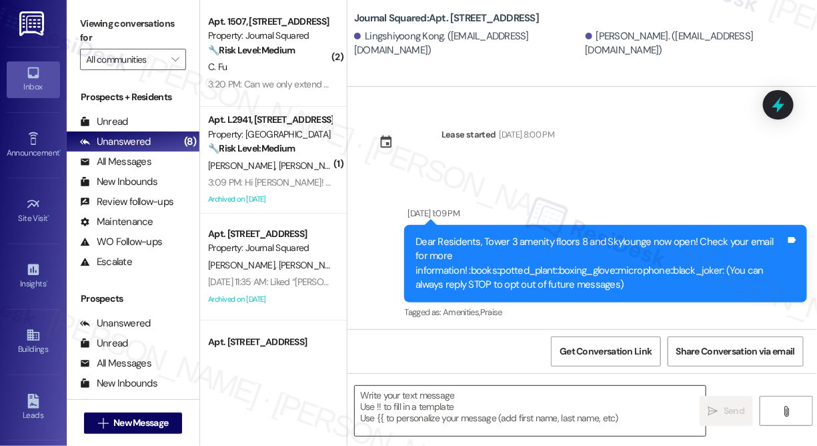
type textarea "Fetching suggested responses. Please feel free to read through the conversation…"
click at [428, 400] on textarea at bounding box center [530, 411] width 351 height 50
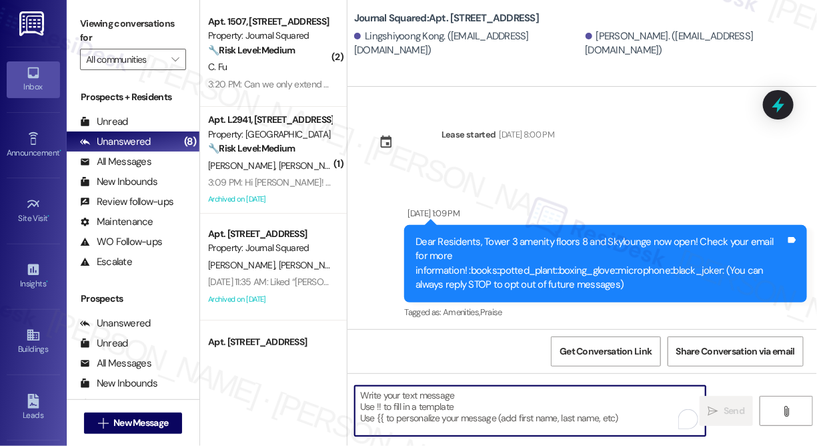
paste textarea "Hi {{first_name}}! We’re offering Tower 3 residents with leases ending [DATE] t…"
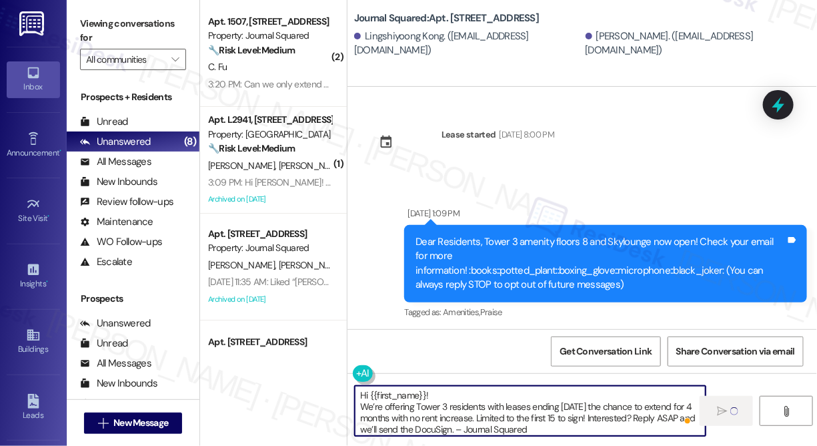
type textarea "Hi {{first_name}}! We’re offering Tower 3 residents with leases ending [DATE] t…"
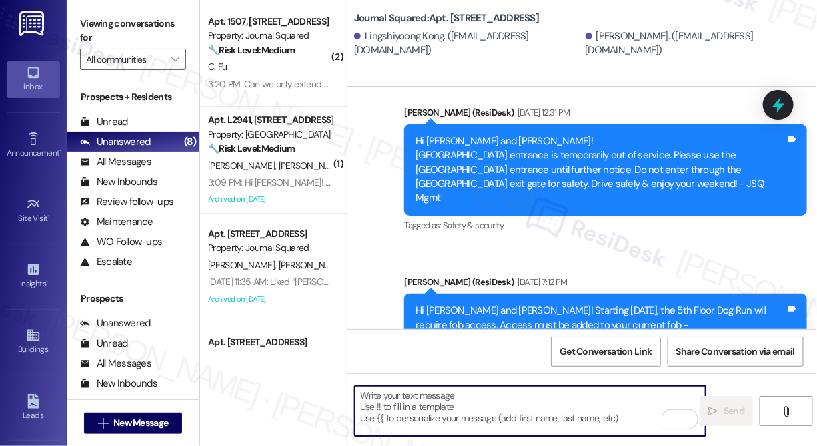
scroll to position [7521, 0]
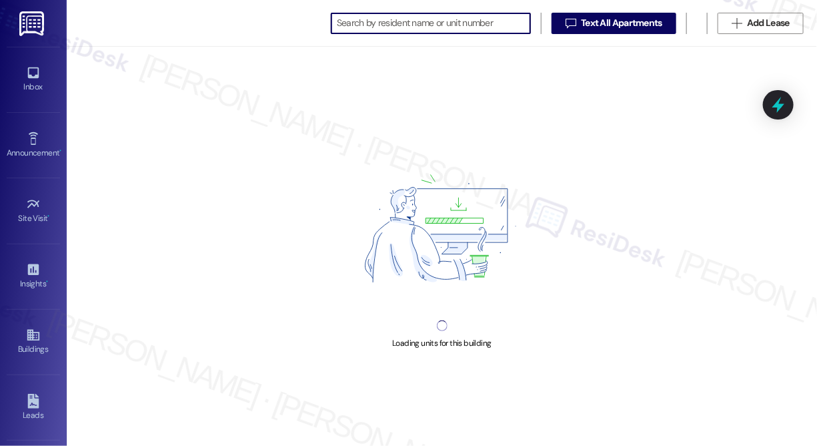
click at [452, 23] on input at bounding box center [433, 23] width 193 height 19
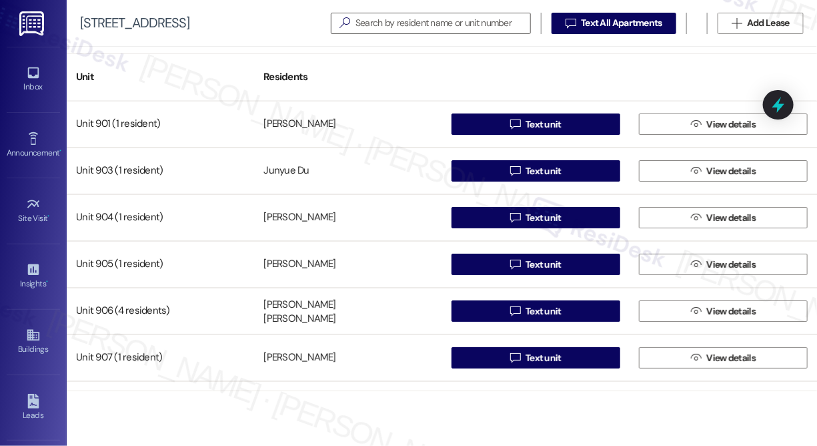
click at [460, 13] on div "  Text All Apartments  Add Lease" at bounding box center [567, 23] width 473 height 21
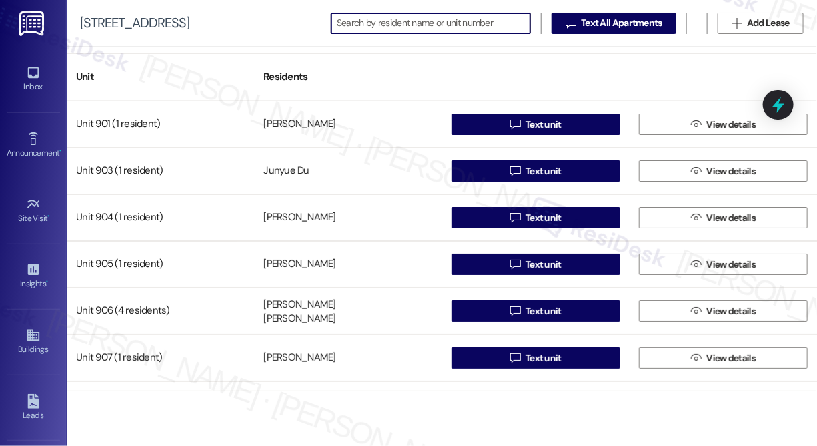
click at [454, 21] on input at bounding box center [433, 23] width 193 height 19
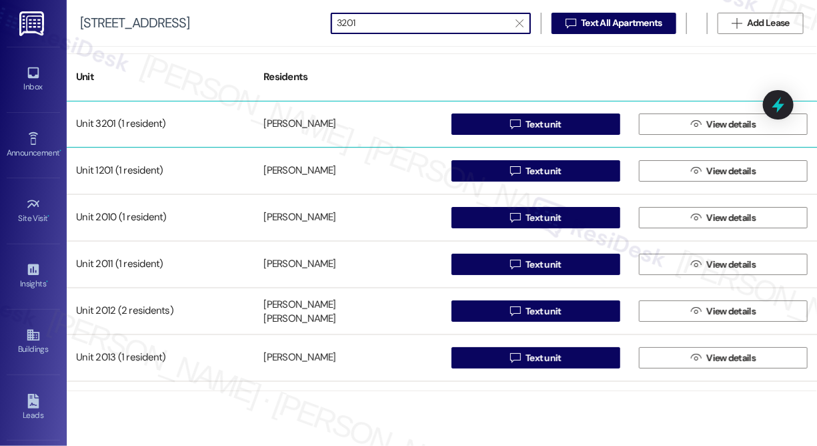
type input "3201"
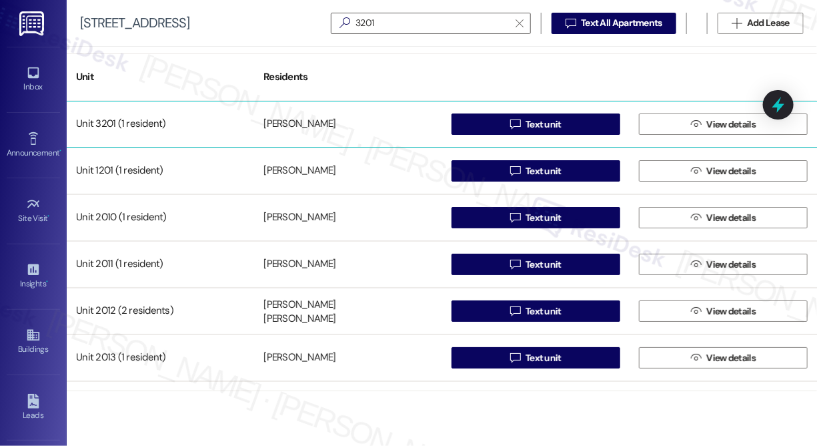
click at [488, 111] on div " Text unit" at bounding box center [535, 124] width 187 height 27
click at [486, 117] on button " Text unit" at bounding box center [536, 123] width 169 height 21
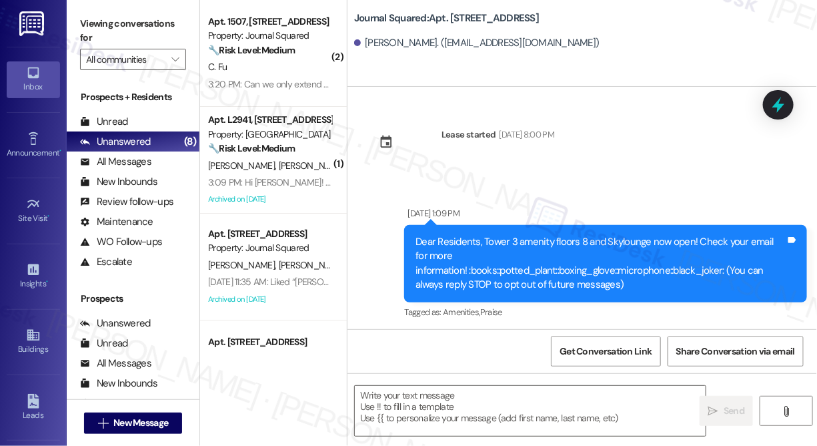
type textarea "Fetching suggested responses. Please feel free to read through the conversation…"
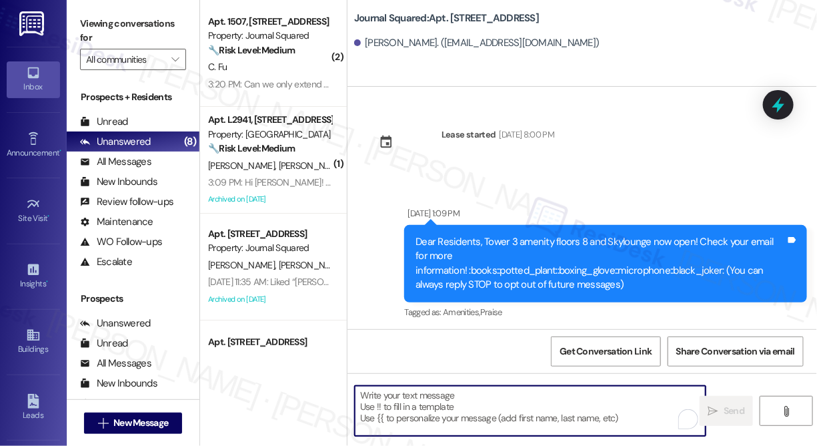
click at [424, 401] on textarea "To enrich screen reader interactions, please activate Accessibility in Grammarl…" at bounding box center [530, 411] width 351 height 50
paste textarea "Hi {{first_name}}! We’re offering Tower 3 residents with leases ending [DATE] t…"
type textarea "Hi {{first_name}}! We’re offering Tower 3 residents with leases ending [DATE] t…"
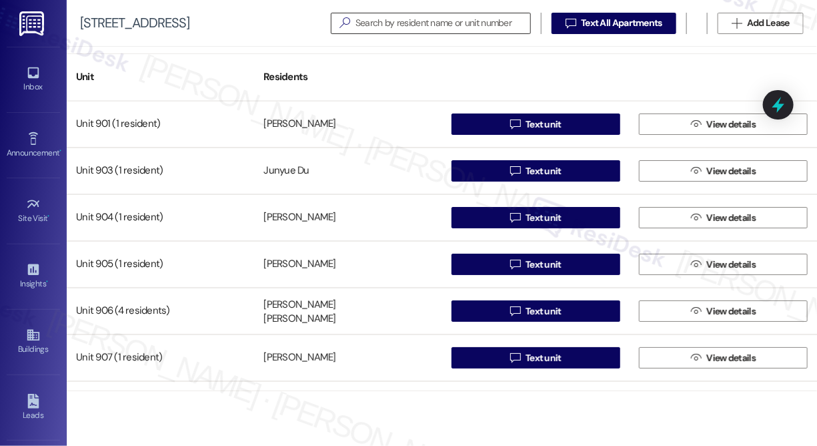
click at [401, 19] on input at bounding box center [443, 23] width 175 height 19
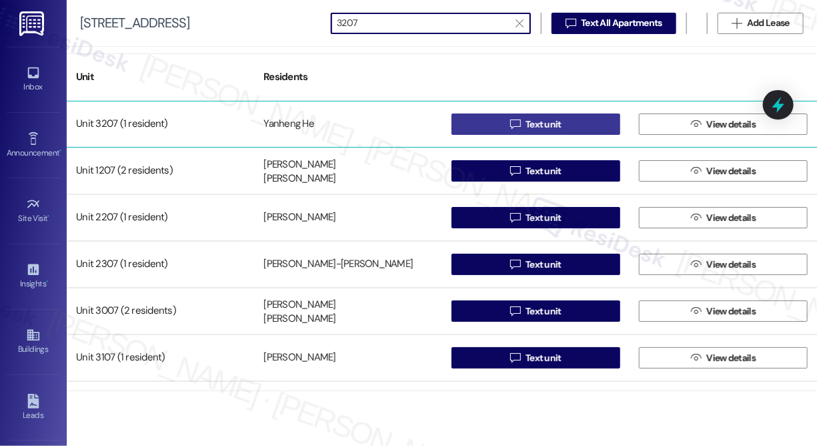
type input "3207"
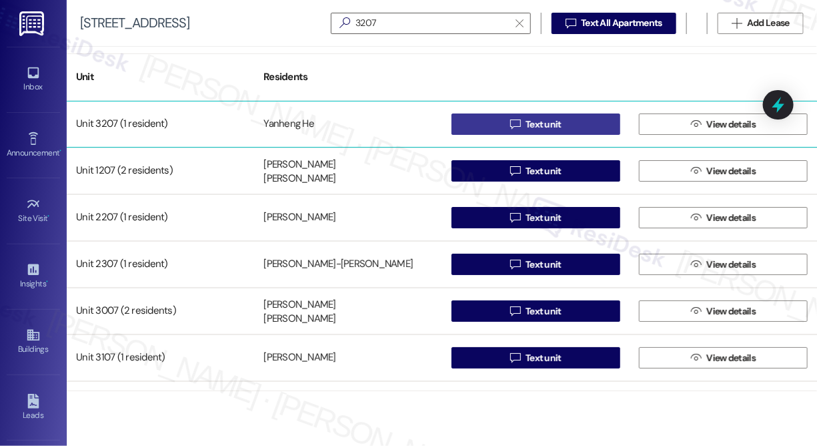
click at [500, 114] on button " Text unit" at bounding box center [536, 123] width 169 height 21
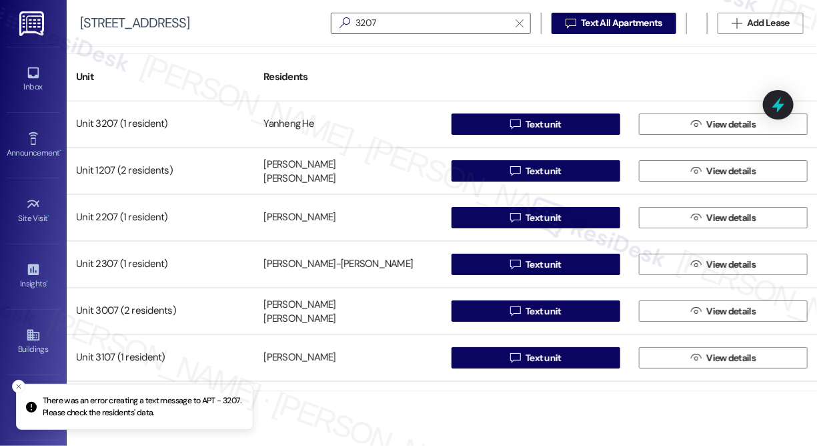
click at [429, 394] on div "Unit Residents Unit 3207 (1 resident) [GEOGRAPHIC_DATA] He  Text unit  View d…" at bounding box center [442, 246] width 751 height 399
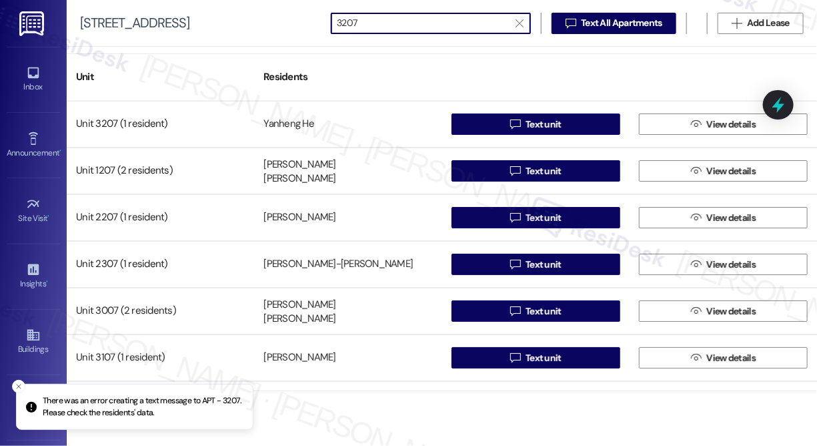
click at [399, 17] on input "3207" at bounding box center [423, 23] width 172 height 19
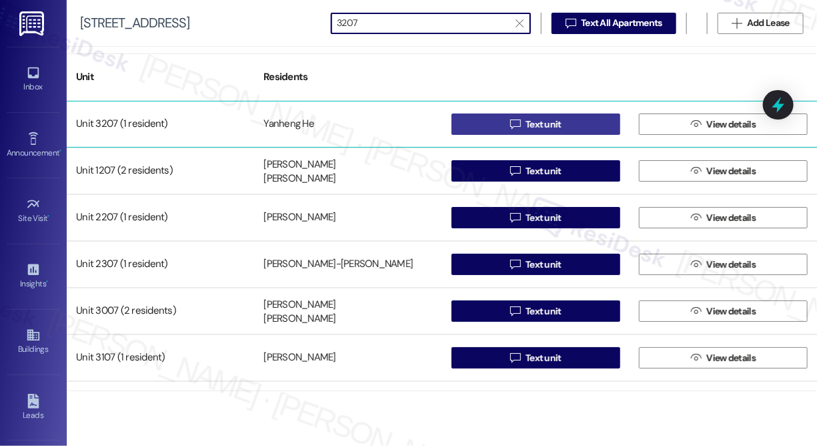
click at [510, 129] on icon "" at bounding box center [515, 124] width 10 height 11
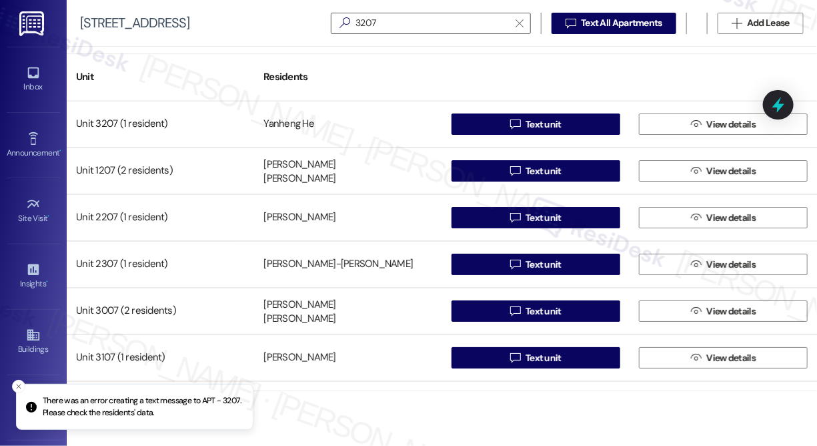
click at [105, 400] on p "There was an error creating a text message to APT - 3207. Please check the resi…" at bounding box center [142, 406] width 199 height 23
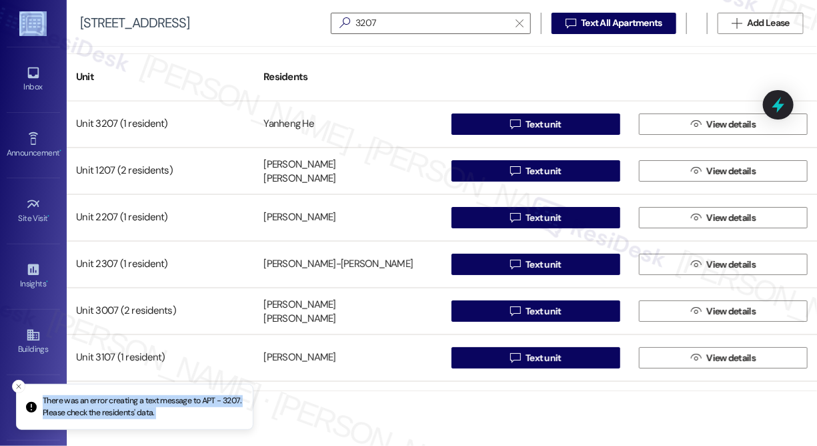
click at [105, 400] on p "There was an error creating a text message to APT - 3207. Please check the resi…" at bounding box center [142, 406] width 199 height 23
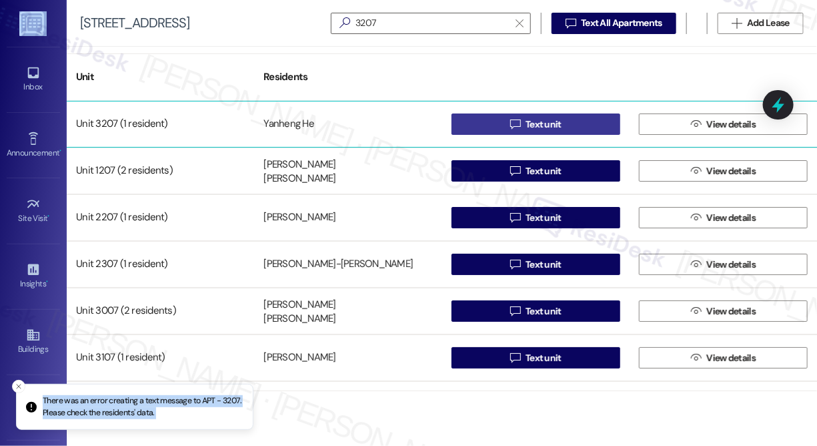
click at [482, 127] on button " Text unit" at bounding box center [536, 123] width 169 height 21
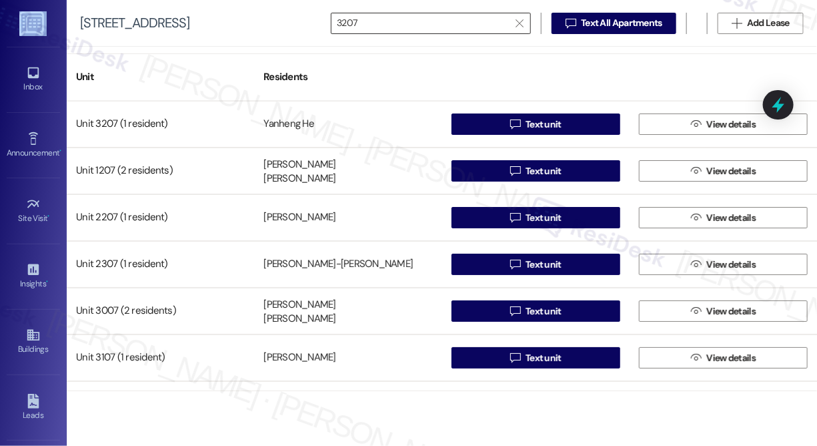
click at [375, 29] on input "3207" at bounding box center [423, 23] width 172 height 19
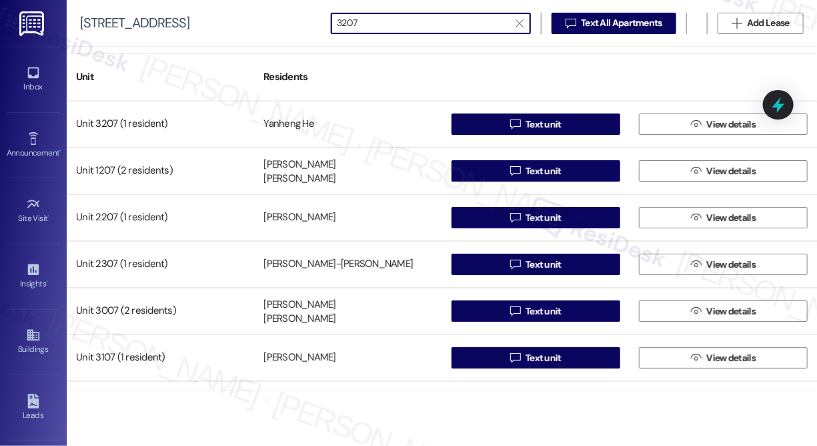
click at [375, 29] on input "3207" at bounding box center [423, 23] width 172 height 19
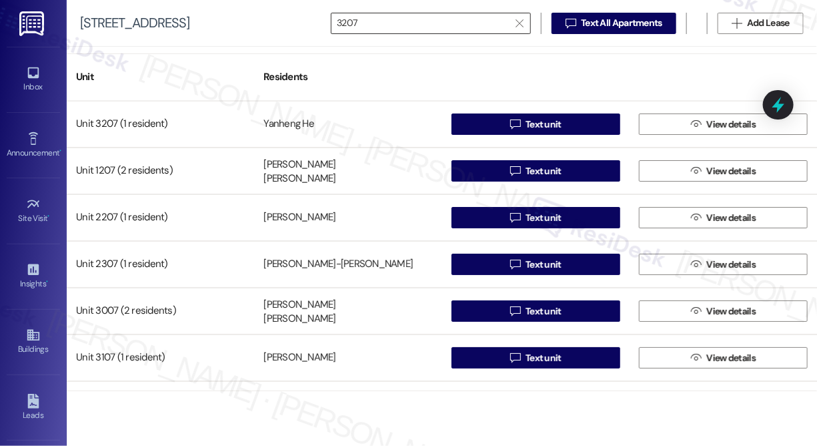
click at [365, 23] on input "3207" at bounding box center [423, 23] width 172 height 19
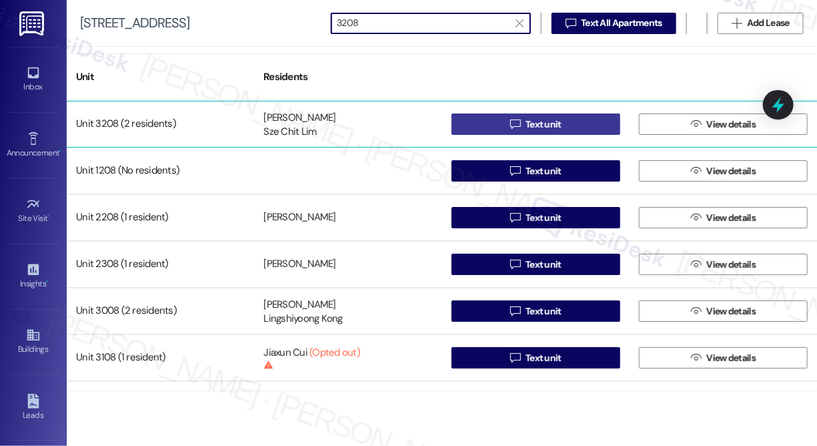
type input "3208"
click at [529, 122] on span "Text unit" at bounding box center [544, 124] width 36 height 14
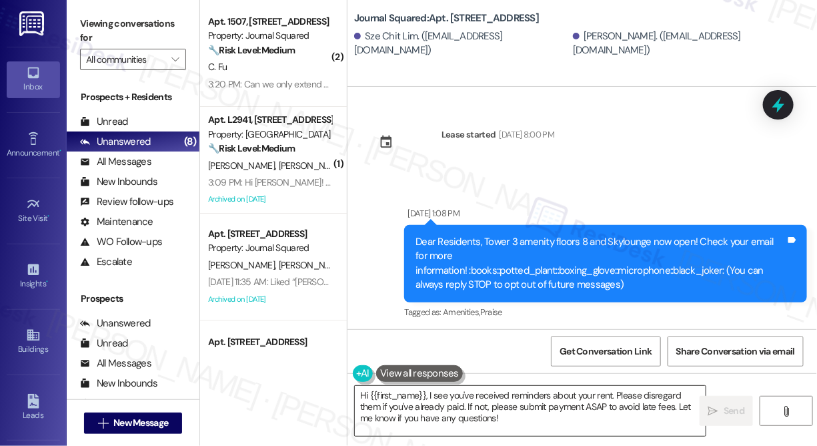
click at [411, 399] on textarea "Hi {{first_name}}, I see you've received reminders about your rent. Please disr…" at bounding box center [530, 411] width 351 height 50
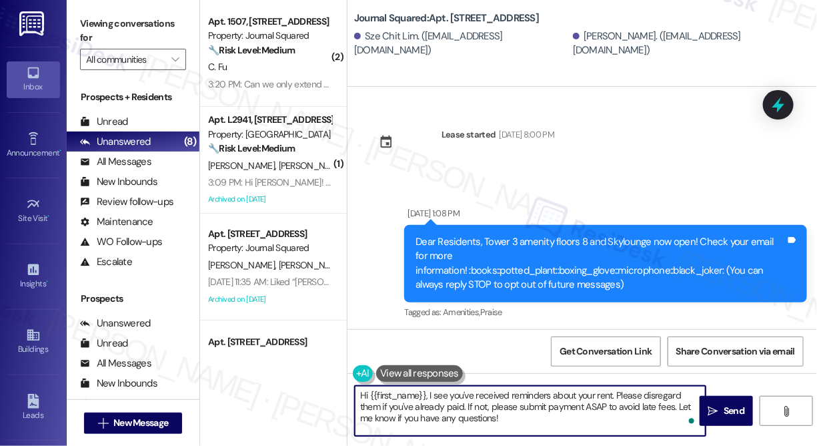
paste textarea "! We’re offering Tower 3 residents with leases ending Dec 2025 the chance to ex…"
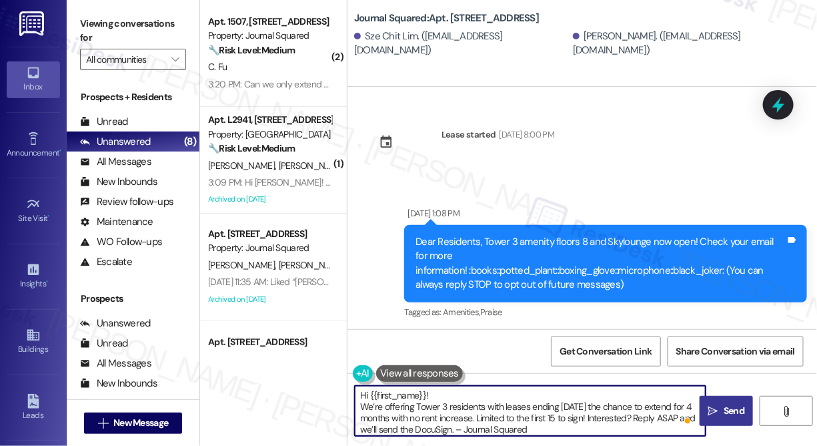
type textarea "Hi {{first_name}}! We’re offering Tower 3 residents with leases ending [DATE] t…"
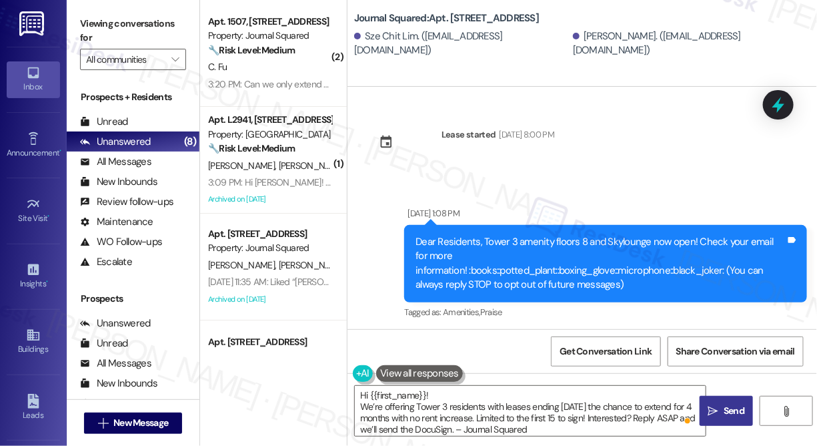
click at [731, 417] on span "Send" at bounding box center [734, 411] width 21 height 14
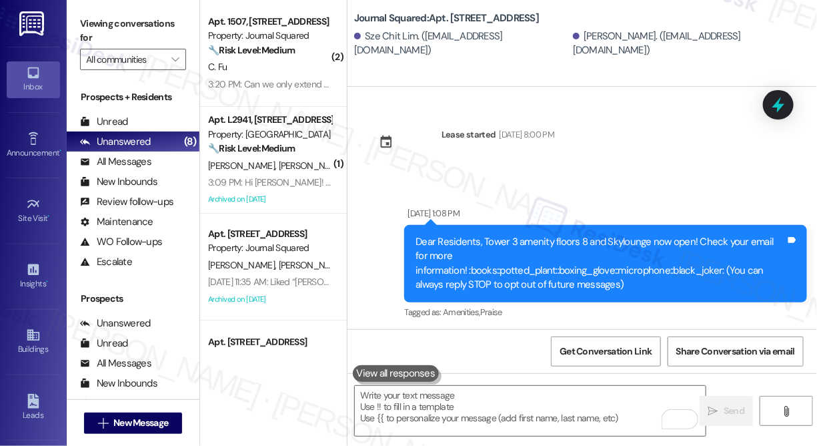
click at [576, 12] on div "Journal Squared: Apt. 3208, 595 Pavonia Ave" at bounding box center [487, 18] width 267 height 17
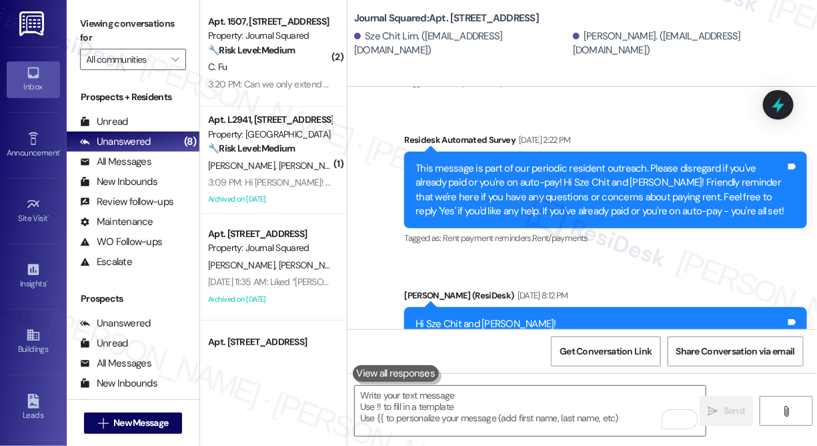
scroll to position [7448, 0]
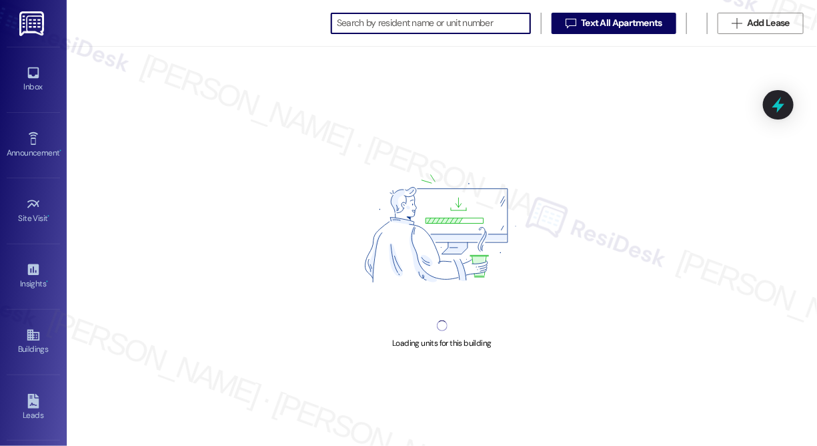
click at [477, 31] on input at bounding box center [433, 23] width 193 height 19
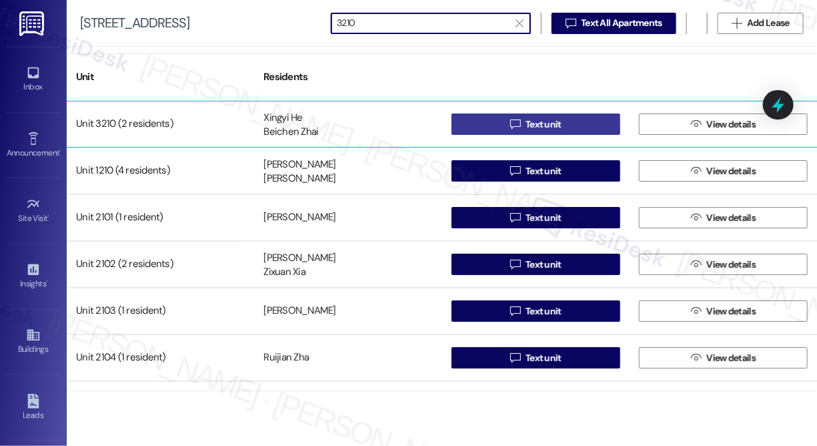
type input "3210"
click at [472, 120] on button " Text unit" at bounding box center [536, 123] width 169 height 21
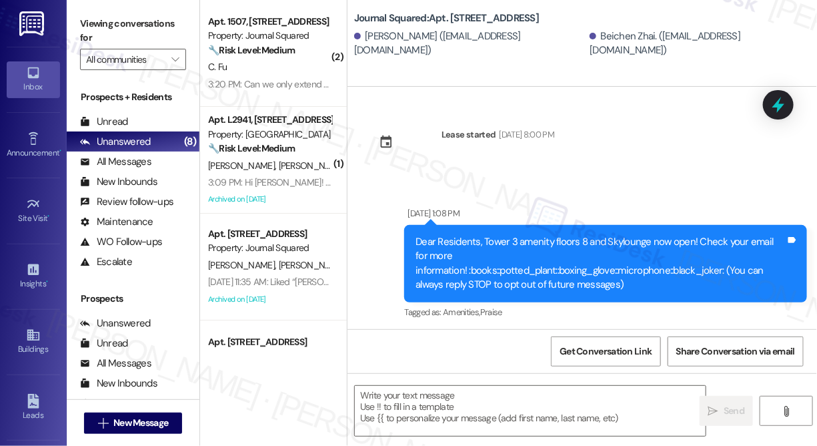
type textarea "Fetching suggested responses. Please feel free to read through the conversation…"
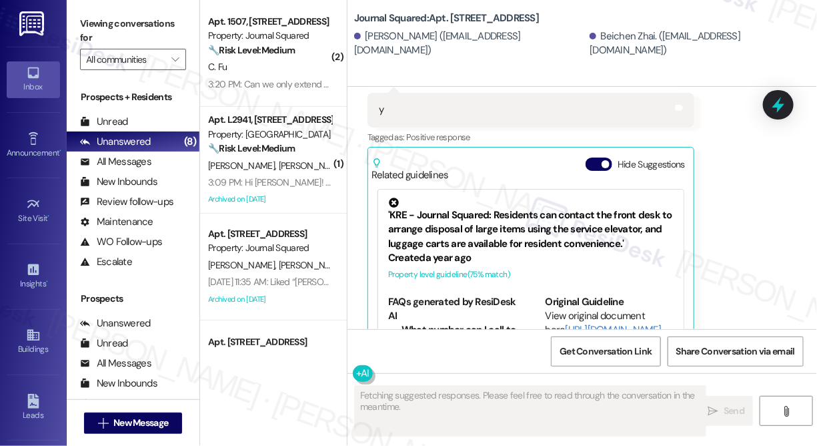
scroll to position [586, 0]
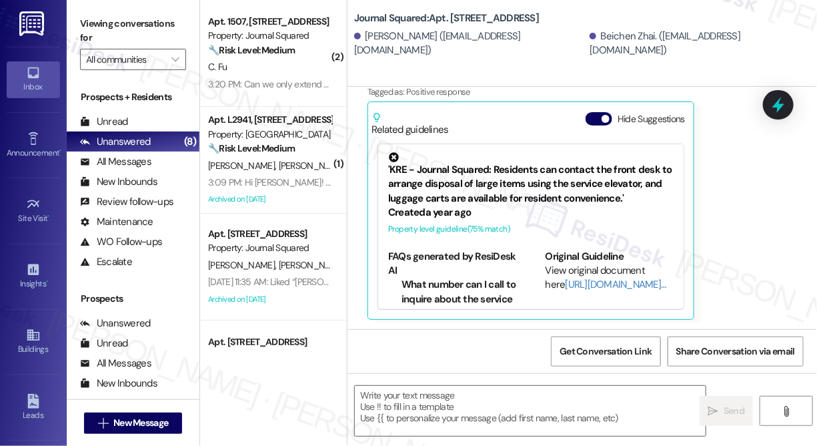
click at [737, 7] on div "Journal Squared: Apt. 3210, 595 Pavonia Ave Xingyi He. (xh1270@nyu.edu) Beichen…" at bounding box center [585, 29] width 463 height 53
click at [434, 404] on textarea at bounding box center [530, 411] width 351 height 50
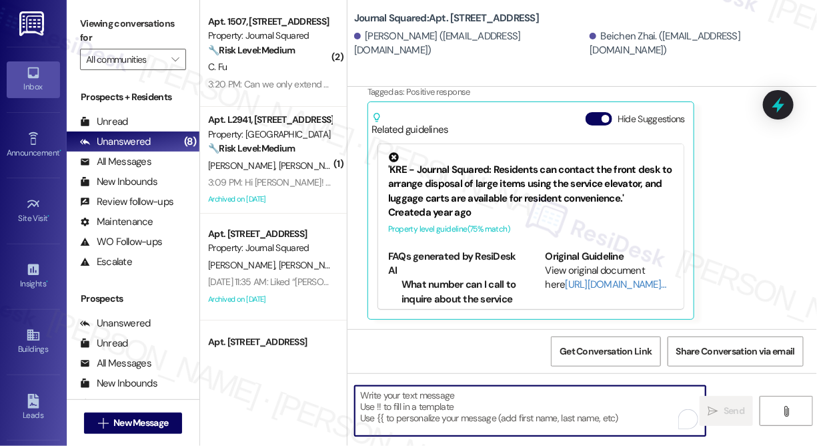
paste textarea "Hi {{first_name}}! We’re offering Tower 3 residents with leases ending [DATE] t…"
type textarea "Hi {{first_name}}! We’re offering Tower 3 residents with leases ending [DATE] t…"
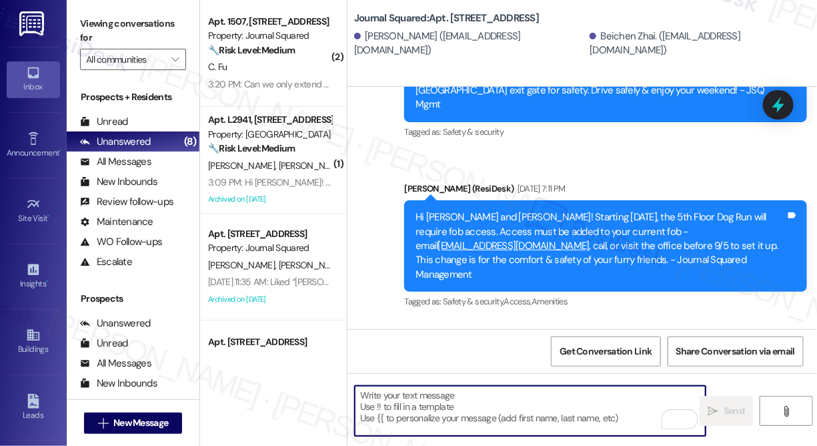
scroll to position [7632, 0]
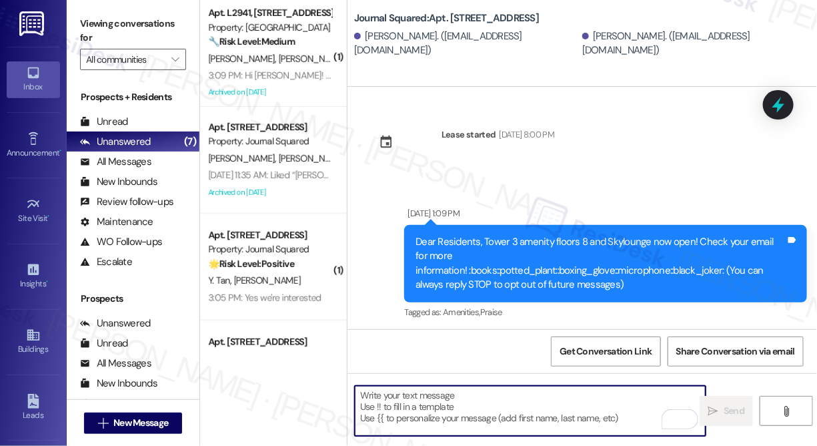
scroll to position [7672, 0]
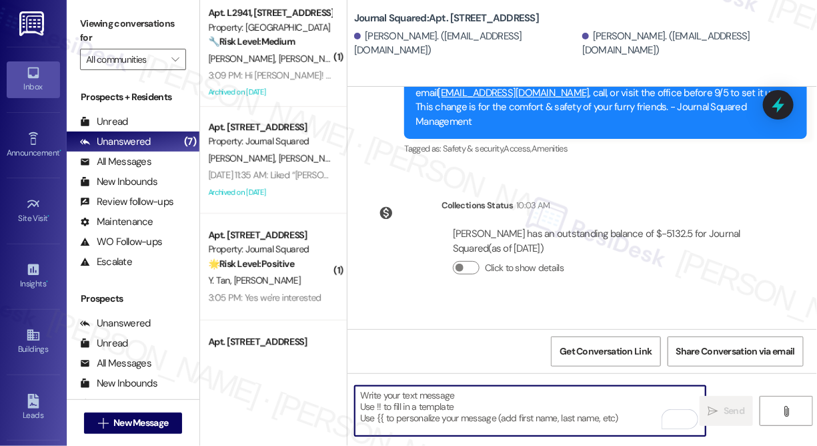
click at [480, 364] on div "Hi [PERSON_NAME] and [PERSON_NAME]! We’re offering Tower 3 residents with lease…" at bounding box center [601, 392] width 370 height 57
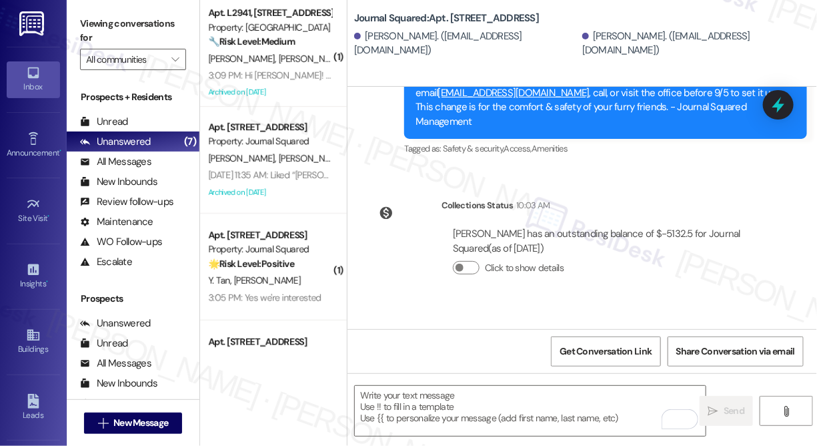
click at [480, 364] on div "Hi [PERSON_NAME] and [PERSON_NAME]! We’re offering Tower 3 residents with lease…" at bounding box center [601, 392] width 370 height 57
click at [488, 364] on div "Hi [PERSON_NAME] and [PERSON_NAME]! We’re offering Tower 3 residents with lease…" at bounding box center [601, 392] width 370 height 57
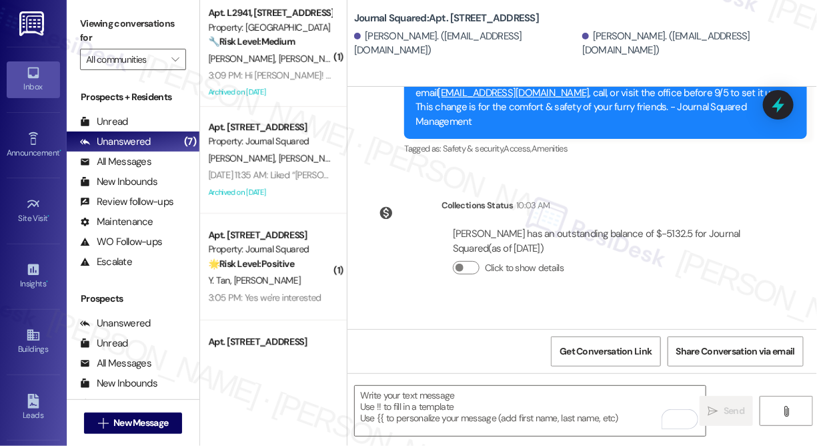
click at [488, 364] on div "Hi Xiaoyan and Jingwen! We’re offering Tower 3 residents with leases ending Dec…" at bounding box center [601, 392] width 370 height 57
click at [462, 25] on b "Journal Squared: Apt. 2904, 595 Pavonia Ave" at bounding box center [446, 18] width 185 height 14
click at [570, 12] on div "Journal Squared: Apt. 2904, 595 Pavonia Ave" at bounding box center [487, 18] width 267 height 17
click at [636, 12] on div "Journal Squared: Apt. 2904, 595 Pavonia Ave Xiaoyan Ouyang. (1849839945@qq.com)…" at bounding box center [585, 29] width 463 height 53
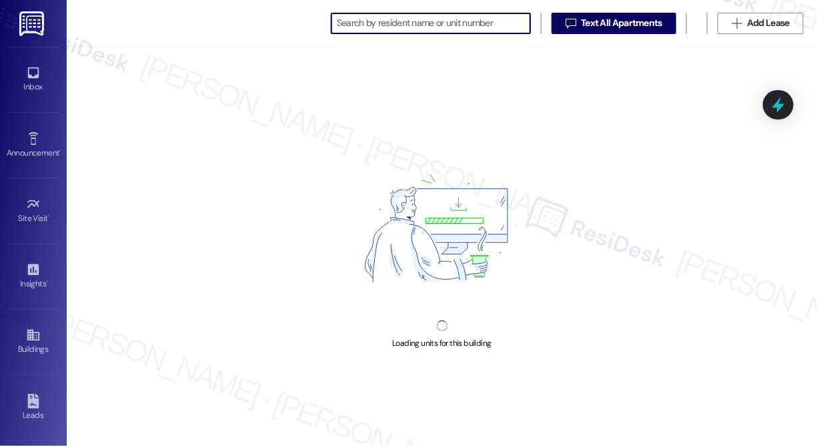
click at [410, 26] on input at bounding box center [433, 23] width 193 height 19
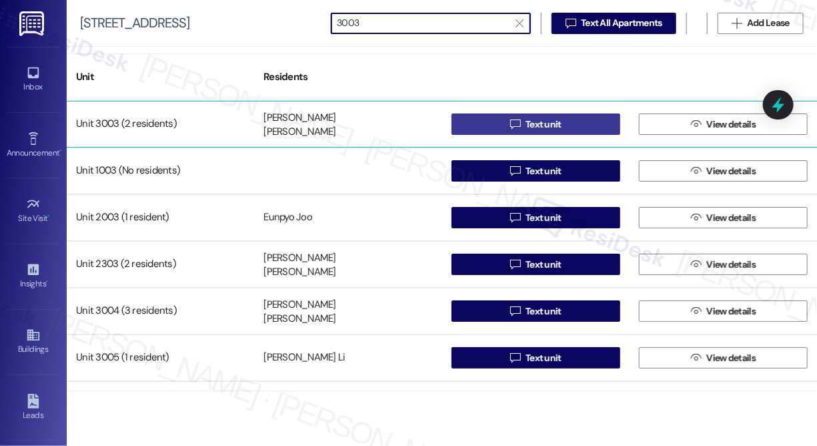
type input "3003"
click at [532, 117] on span "Text unit" at bounding box center [544, 124] width 36 height 14
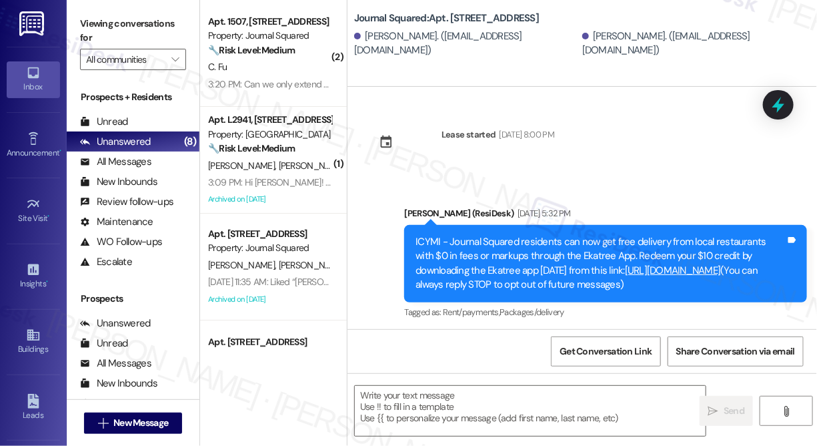
type textarea "Fetching suggested responses. Please feel free to read through the conversation…"
click at [462, 411] on textarea at bounding box center [530, 411] width 351 height 50
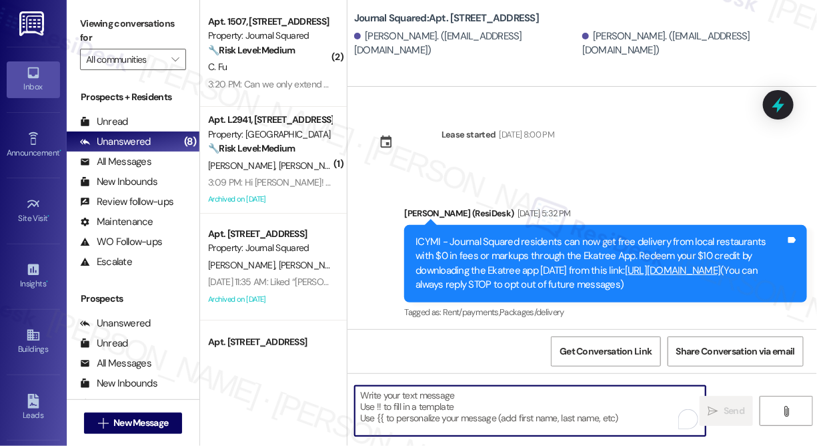
paste textarea "Hi {{first_name}}! We’re offering Tower 3 residents with leases ending [DATE] t…"
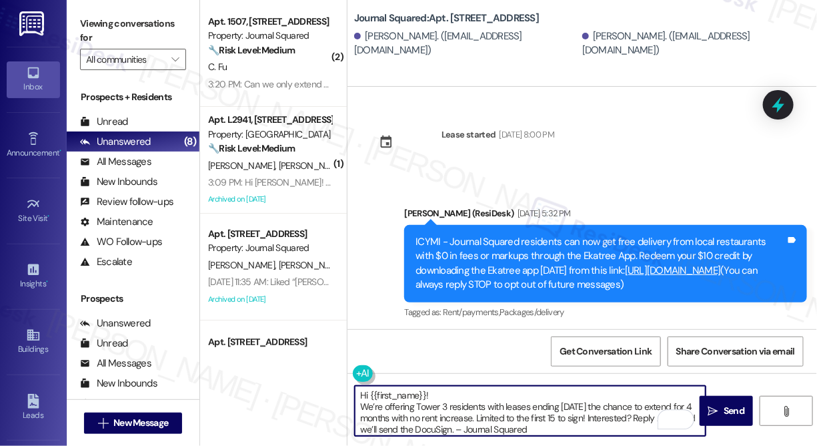
scroll to position [424, 0]
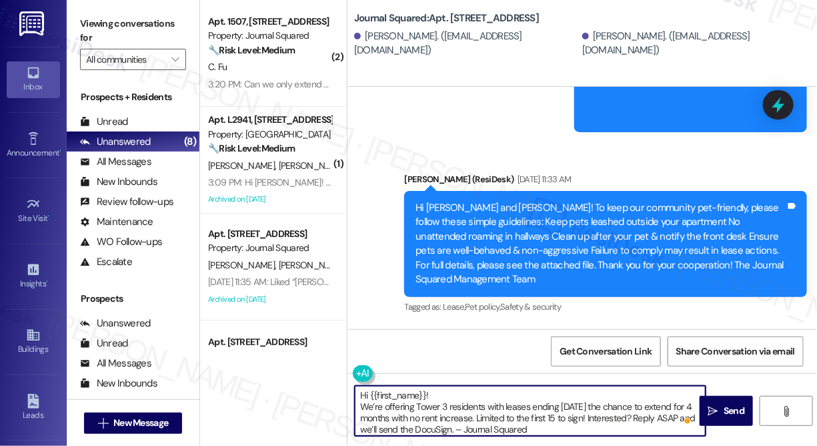
type textarea "Hi {{first_name}}! We’re offering Tower 3 residents with leases ending [DATE] t…"
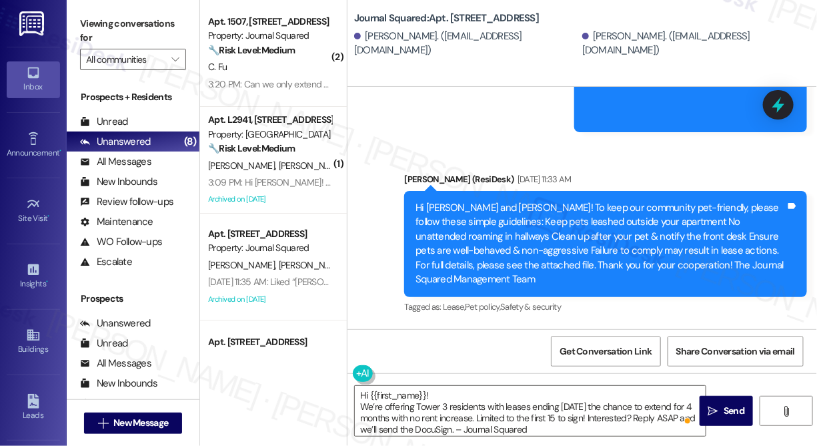
drag, startPoint x: 811, startPoint y: 105, endPoint x: 813, endPoint y: 111, distance: 6.8
click at [813, 111] on div "Lease started Aug 19, 2024 at 8:00 PM Announcement, sent via SMS Jane (ResiDesk…" at bounding box center [583, 208] width 470 height 242
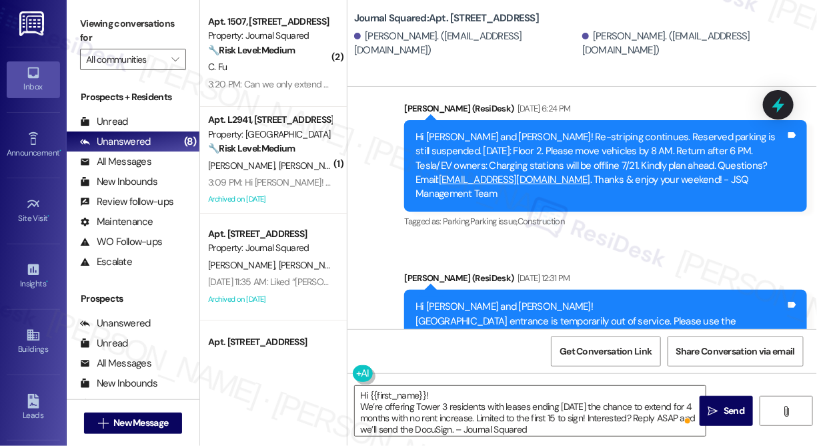
scroll to position [6620, 0]
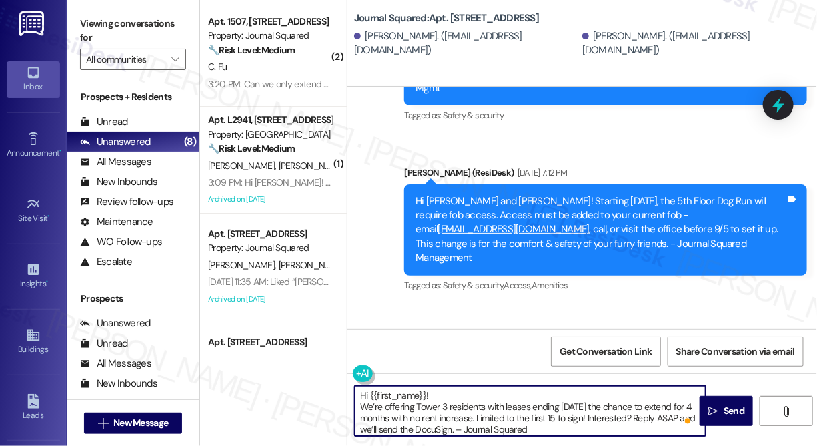
click at [411, 398] on textarea "Hi {{first_name}}! We’re offering Tower 3 residents with leases ending [DATE] t…" at bounding box center [530, 411] width 351 height 50
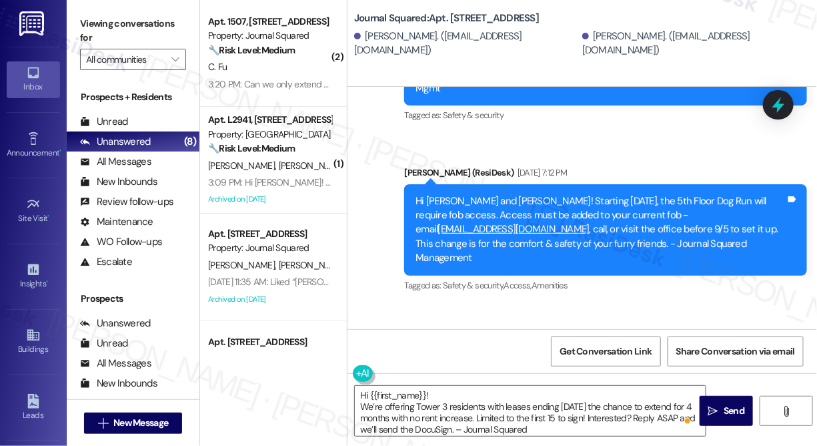
click at [628, 205] on div "Lease started Aug 19, 2024 at 8:00 PM Announcement, sent via SMS Jane (ResiDesk…" at bounding box center [583, 208] width 470 height 242
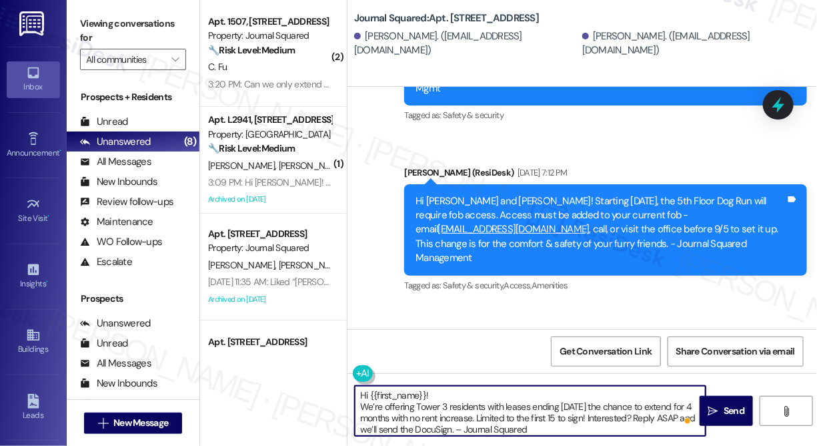
click at [489, 400] on textarea "Hi {{first_name}}! We’re offering Tower 3 residents with leases ending [DATE] t…" at bounding box center [530, 411] width 351 height 50
click at [712, 418] on span " Send" at bounding box center [727, 411] width 42 height 14
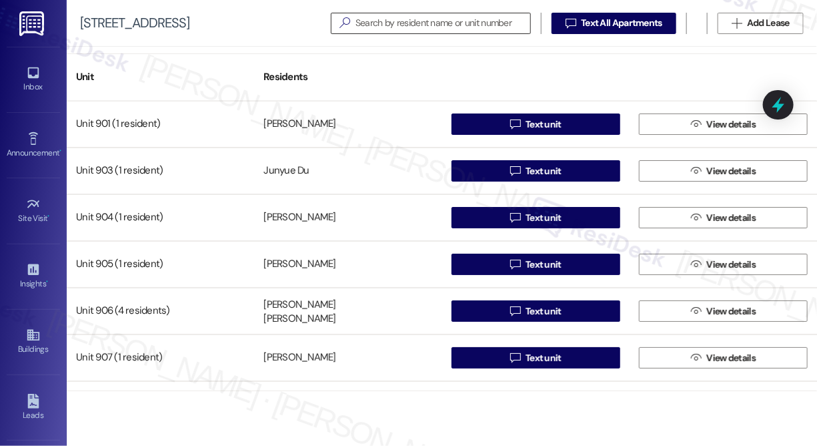
click at [348, 19] on div "" at bounding box center [344, 23] width 21 height 19
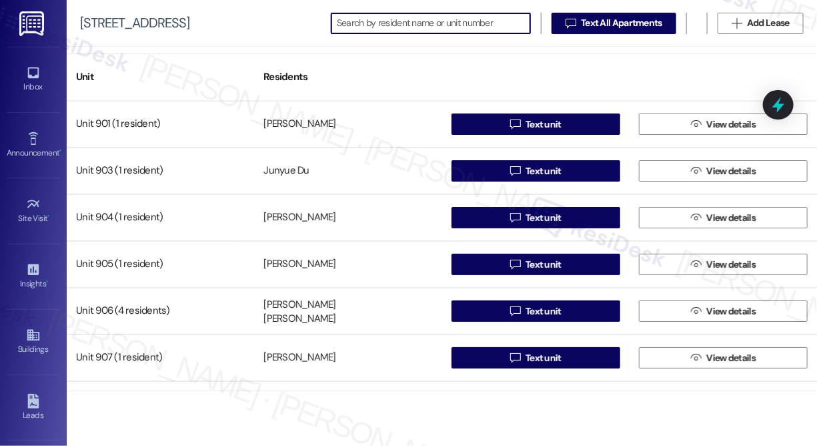
click at [380, 19] on input at bounding box center [433, 23] width 193 height 19
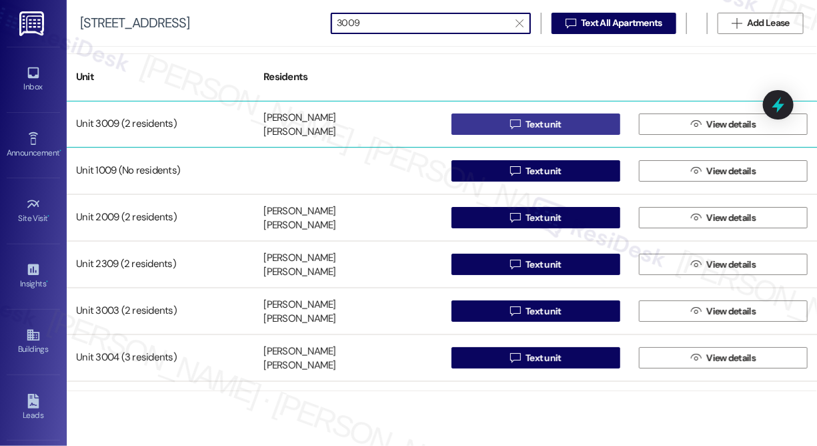
type input "3009"
click at [514, 120] on icon "" at bounding box center [515, 124] width 10 height 11
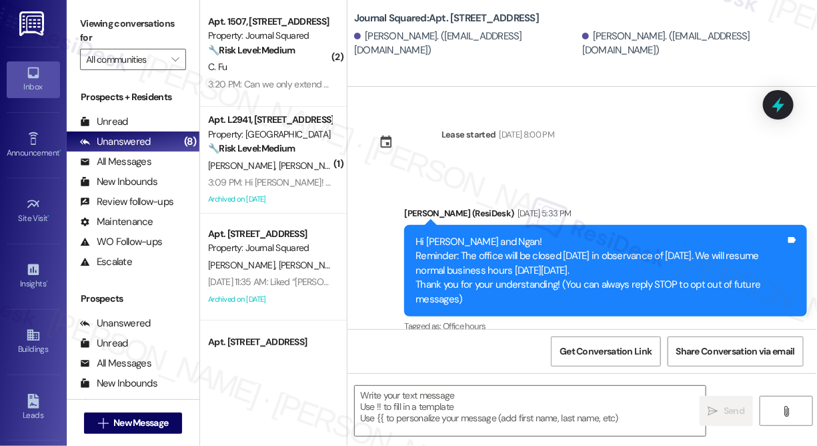
type textarea "Fetching suggested responses. Please feel free to read through the conversation…"
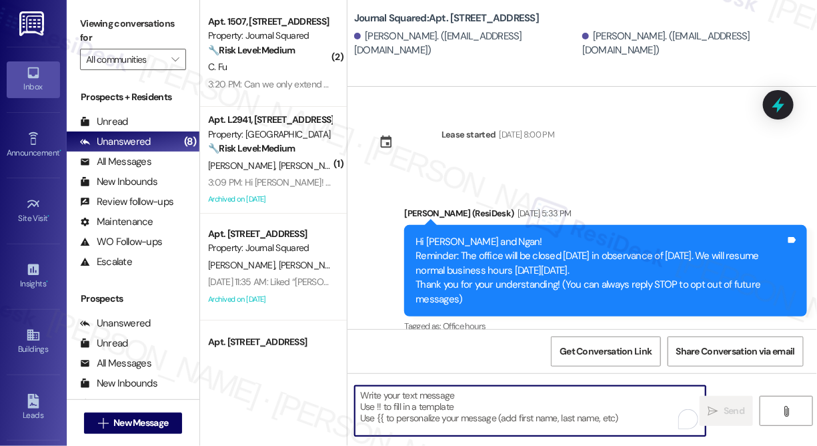
click at [543, 390] on textarea "To enrich screen reader interactions, please activate Accessibility in Grammarl…" at bounding box center [530, 411] width 351 height 50
paste textarea "Hi {{first_name}}! We’re offering Tower 3 residents with leases ending [DATE] t…"
type textarea "Hi {{first_name}}! We’re offering Tower 3 residents with leases ending [DATE] t…"
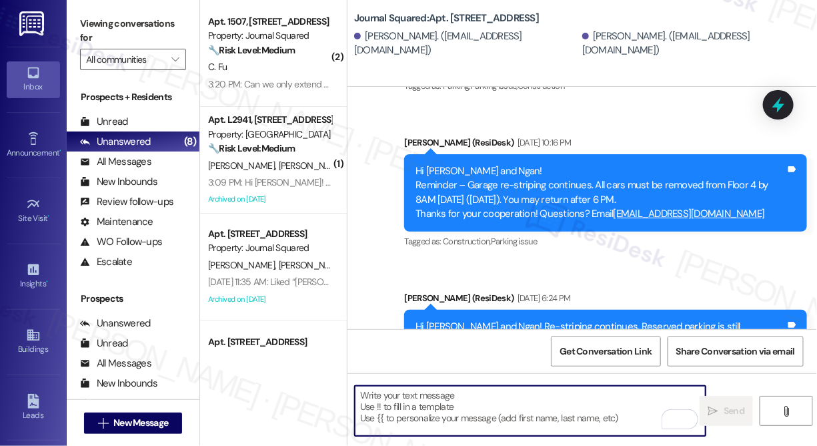
scroll to position [2355, 0]
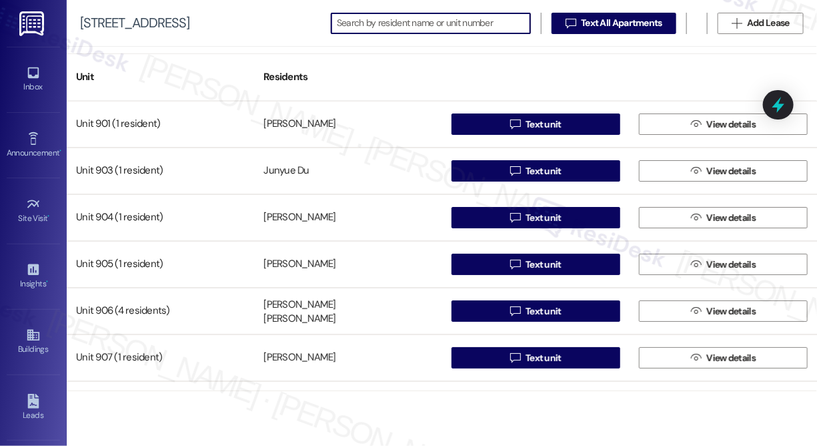
click at [399, 15] on input at bounding box center [433, 23] width 193 height 19
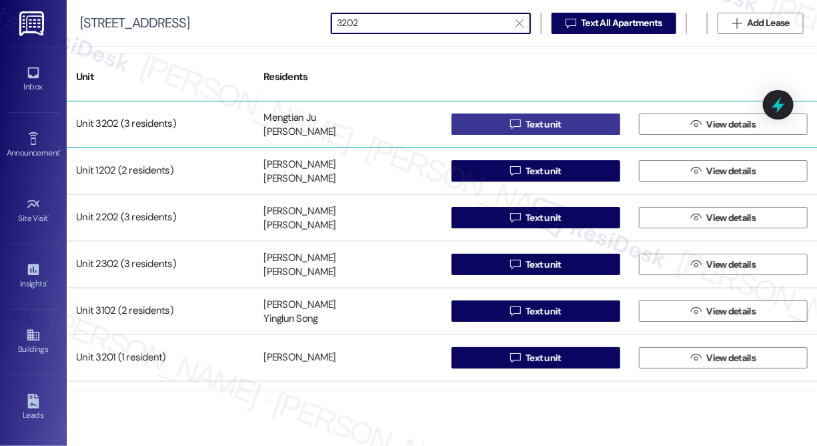
type input "3202"
click at [517, 119] on icon "" at bounding box center [515, 124] width 10 height 11
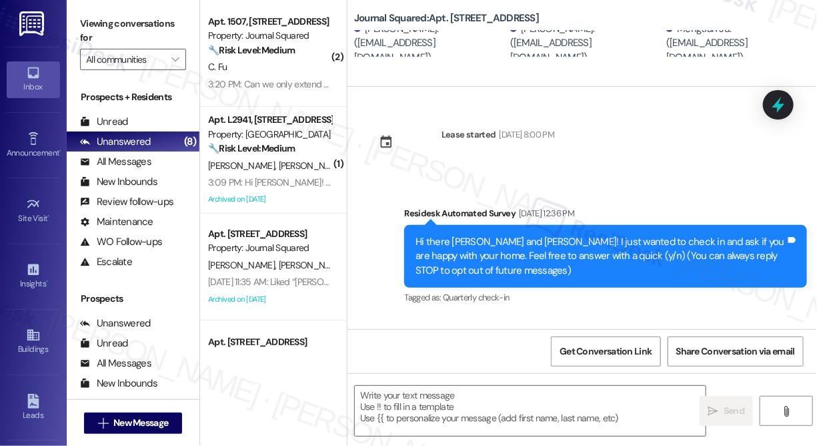
type textarea "Fetching suggested responses. Please feel free to read through the conversation…"
click at [799, 140] on div "Lease started Aug 19, 2024 at 8:00 PM Survey, sent via SMS Residesk Automated S…" at bounding box center [583, 208] width 470 height 242
click at [452, 421] on textarea at bounding box center [530, 411] width 351 height 50
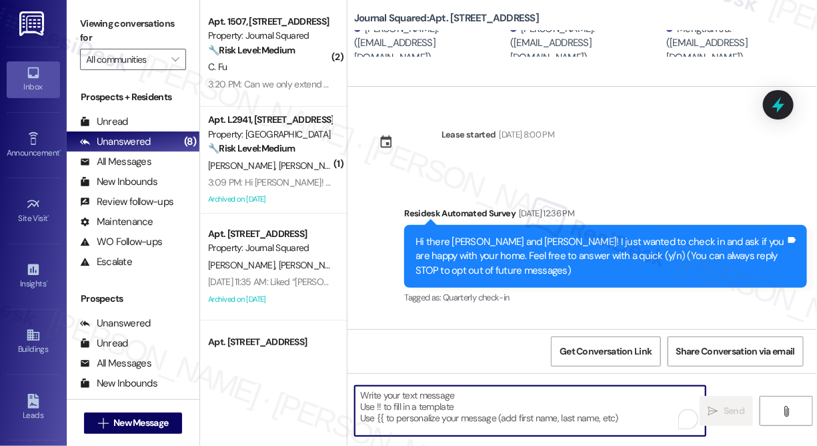
paste textarea "Hi {{first_name}}! We’re offering Tower 3 residents with leases ending [DATE] t…"
type textarea "Hi {{first_name}}! We’re offering Tower 3 residents with leases ending [DATE] t…"
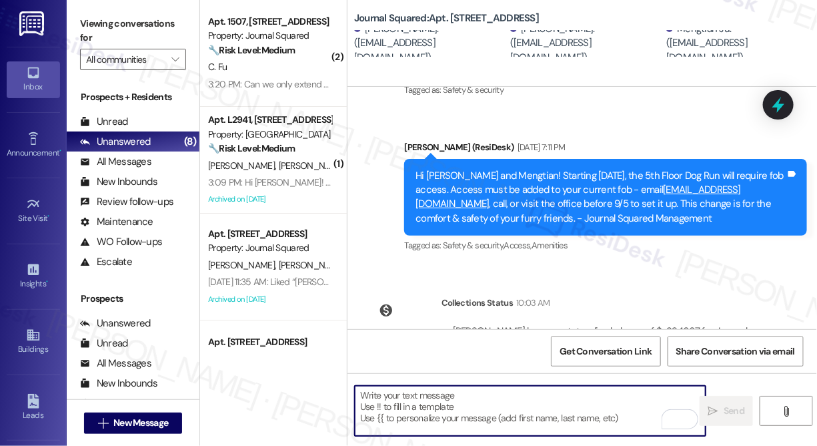
scroll to position [7503, 0]
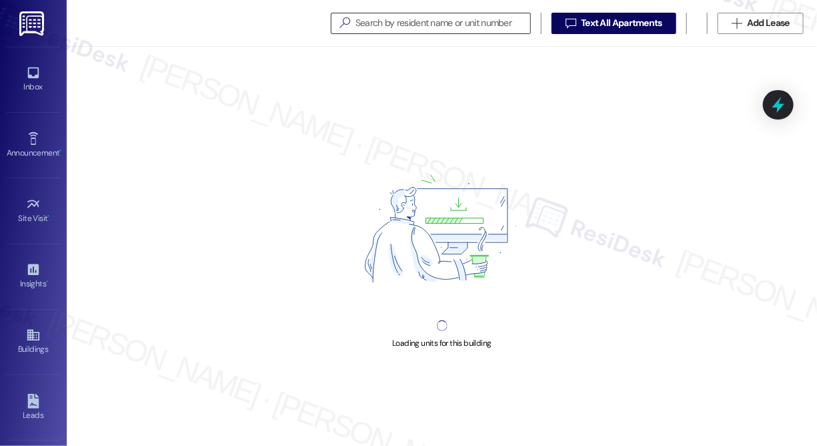
click at [378, 25] on input at bounding box center [443, 23] width 175 height 19
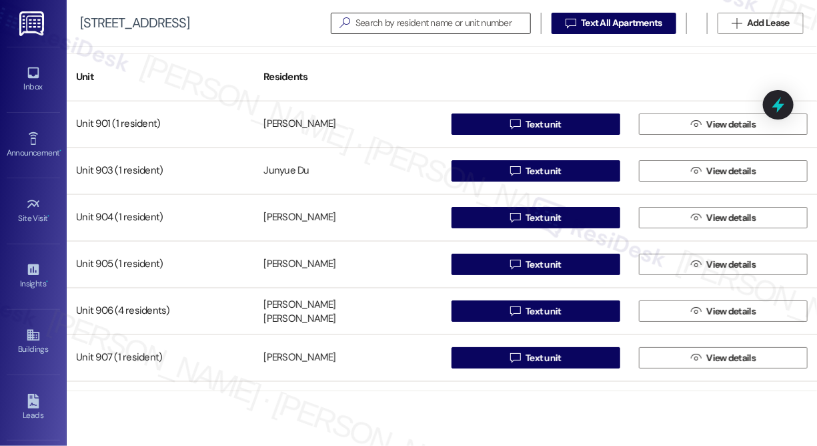
click at [388, 23] on input at bounding box center [443, 23] width 175 height 19
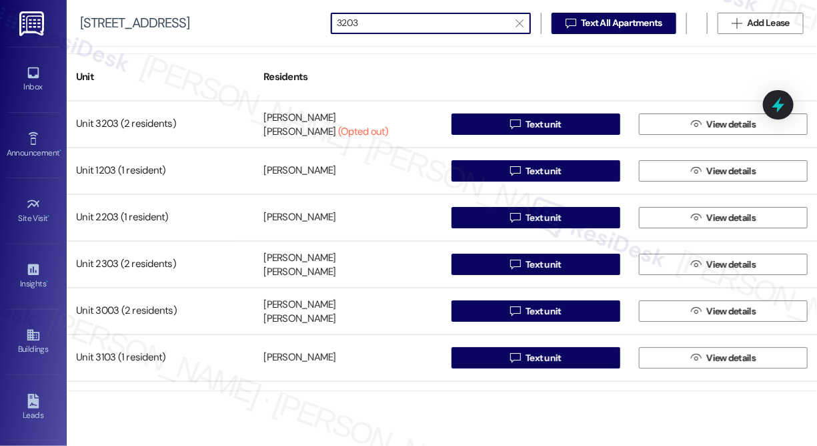
click at [416, 17] on input "3203" at bounding box center [423, 23] width 172 height 19
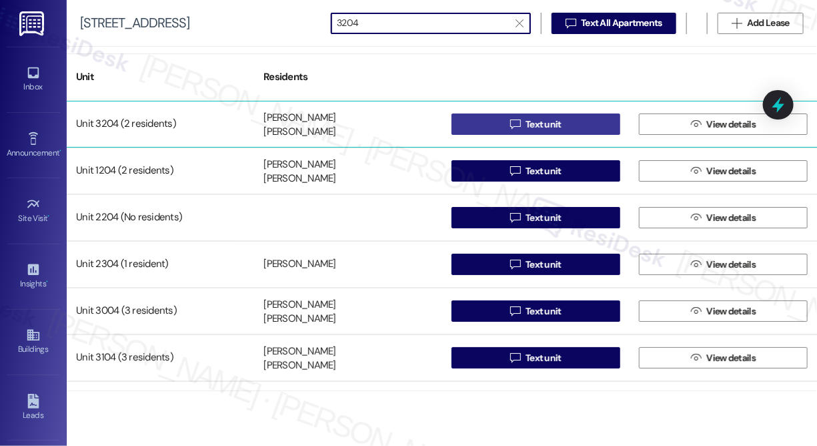
type input "3204"
click at [482, 133] on button " Text unit" at bounding box center [536, 123] width 169 height 21
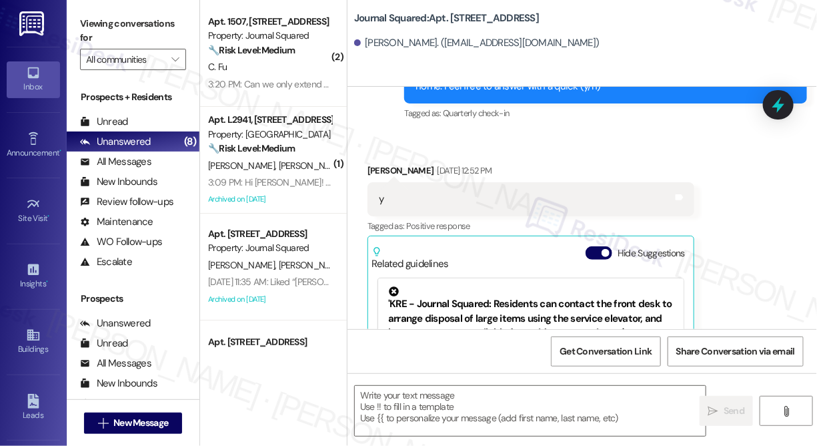
type textarea "Fetching suggested responses. Please feel free to read through the conversation…"
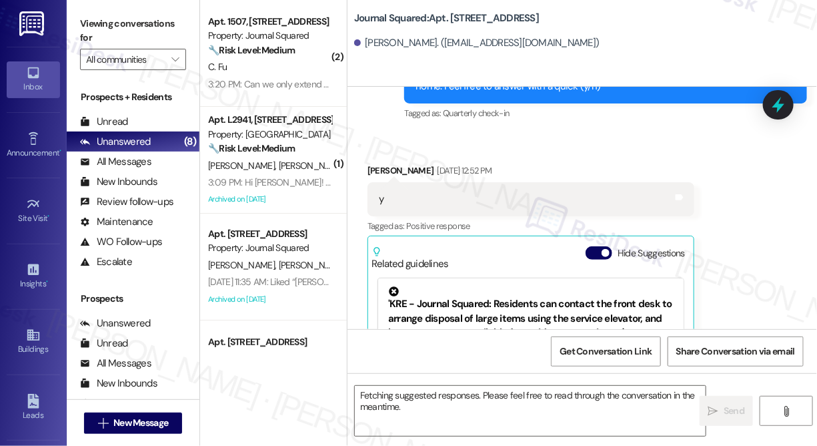
scroll to position [2571, 0]
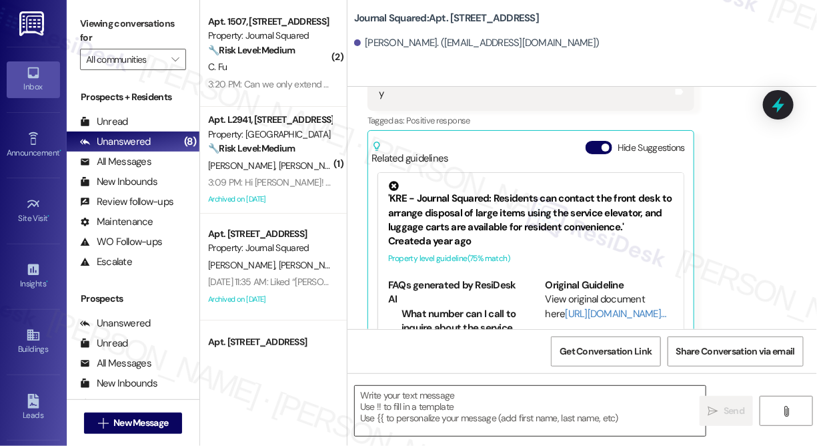
click at [437, 410] on textarea at bounding box center [530, 411] width 351 height 50
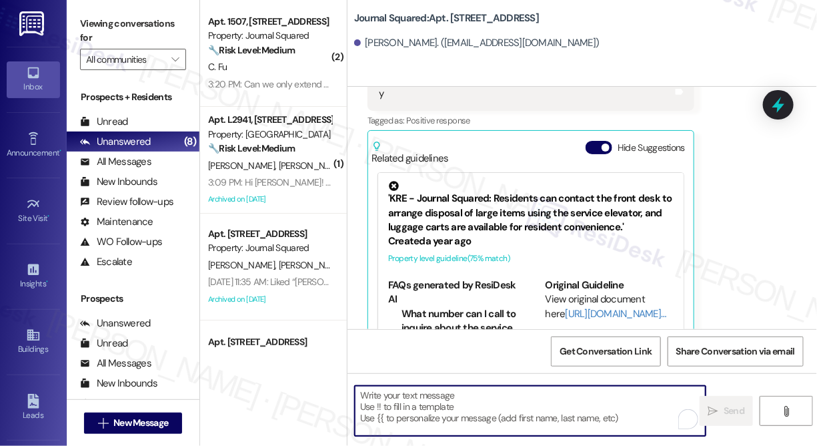
paste textarea "Hi {{first_name}}! We’re offering Tower 3 residents with leases ending [DATE] t…"
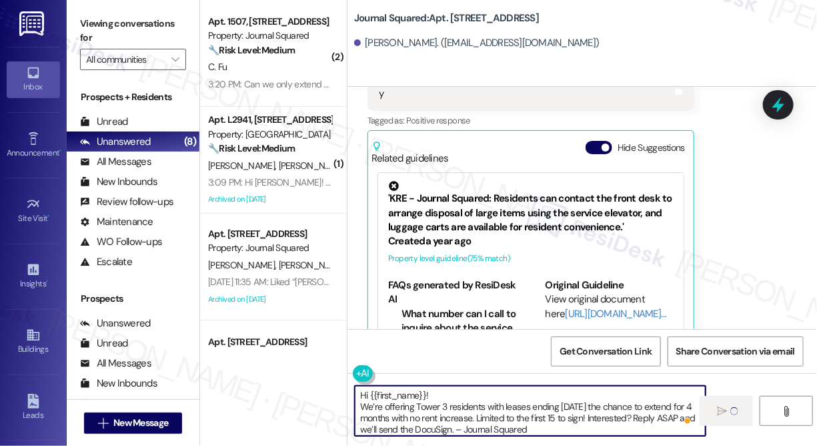
type textarea "Hi {{first_name}}! We’re offering Tower 3 residents with leases ending [DATE] t…"
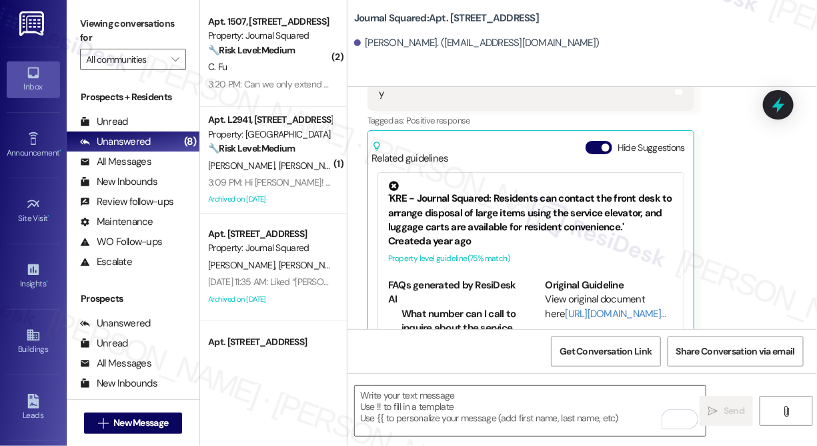
click at [809, 125] on div "Received via SMS Chuqian Feng Feb 18, 2025 at 12:52 PM y Tags and notes Tagged …" at bounding box center [583, 193] width 470 height 330
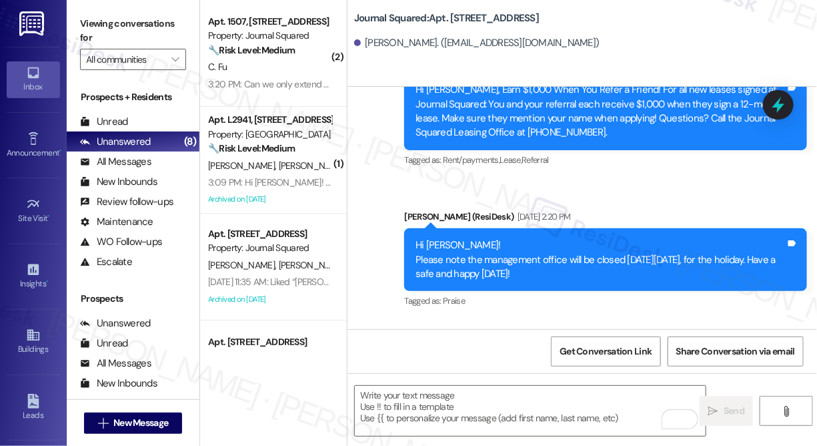
scroll to position [8239, 0]
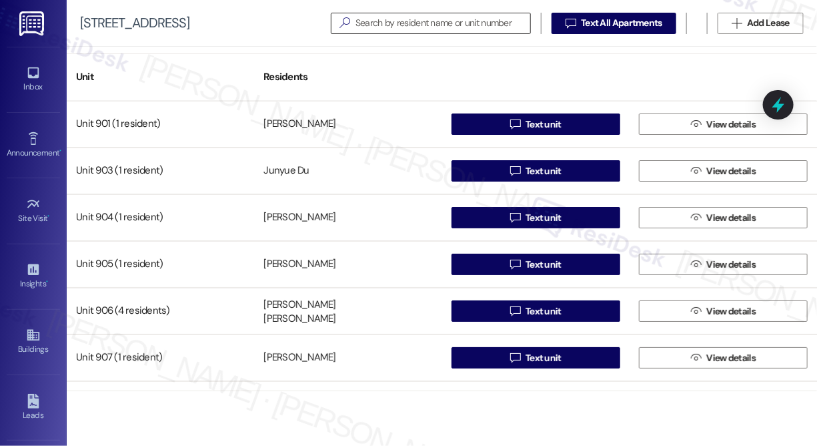
click at [402, 18] on input at bounding box center [443, 23] width 175 height 19
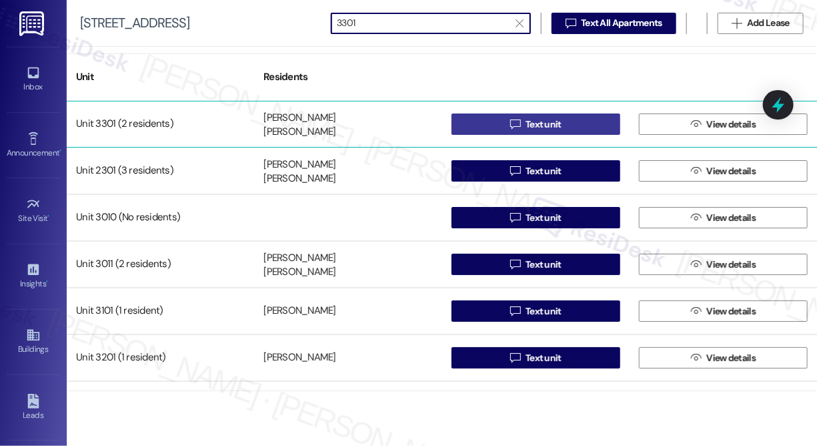
type input "3301"
click at [484, 131] on button " Text unit" at bounding box center [536, 123] width 169 height 21
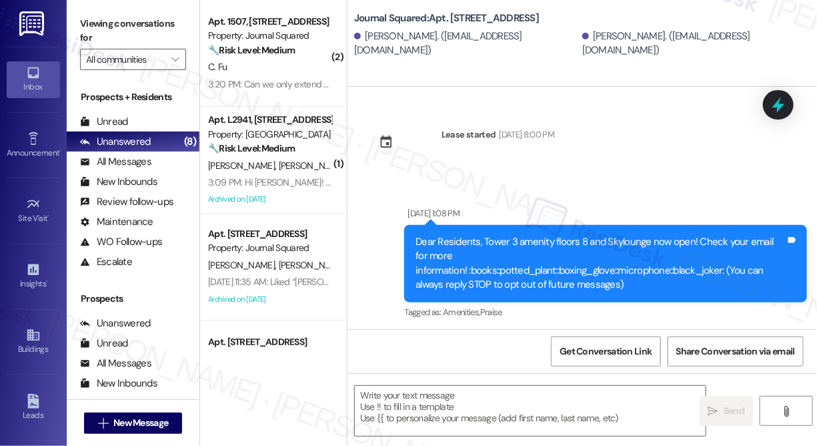
type textarea "Fetching suggested responses. Please feel free to read through the conversation…"
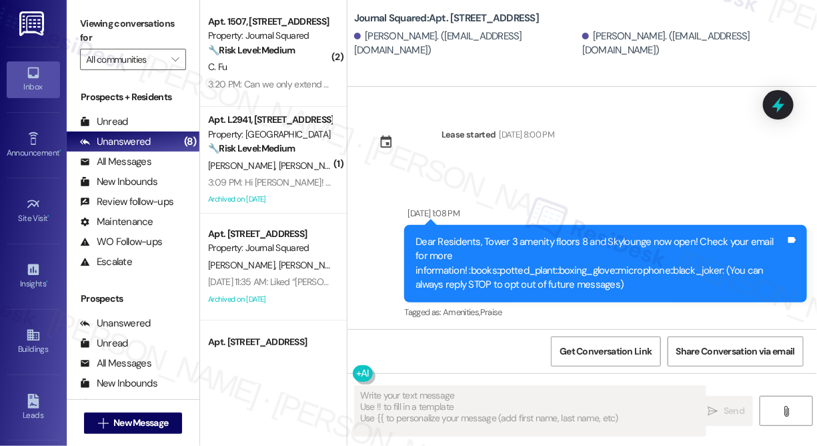
click at [424, 394] on textarea "Fetching suggested responses. Please feel free to read through the conversation…" at bounding box center [530, 411] width 351 height 50
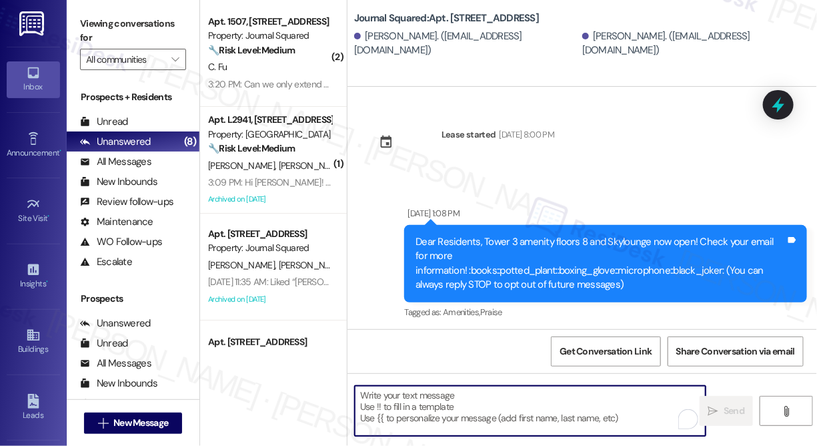
click at [424, 394] on textarea "To enrich screen reader interactions, please activate Accessibility in Grammarl…" at bounding box center [530, 411] width 351 height 50
paste textarea "Hi {{first_name}}! We’re offering Tower 3 residents with leases ending [DATE] t…"
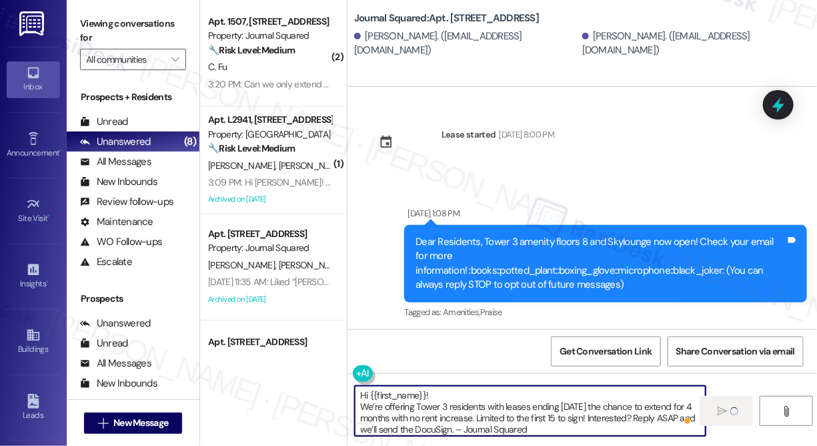
type textarea "Hi {{first_name}}! We’re offering Tower 3 residents with leases ending [DATE] t…"
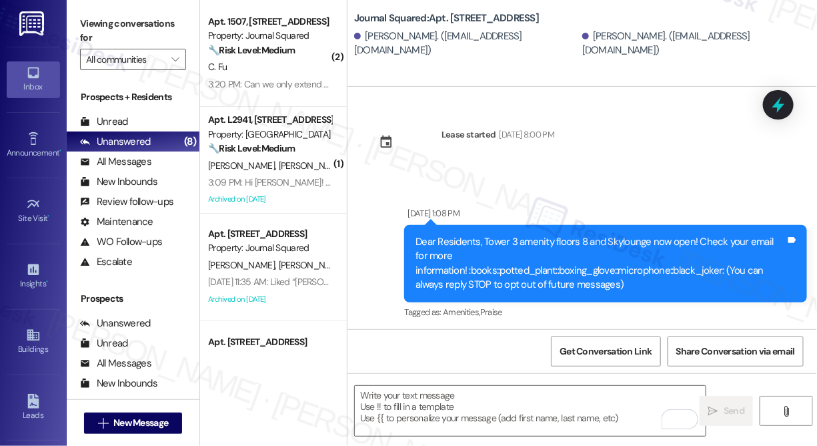
click at [774, 11] on div "Journal Squared: Apt. 3301, 595 Pavonia Ave Dingyi Zhang. (724016758@qq.com) Me…" at bounding box center [585, 29] width 463 height 53
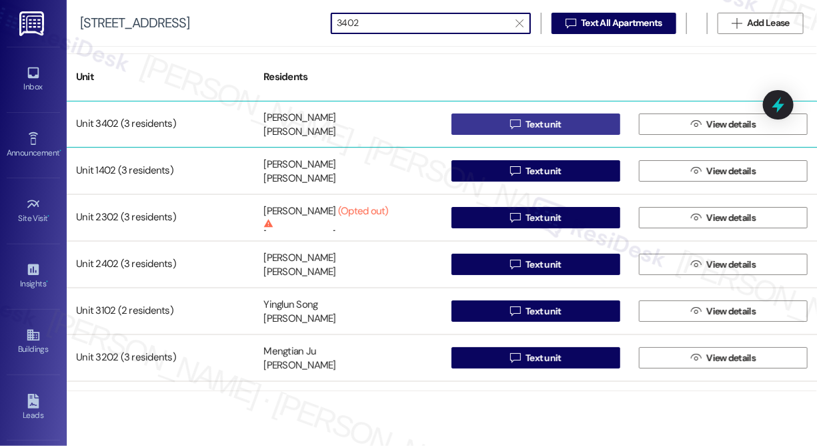
type input "3402"
click at [476, 116] on button " Text unit" at bounding box center [536, 123] width 169 height 21
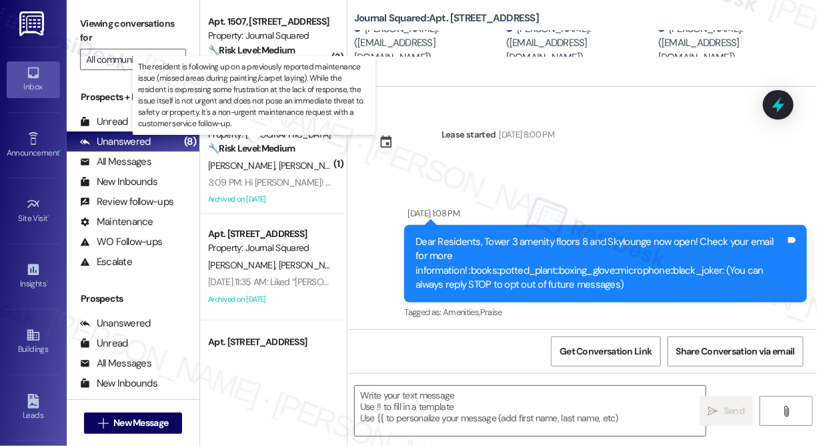
type textarea "Fetching suggested responses. Please feel free to read through the conversation…"
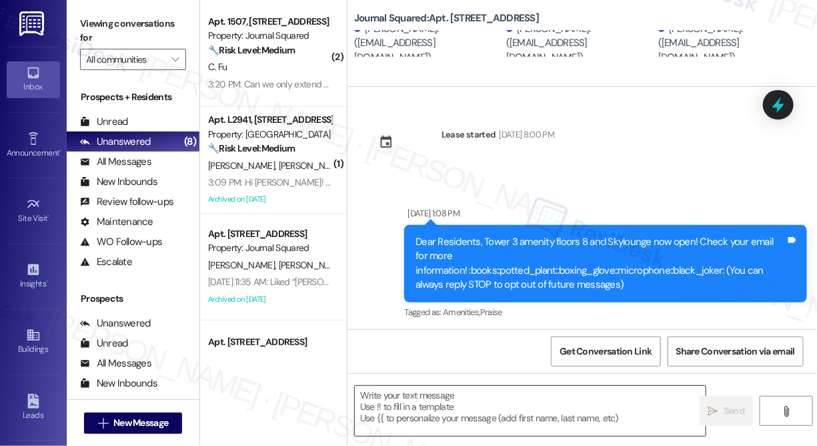
click at [413, 404] on textarea at bounding box center [530, 411] width 351 height 50
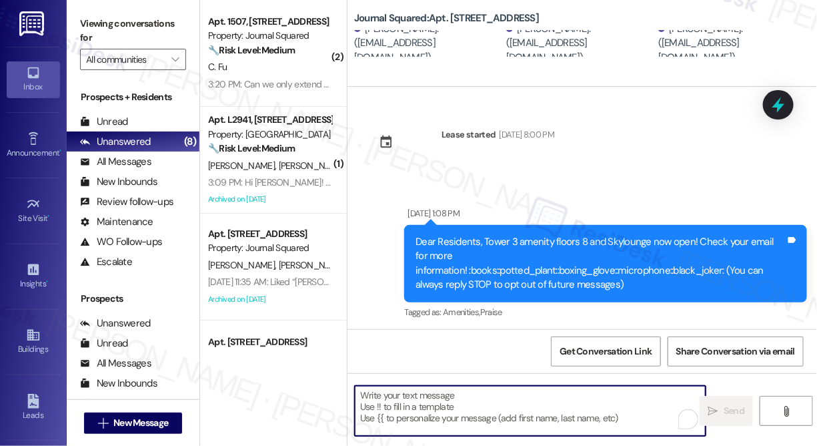
paste textarea "Hi {{first_name}}! We’re offering Tower 3 residents with leases ending [DATE] t…"
type textarea "Hi {{first_name}}! We’re offering Tower 3 residents with leases ending [DATE] t…"
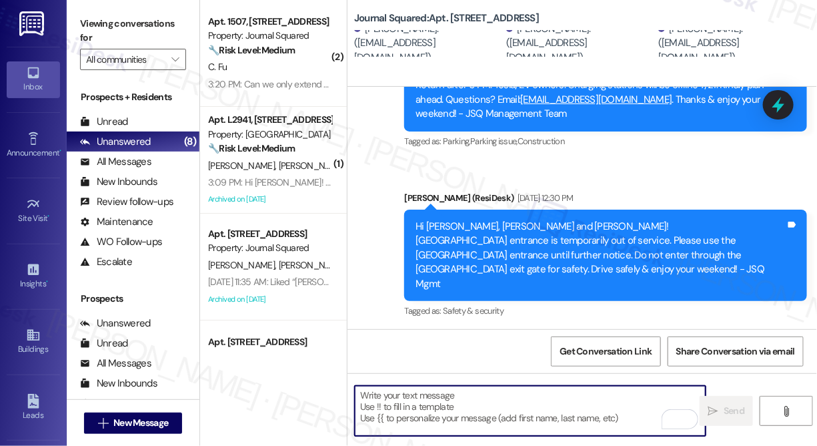
scroll to position [7151, 0]
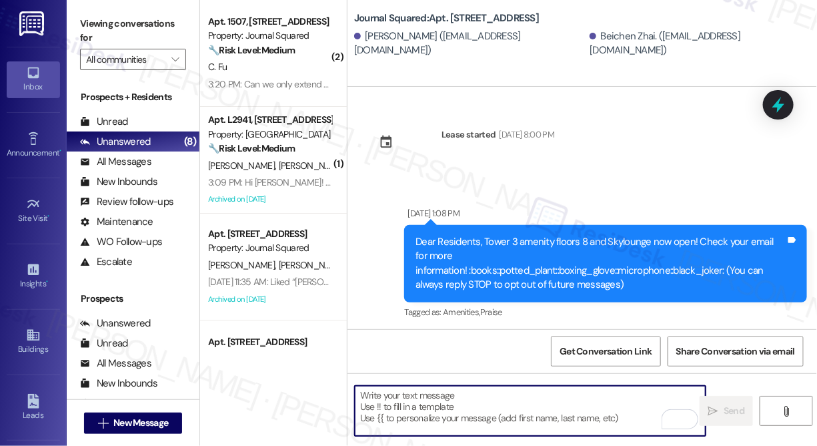
scroll to position [7632, 0]
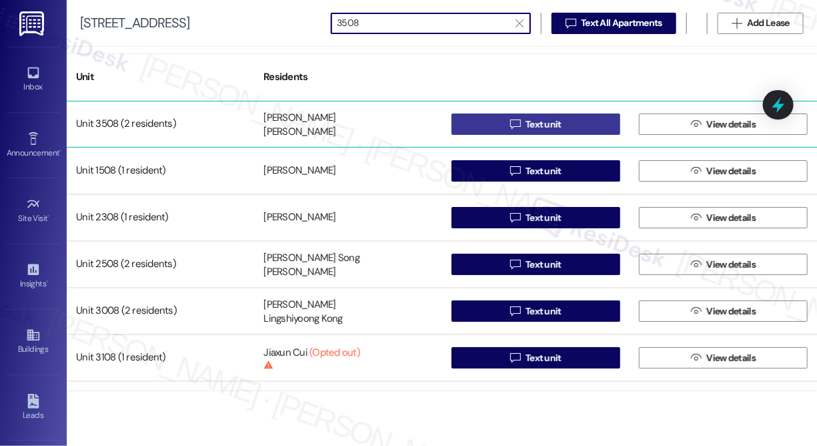
type input "3508"
click at [523, 122] on span "Text unit" at bounding box center [543, 124] width 41 height 14
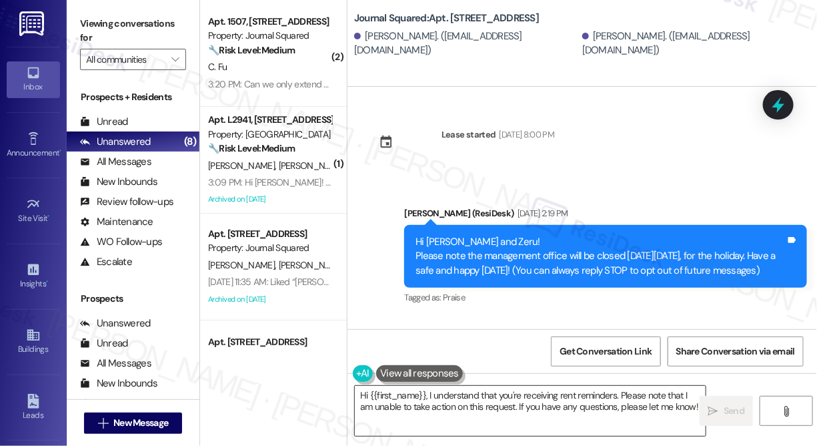
click at [430, 405] on textarea "Hi {{first_name}}, I understand that you're receiving rent reminders. Please no…" at bounding box center [530, 411] width 351 height 50
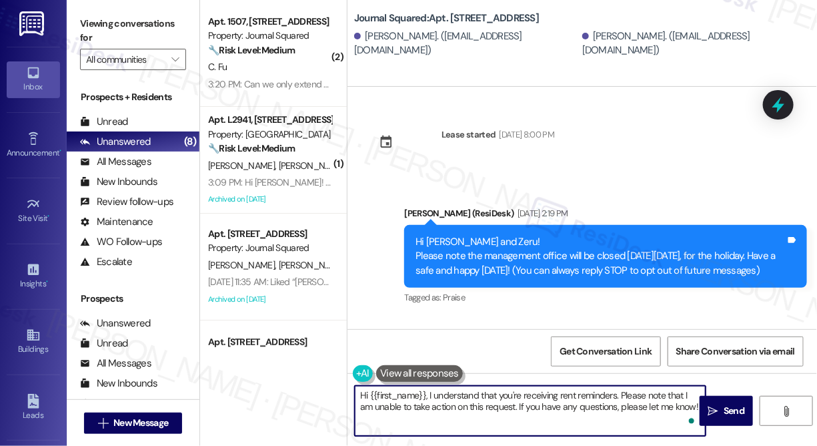
paste textarea "! We’re offering Tower 3 residents with leases ending [DATE] the chance to exte…"
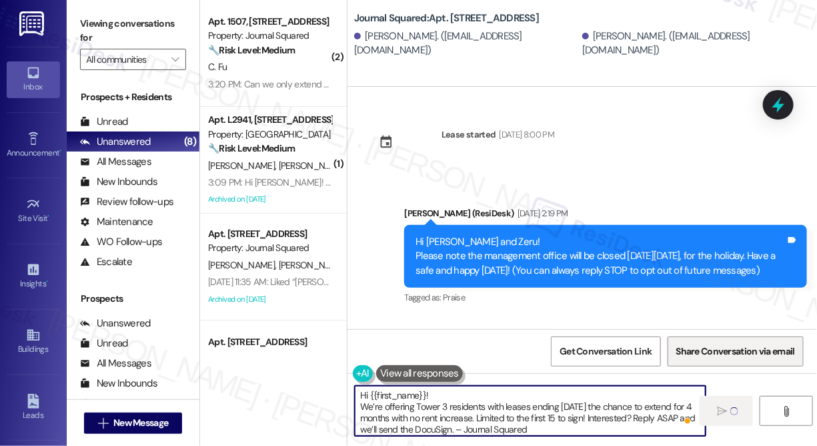
type textarea "Hi {{first_name}}! We’re offering Tower 3 residents with leases ending [DATE] t…"
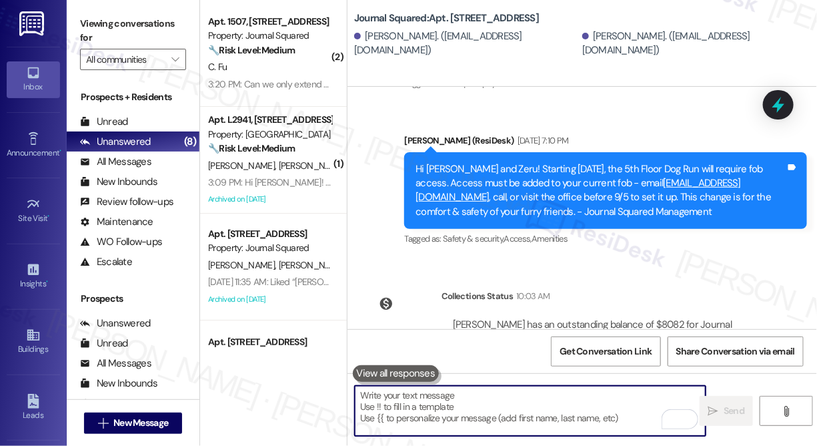
scroll to position [1802, 0]
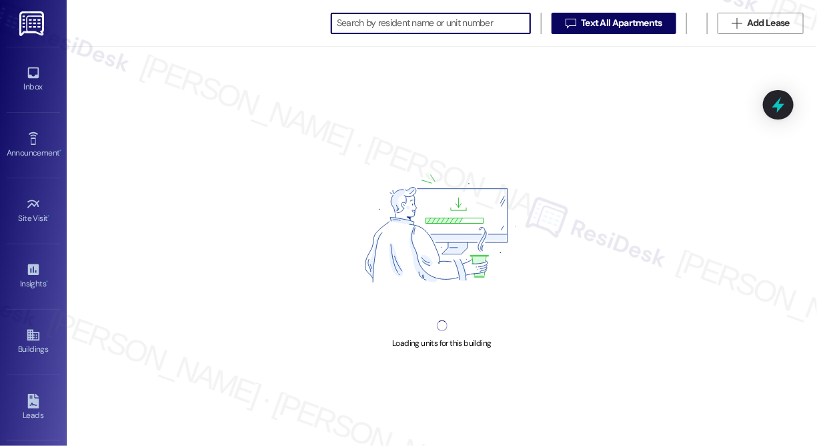
click at [472, 26] on input at bounding box center [433, 23] width 193 height 19
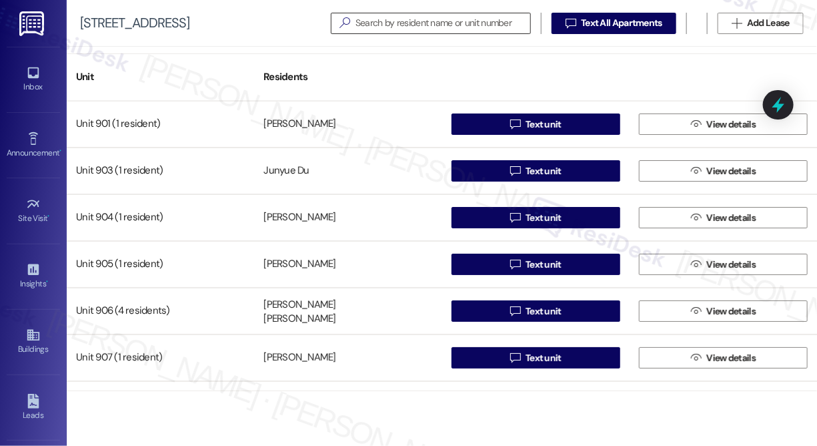
click at [385, 27] on input at bounding box center [443, 23] width 175 height 19
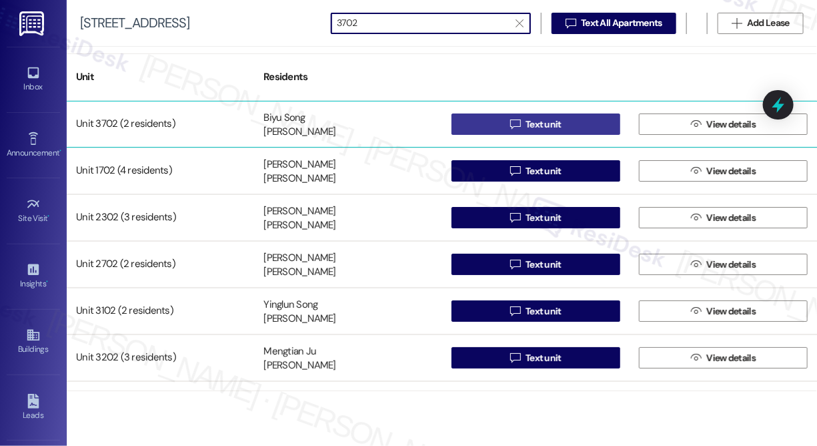
type input "3702"
click at [494, 123] on button " Text unit" at bounding box center [536, 123] width 169 height 21
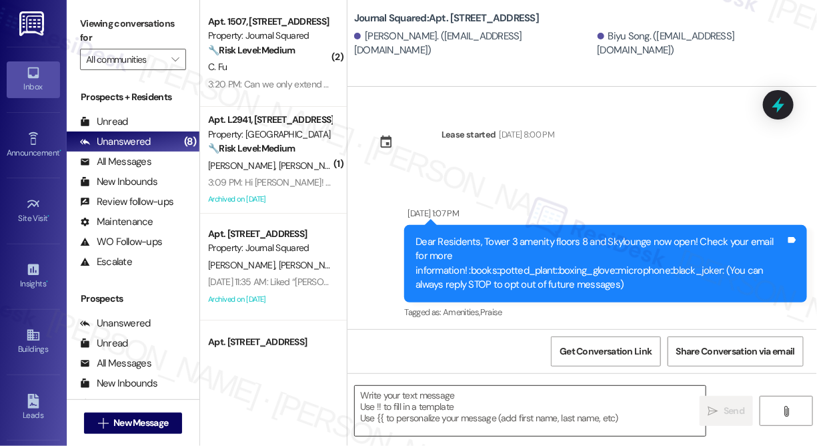
type textarea "Fetching suggested responses. Please feel free to read through the conversation…"
click at [459, 403] on textarea at bounding box center [530, 411] width 351 height 50
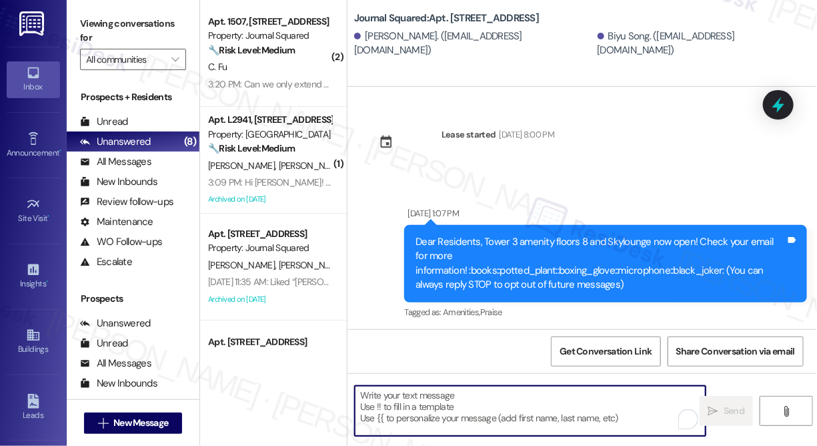
paste textarea "Hi {{first_name}}! We’re offering Tower 3 residents with leases ending [DATE] t…"
type textarea "Hi {{first_name}}! We’re offering Tower 3 residents with leases ending [DATE] t…"
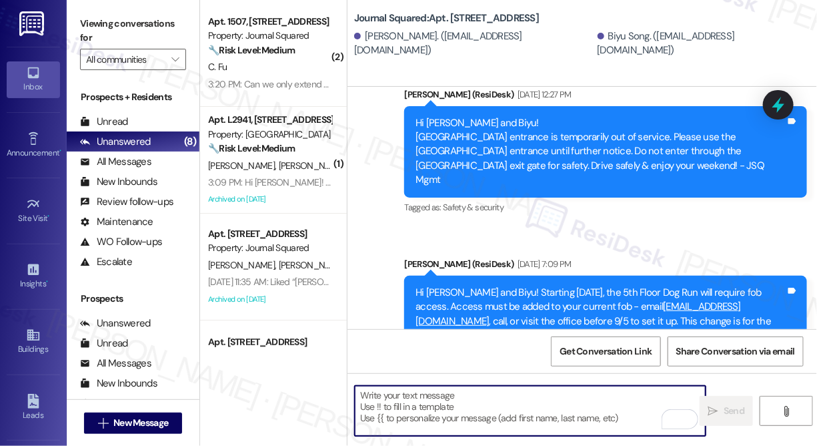
scroll to position [7511, 0]
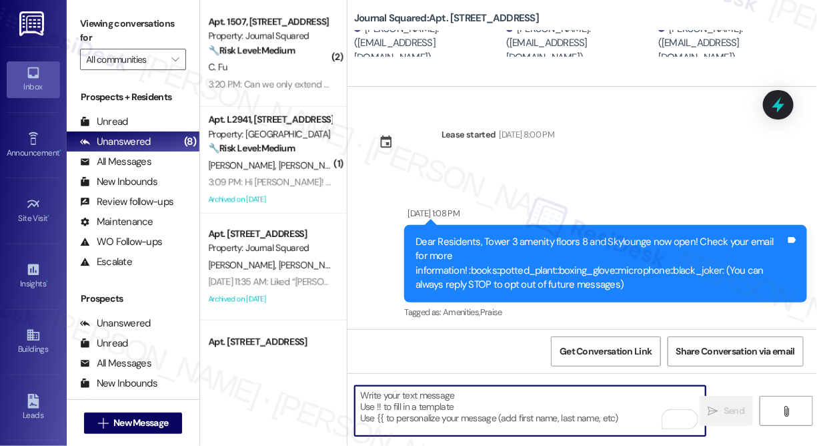
scroll to position [7151, 0]
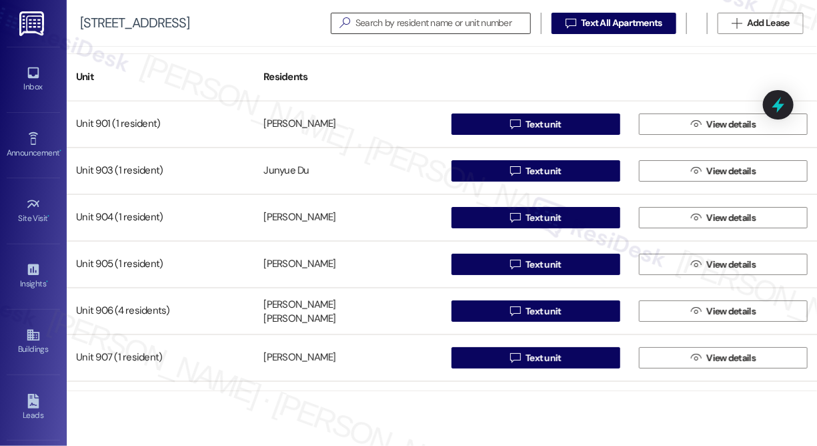
click at [372, 14] on input at bounding box center [443, 23] width 175 height 19
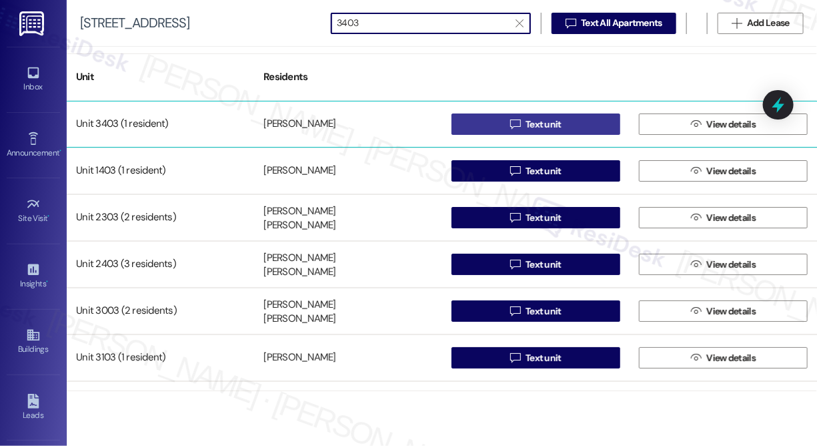
type input "3403"
click at [516, 124] on icon "" at bounding box center [515, 124] width 10 height 11
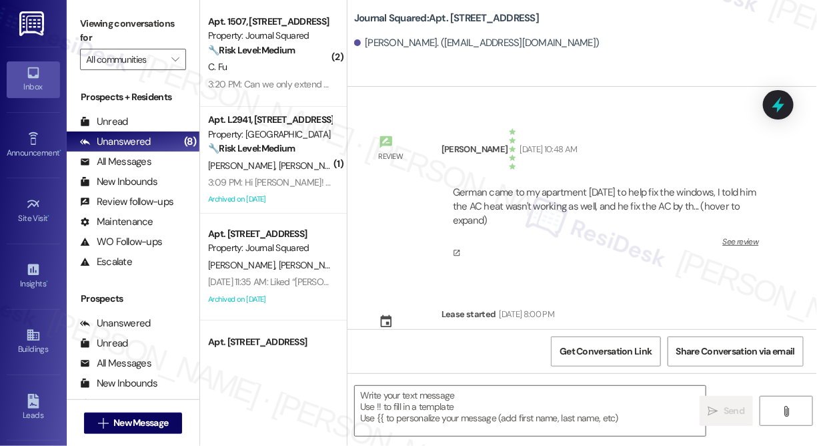
type textarea "Fetching suggested responses. Please feel free to read through the conversation…"
click at [459, 410] on textarea at bounding box center [530, 411] width 351 height 50
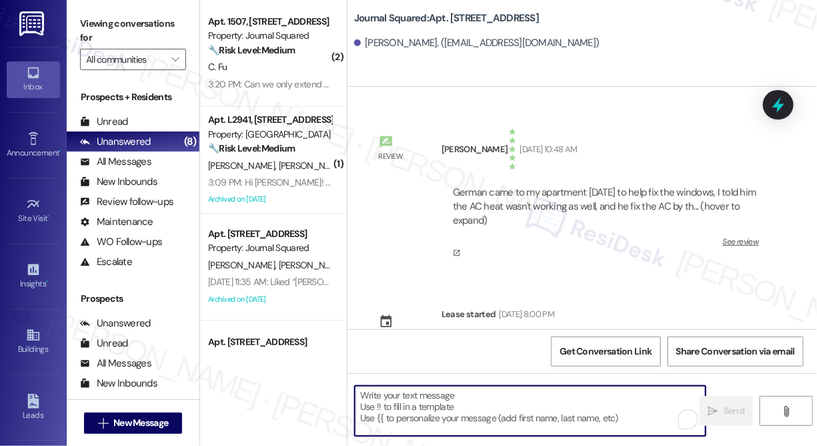
paste textarea "Hi {{first_name}}! We’re offering Tower 3 residents with leases ending Dec 2025…"
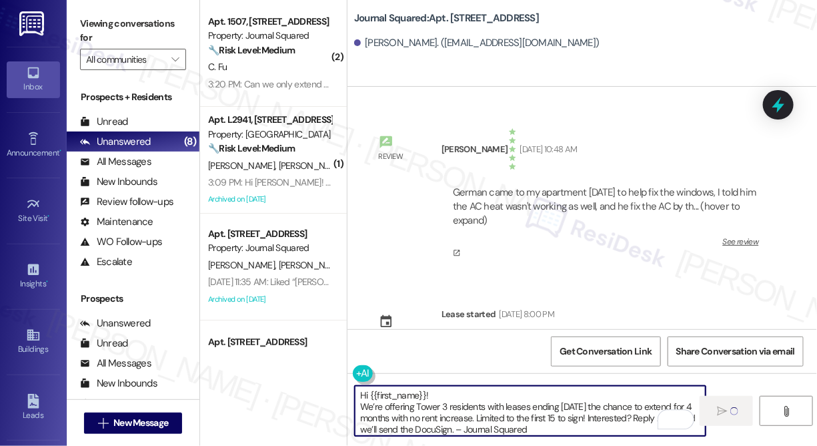
type textarea "Hi {{first_name}}! We’re offering Tower 3 residents with leases ending Dec 2025…"
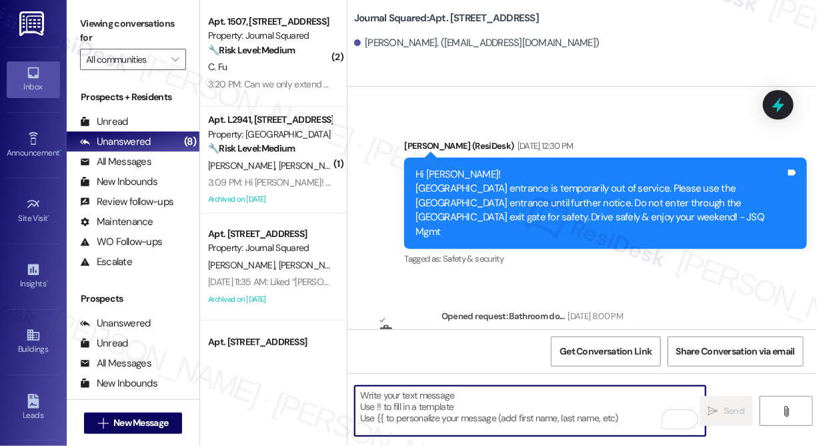
scroll to position [7476, 0]
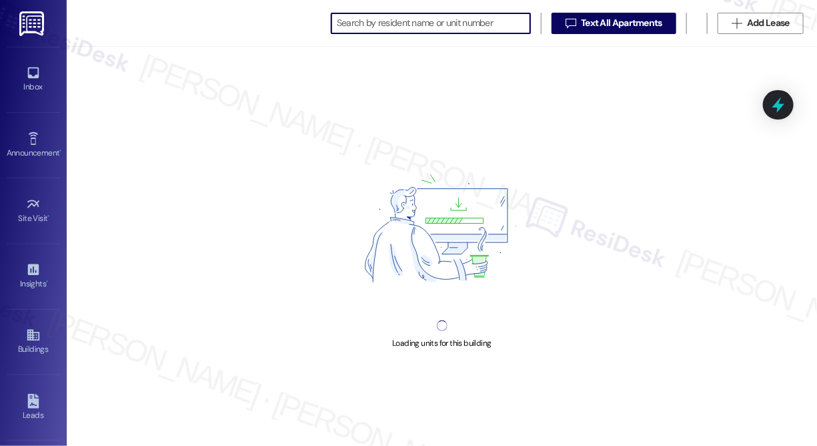
click at [391, 25] on input at bounding box center [433, 23] width 193 height 19
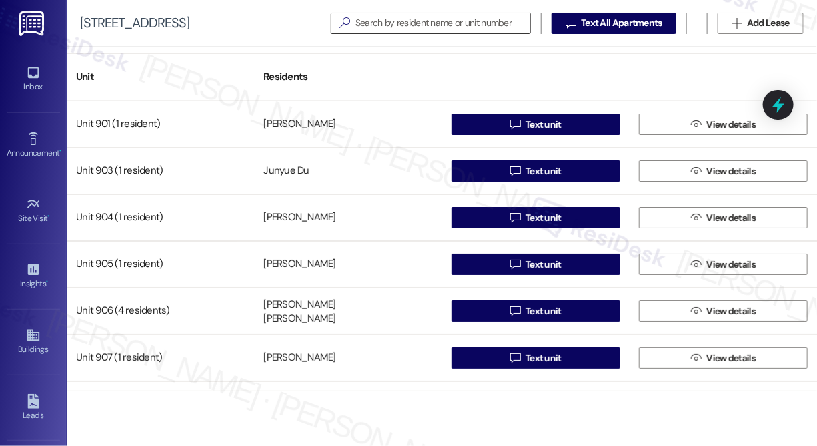
click at [388, 15] on input at bounding box center [443, 23] width 175 height 19
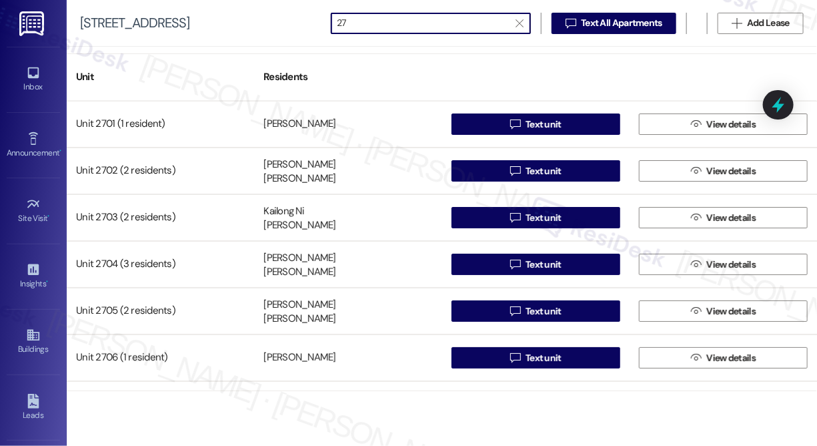
type input "2"
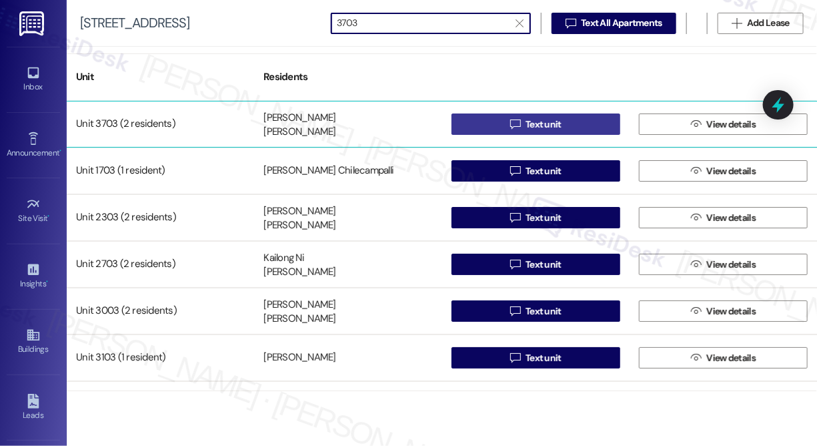
type input "3703"
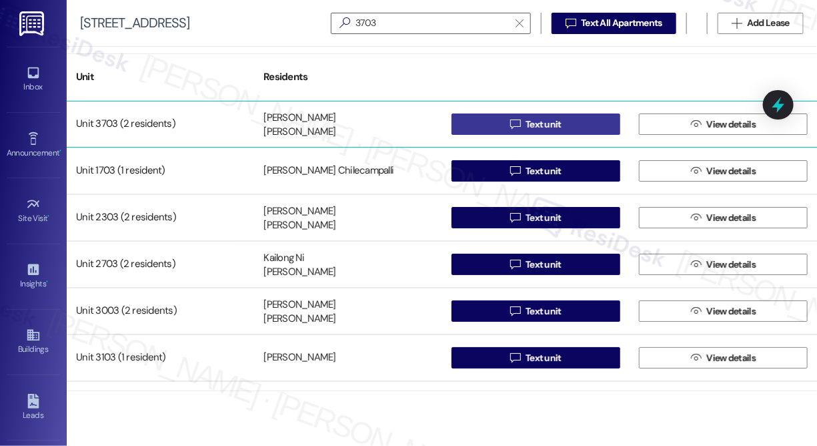
click at [510, 125] on icon "" at bounding box center [515, 124] width 10 height 11
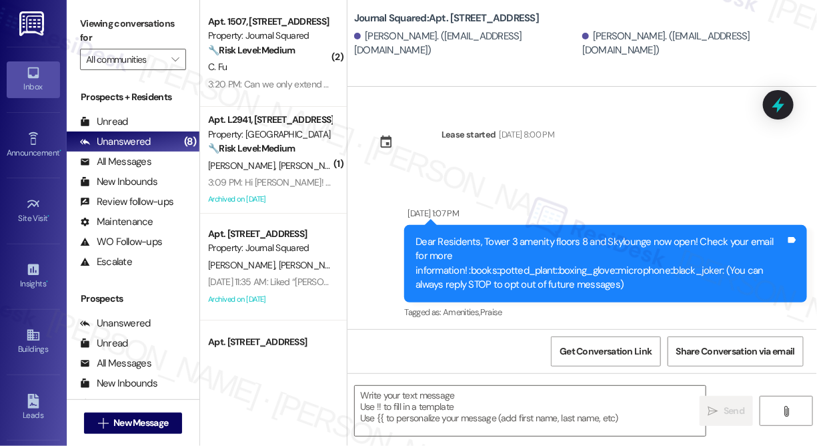
type textarea "Fetching suggested responses. Please feel free to read through the conversation…"
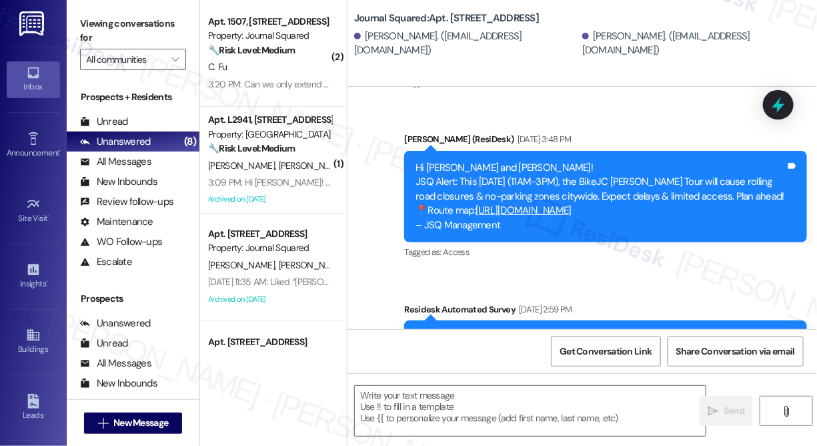
scroll to position [7138, 0]
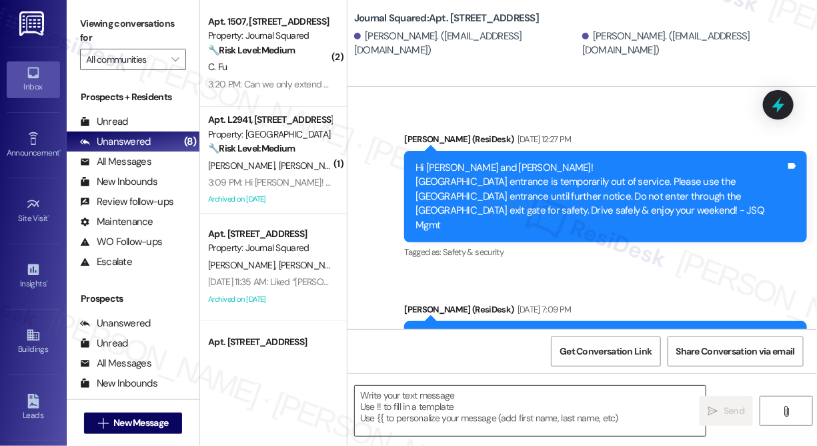
click at [502, 396] on textarea at bounding box center [530, 411] width 351 height 50
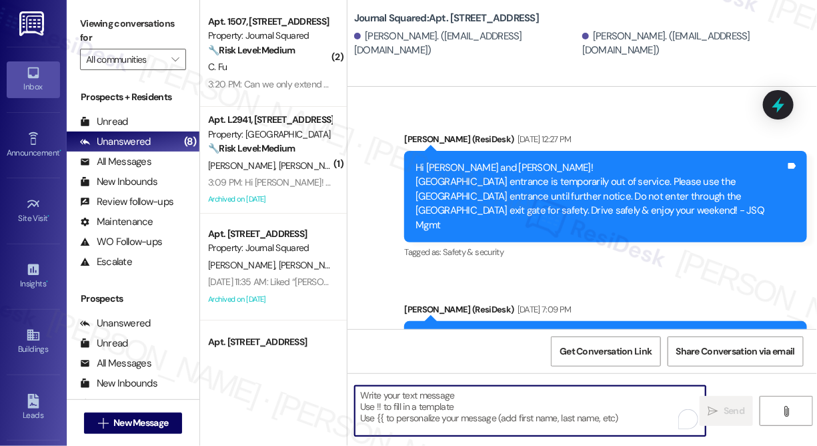
paste textarea "Hi {{first_name}}! We’re offering Tower 3 residents with leases ending Dec 2025…"
type textarea "Hi {{first_name}}! We’re offering Tower 3 residents with leases ending Dec 2025…"
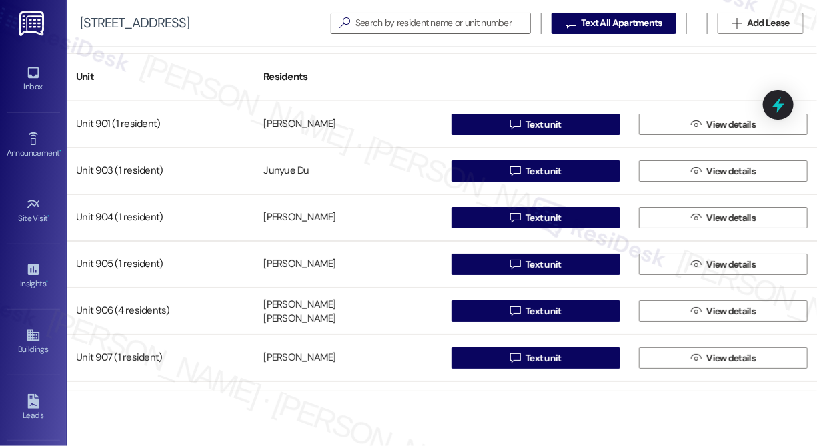
click at [386, 9] on div "595 Pavonia Ave   Text All Apartments  Add Lease" at bounding box center [442, 23] width 751 height 47
click at [390, 20] on input at bounding box center [443, 23] width 175 height 19
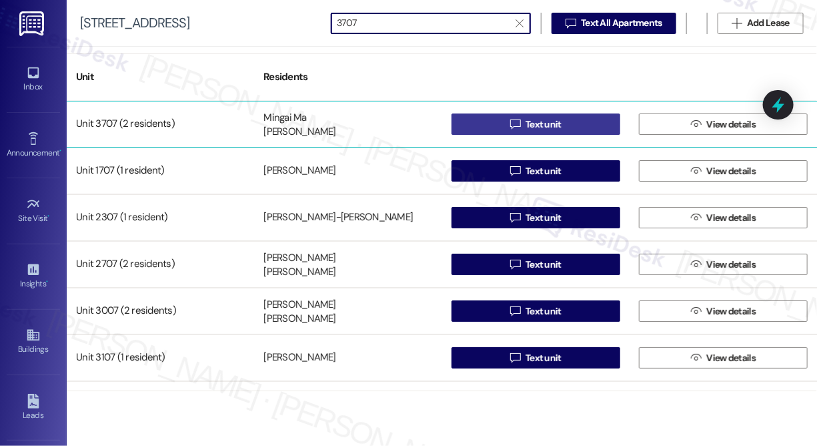
type input "3707"
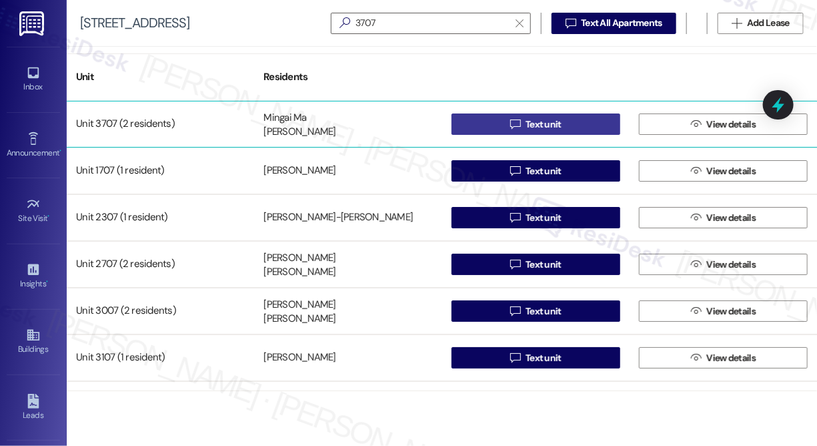
click at [514, 122] on icon "" at bounding box center [515, 124] width 10 height 11
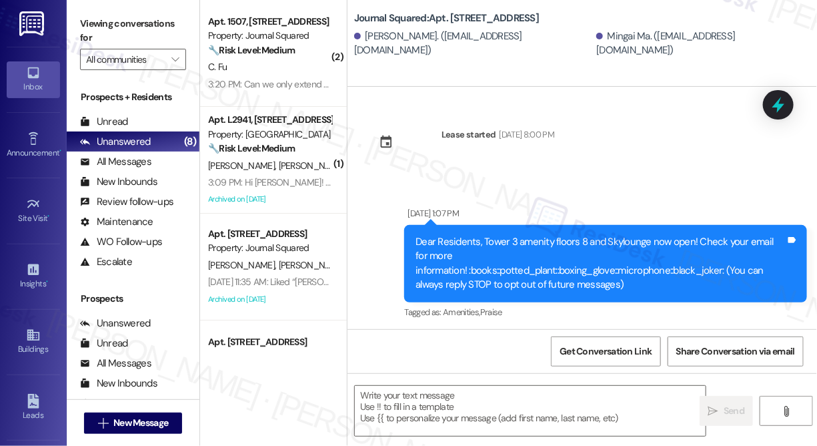
type textarea "Fetching suggested responses. Please feel free to read through the conversation…"
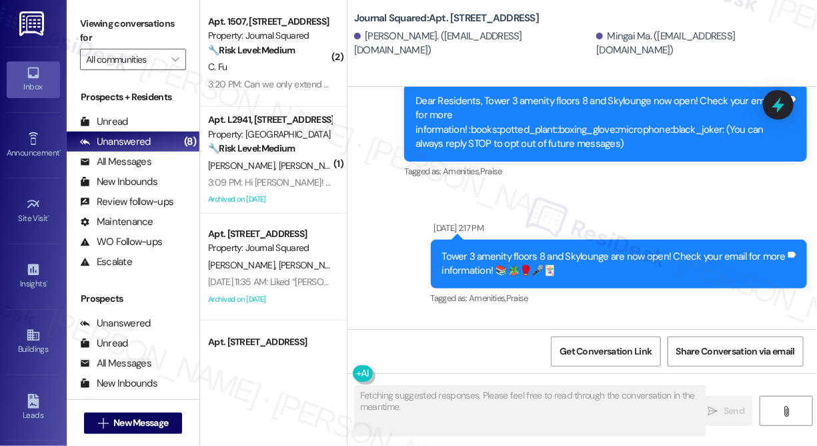
scroll to position [9625, 0]
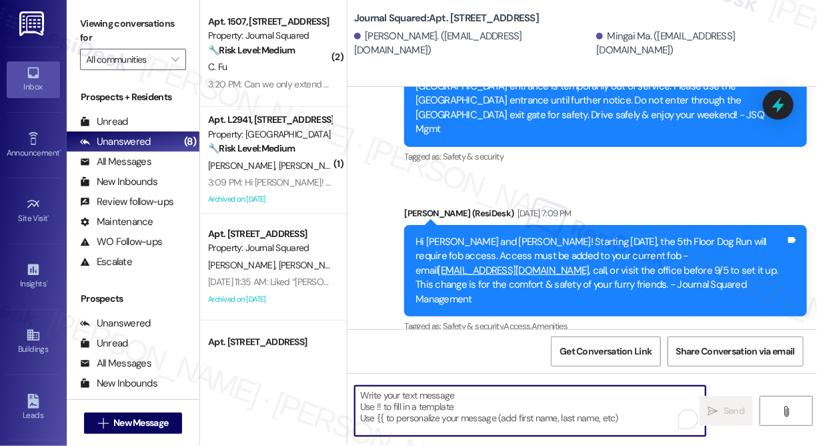
click at [462, 394] on textarea "To enrich screen reader interactions, please activate Accessibility in Grammarl…" at bounding box center [530, 411] width 351 height 50
paste textarea "Hi {{first_name}}! We’re offering Tower 3 residents with leases ending Dec 2025…"
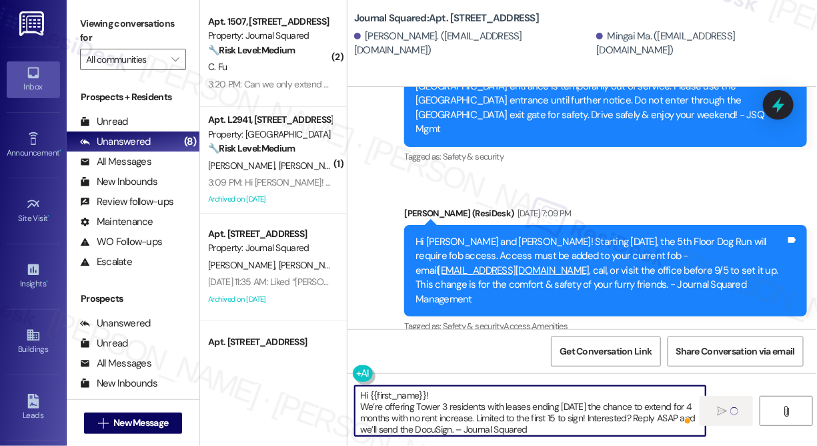
type textarea "Hi {{first_name}}! We’re offering Tower 3 residents with leases ending Dec 2025…"
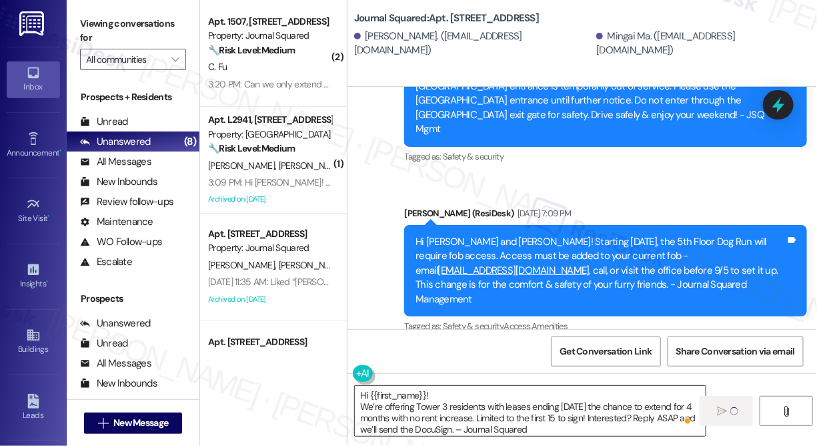
click at [563, 405] on textarea "Hi {{first_name}}! We’re offering Tower 3 residents with leases ending Dec 2025…" at bounding box center [530, 411] width 351 height 50
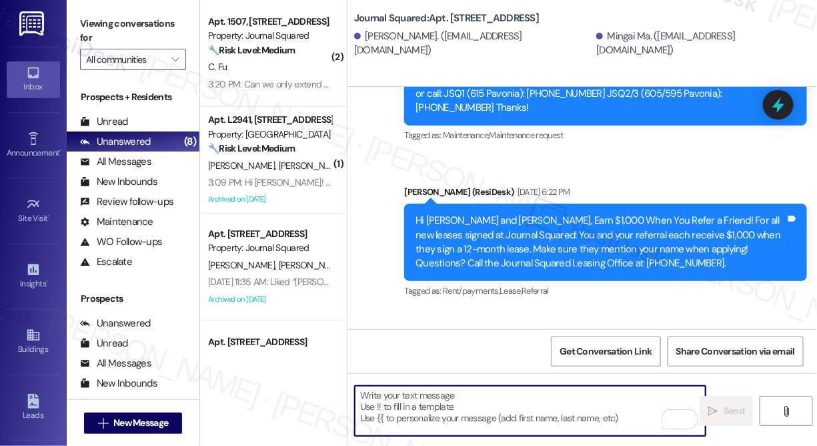
scroll to position [9761, 0]
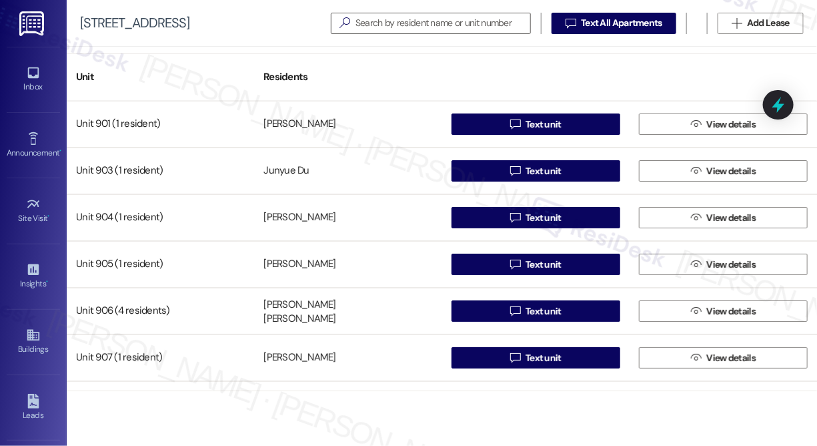
click at [495, 11] on div "595 Pavonia Ave   Text All Apartments  Add Lease" at bounding box center [442, 23] width 751 height 47
click at [503, 27] on input at bounding box center [443, 23] width 175 height 19
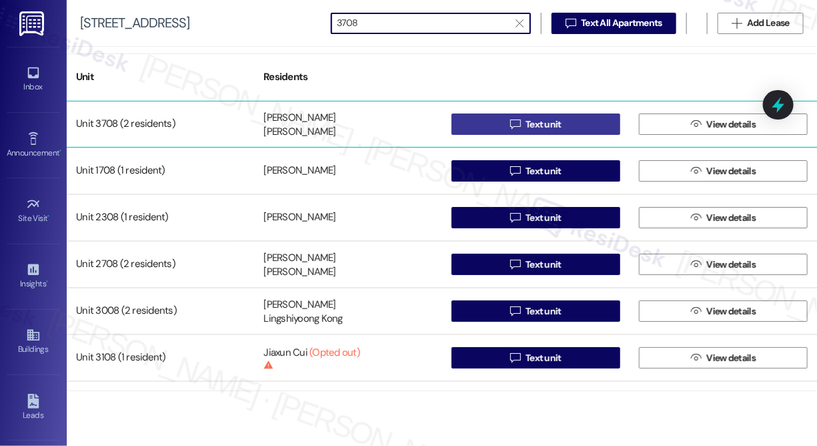
type input "3708"
click at [514, 121] on icon "" at bounding box center [515, 124] width 10 height 11
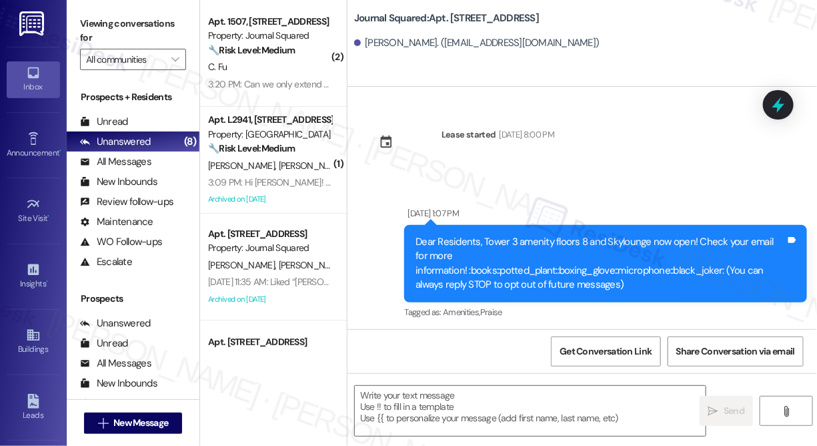
type textarea "Fetching suggested responses. Please feel free to read through the conversation…"
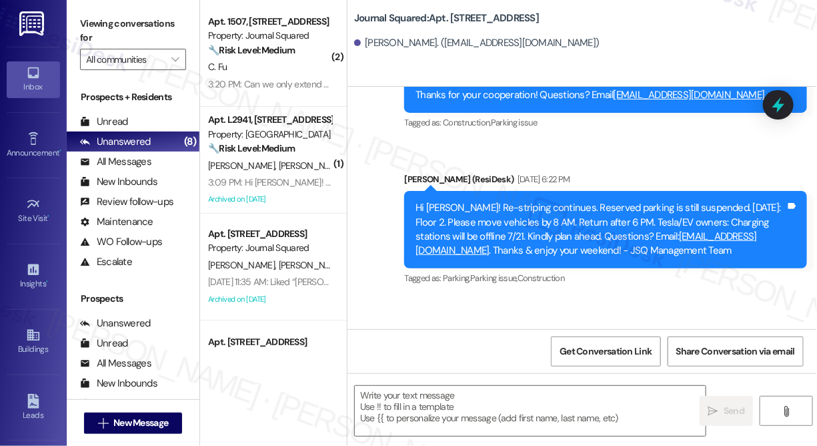
scroll to position [7099, 0]
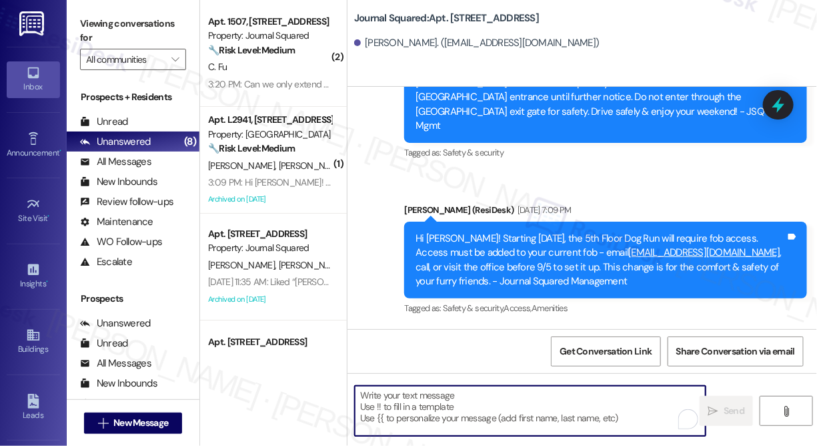
click at [425, 414] on textarea "To enrich screen reader interactions, please activate Accessibility in Grammarl…" at bounding box center [530, 411] width 351 height 50
paste textarea "Hi {{first_name}}! We’re offering Tower 3 residents with leases ending Dec 2025…"
type textarea "Hi {{first_name}}! We’re offering Tower 3 residents with leases ending Dec 2025…"
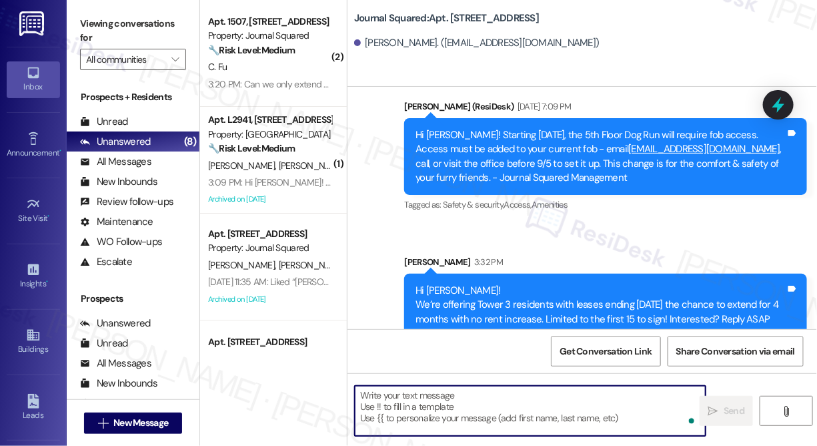
scroll to position [7235, 0]
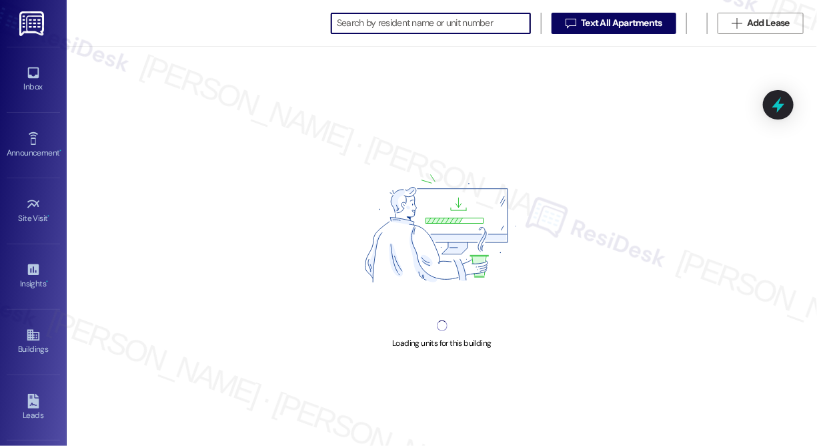
click at [427, 24] on input at bounding box center [433, 23] width 193 height 19
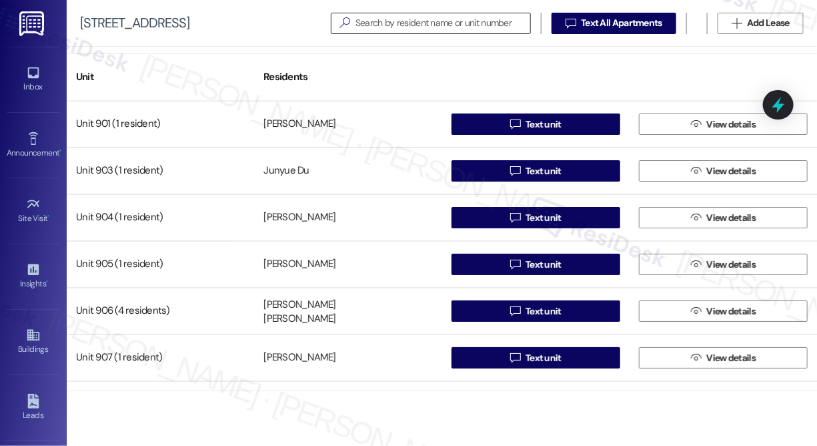
click at [413, 15] on input at bounding box center [443, 23] width 175 height 19
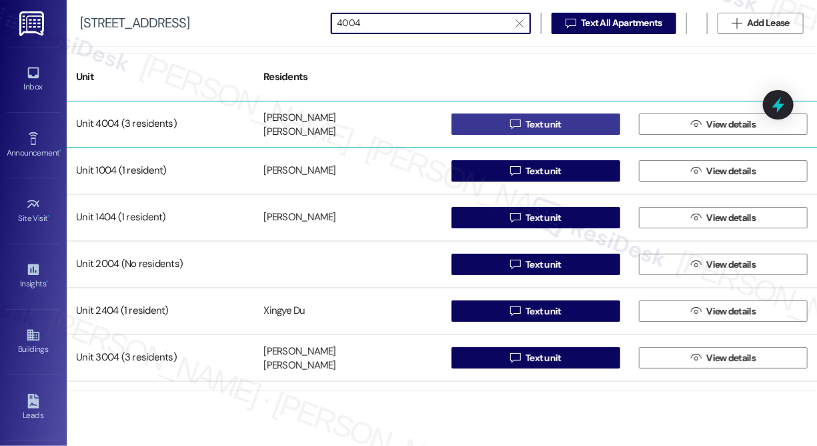
type input "4004"
click at [488, 129] on button " Text unit" at bounding box center [536, 123] width 169 height 21
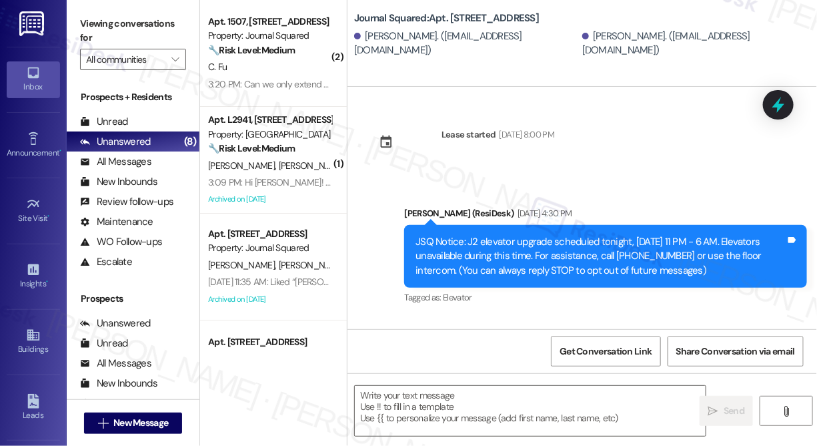
type textarea "Fetching suggested responses. Please feel free to read through the conversation…"
click at [410, 391] on textarea at bounding box center [530, 411] width 351 height 50
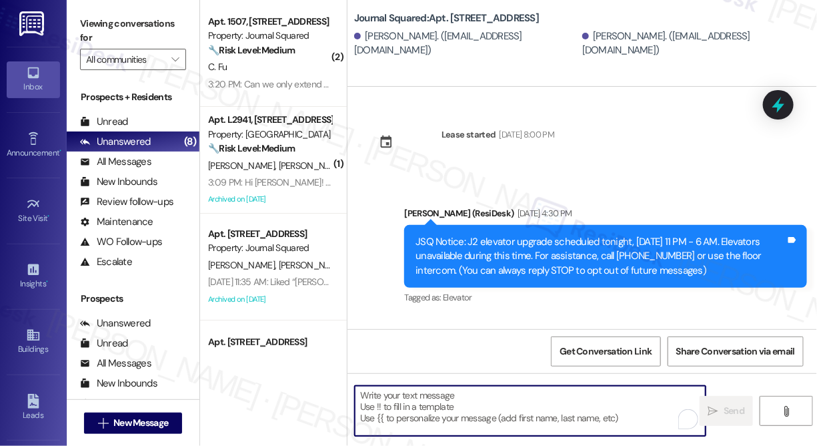
paste textarea "Hi {{first_name}}! We’re offering Tower 3 residents with leases ending Dec 2025…"
type textarea "Hi {{first_name}}! We’re offering Tower 3 residents with leases ending Dec 2025…"
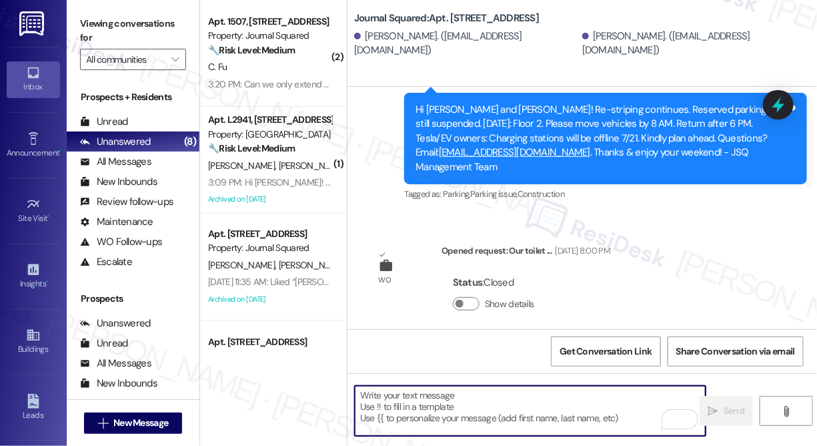
scroll to position [4055, 0]
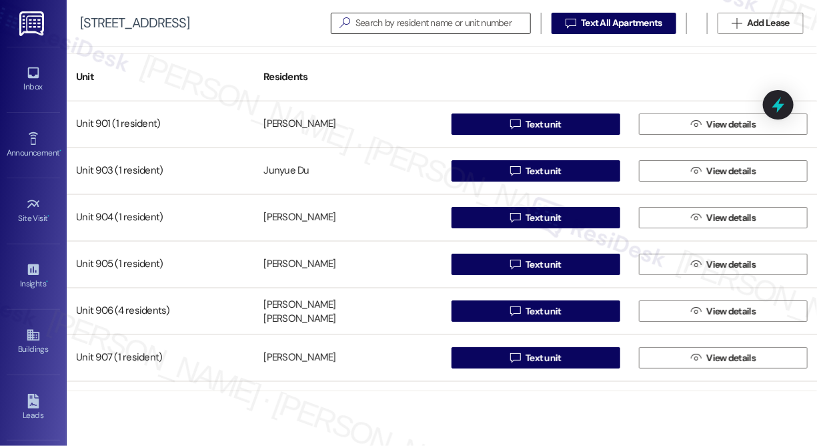
click at [365, 14] on input at bounding box center [443, 23] width 175 height 19
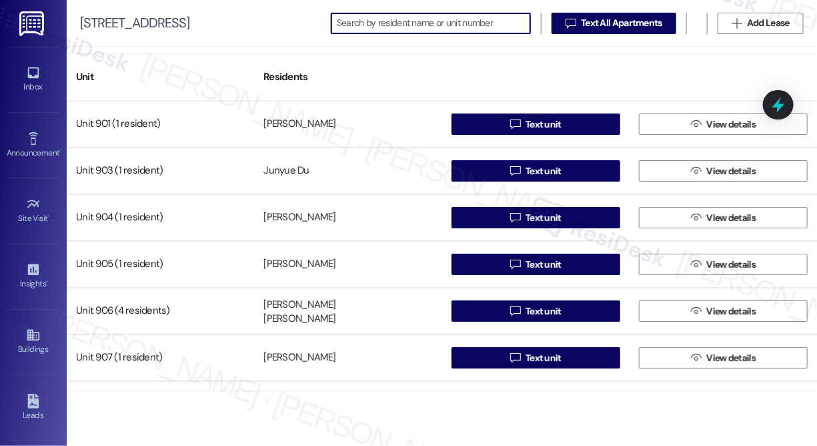
click at [378, 21] on input at bounding box center [433, 23] width 193 height 19
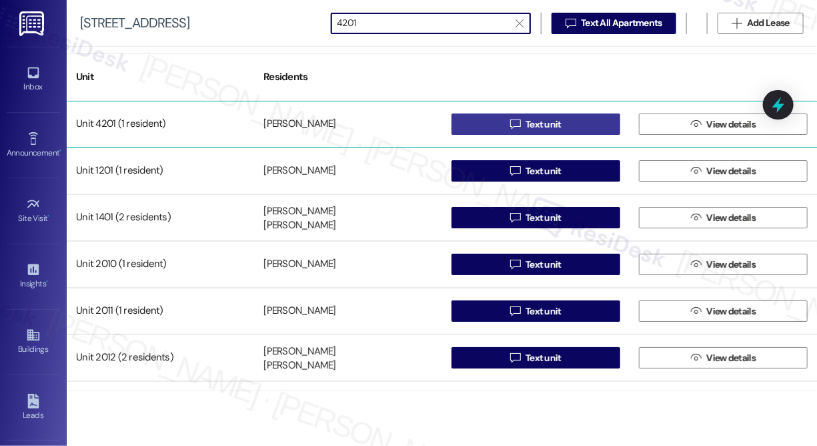
type input "4201"
click at [512, 127] on icon "" at bounding box center [515, 124] width 10 height 11
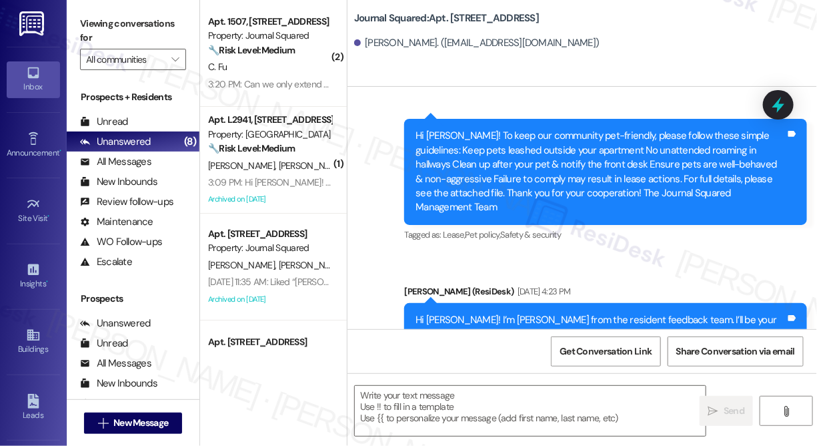
type textarea "Fetching suggested responses. Please feel free to read through the conversation…"
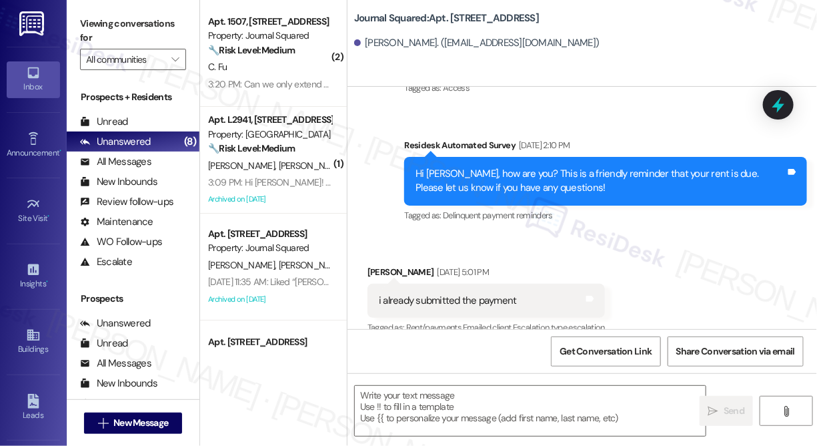
scroll to position [5006, 0]
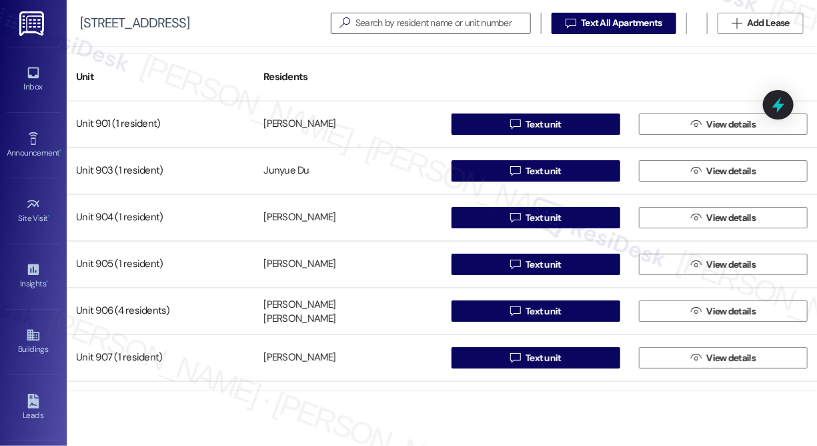
click at [382, 10] on div "[STREET_ADDRESS]   Text All Apartments  Add Lease" at bounding box center [442, 23] width 751 height 47
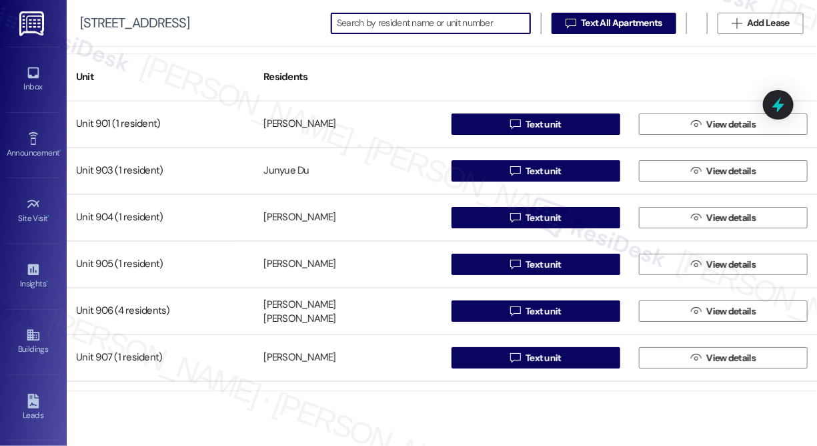
click at [392, 30] on input at bounding box center [433, 23] width 193 height 19
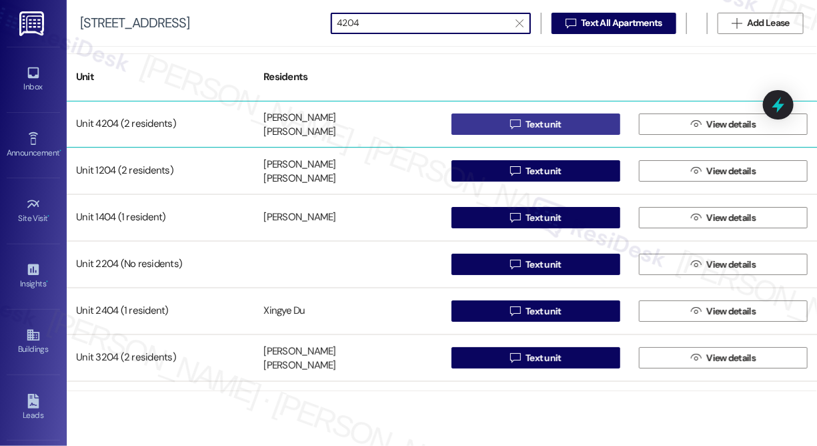
type input "4204"
click at [530, 121] on span "Text unit" at bounding box center [544, 124] width 36 height 14
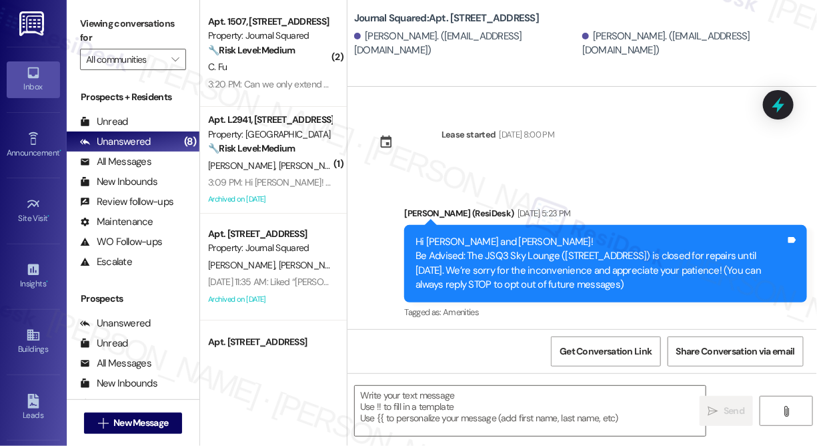
type textarea "Fetching suggested responses. Please feel free to read through the conversation…"
click at [500, 408] on textarea at bounding box center [530, 411] width 351 height 50
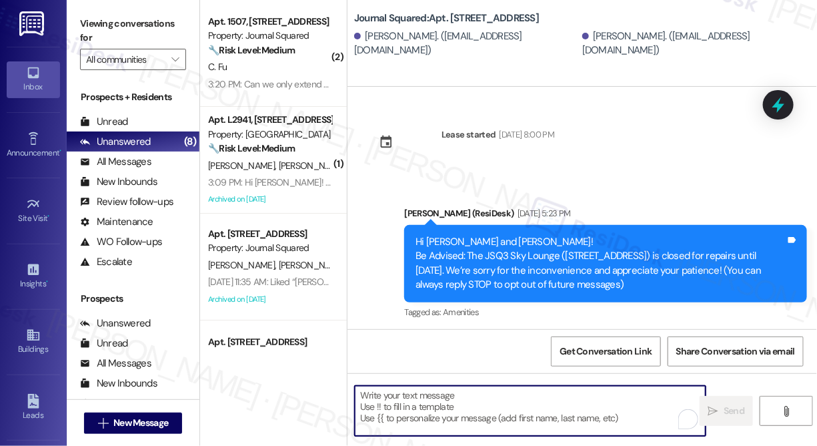
paste textarea "Hi {{first_name}}! We’re offering Tower 3 residents with leases ending [DATE] t…"
type textarea "Hi {{first_name}}! We’re offering Tower 3 residents with leases ending [DATE] t…"
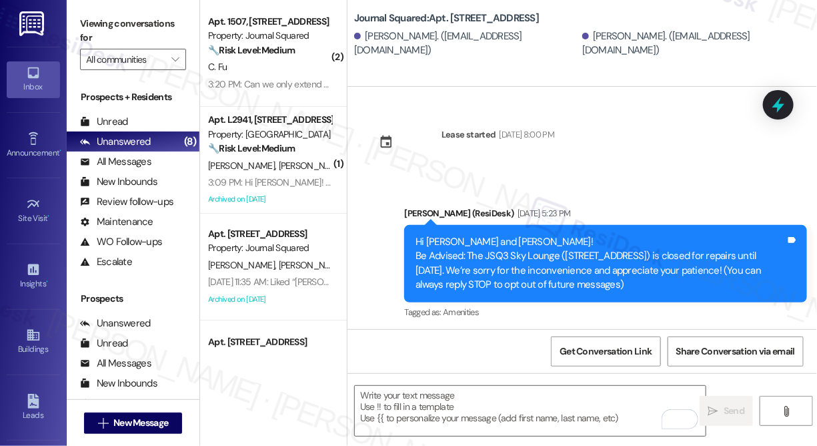
click at [400, 10] on div "Journal Squared: Apt. 4204, [STREET_ADDRESS]" at bounding box center [487, 18] width 267 height 17
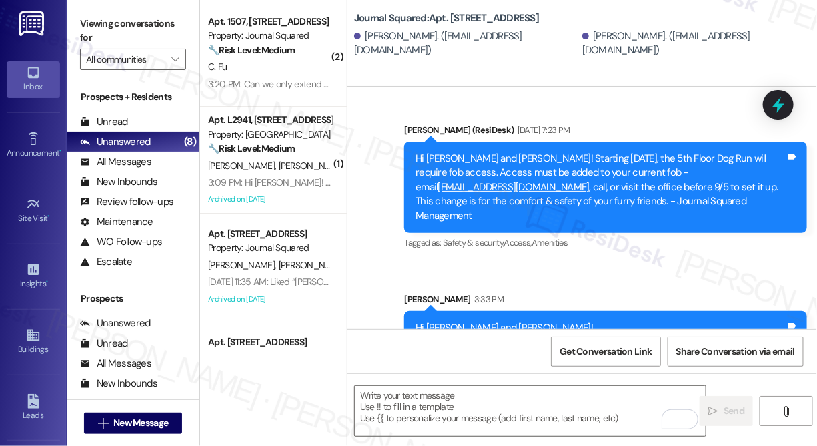
scroll to position [1874, 0]
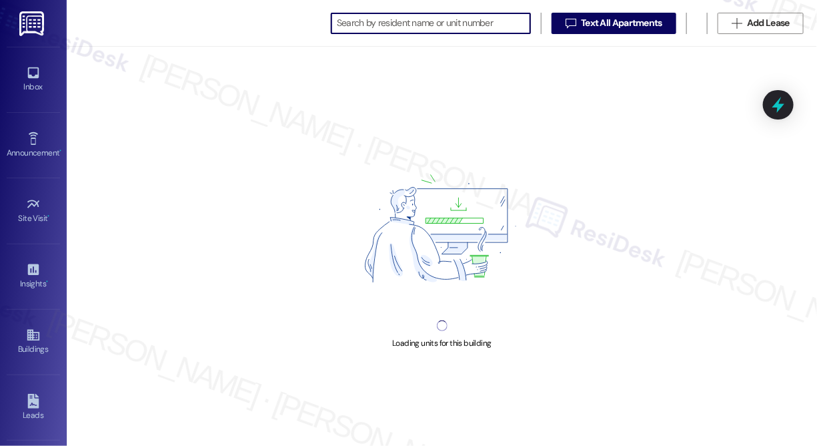
click at [443, 19] on input at bounding box center [433, 23] width 193 height 19
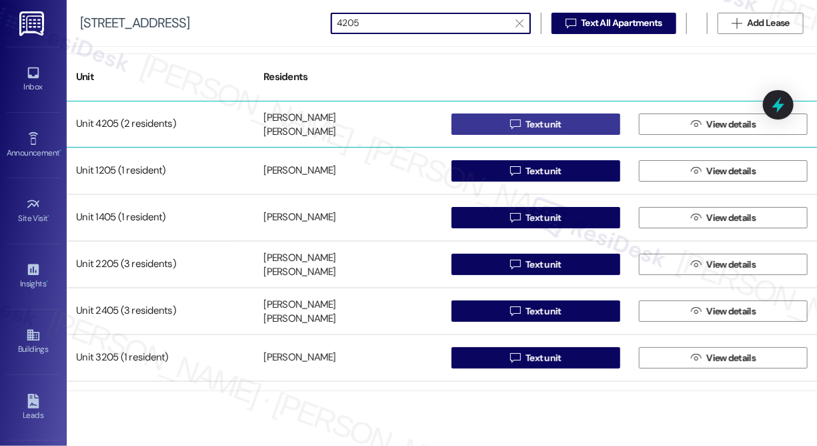
type input "4205"
click at [526, 123] on span "Text unit" at bounding box center [544, 124] width 36 height 14
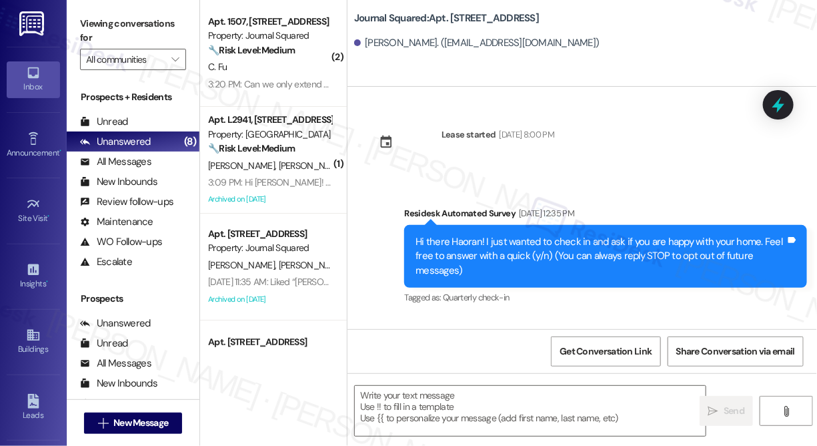
type textarea "Fetching suggested responses. Please feel free to read through the conversation…"
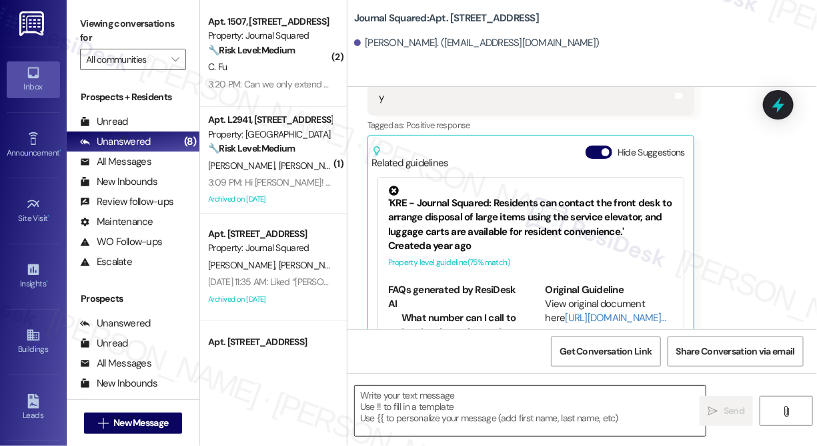
scroll to position [1963, 0]
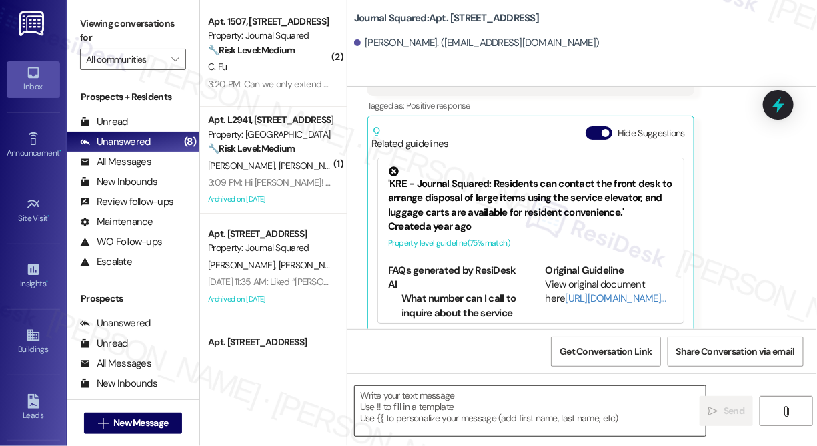
click at [454, 402] on textarea at bounding box center [530, 411] width 351 height 50
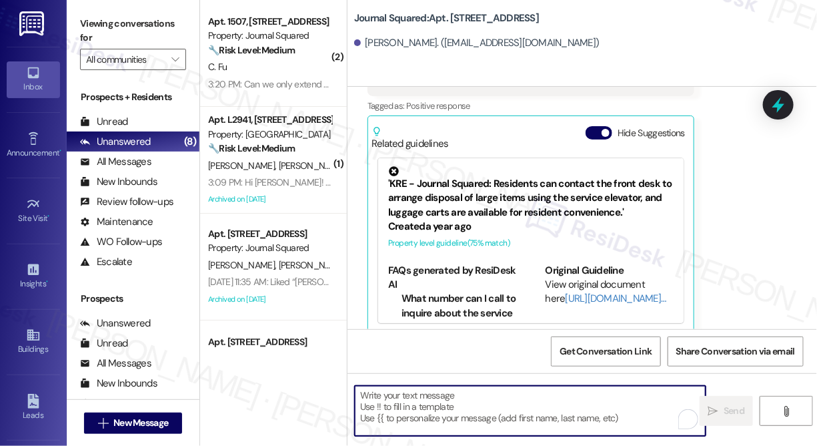
paste textarea "Hi {{first_name}}! We’re offering Tower 3 residents with leases ending [DATE] t…"
type textarea "Hi {{first_name}}! We’re offering Tower 3 residents with leases ending [DATE] t…"
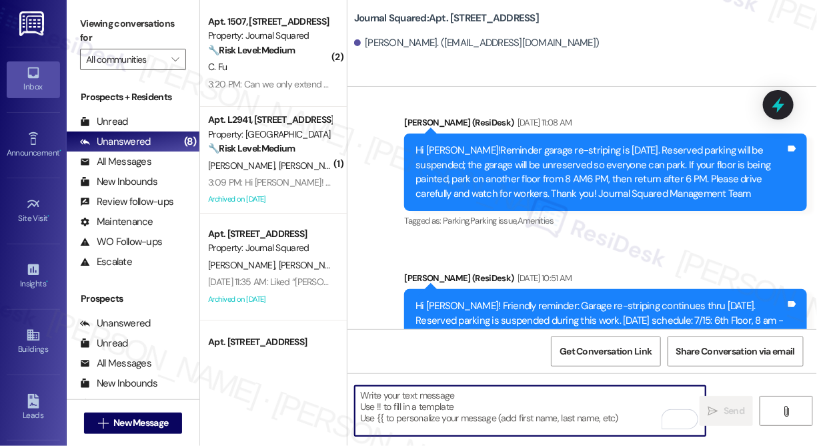
scroll to position [7630, 0]
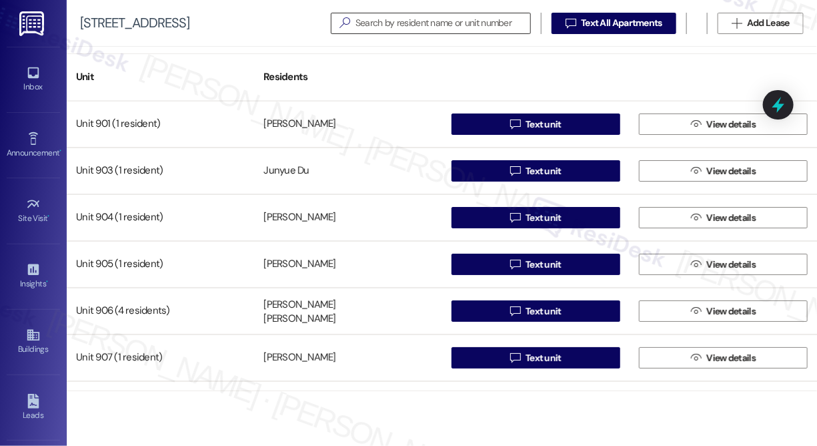
click at [404, 21] on input at bounding box center [443, 23] width 175 height 19
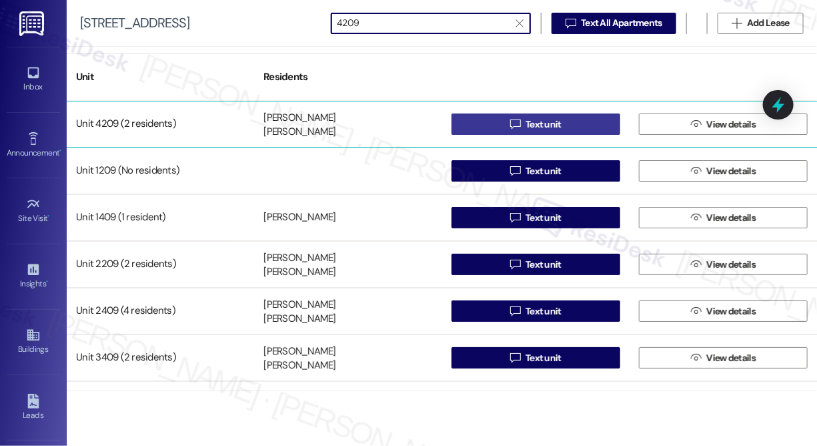
type input "4209"
click at [494, 131] on button " Text unit" at bounding box center [536, 123] width 169 height 21
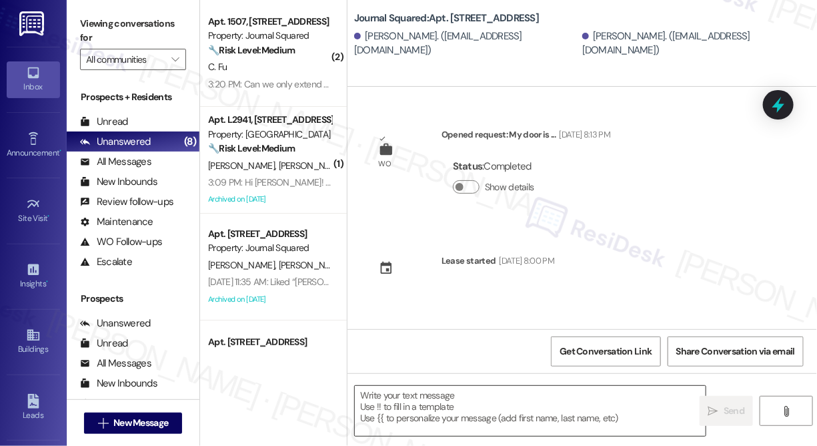
click at [489, 404] on textarea at bounding box center [530, 411] width 351 height 50
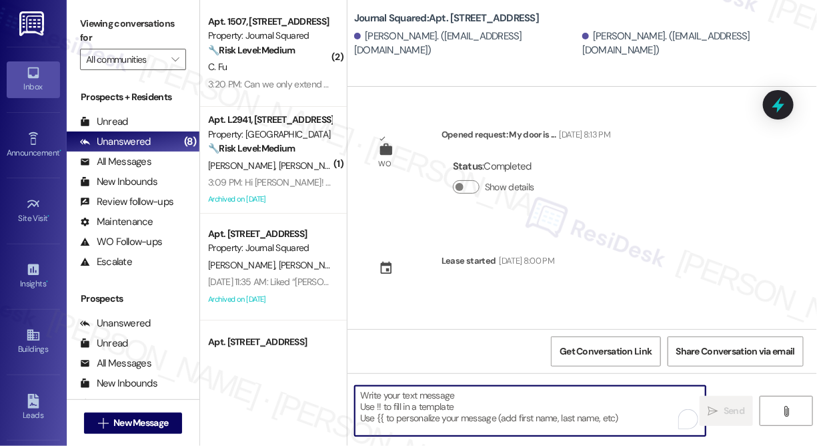
type textarea "Fetching suggested responses. Please feel free to read through the conversation…"
click at [426, 403] on textarea "To enrich screen reader interactions, please activate Accessibility in Grammarl…" at bounding box center [530, 411] width 351 height 50
paste textarea "Hi {{first_name}}! We’re offering Tower 3 residents with leases ending [DATE] t…"
type textarea "Hi {{first_name}}! We’re offering Tower 3 residents with leases ending Dec 2025…"
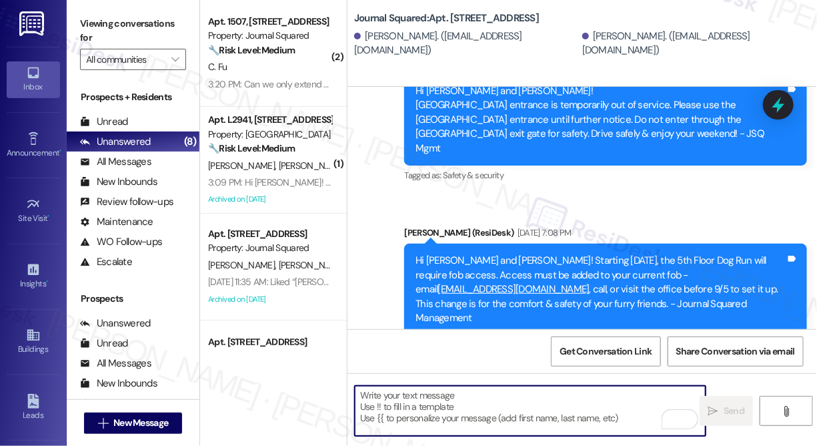
scroll to position [7259, 0]
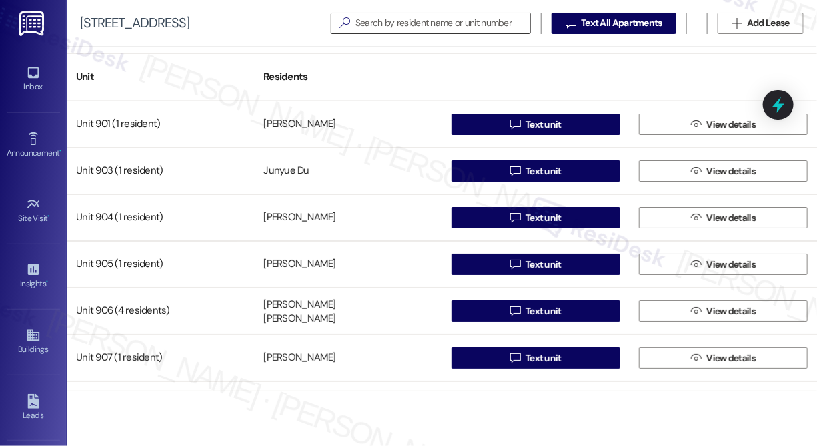
click at [415, 19] on input at bounding box center [443, 23] width 175 height 19
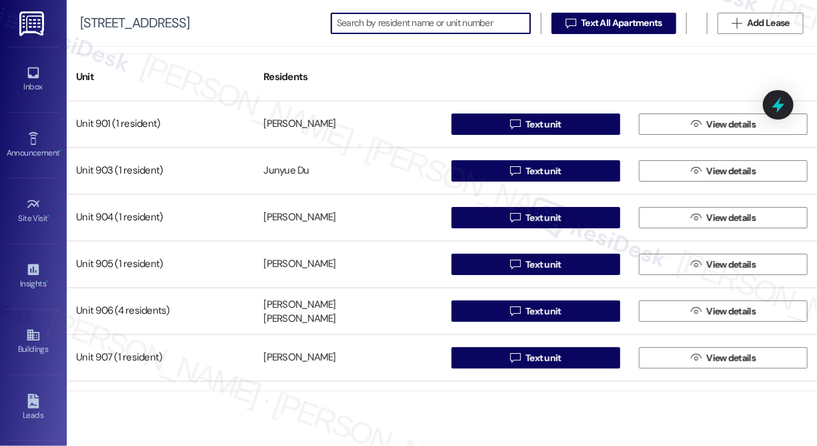
click at [414, 23] on input at bounding box center [433, 23] width 193 height 19
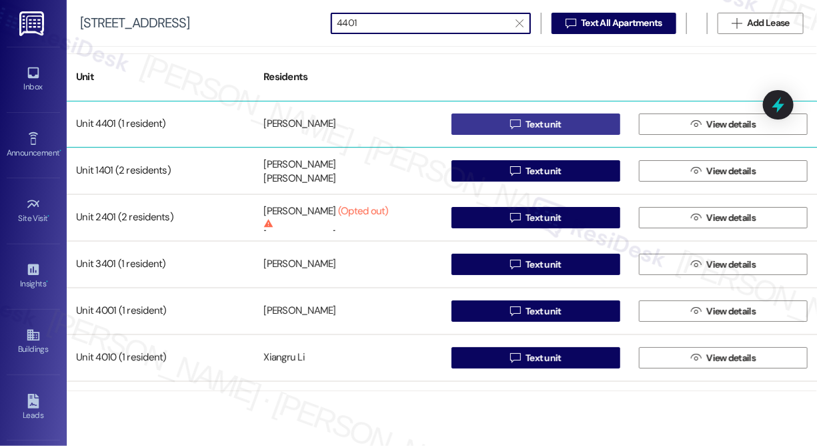
type input "4401"
click at [500, 119] on button " Text unit" at bounding box center [536, 123] width 169 height 21
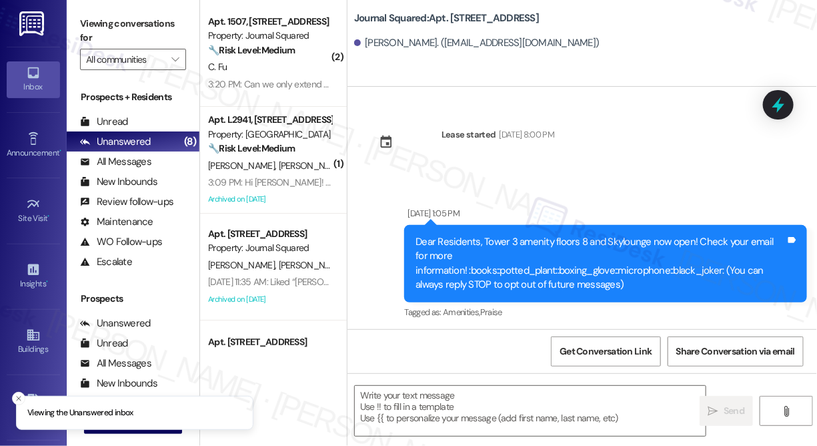
type textarea "Fetching suggested responses. Please feel free to read through the conversation…"
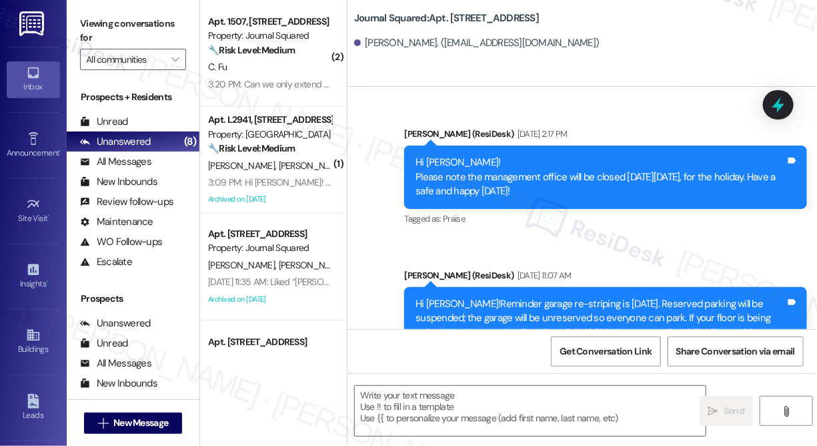
scroll to position [11945, 0]
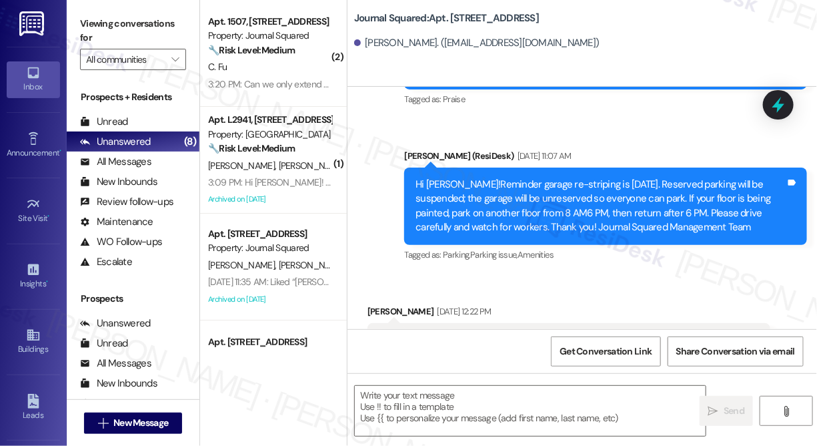
click at [554, 8] on div "Journal Squared: Apt. 4401, 595 Pavonia Ave Ruida Huang. (xeusclay@umich.edu)" at bounding box center [585, 29] width 463 height 53
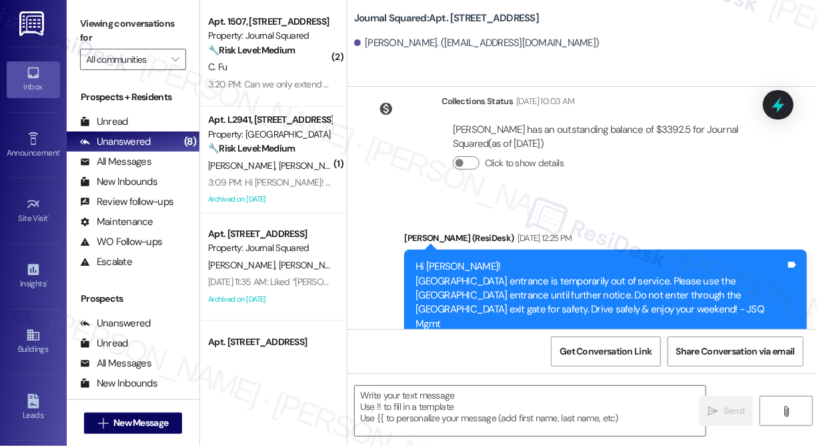
scroll to position [13255, 0]
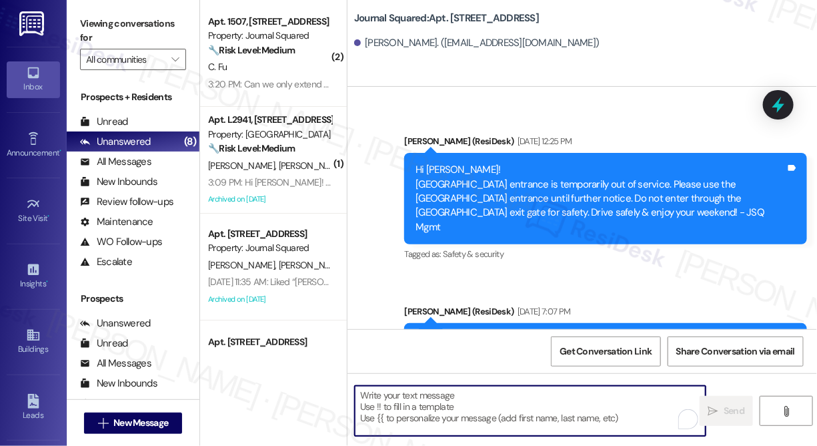
click at [404, 403] on textarea "To enrich screen reader interactions, please activate Accessibility in Grammarl…" at bounding box center [530, 411] width 351 height 50
paste textarea "Hi {{first_name}}! We’re offering Tower 3 residents with leases ending Dec 2025…"
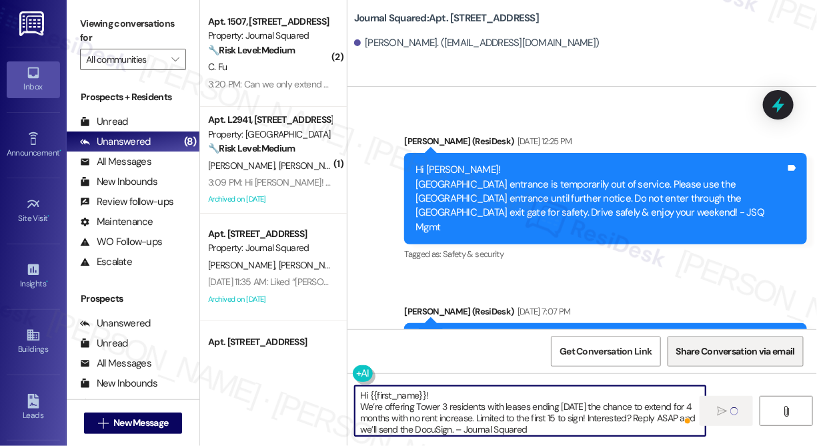
type textarea "Hi {{first_name}}! We’re offering Tower 3 residents with leases ending Dec 2025…"
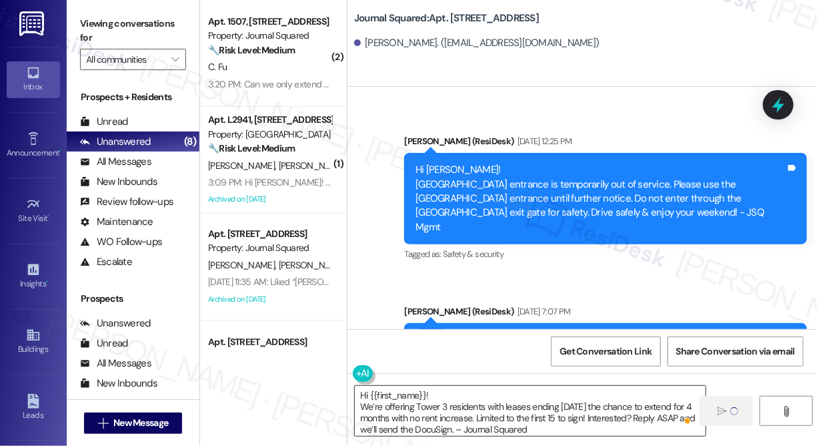
click at [568, 409] on textarea "Hi {{first_name}}! We’re offering Tower 3 residents with leases ending Dec 2025…" at bounding box center [530, 411] width 351 height 50
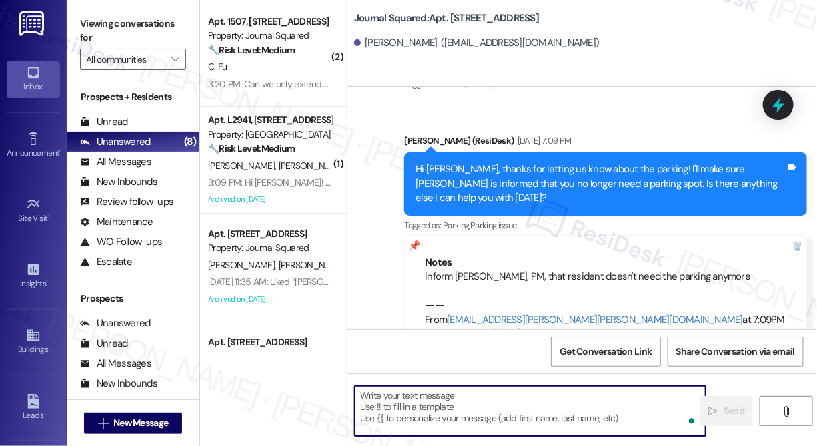
scroll to position [12734, 0]
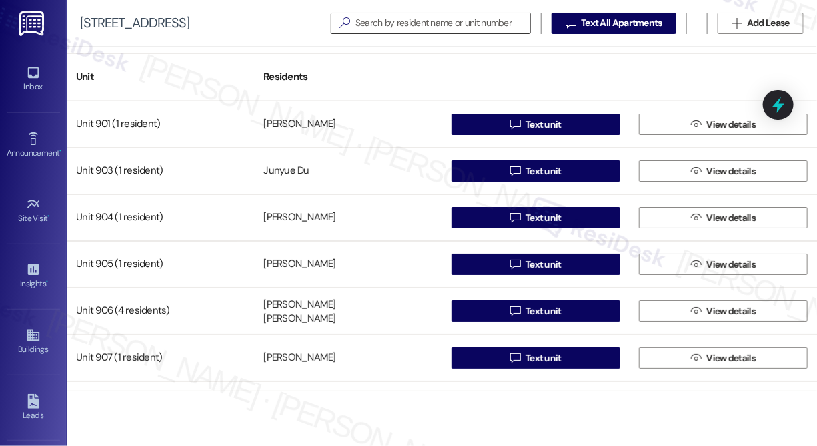
click at [501, 19] on input at bounding box center [443, 23] width 175 height 19
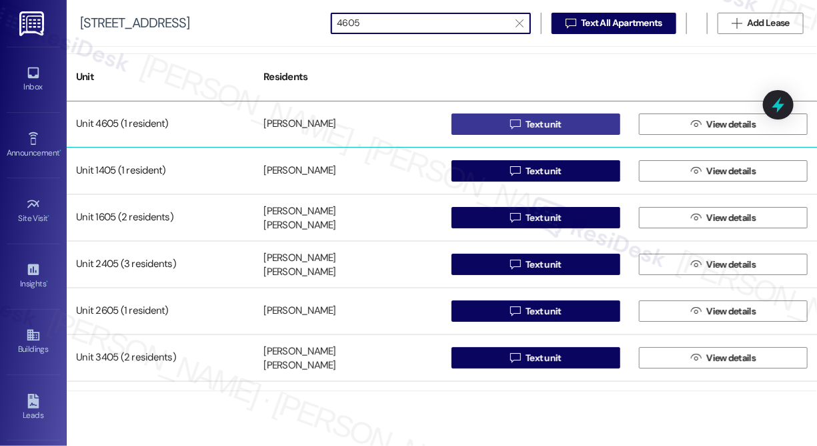
type input "4605"
click at [523, 115] on span " Text unit" at bounding box center [536, 124] width 57 height 20
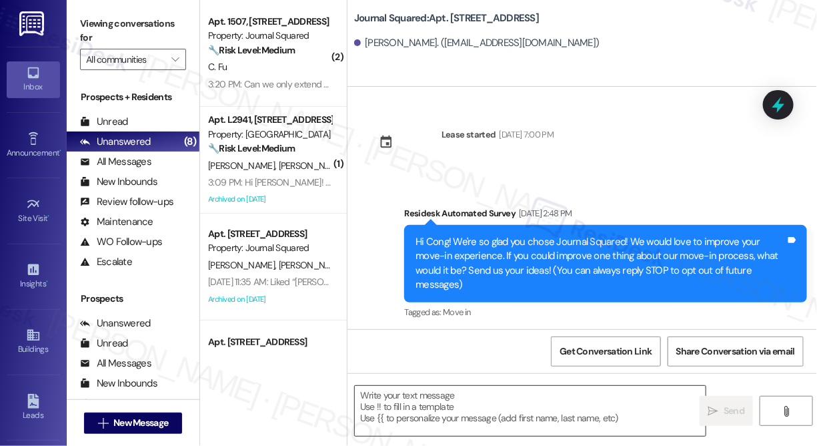
type textarea "Fetching suggested responses. Please feel free to read through the conversation…"
click at [439, 396] on textarea at bounding box center [530, 411] width 351 height 50
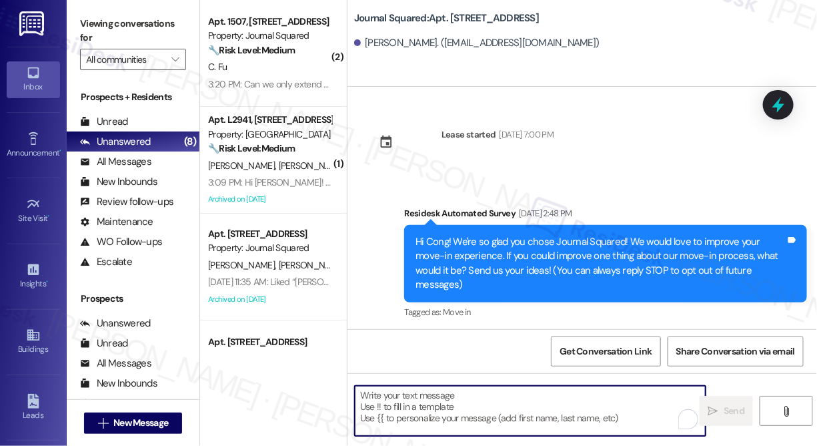
paste textarea "Hi {{first_name}}! We’re offering Tower 3 residents with leases ending Dec 2025…"
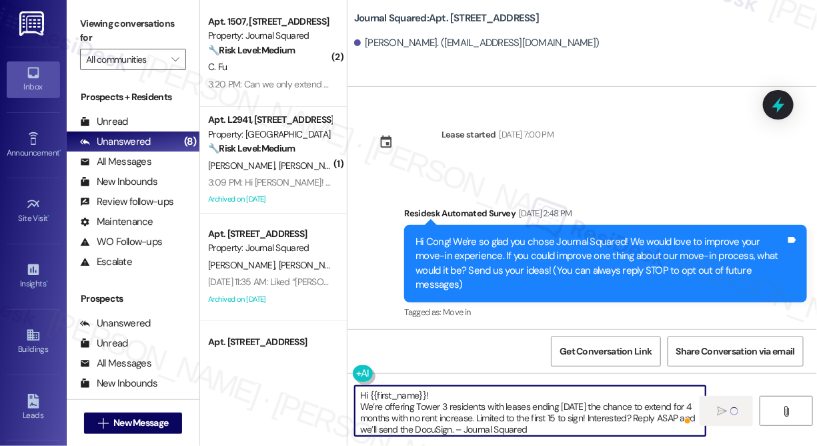
type textarea "Hi {{first_name}}! We’re offering Tower 3 residents with leases ending Dec 2025…"
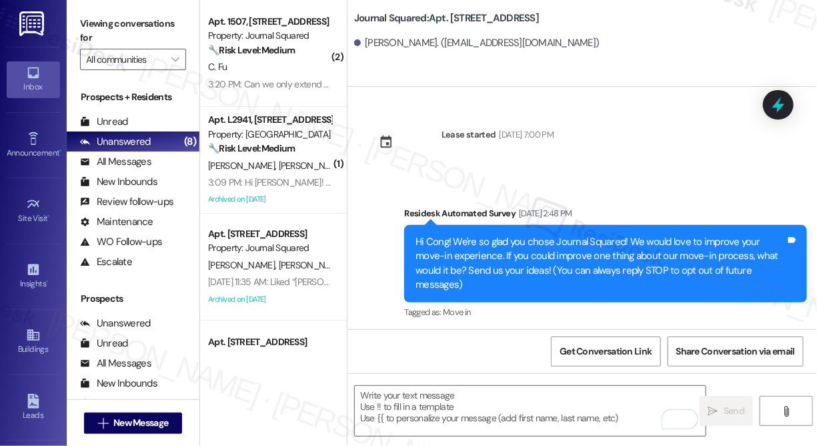
click at [404, 13] on b "Journal Squared: Apt. 4605, 595 Pavonia Ave" at bounding box center [446, 18] width 185 height 14
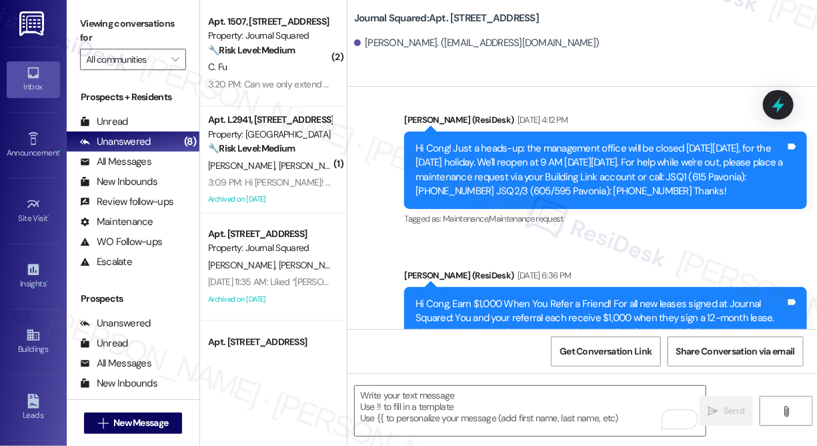
scroll to position [6853, 0]
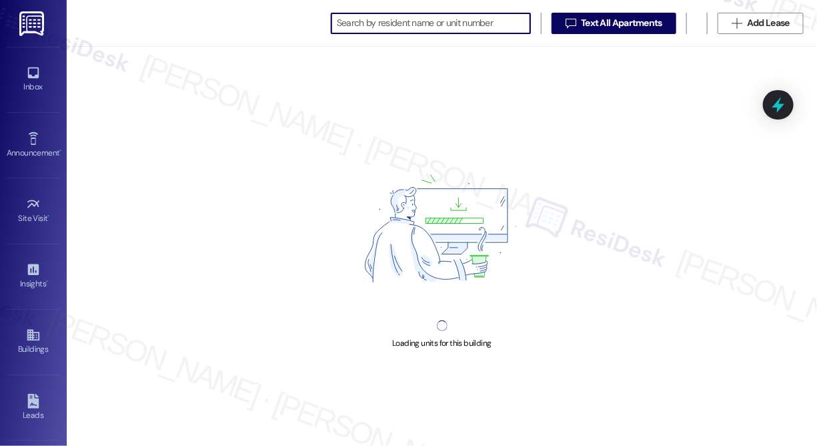
click at [412, 29] on input at bounding box center [433, 23] width 193 height 19
click at [411, 26] on input at bounding box center [433, 23] width 193 height 19
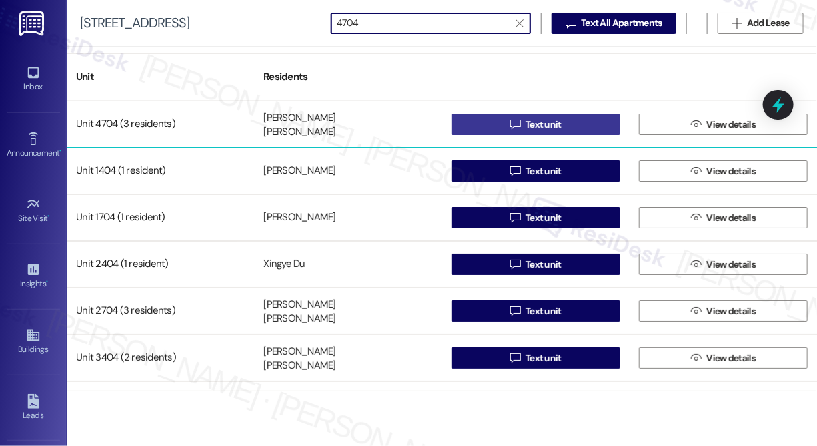
type input "4704"
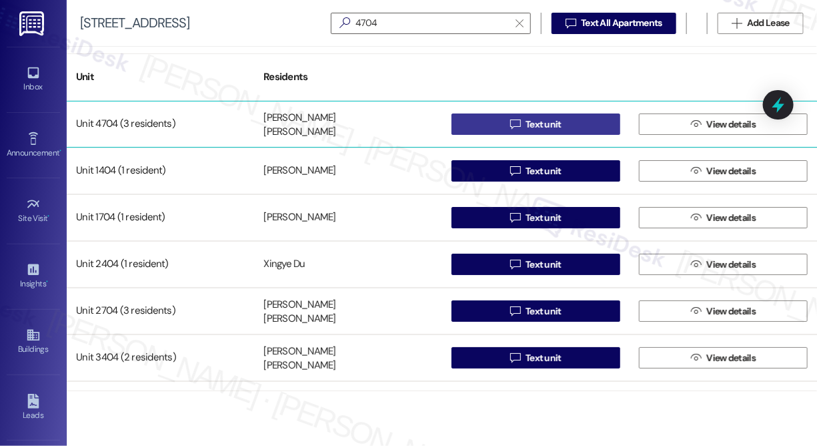
click at [553, 128] on span "Text unit" at bounding box center [544, 124] width 36 height 14
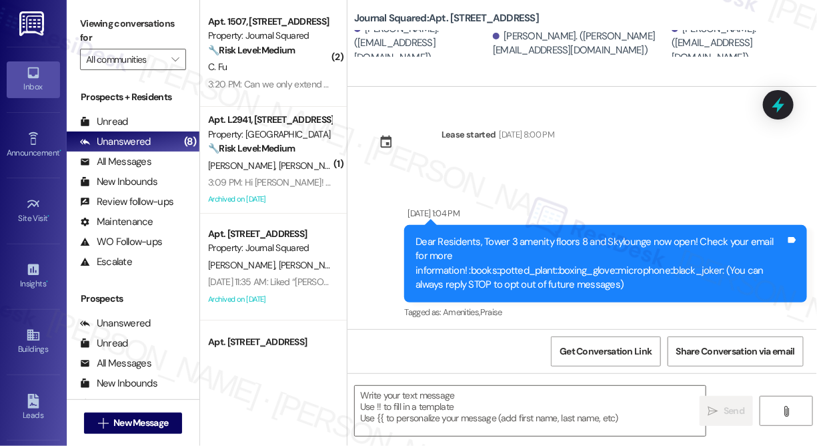
type textarea "Fetching suggested responses. Please feel free to read through the conversation…"
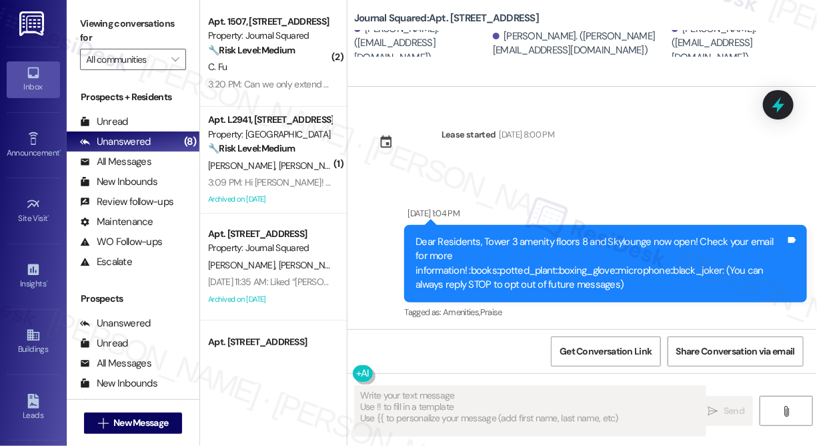
click at [444, 405] on textarea "Fetching suggested responses. Please feel free to read through the conversation…" at bounding box center [530, 411] width 351 height 50
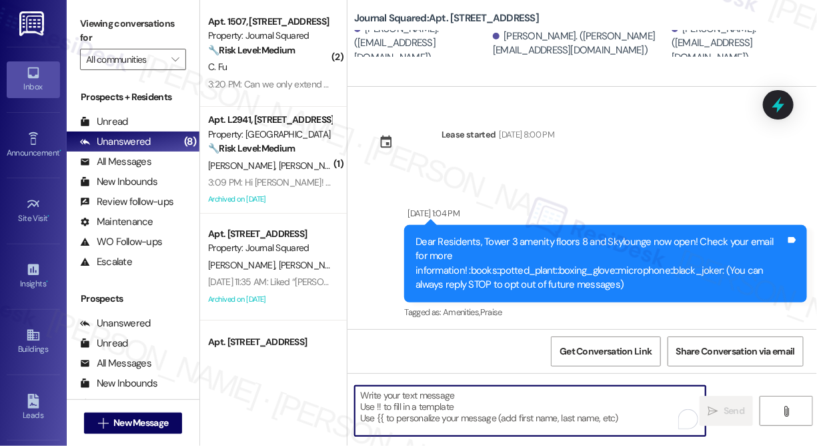
click at [437, 403] on textarea "To enrich screen reader interactions, please activate Accessibility in Grammarl…" at bounding box center [530, 411] width 351 height 50
paste textarea "Hi {{first_name}}! We’re offering Tower 3 residents with leases ending Dec 2025…"
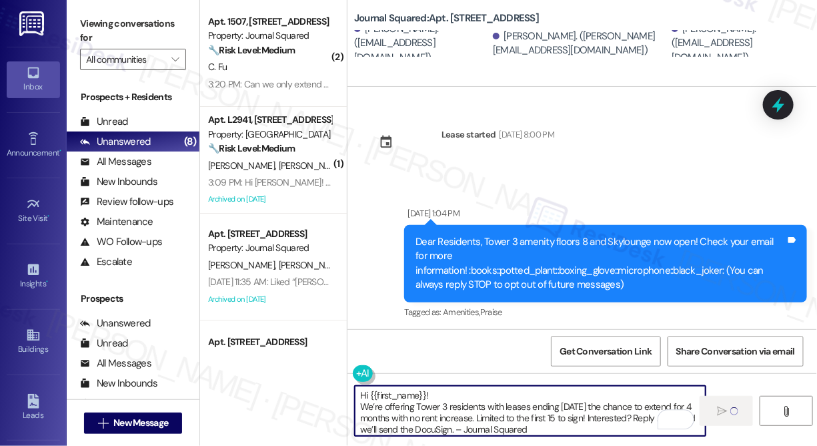
type textarea "Hi {{first_name}}! We’re offering Tower 3 residents with leases ending Dec 2025…"
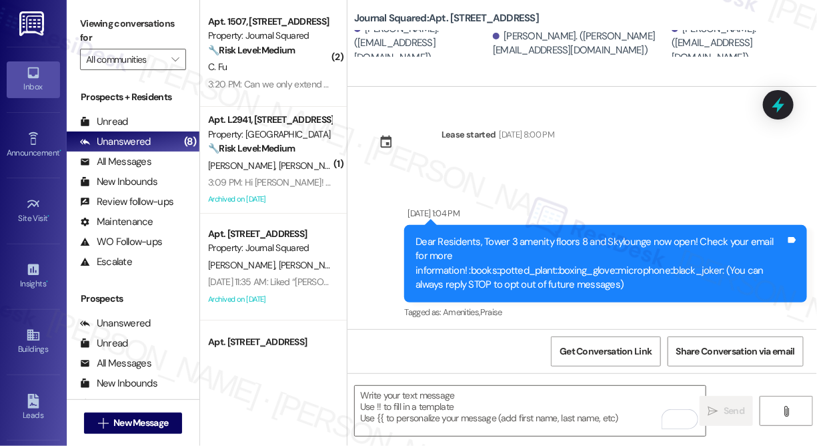
click at [496, 11] on b "Journal Squared: Apt. 4704, 595 Pavonia Ave" at bounding box center [446, 18] width 185 height 14
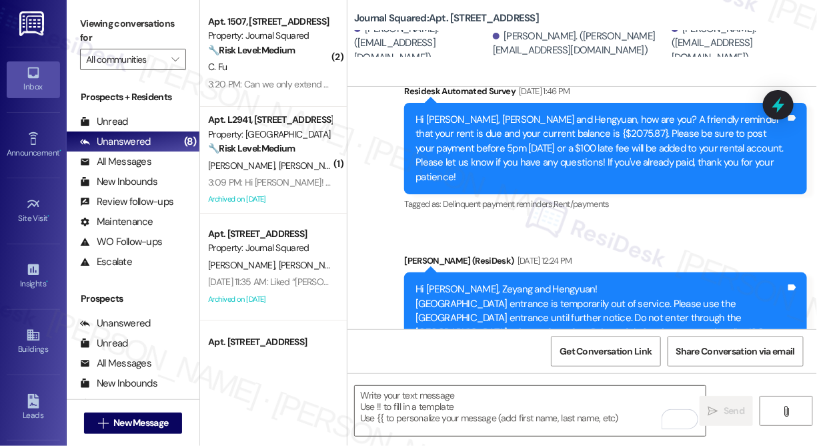
scroll to position [7809, 0]
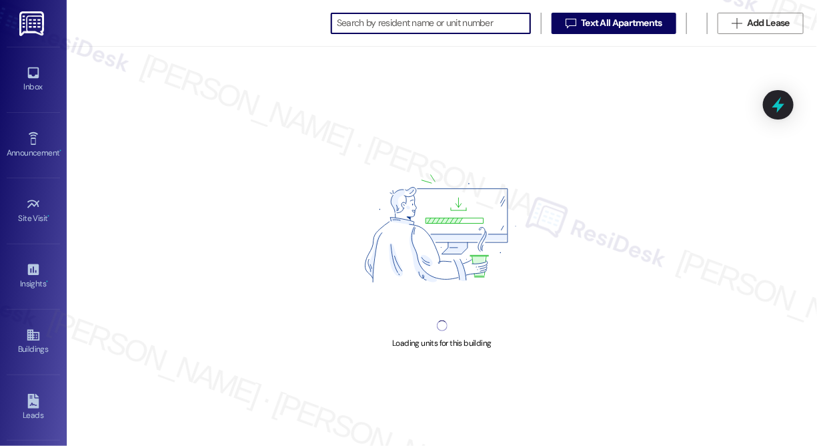
click at [454, 20] on input at bounding box center [433, 23] width 193 height 19
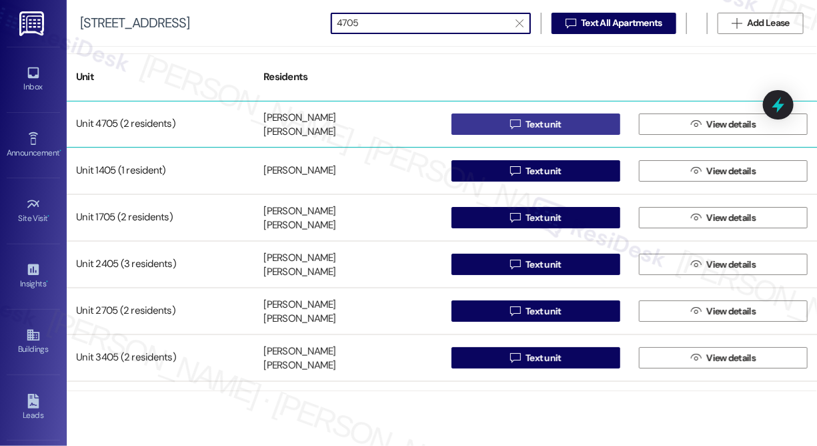
type input "4705"
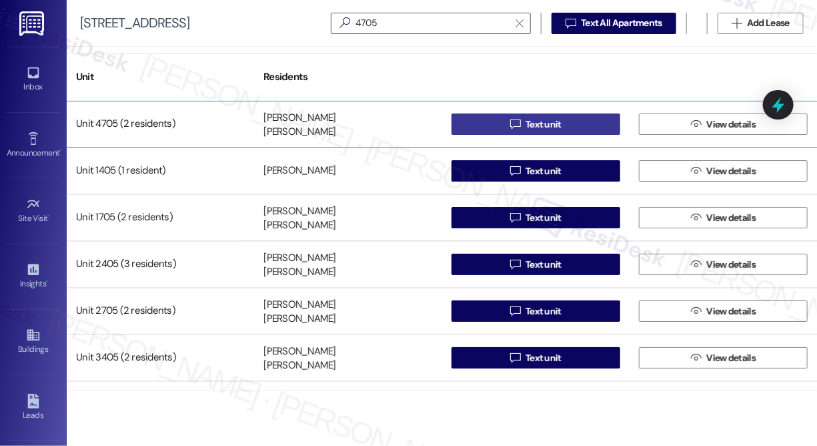
click at [508, 121] on span " Text unit" at bounding box center [536, 124] width 57 height 20
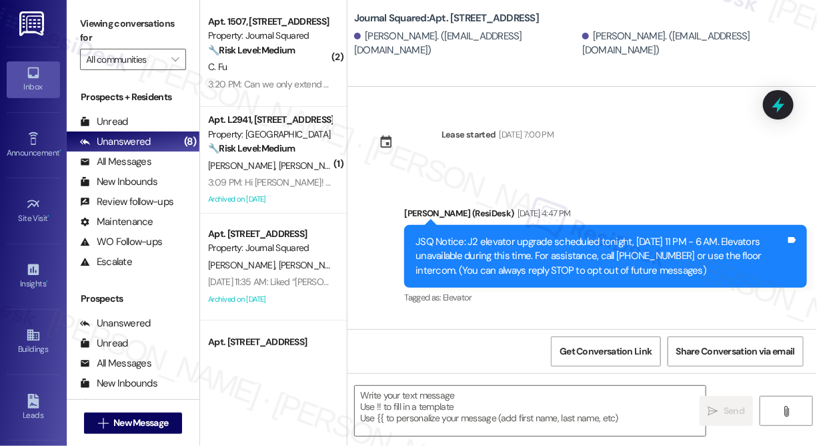
type textarea "Fetching suggested responses. Please feel free to read through the conversation…"
click at [425, 412] on textarea at bounding box center [530, 411] width 351 height 50
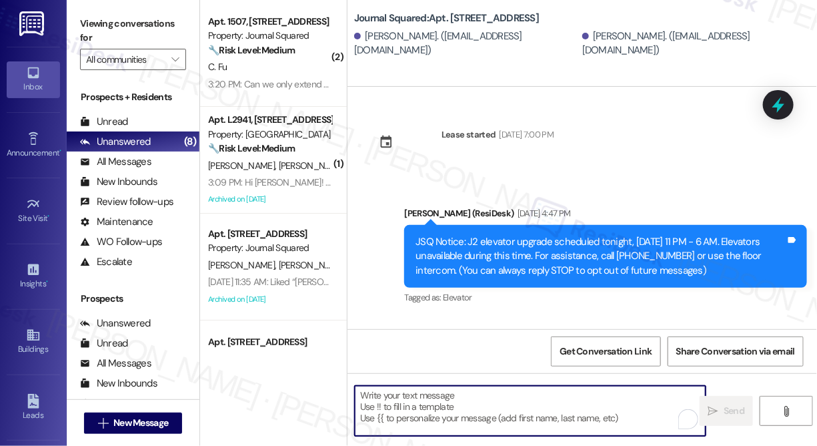
paste textarea "Hi {{first_name}}! We’re offering Tower 3 residents with leases ending Dec 2025…"
type textarea "Hi {{first_name}}! We’re offering Tower 3 residents with leases ending Dec 2025…"
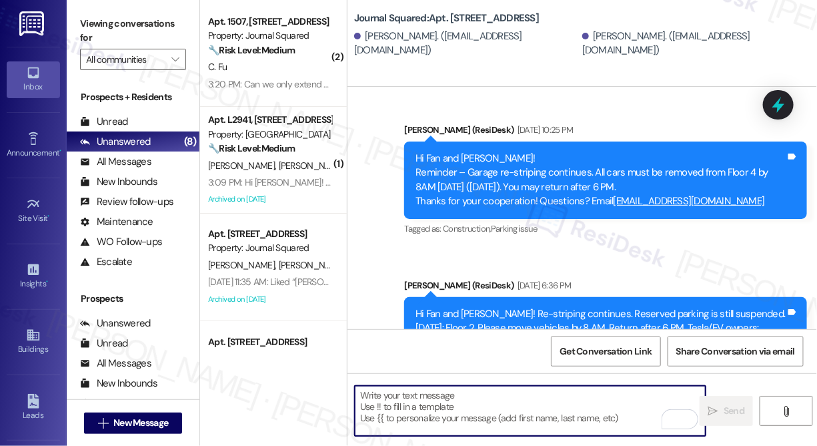
scroll to position [3939, 0]
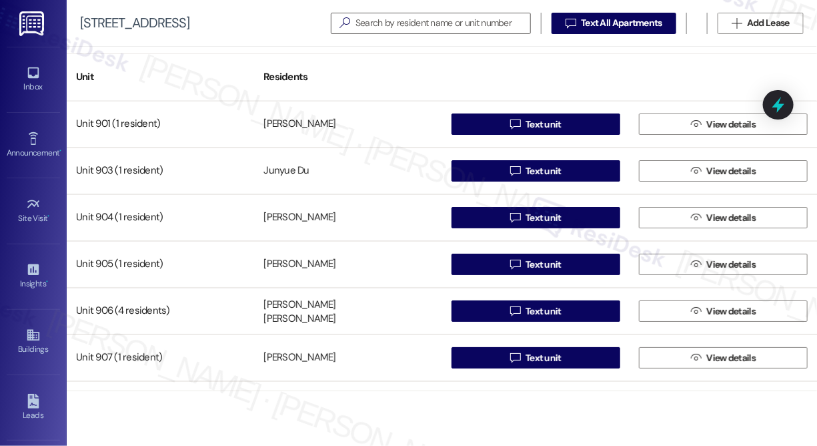
click at [404, 10] on div "595 Pavonia Ave   Text All Apartments  Add Lease" at bounding box center [442, 23] width 751 height 47
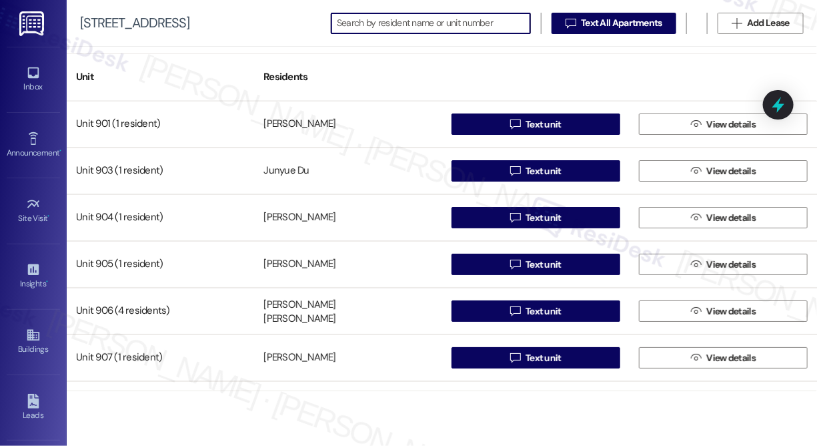
click at [404, 17] on input at bounding box center [433, 23] width 193 height 19
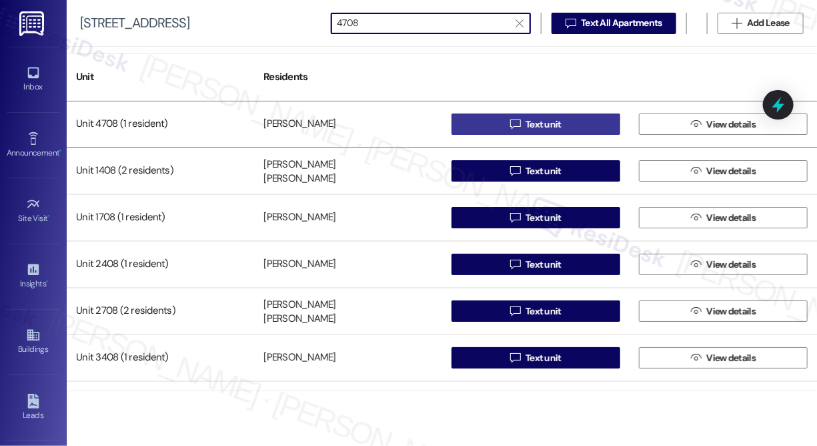
type input "4708"
click at [486, 119] on button " Text unit" at bounding box center [536, 123] width 169 height 21
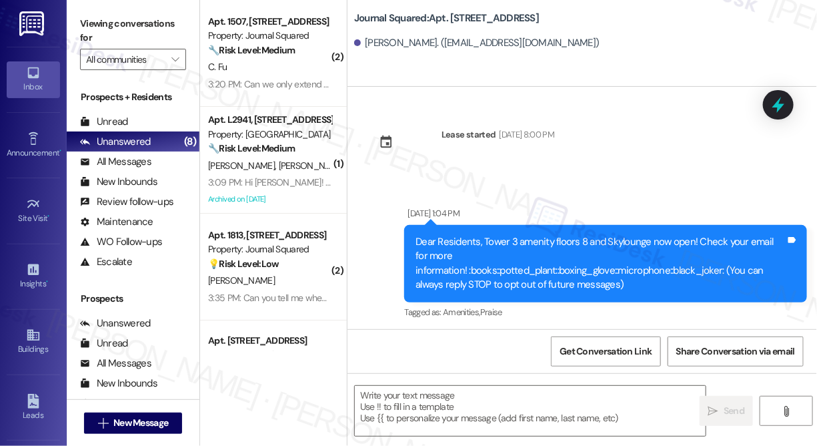
type textarea "Fetching suggested responses. Please feel free to read through the conversation…"
click at [430, 389] on textarea at bounding box center [530, 411] width 351 height 50
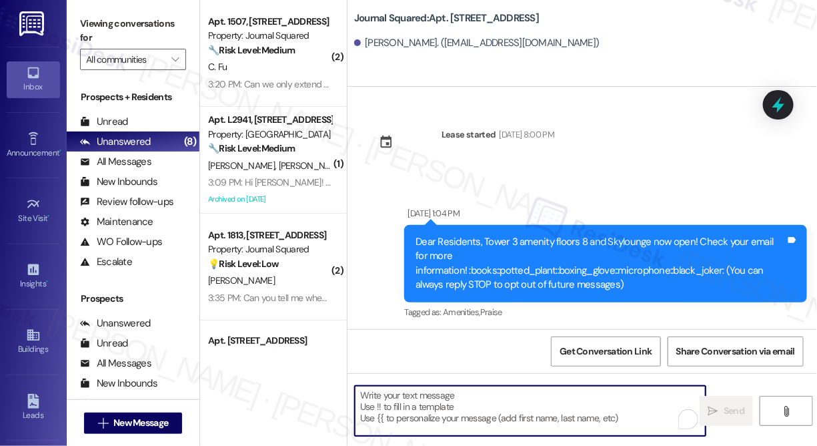
paste textarea "Hi {{first_name}}! We’re offering Tower 3 residents with leases ending Dec 2025…"
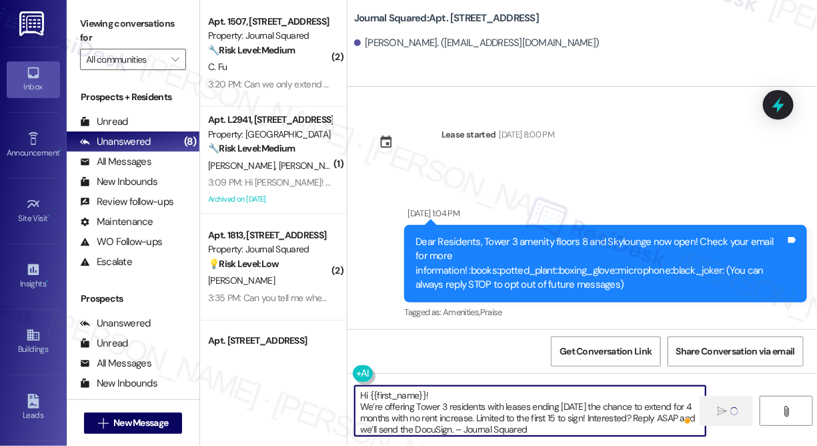
type textarea "Hi {{first_name}}! We’re offering Tower 3 residents with leases ending Dec 2025…"
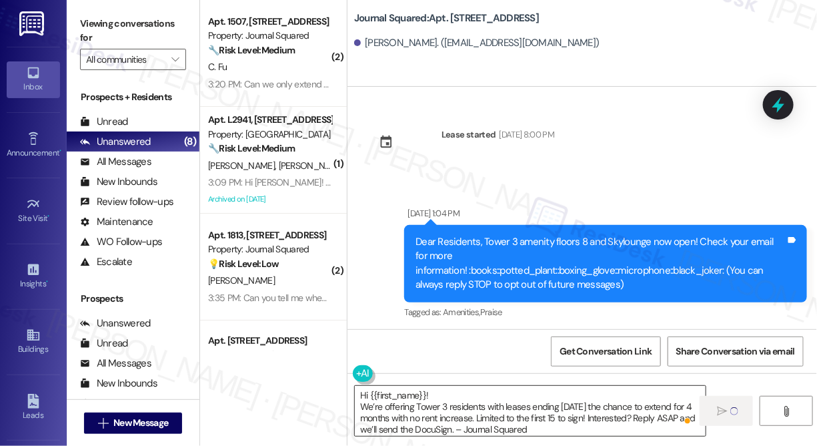
click at [514, 410] on textarea "Hi {{first_name}}! We’re offering Tower 3 residents with leases ending Dec 2025…" at bounding box center [530, 411] width 351 height 50
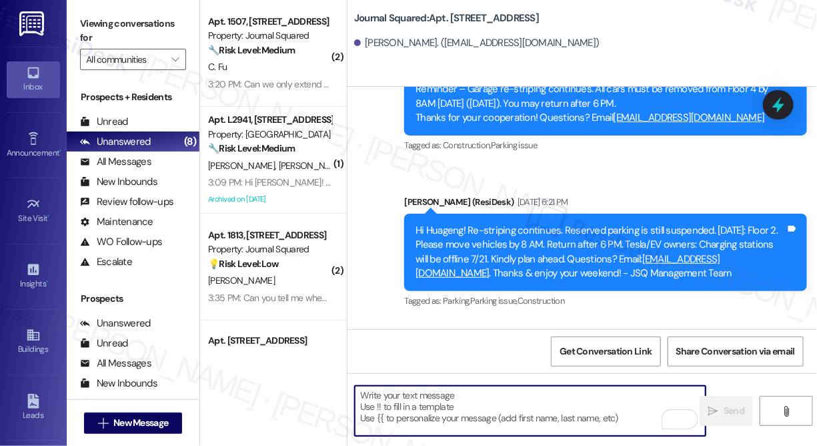
scroll to position [6920, 0]
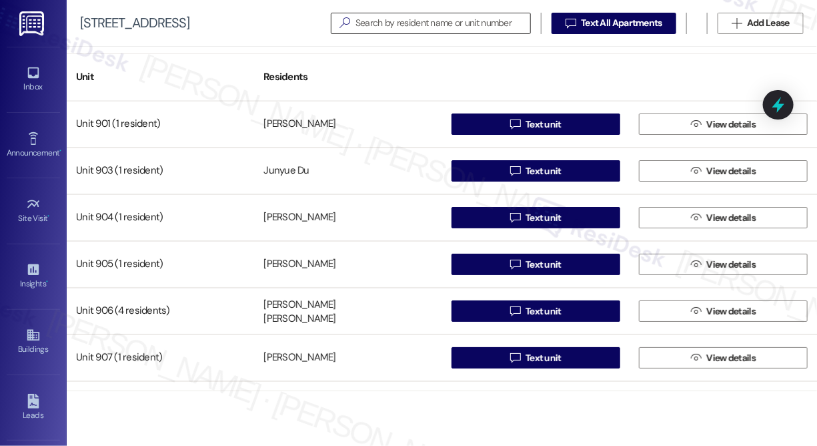
click at [374, 13] on div "" at bounding box center [431, 23] width 200 height 21
click at [384, 23] on input at bounding box center [443, 23] width 175 height 19
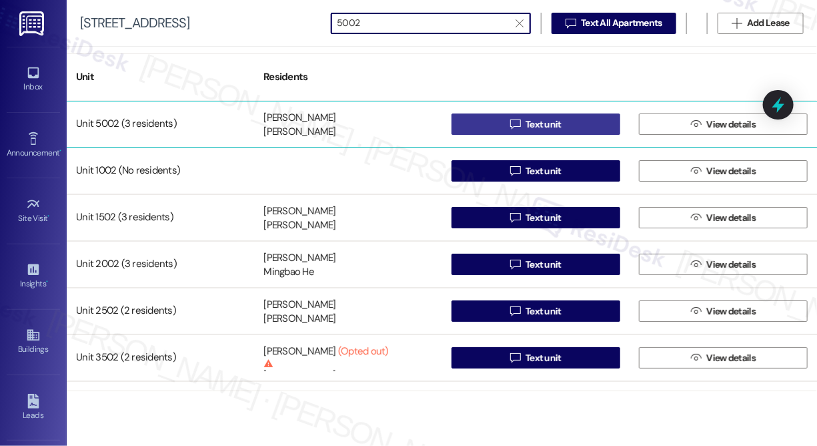
type input "5002"
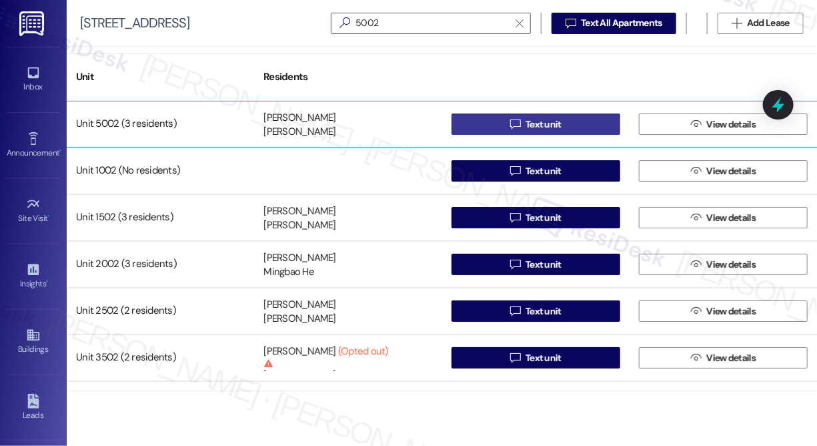
click at [534, 129] on span "Text unit" at bounding box center [544, 124] width 36 height 14
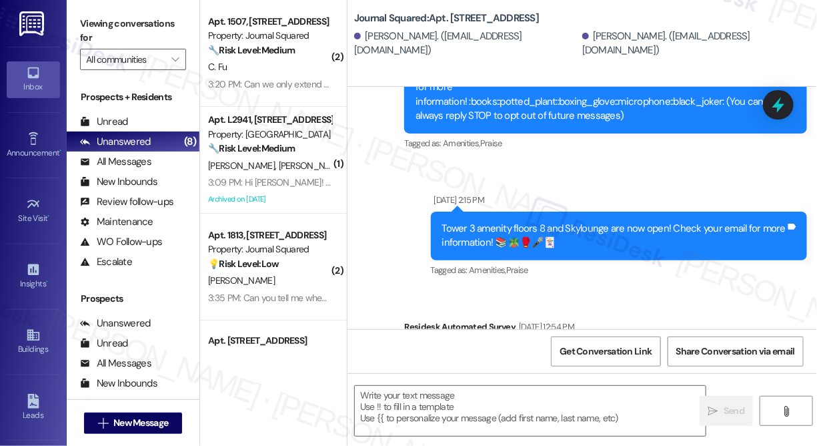
type textarea "Fetching suggested responses. Please feel free to read through the conversation…"
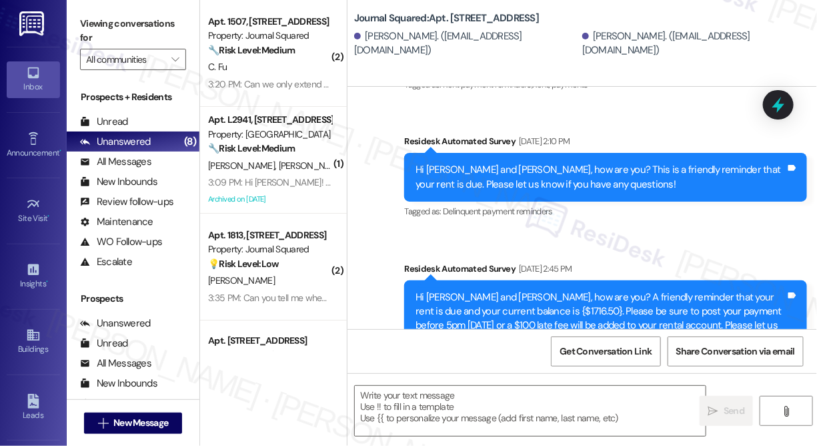
scroll to position [8472, 0]
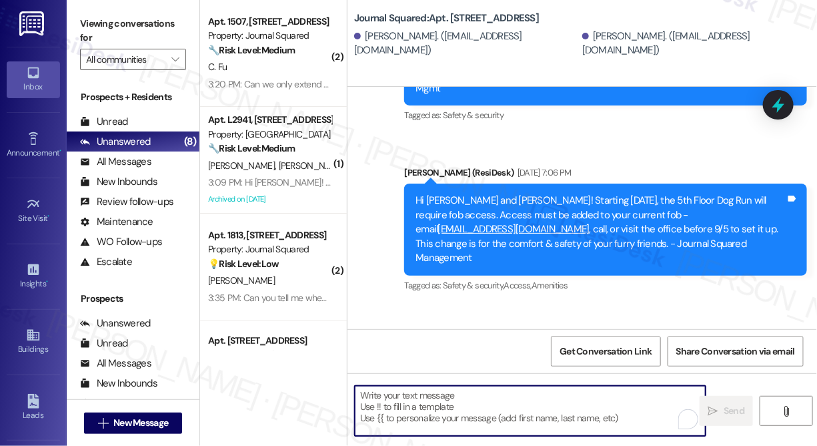
click at [468, 405] on textarea "To enrich screen reader interactions, please activate Accessibility in Grammarl…" at bounding box center [530, 411] width 351 height 50
paste textarea "Hi {{first_name}}! We’re offering Tower 3 residents with leases ending Dec 2025…"
type textarea "Hi {{first_name}}! We’re offering Tower 3 residents with leases ending Dec 2025…"
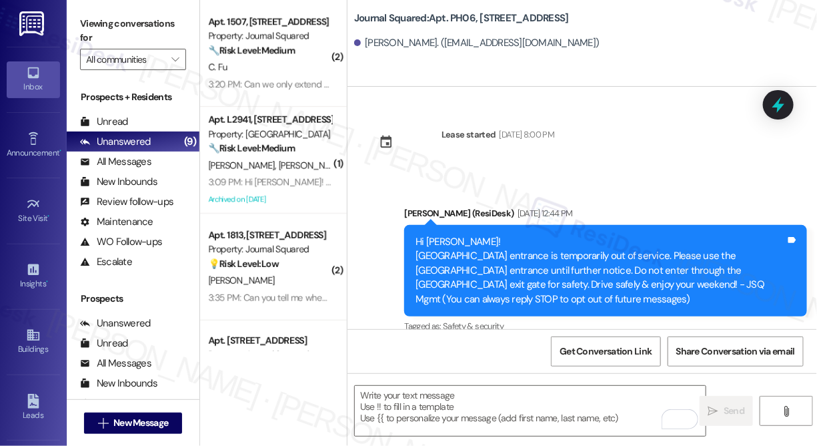
click at [768, 165] on div "Lease started [DATE] 8:00 PM Announcement, sent via SMS [PERSON_NAME] (ResiDesk…" at bounding box center [583, 208] width 470 height 242
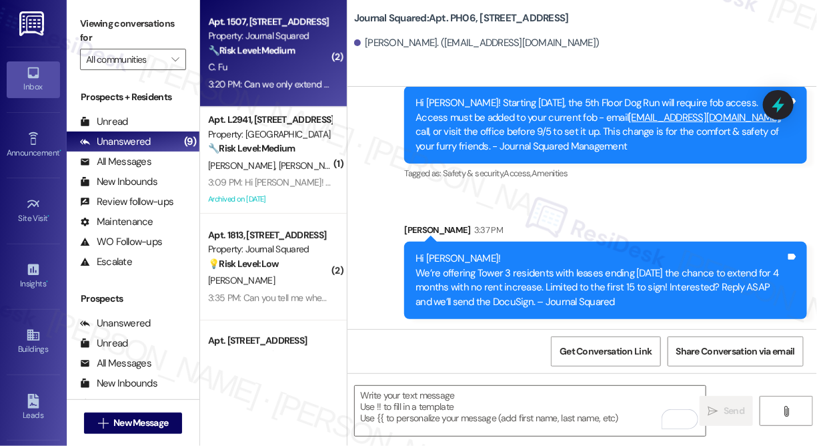
click at [258, 69] on div "C. Fu" at bounding box center [270, 67] width 126 height 17
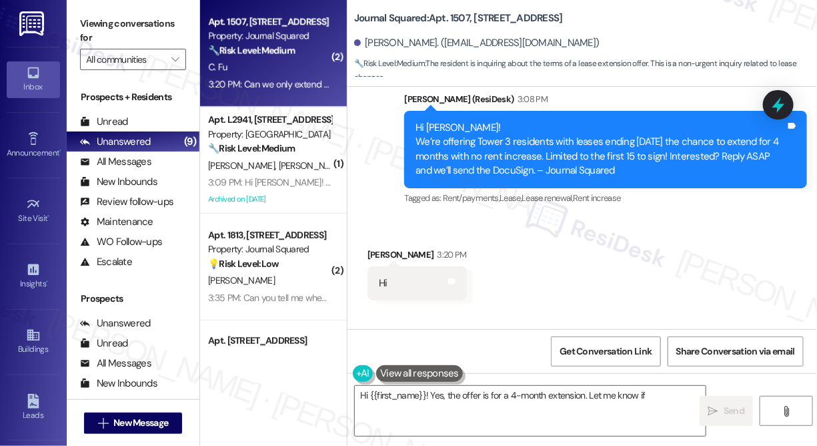
scroll to position [8831, 0]
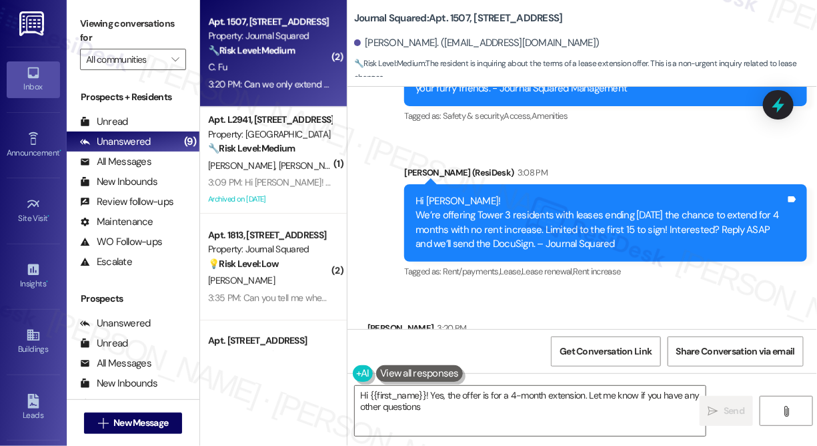
type textarea "Hi {{first_name}}! Yes, the offer is for a 4-month extension. Let me know if yo…"
click at [382, 19] on b "Journal Squared: Apt. 1507, [STREET_ADDRESS]" at bounding box center [458, 18] width 209 height 14
copy b "Journal"
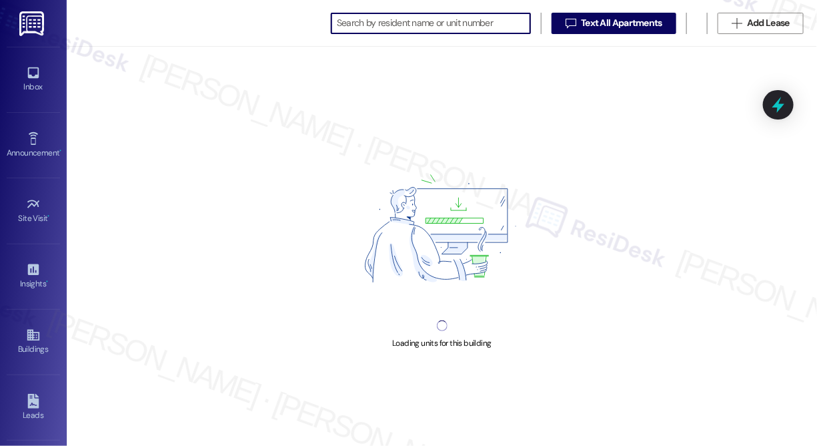
click at [438, 15] on input at bounding box center [433, 23] width 193 height 19
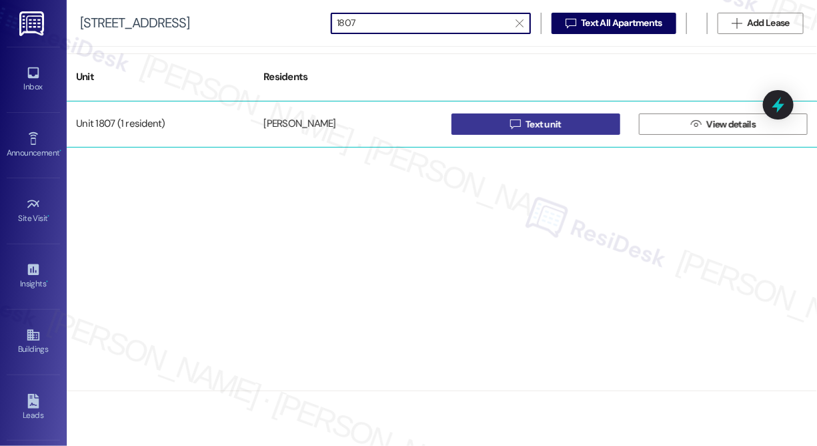
type input "1807"
click at [512, 126] on icon "" at bounding box center [515, 124] width 10 height 11
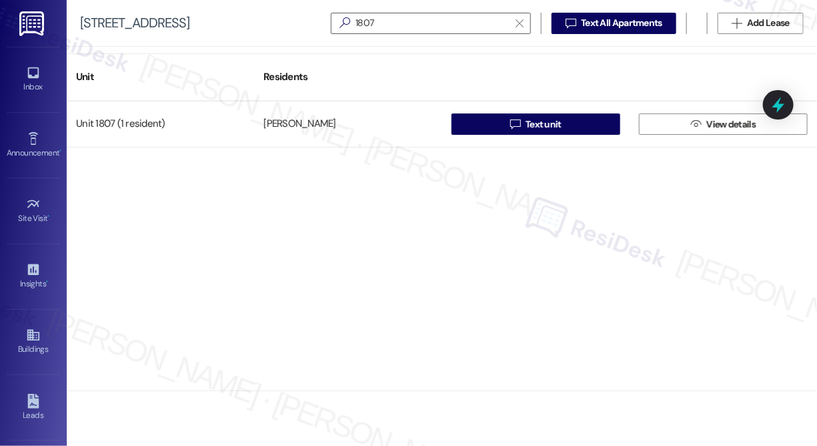
click at [741, 172] on div "Unit 1807 (1 resident) [PERSON_NAME]  Text unit  View details" at bounding box center [442, 246] width 751 height 290
